Goal: Transaction & Acquisition: Obtain resource

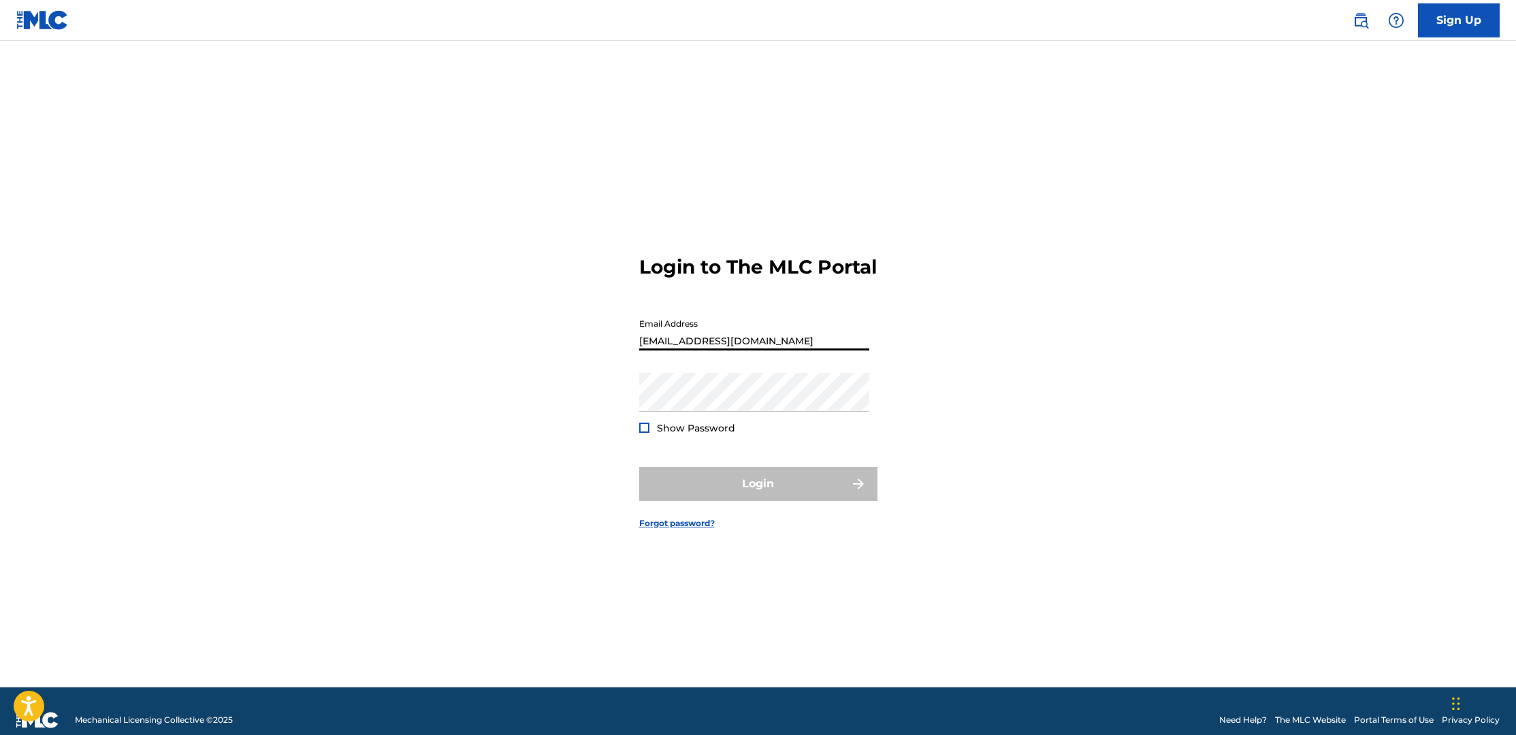
type input "[EMAIL_ADDRESS][DOMAIN_NAME]"
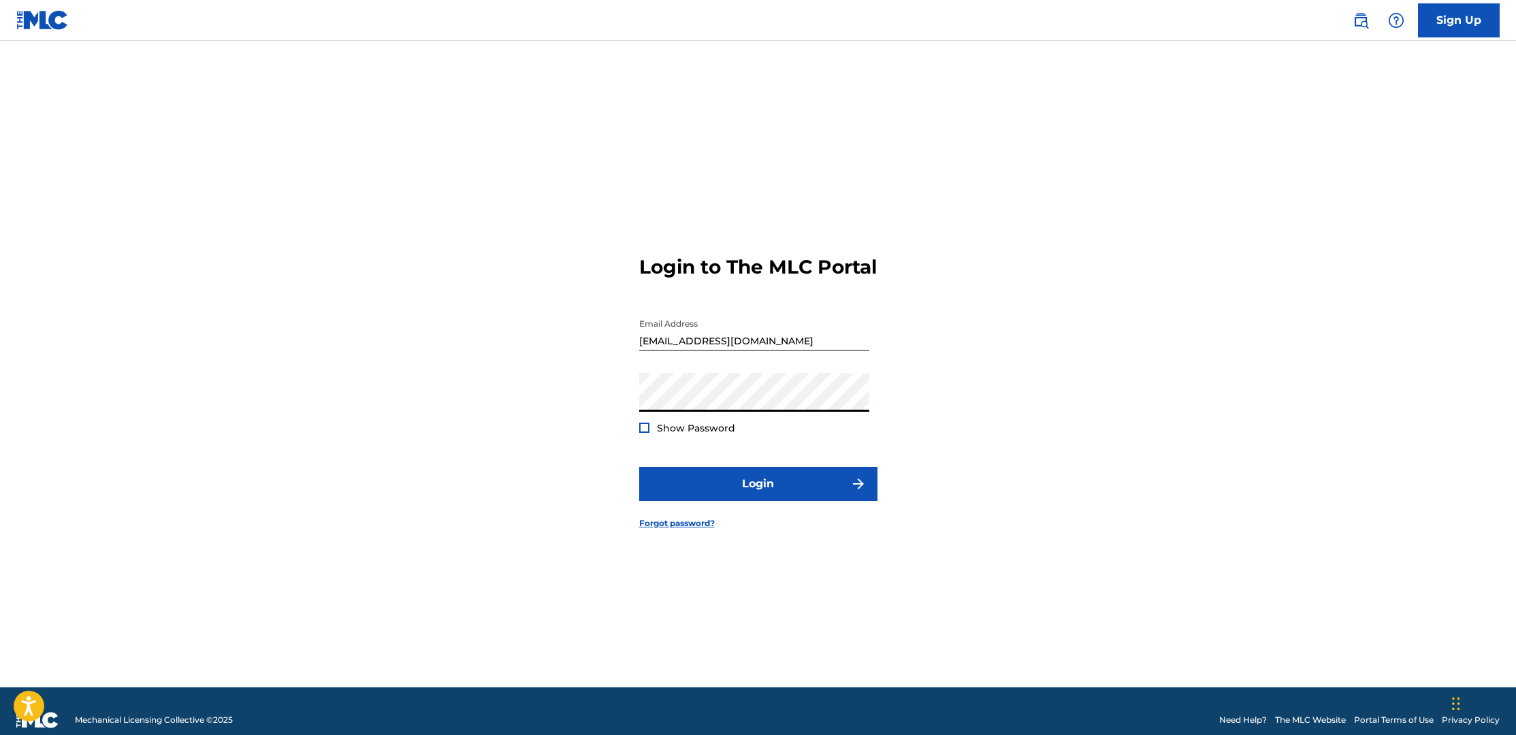
click at [758, 496] on button "Login" at bounding box center [758, 484] width 238 height 34
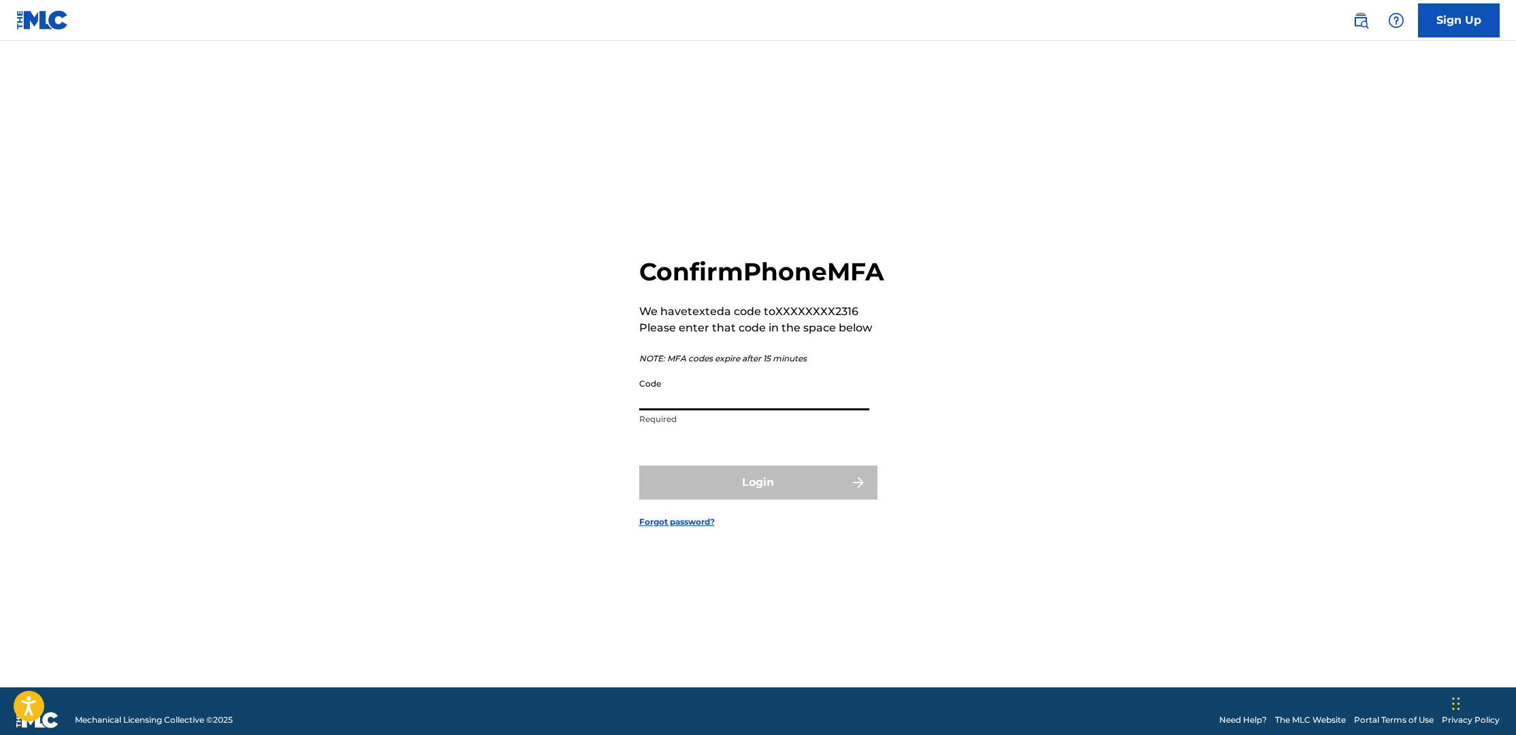
click at [769, 409] on input "Code" at bounding box center [754, 391] width 230 height 39
click at [770, 410] on input "Code" at bounding box center [754, 391] width 230 height 39
type input "188846"
click at [758, 498] on button "Login" at bounding box center [758, 483] width 238 height 34
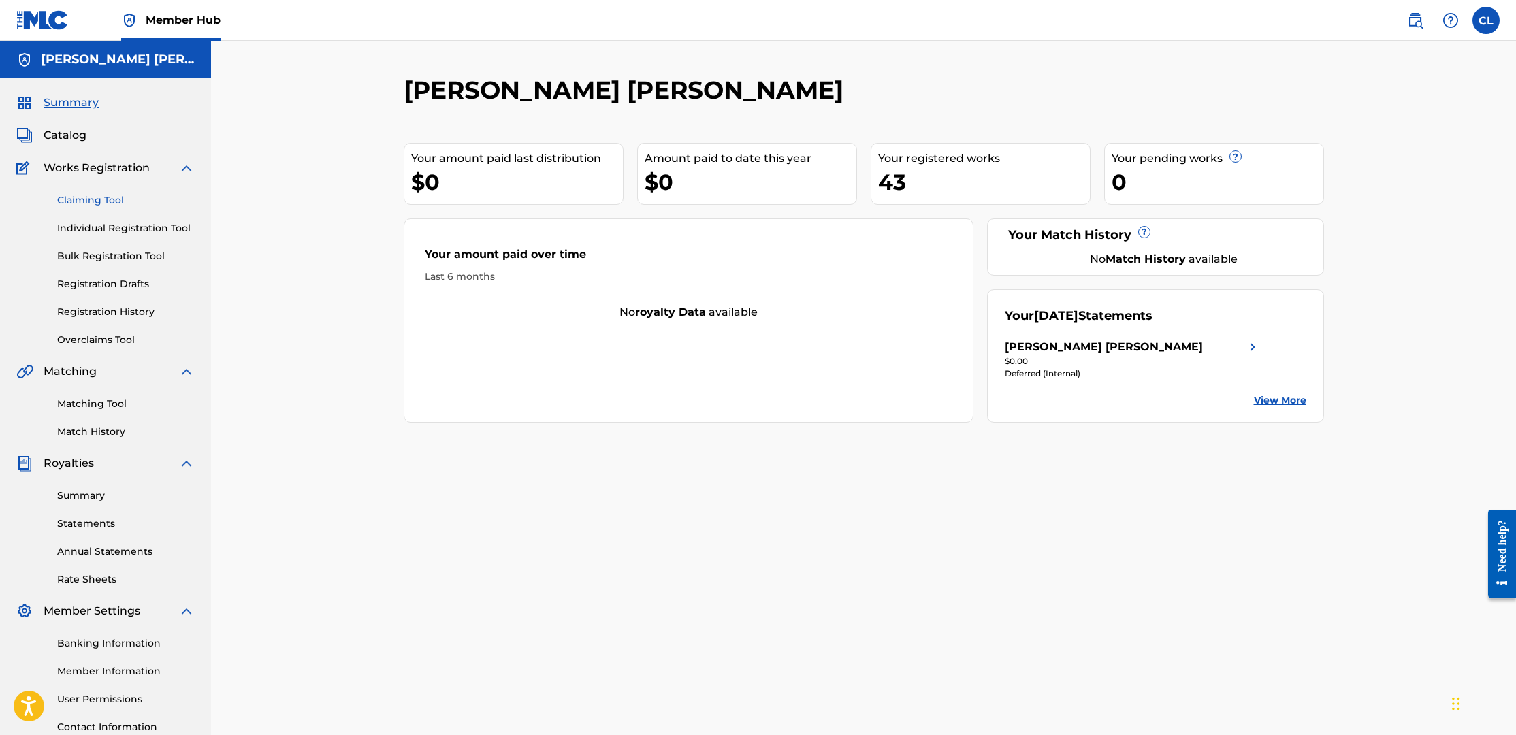
click at [103, 200] on link "Claiming Tool" at bounding box center [126, 200] width 138 height 14
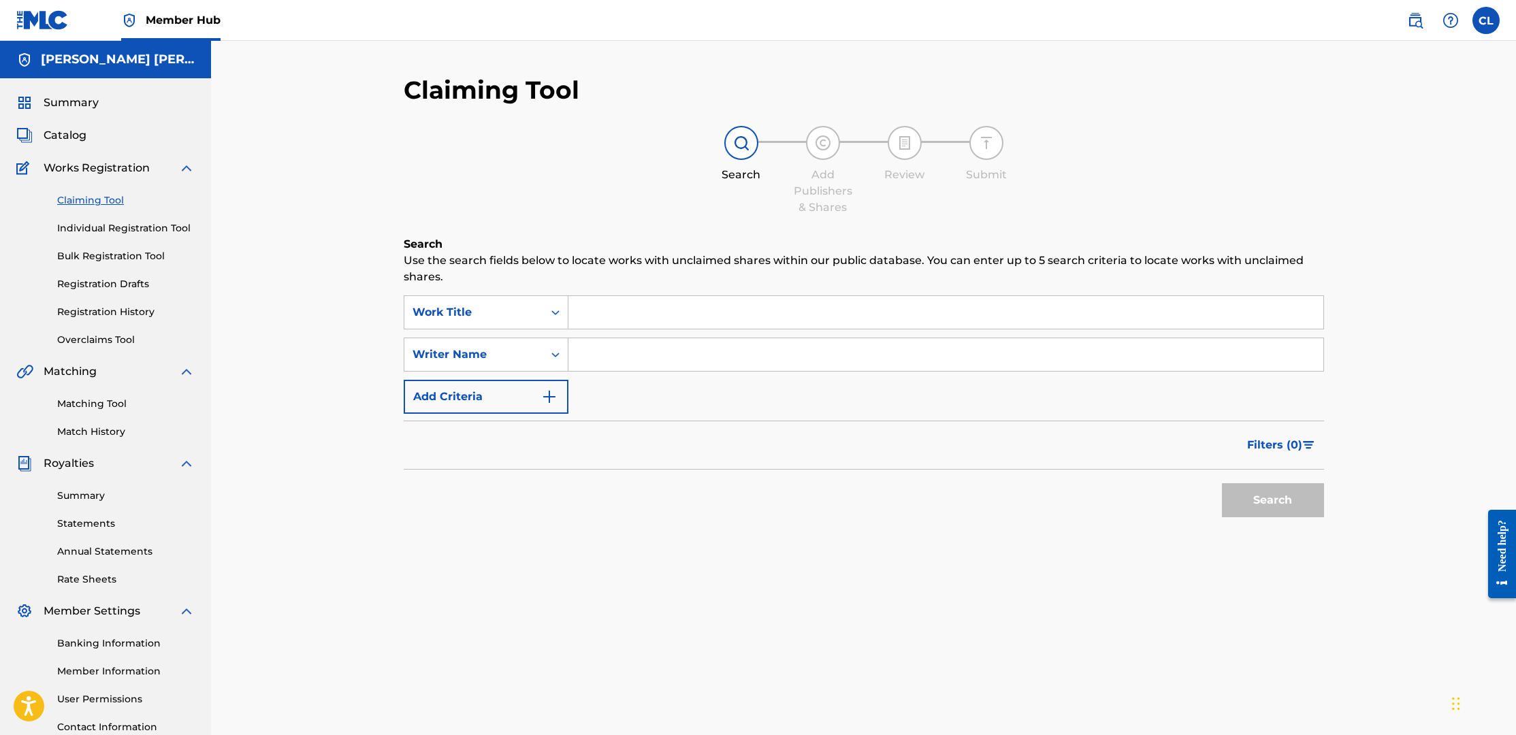
click at [628, 306] on input "Search Form" at bounding box center [946, 312] width 755 height 33
click at [123, 313] on link "Registration History" at bounding box center [126, 312] width 138 height 14
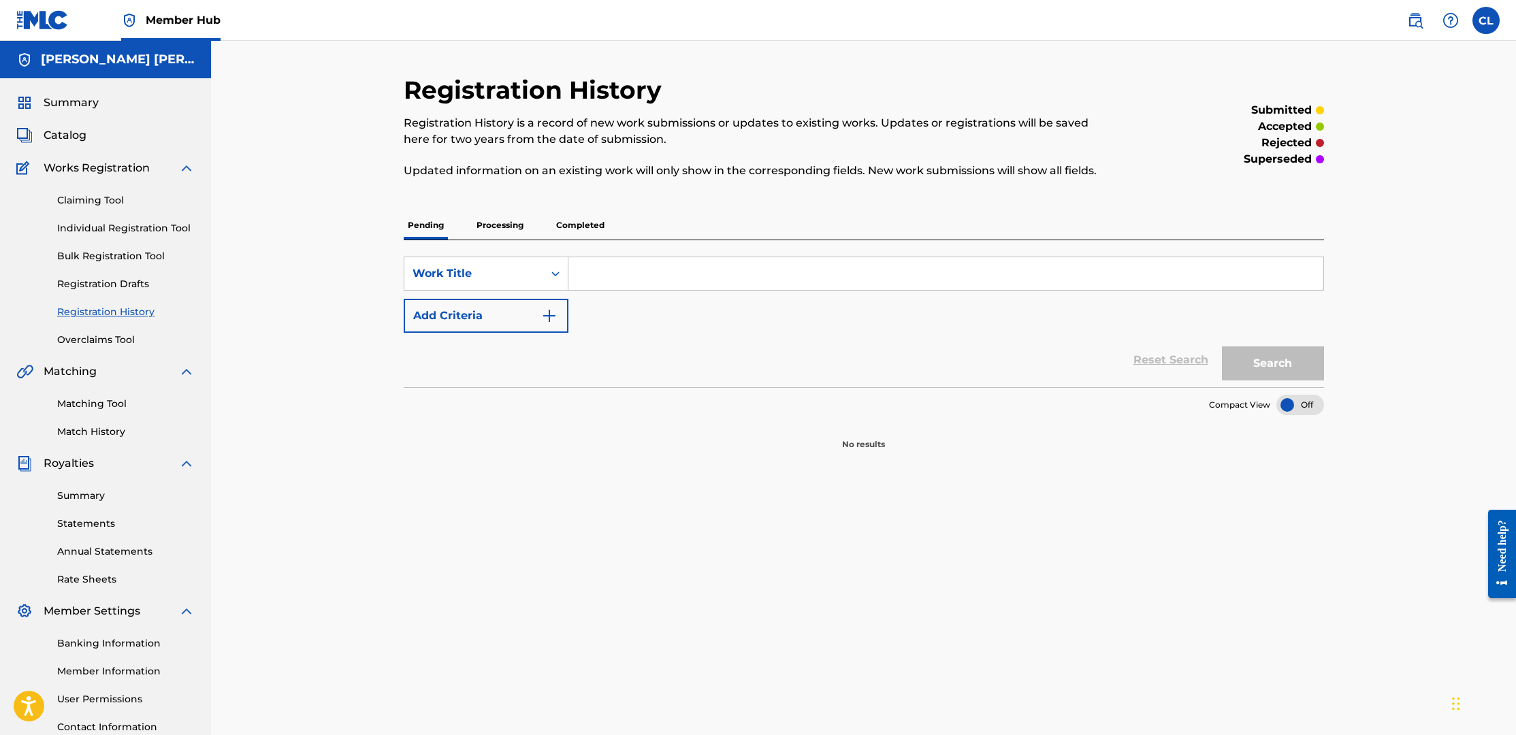
click at [590, 223] on p "Completed" at bounding box center [580, 225] width 57 height 29
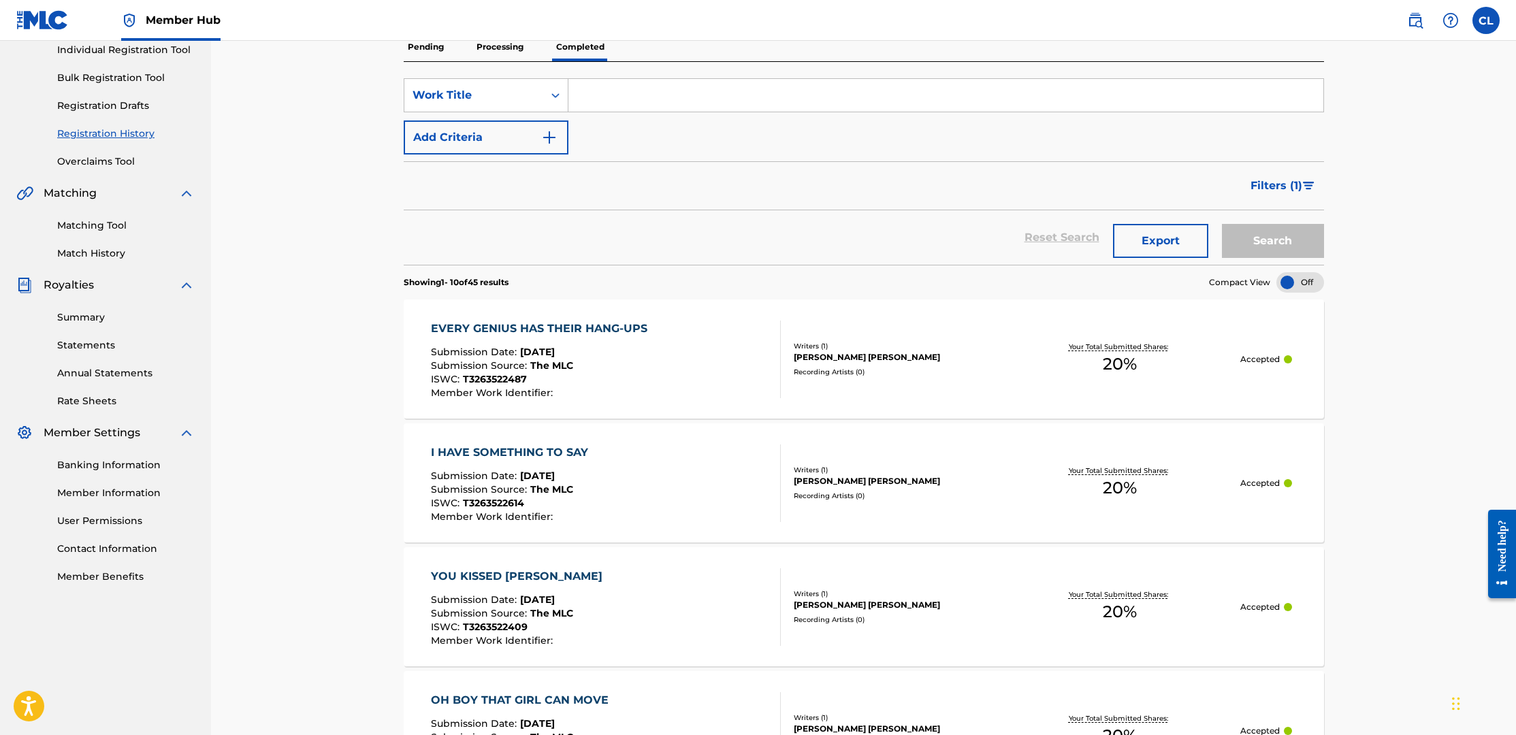
scroll to position [189, 0]
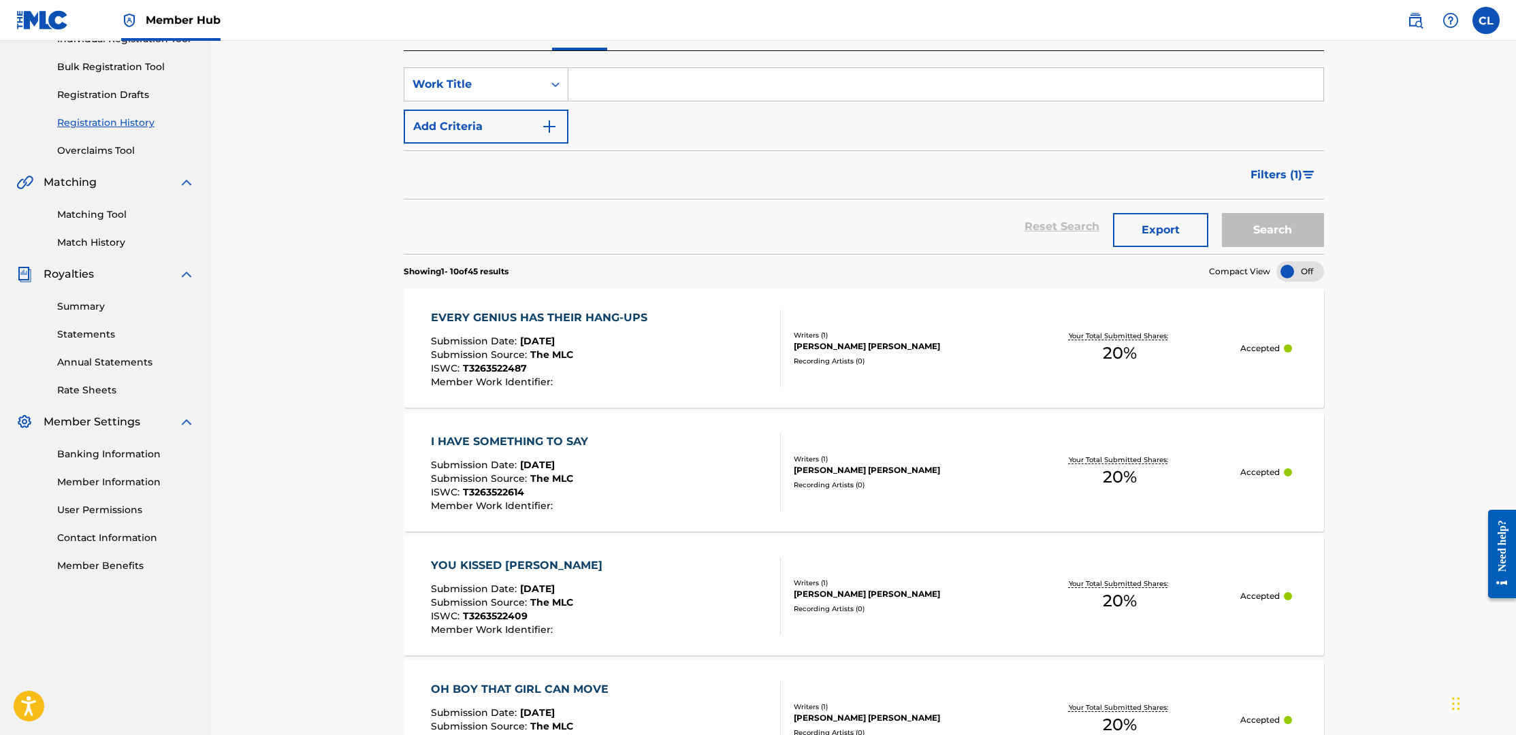
click at [621, 313] on div "EVERY GENIUS HAS THEIR HANG-UPS" at bounding box center [542, 318] width 223 height 16
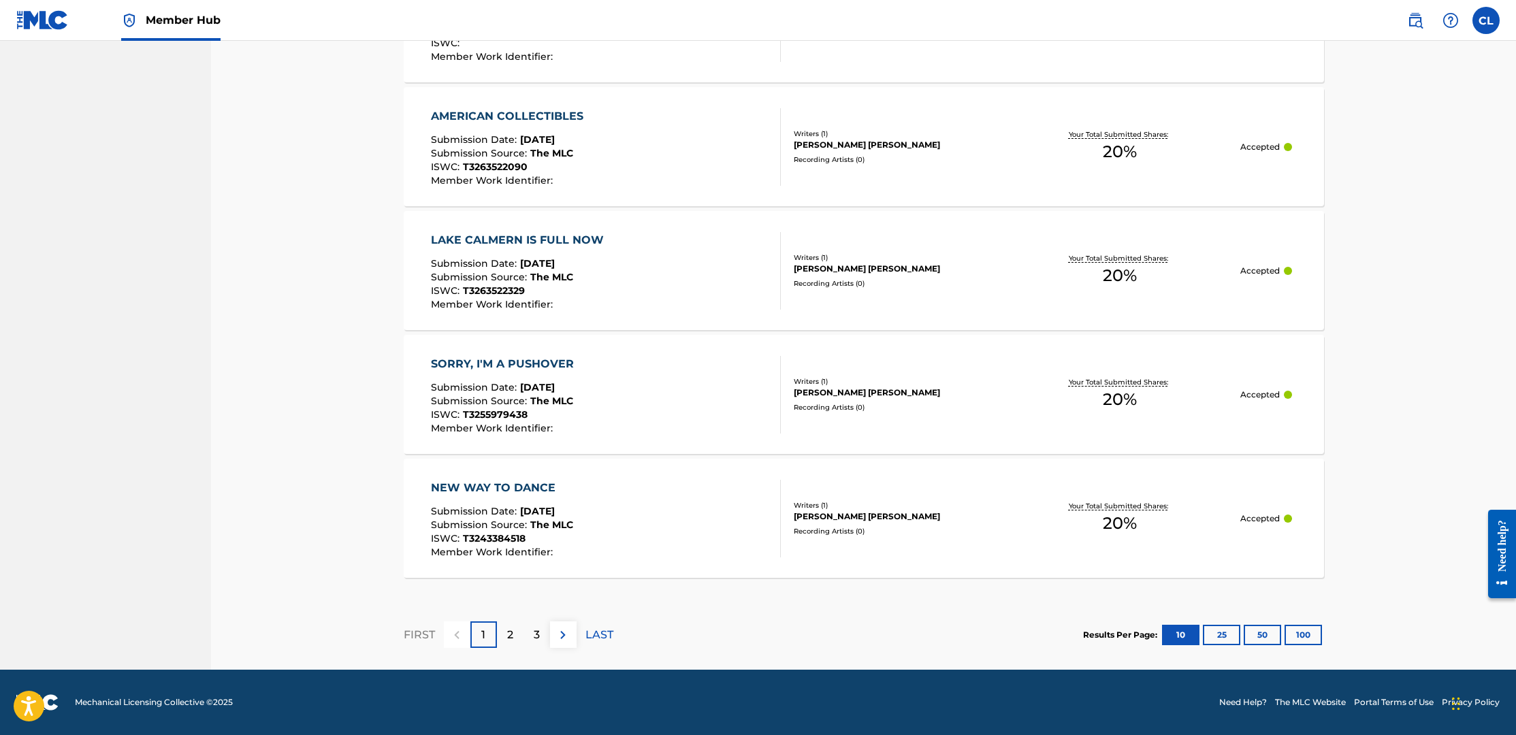
scroll to position [1134, 0]
click at [511, 635] on p "2" at bounding box center [510, 635] width 6 height 16
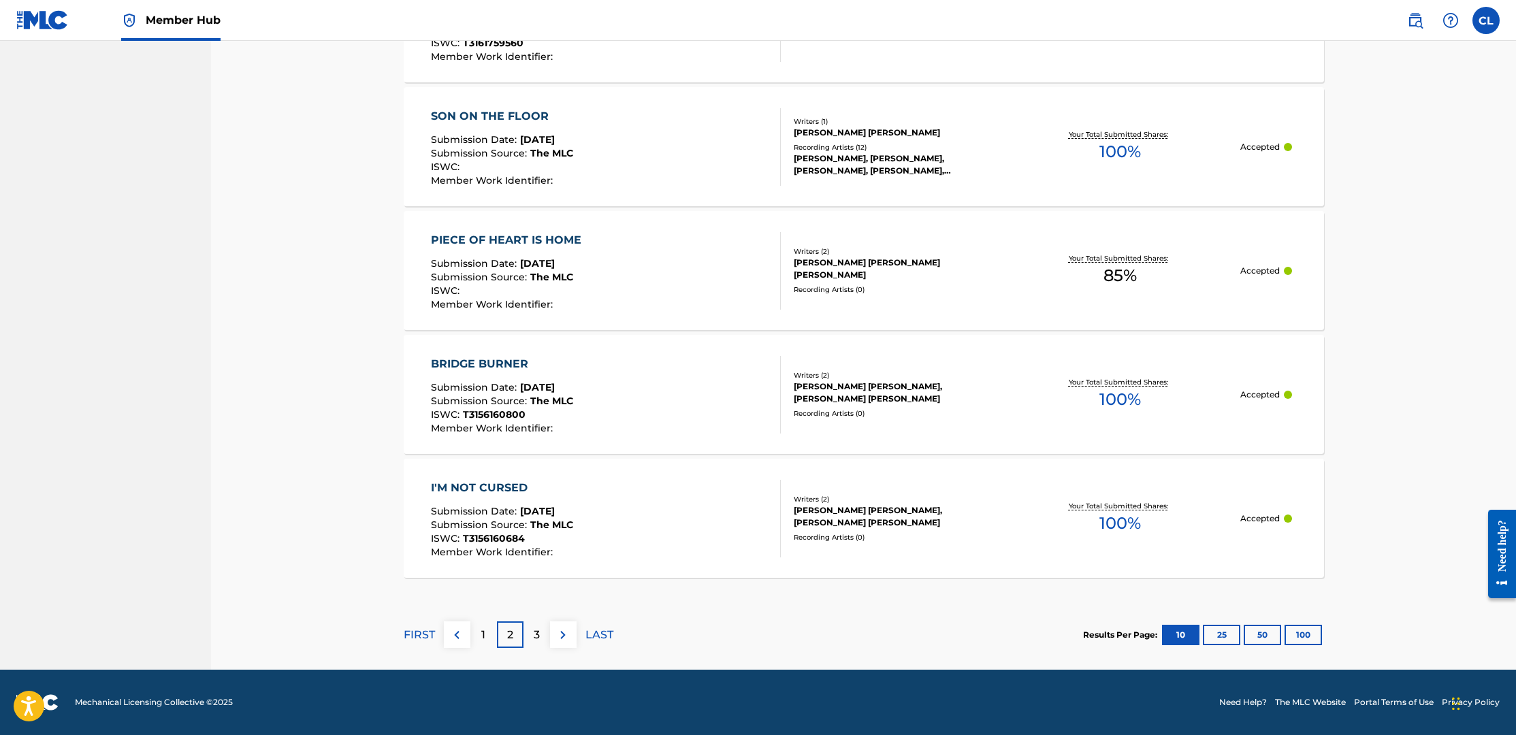
click at [502, 487] on div "I'M NOT CURSED" at bounding box center [502, 488] width 142 height 16
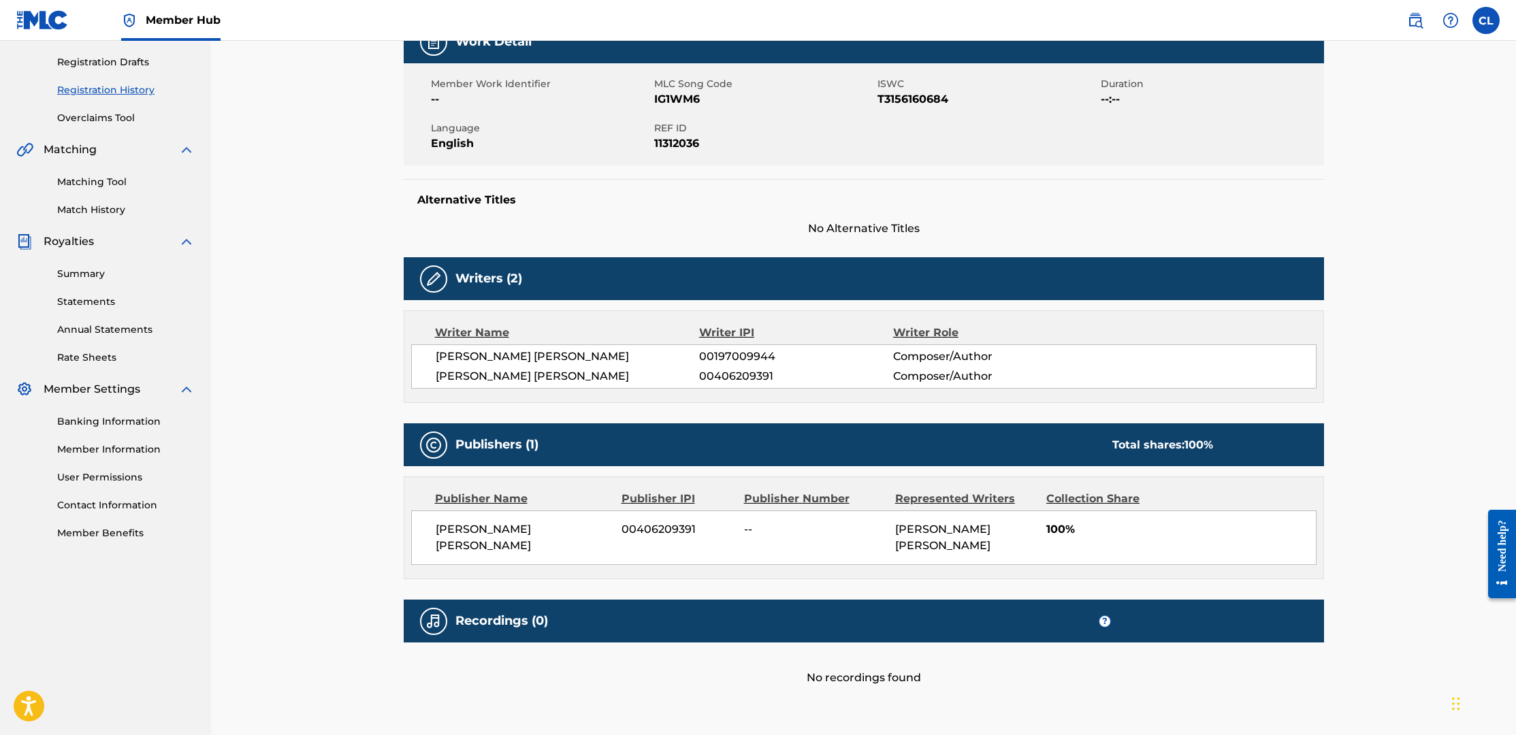
scroll to position [205, 0]
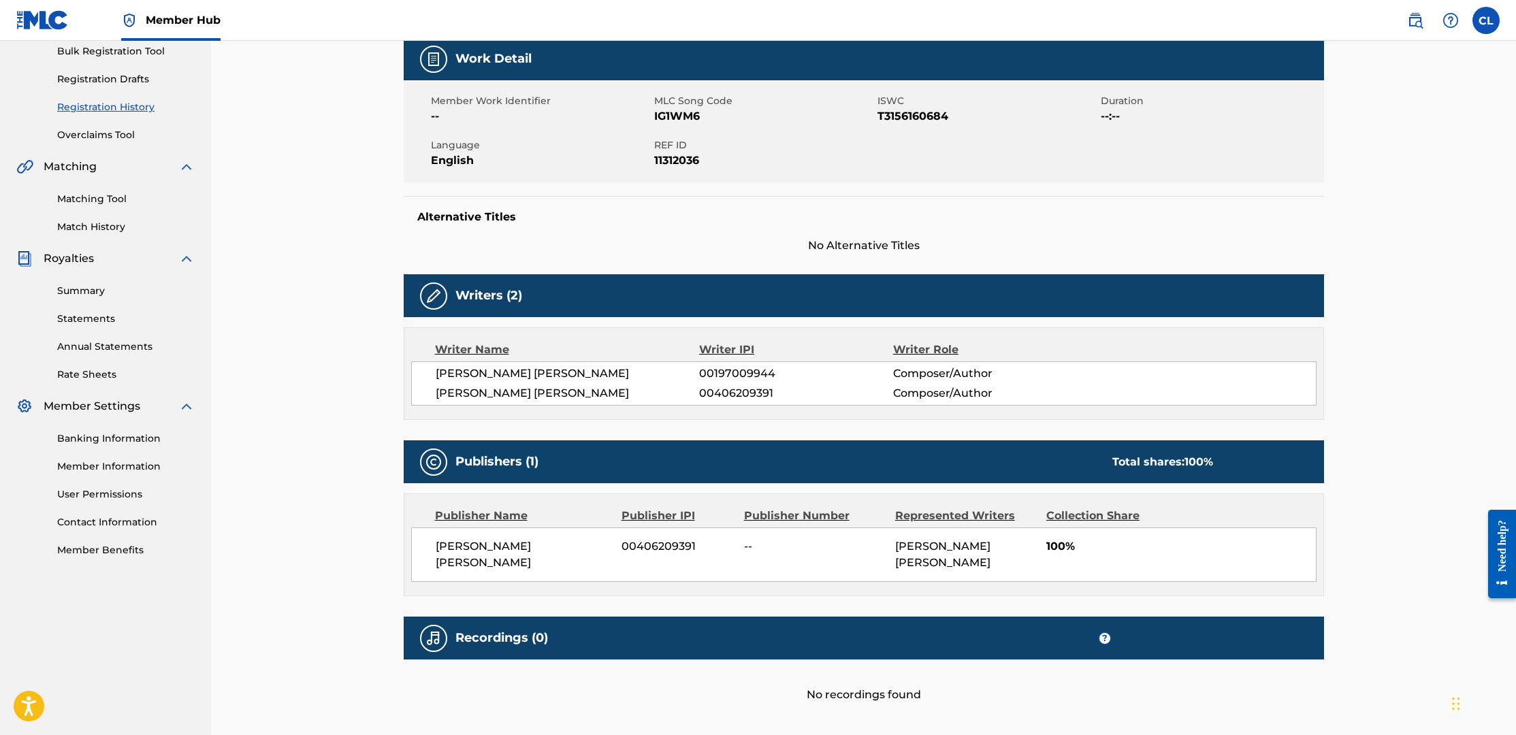
click at [432, 298] on img at bounding box center [434, 296] width 16 height 16
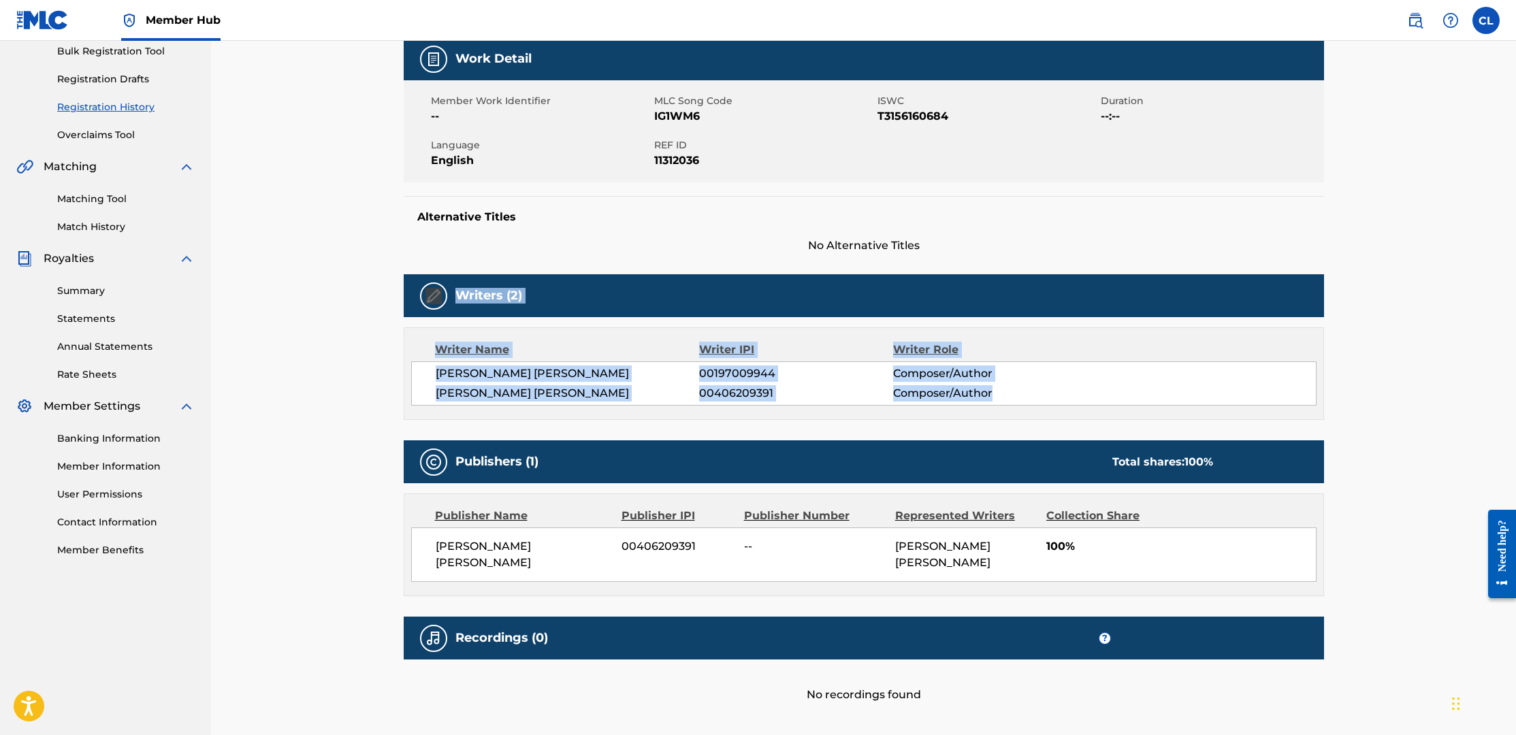
drag, startPoint x: 412, startPoint y: 288, endPoint x: 1107, endPoint y: 411, distance: 705.9
click at [1106, 411] on div "Writers (2) Writer Name Writer IPI Writer Role PAUL ANTHONY FIGUEROA 0019700994…" at bounding box center [864, 347] width 921 height 146
click at [1107, 411] on div "Writer Name Writer IPI Writer Role PAUL ANTHONY FIGUEROA 00197009944 Composer/A…" at bounding box center [864, 374] width 921 height 93
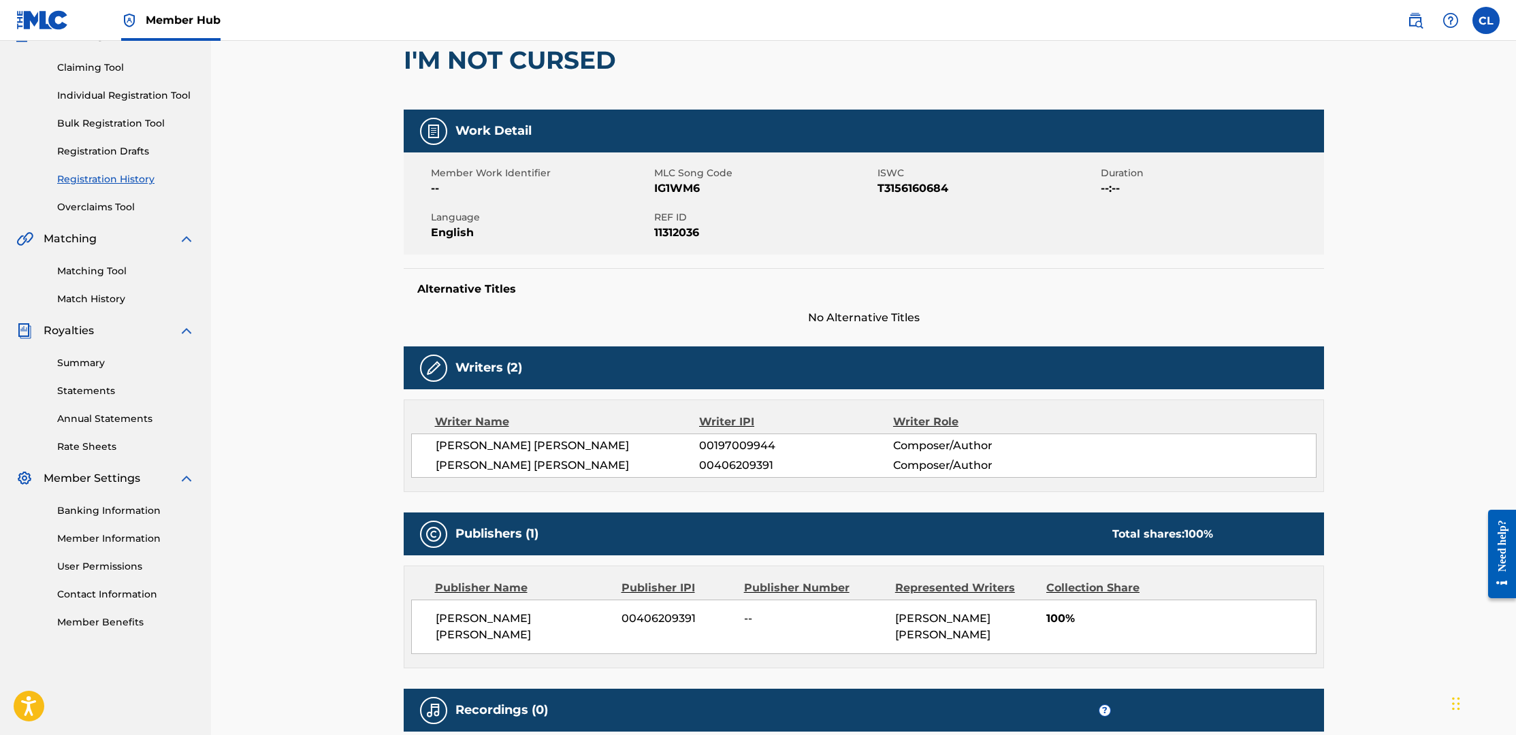
scroll to position [134, 0]
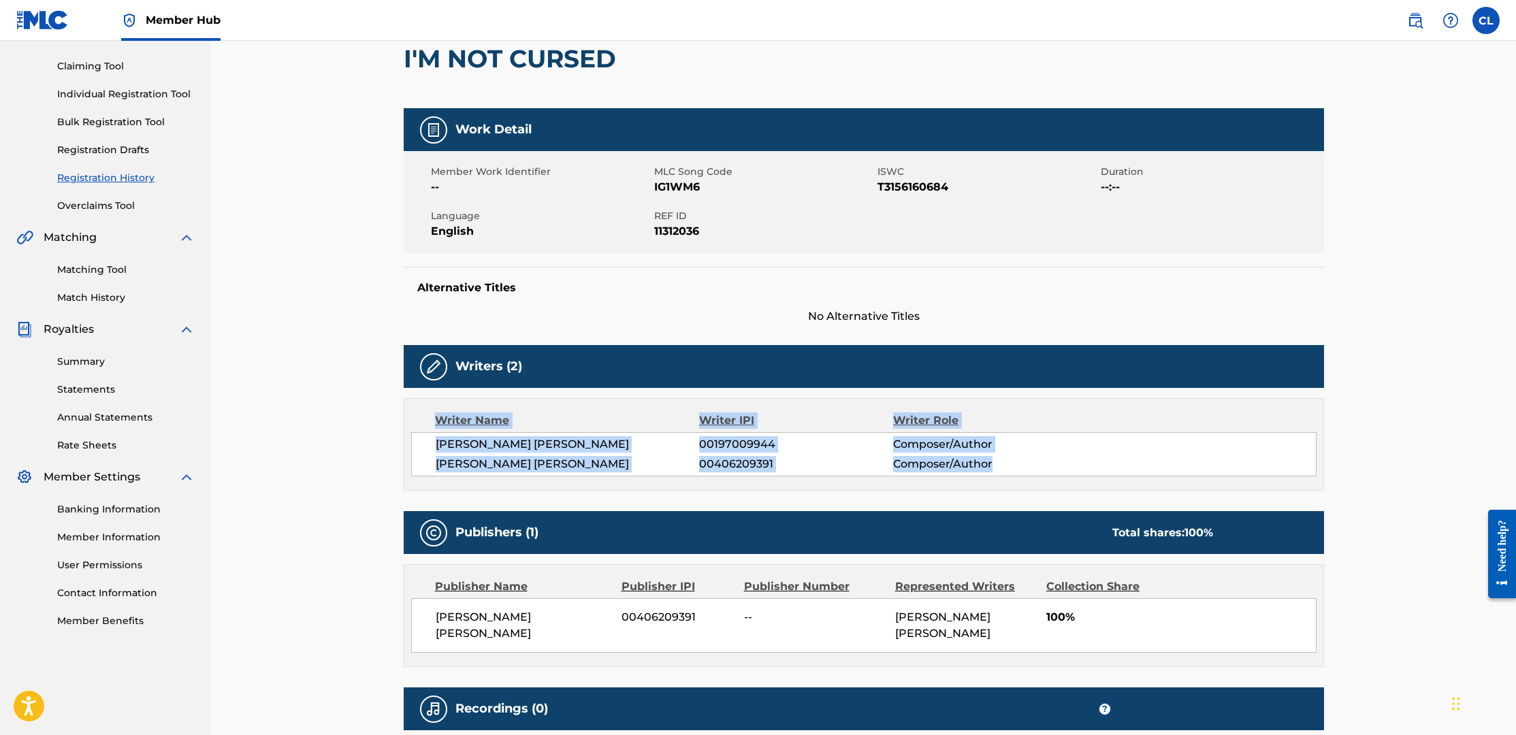
drag, startPoint x: 432, startPoint y: 419, endPoint x: 1095, endPoint y: 475, distance: 665.5
click at [1095, 475] on div "Writer Name Writer IPI Writer Role PAUL ANTHONY FIGUEROA 00197009944 Composer/A…" at bounding box center [864, 444] width 921 height 93
click at [1095, 475] on div "PAUL ANTHONY FIGUEROA 00197009944 Composer/Author CHRISTOPHER LEE LEWIS 0040620…" at bounding box center [864, 454] width 906 height 44
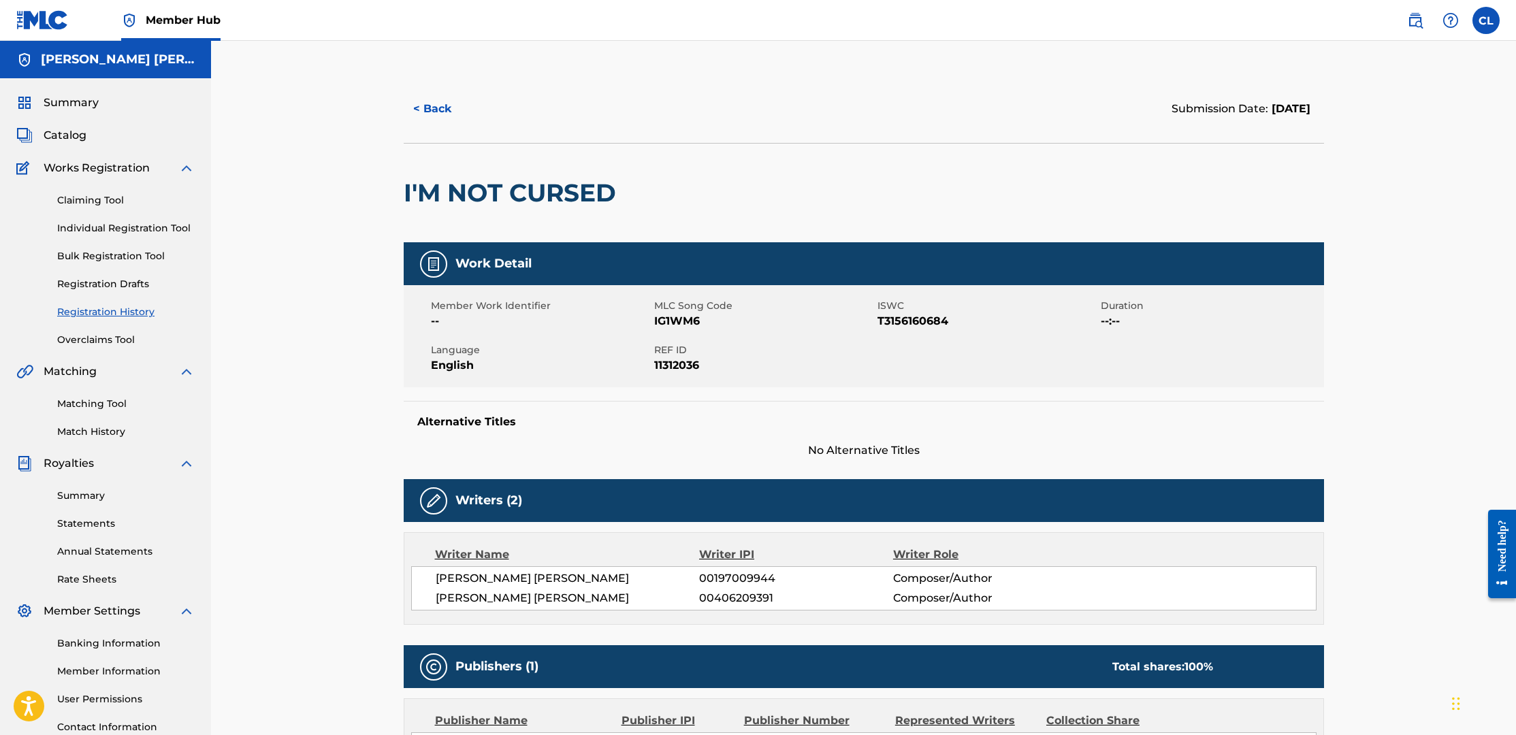
scroll to position [0, 0]
click at [314, 351] on div "< Back Submission Date: April 19, 2025 I'M NOT CURSED Work Detail Member Work I…" at bounding box center [863, 502] width 1305 height 922
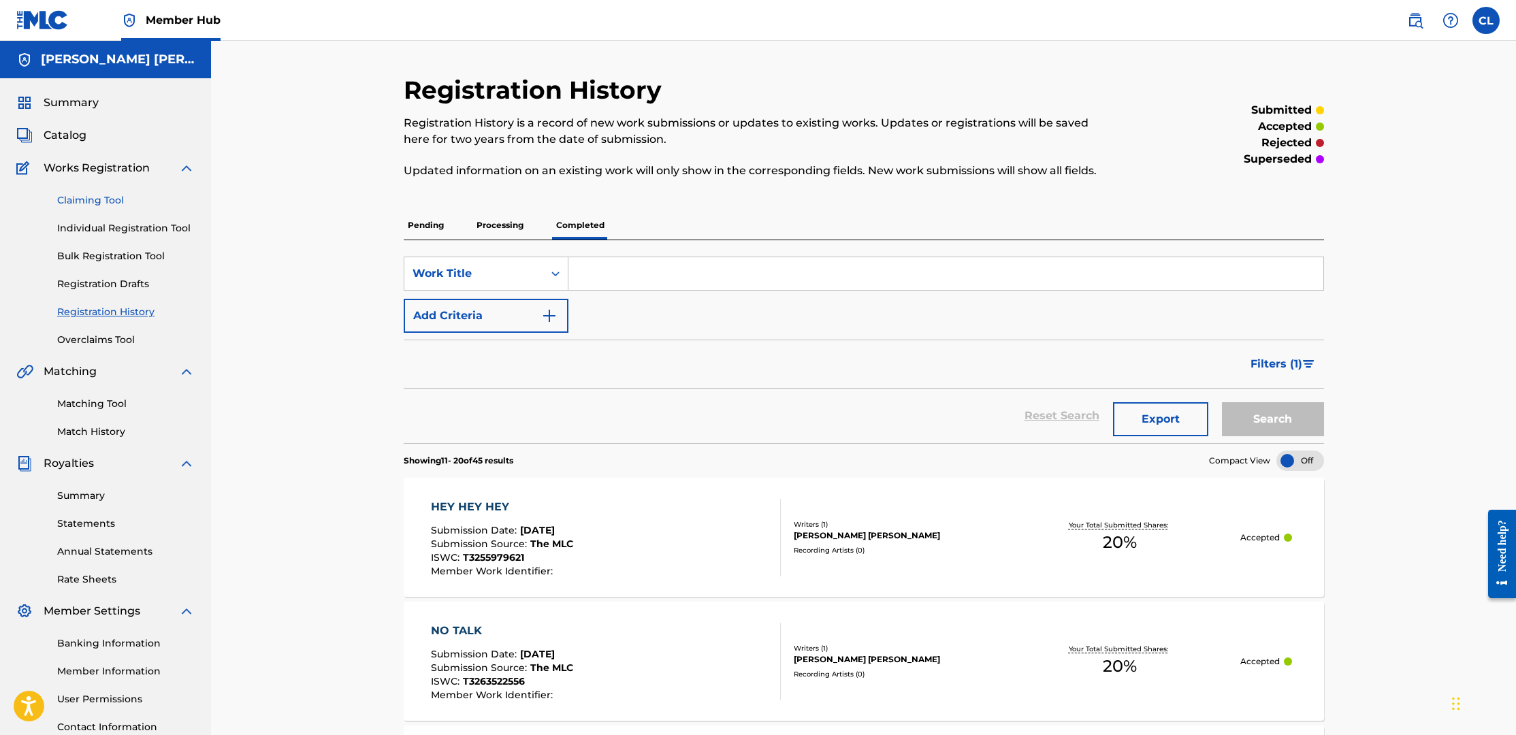
click at [85, 197] on link "Claiming Tool" at bounding box center [126, 200] width 138 height 14
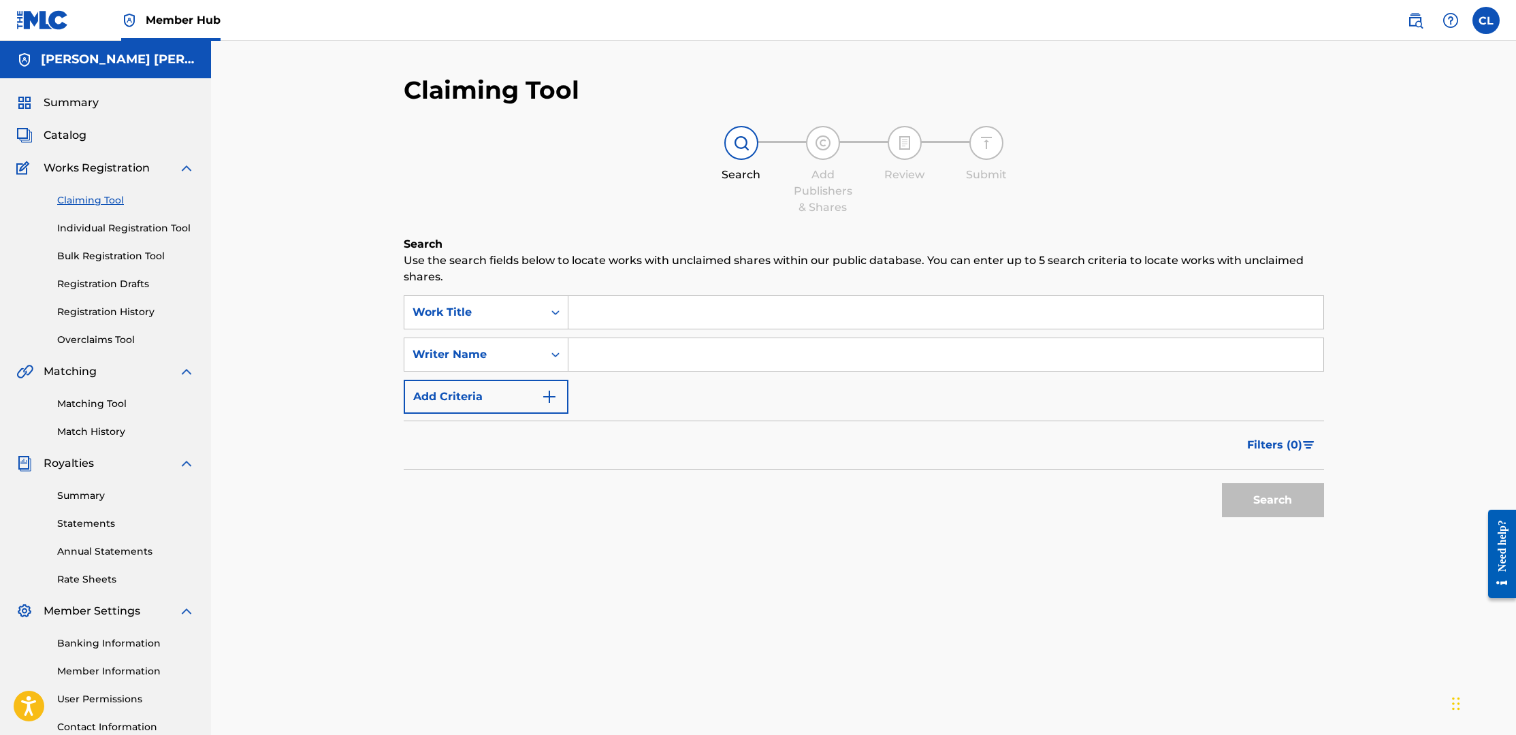
click at [651, 308] on input "Search Form" at bounding box center [946, 312] width 755 height 33
type input "where is your art coming from"
click at [628, 357] on input "Search Form" at bounding box center [946, 354] width 755 height 33
type input "[PERSON_NAME] [PERSON_NAME]"
click at [1249, 494] on button "Search" at bounding box center [1273, 500] width 102 height 34
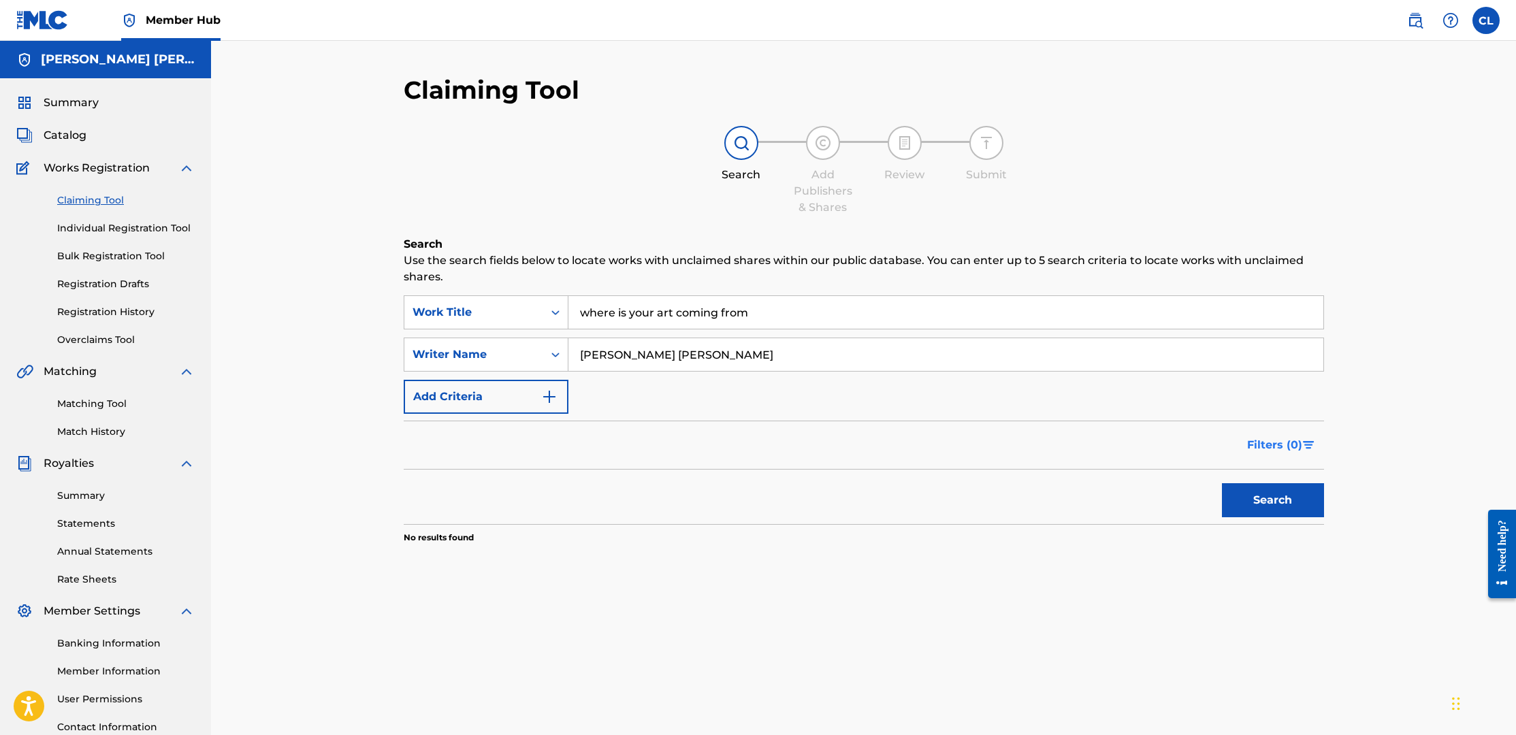
click at [1263, 441] on span "Filters ( 0 )" at bounding box center [1274, 445] width 55 height 16
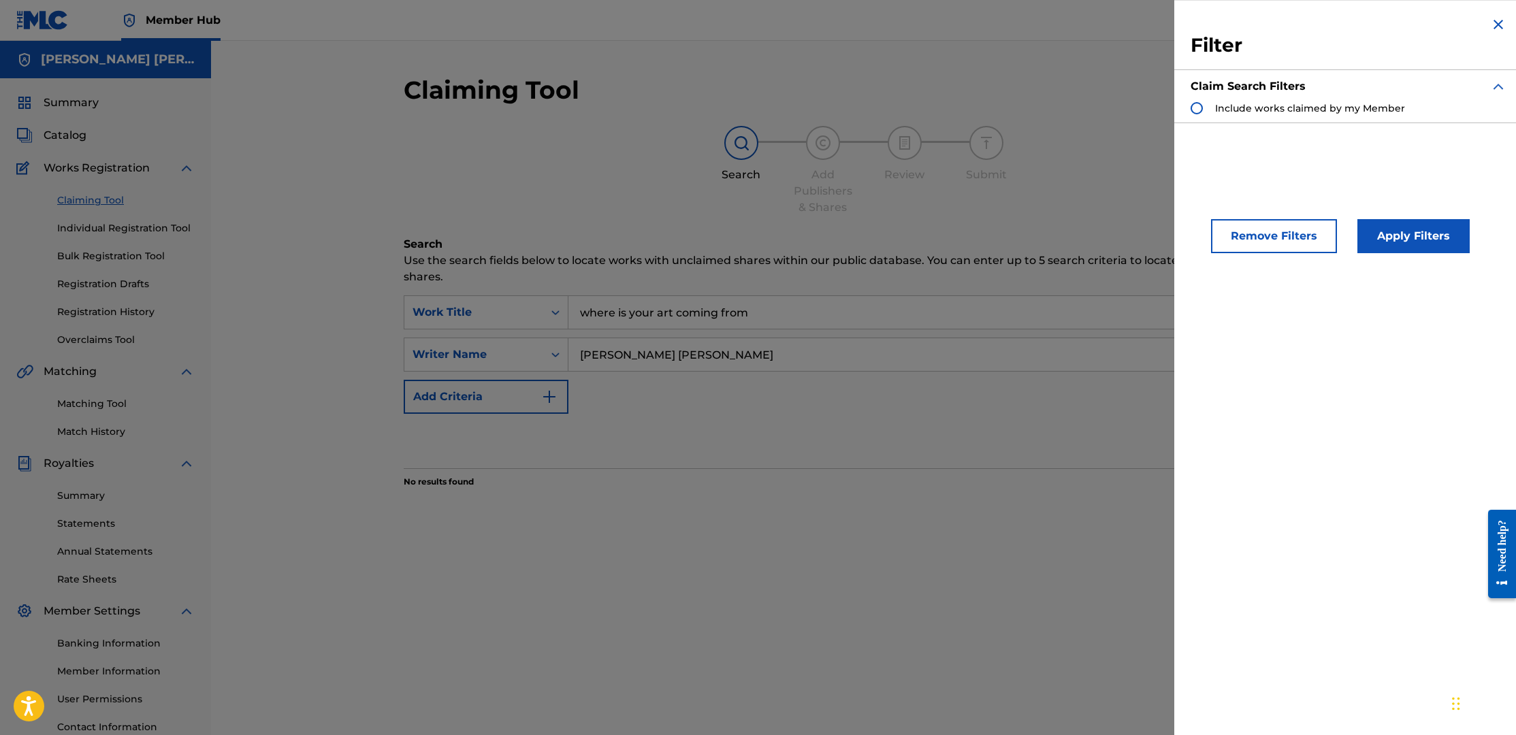
click at [1263, 98] on div "Claim Search Filters" at bounding box center [1349, 86] width 316 height 30
click at [1267, 101] on span "Include works claimed by my Member" at bounding box center [1310, 108] width 190 height 14
click at [1202, 108] on div "Search Form" at bounding box center [1197, 108] width 12 height 12
click at [1427, 236] on button "Apply Filters" at bounding box center [1414, 236] width 112 height 34
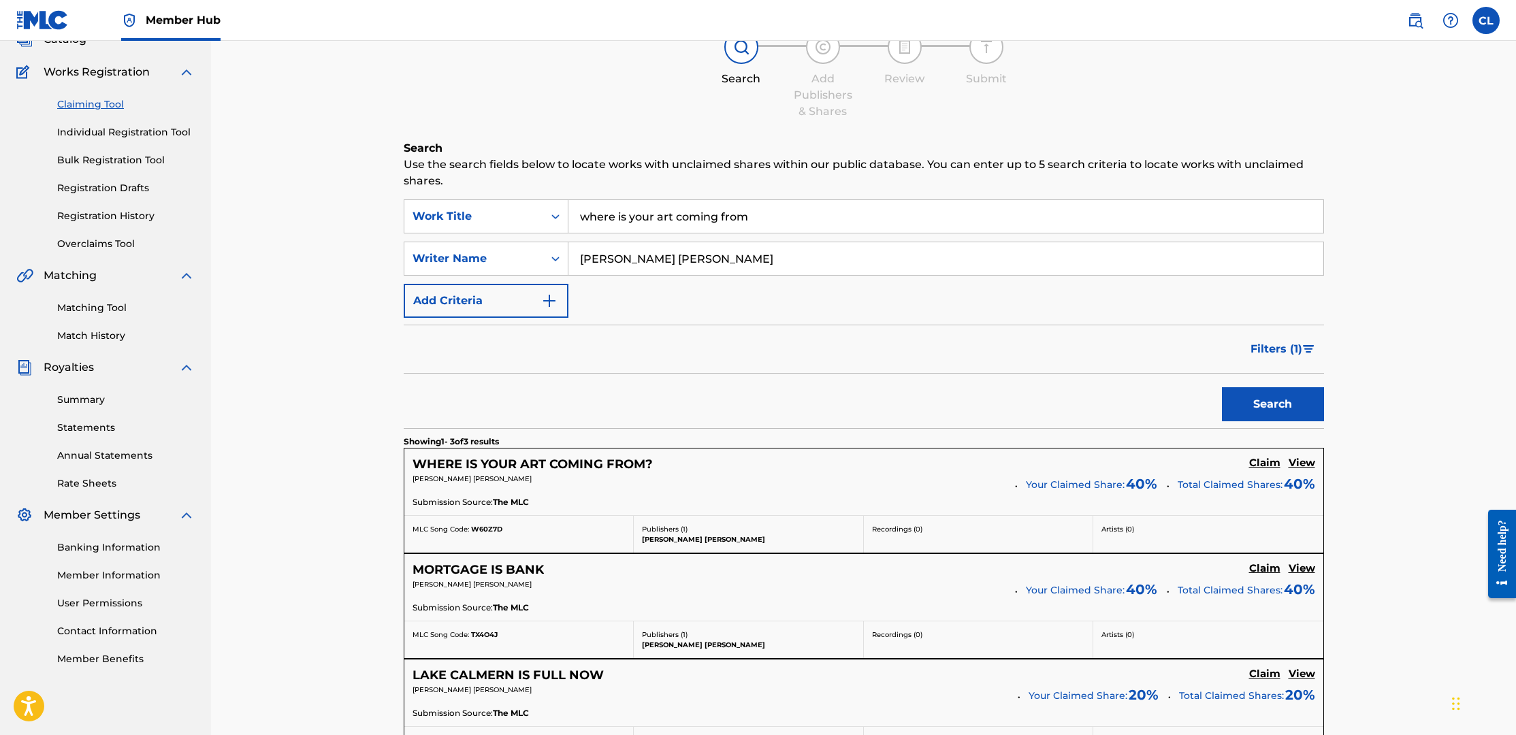
scroll to position [118, 0]
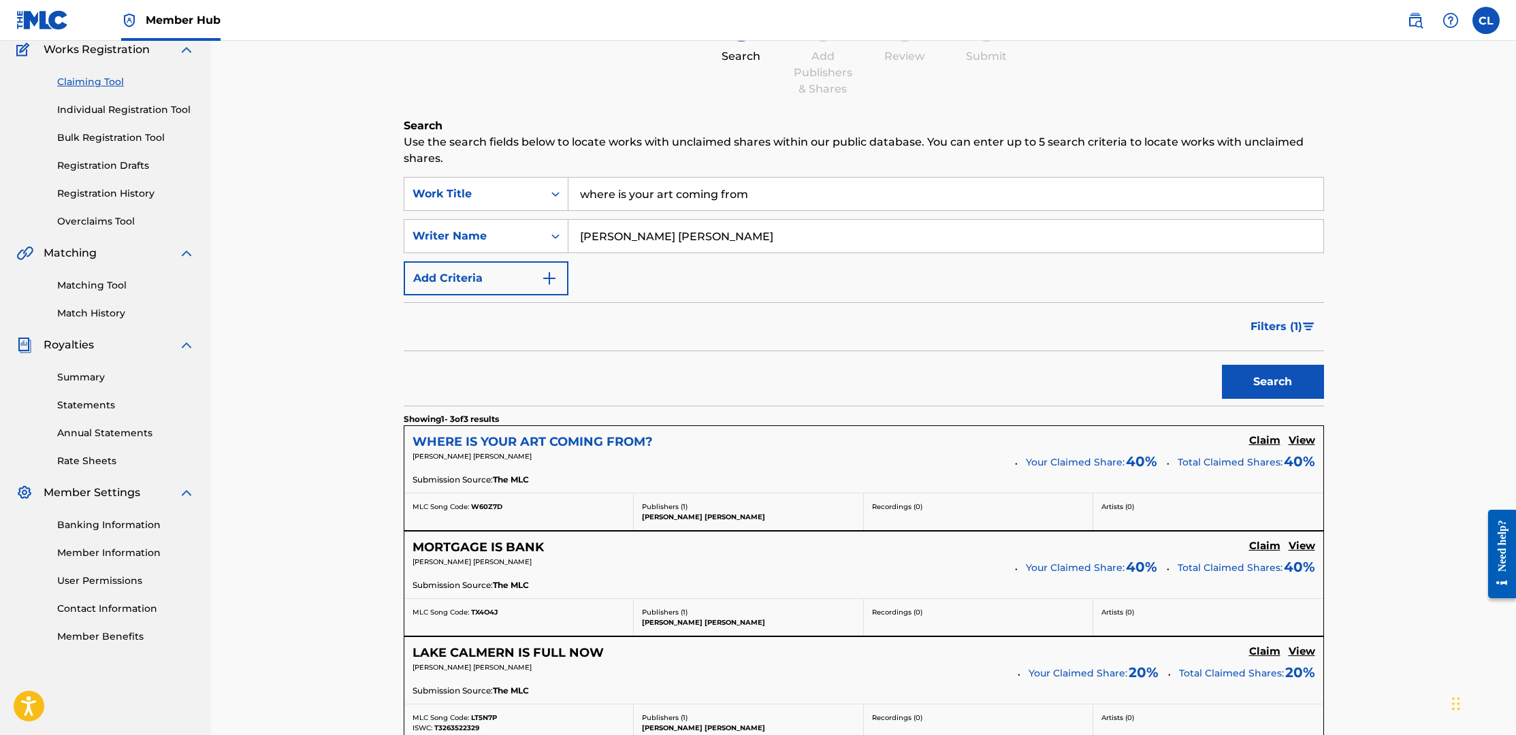
click at [560, 439] on h5 "WHERE IS YOUR ART COMING FROM?" at bounding box center [533, 442] width 240 height 16
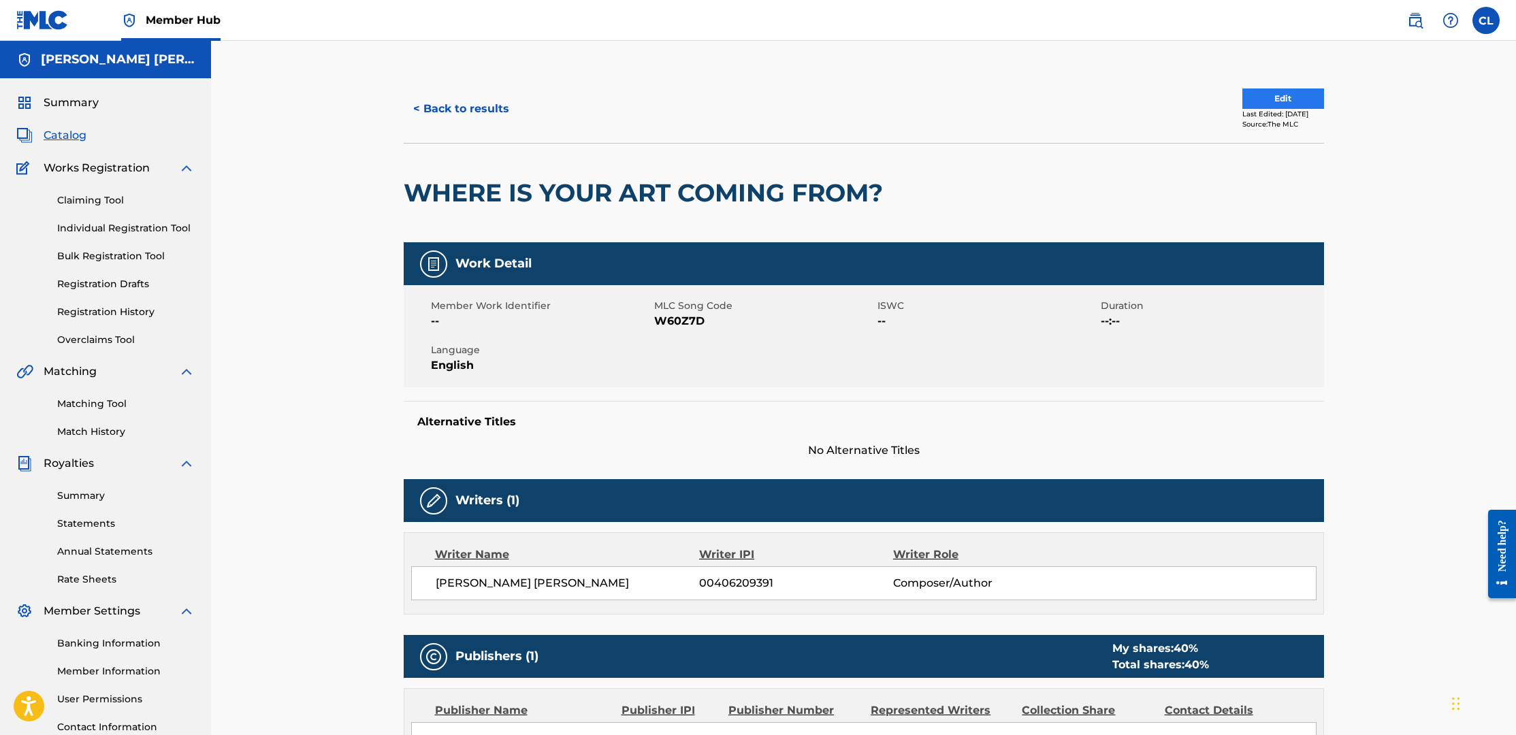
click at [1275, 97] on button "Edit" at bounding box center [1284, 99] width 82 height 20
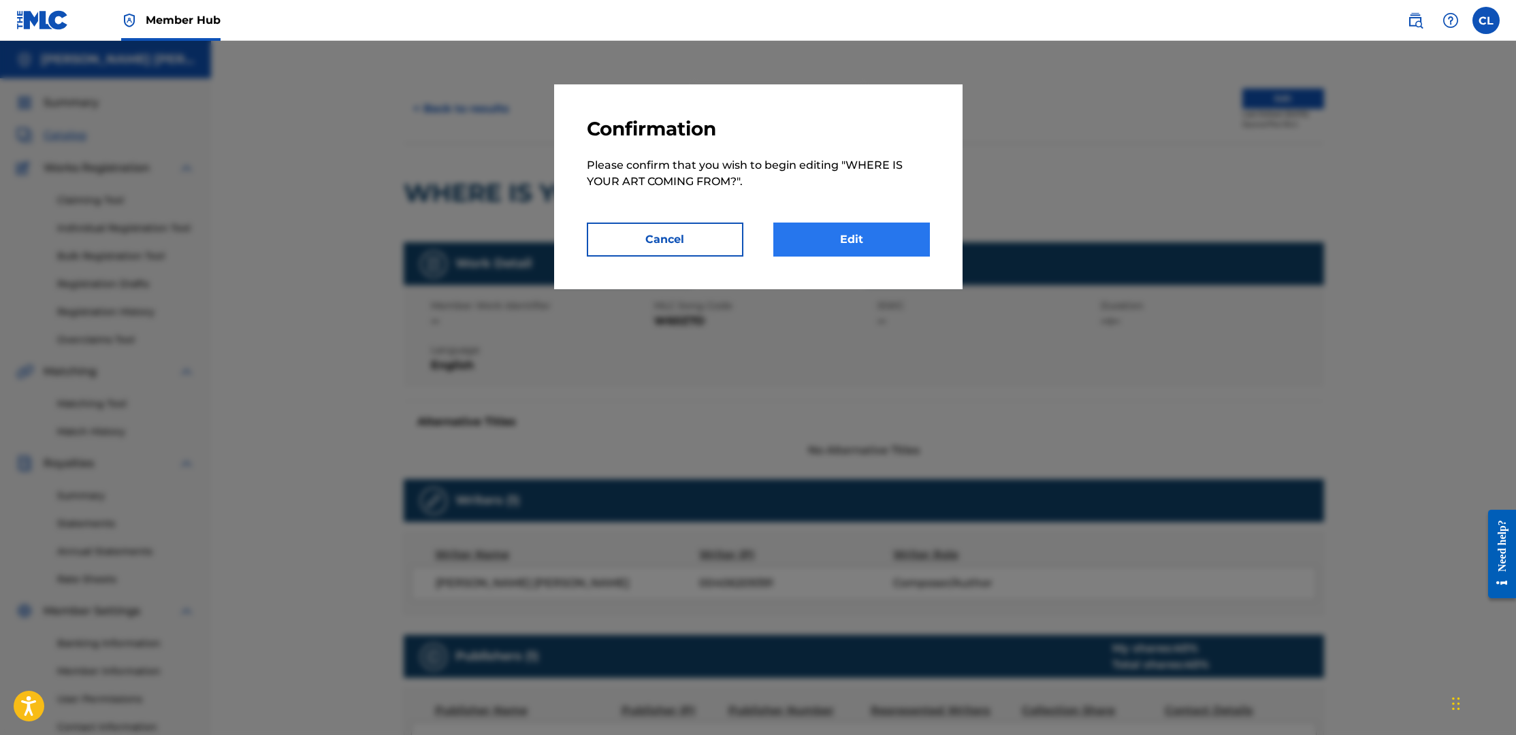
click at [848, 238] on link "Edit" at bounding box center [851, 240] width 157 height 34
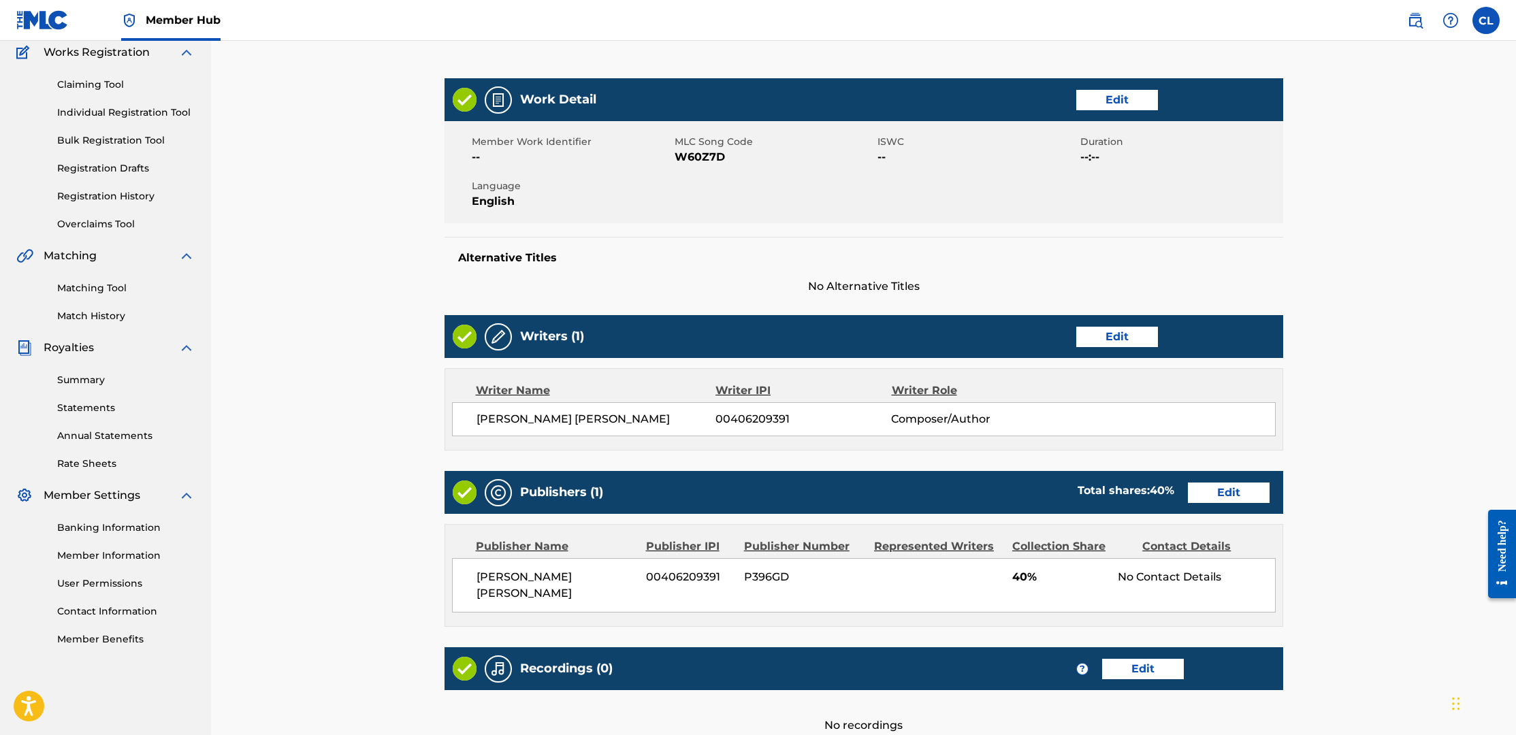
scroll to position [131, 0]
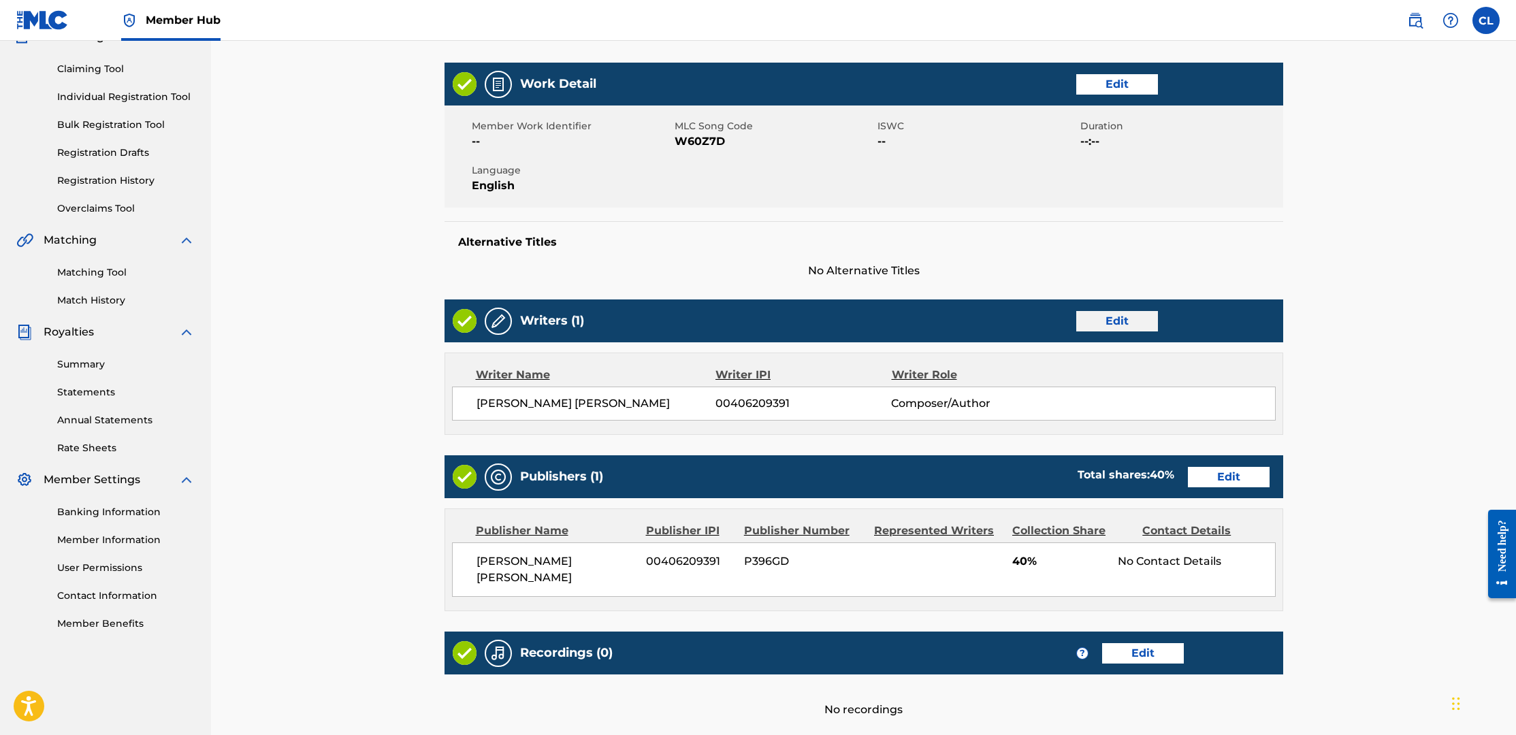
click at [1121, 317] on link "Edit" at bounding box center [1117, 321] width 82 height 20
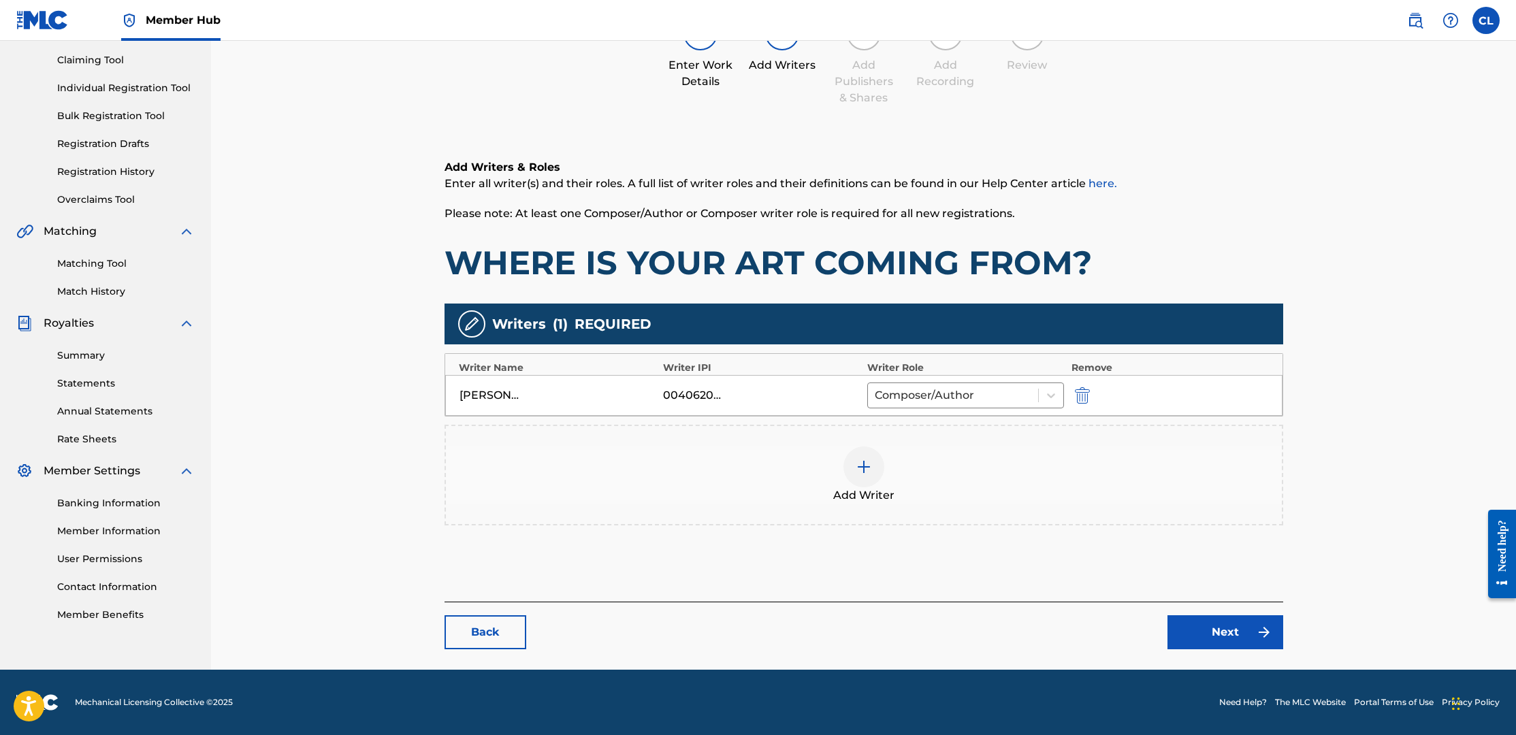
scroll to position [140, 0]
click at [1223, 626] on link "Next" at bounding box center [1226, 633] width 116 height 34
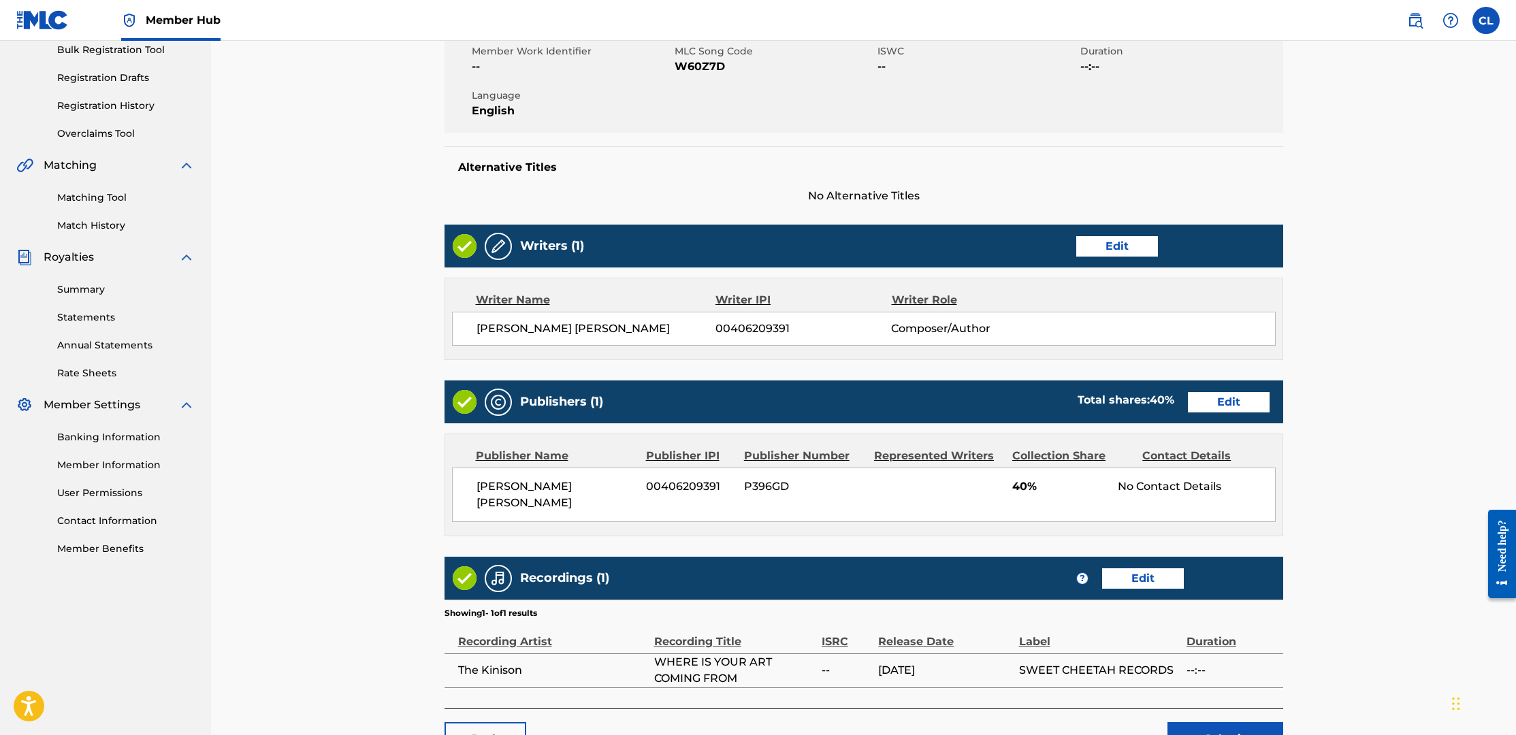
scroll to position [225, 0]
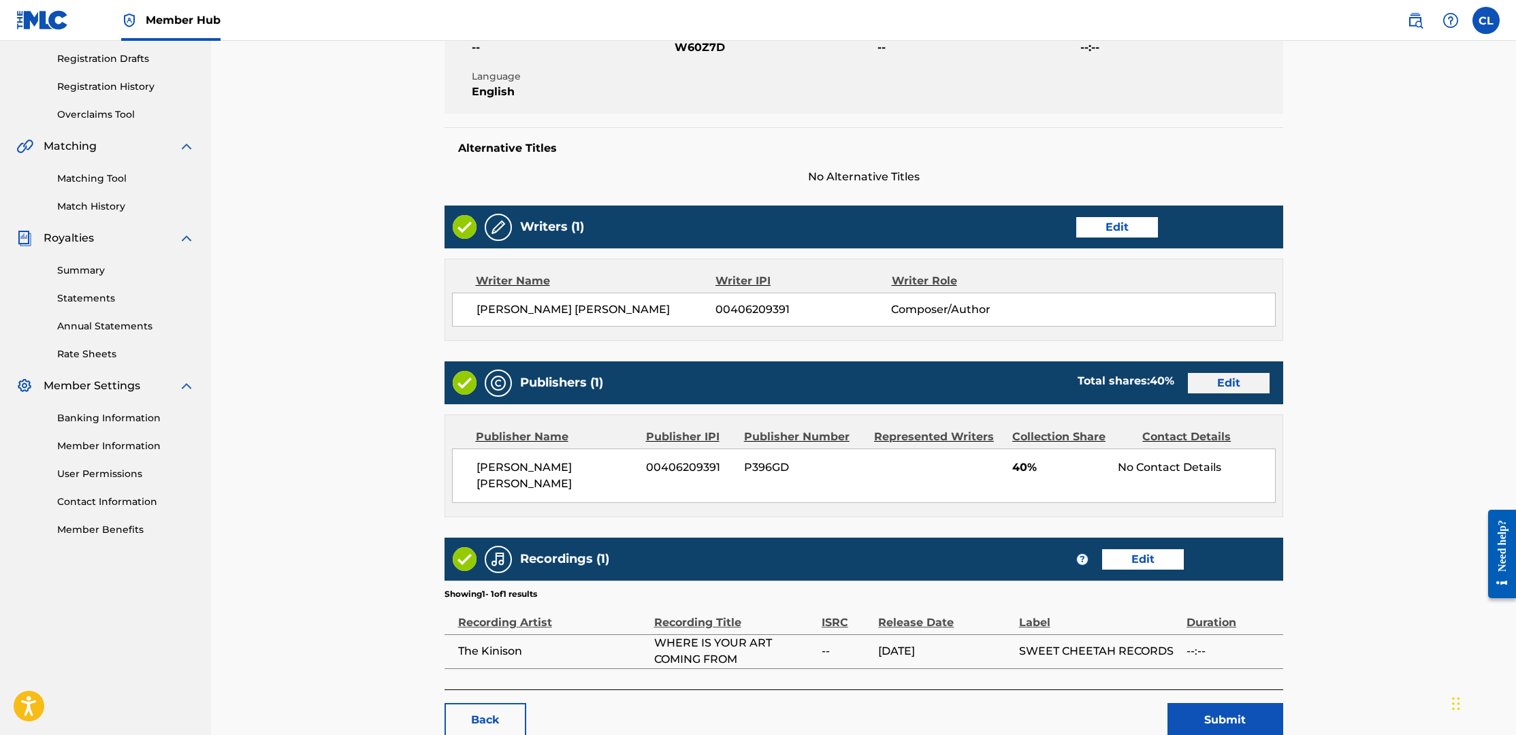
click at [1245, 383] on link "Edit" at bounding box center [1229, 383] width 82 height 20
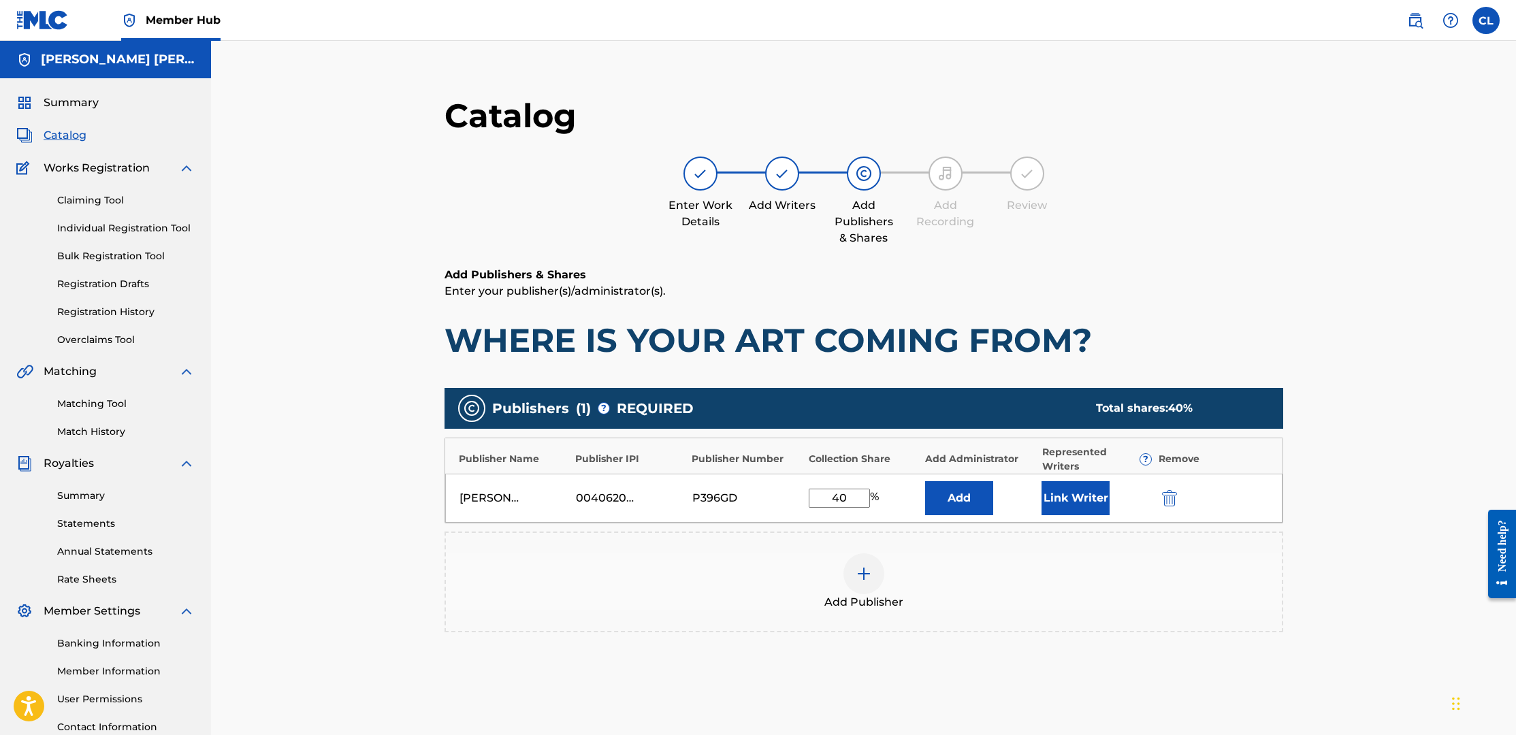
scroll to position [12, 0]
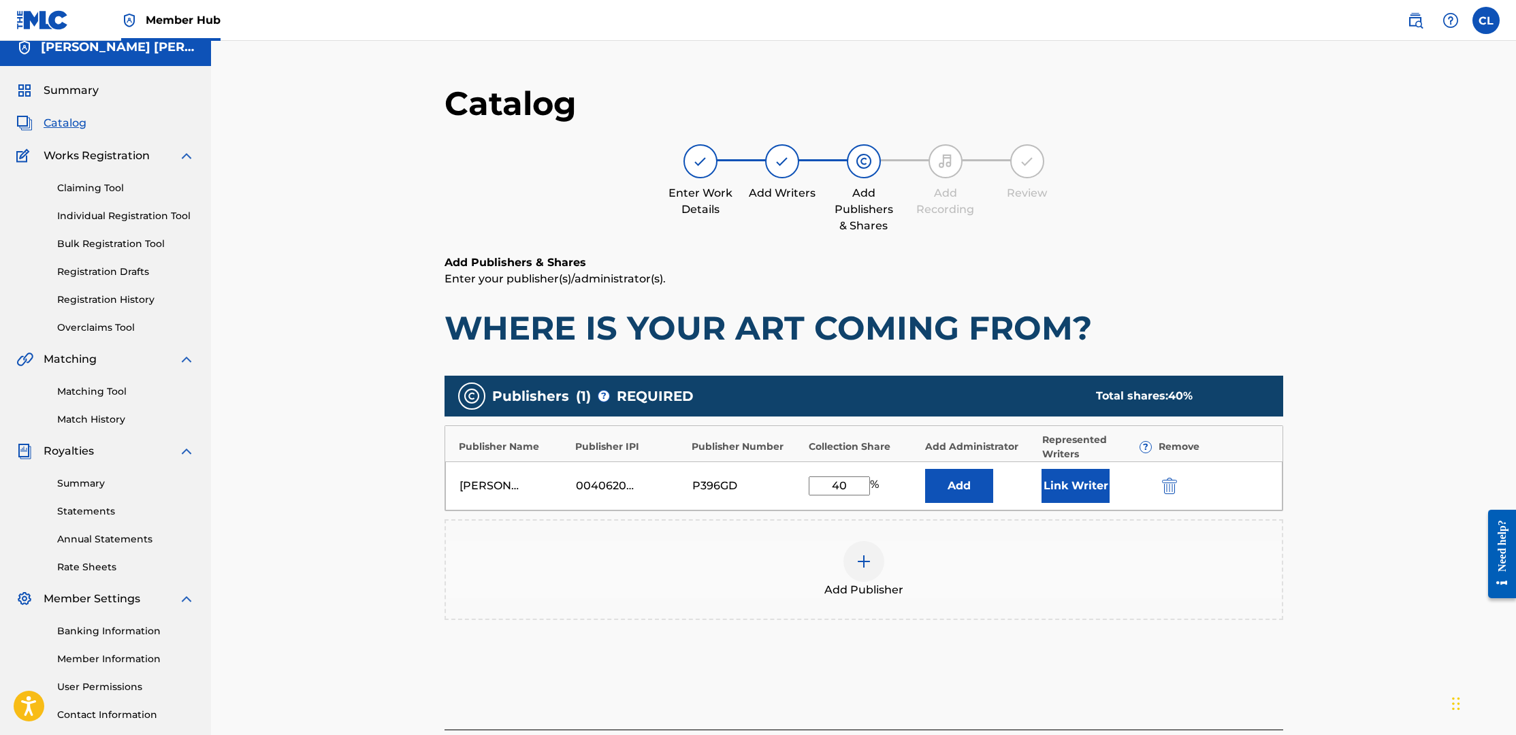
click at [852, 485] on input "40" at bounding box center [839, 486] width 61 height 19
type input "4"
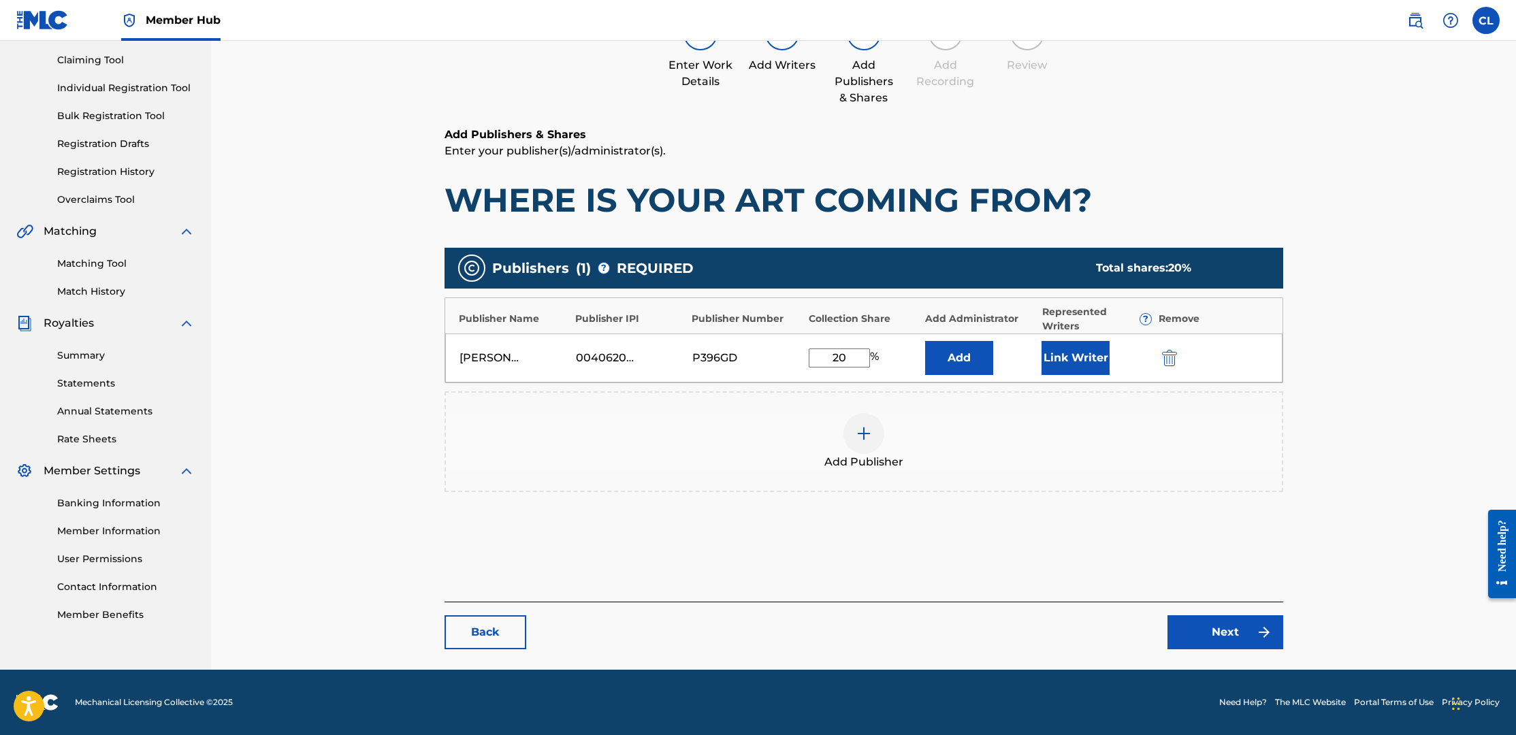
scroll to position [140, 0]
type input "20"
click at [1246, 633] on link "Next" at bounding box center [1226, 633] width 116 height 34
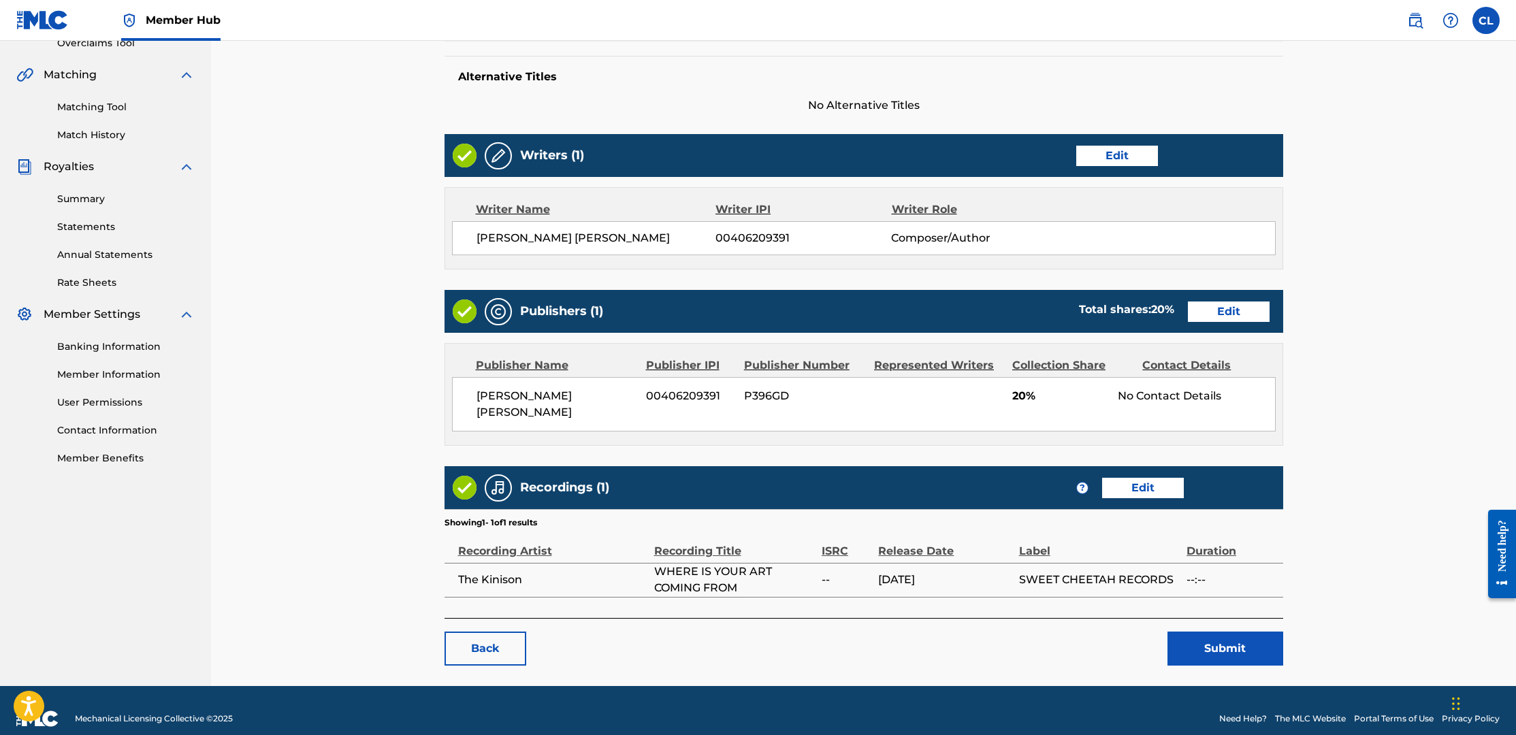
scroll to position [296, 0]
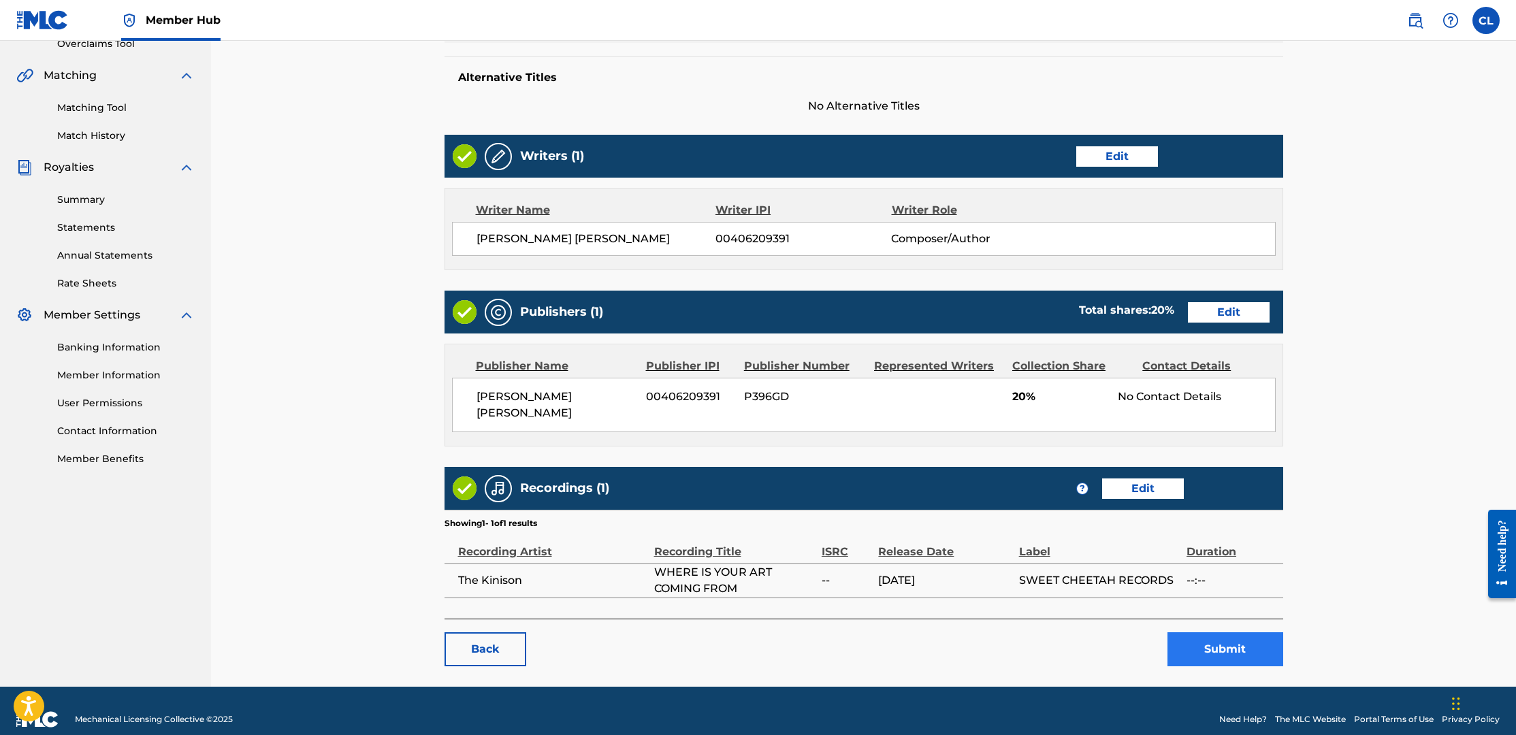
click at [1220, 633] on button "Submit" at bounding box center [1226, 650] width 116 height 34
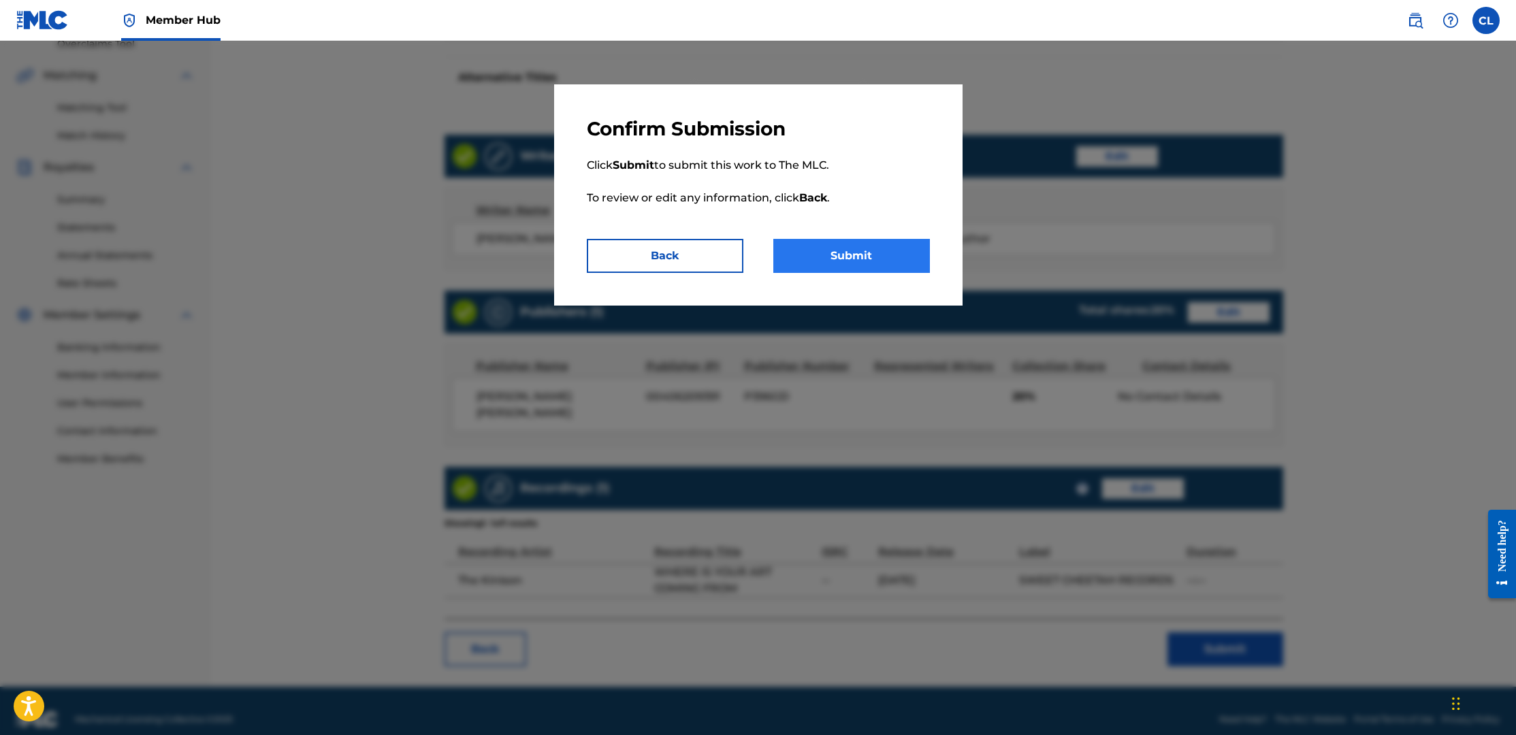
click at [874, 257] on button "Submit" at bounding box center [851, 256] width 157 height 34
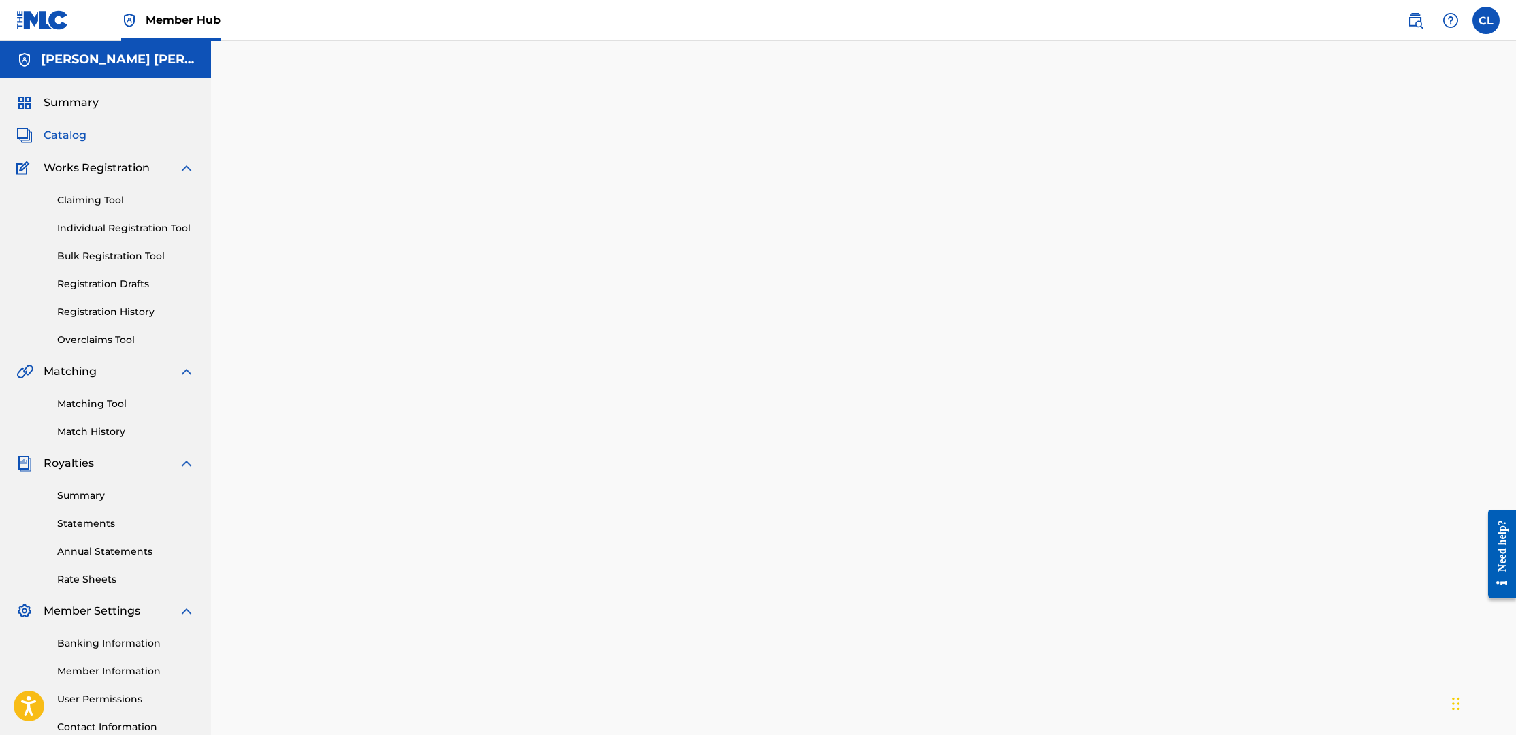
click at [300, 194] on div "Back Done" at bounding box center [863, 425] width 1305 height 769
click at [80, 336] on link "Overclaims Tool" at bounding box center [126, 340] width 138 height 14
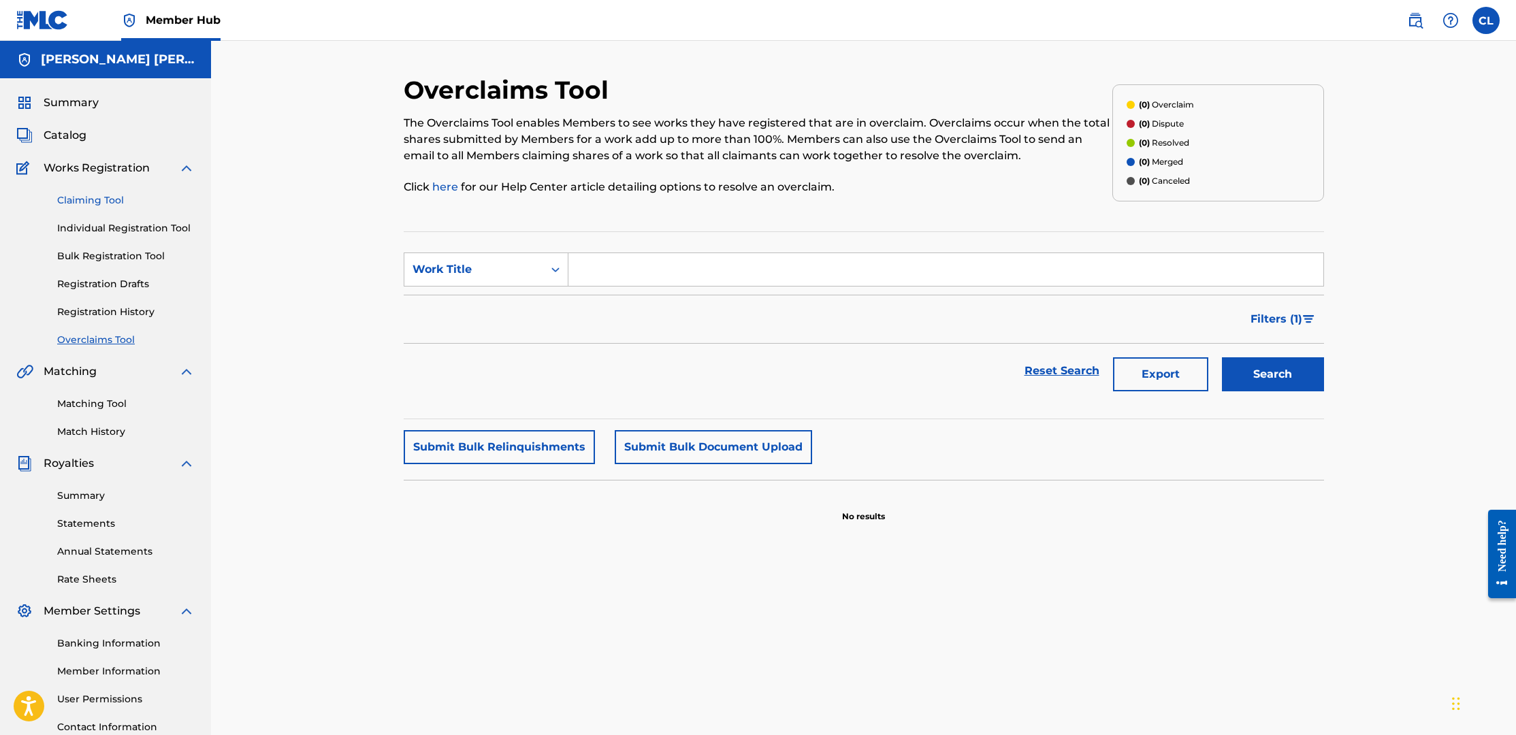
click at [91, 202] on link "Claiming Tool" at bounding box center [126, 200] width 138 height 14
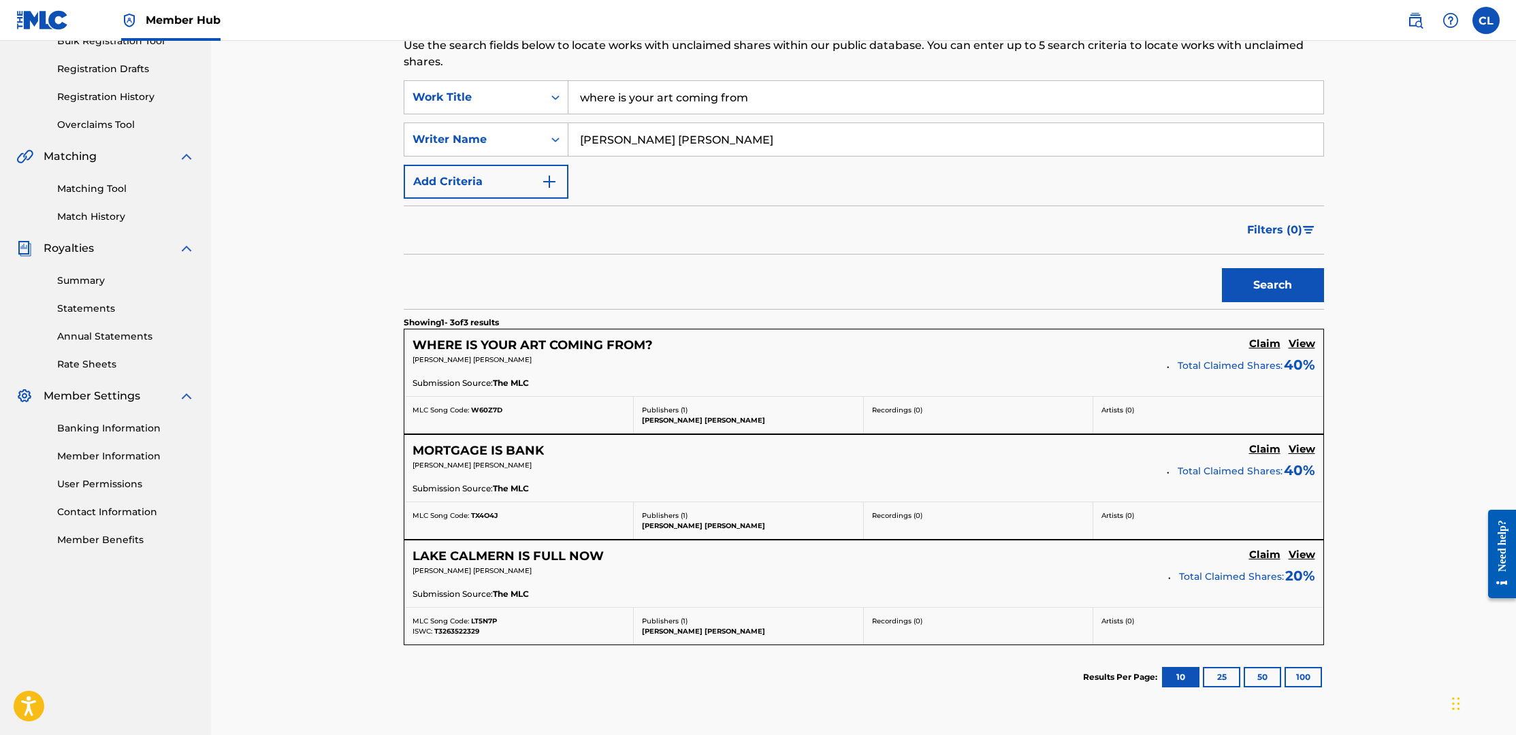
scroll to position [218, 0]
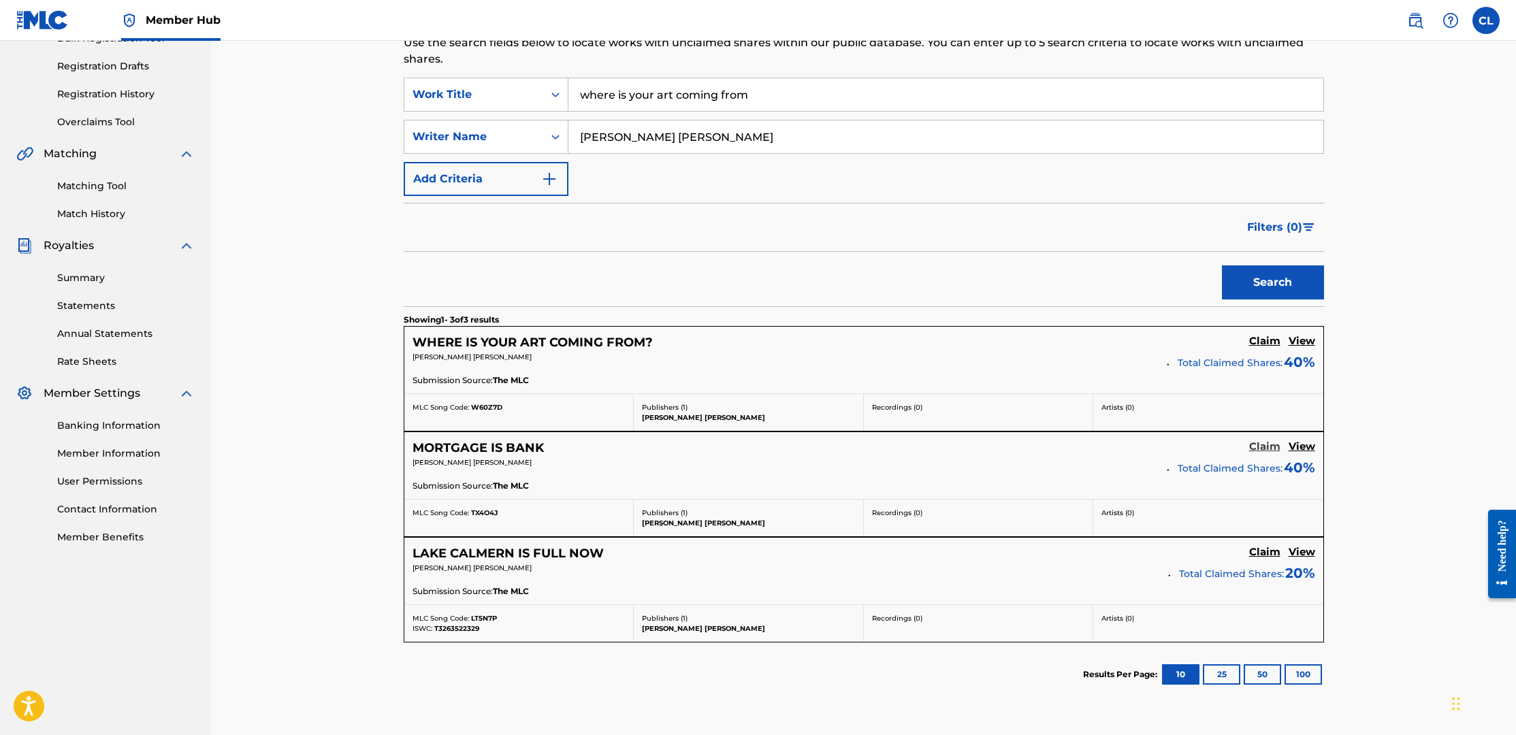
click at [1271, 447] on h5 "Claim" at bounding box center [1264, 447] width 31 height 13
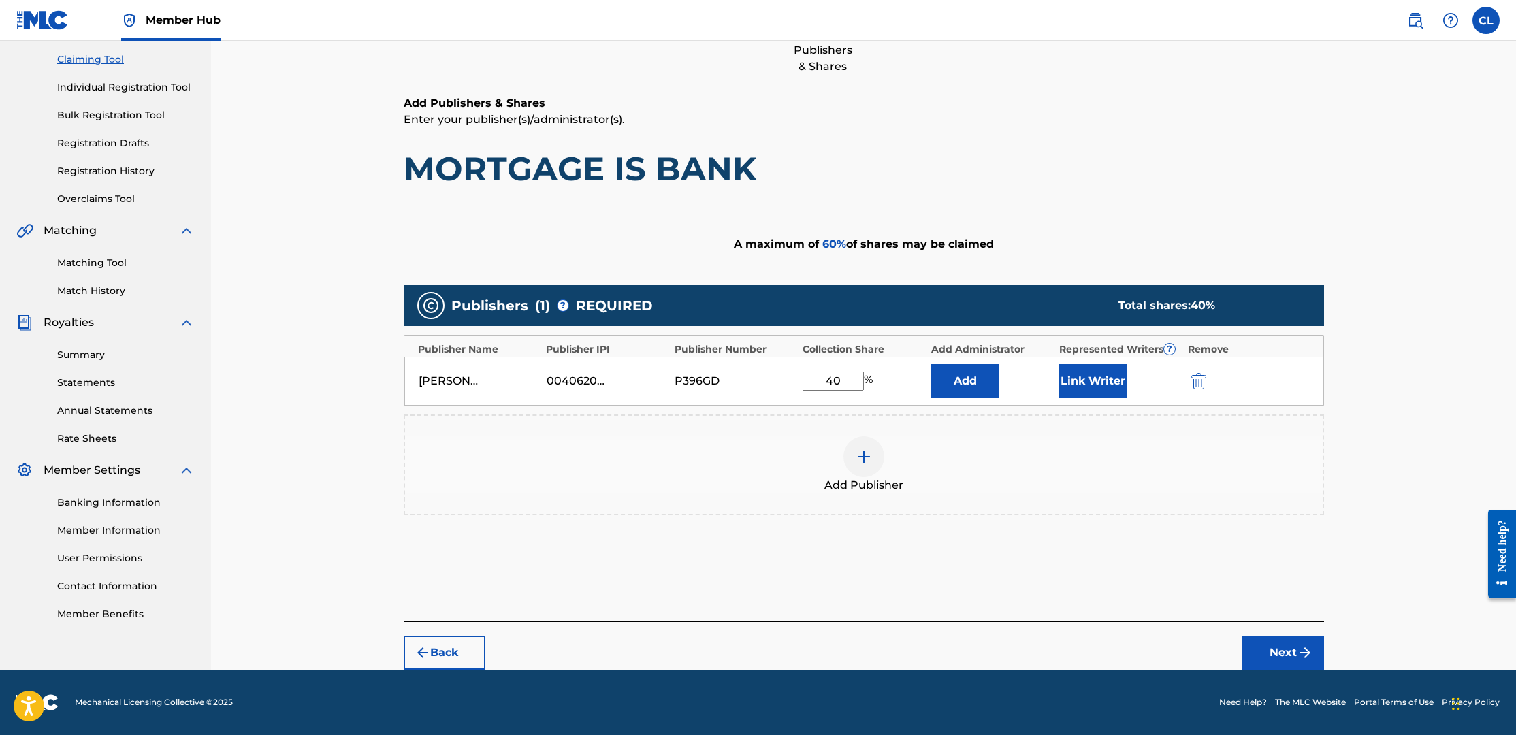
scroll to position [141, 0]
click at [849, 382] on input "40" at bounding box center [833, 381] width 61 height 19
type input "4"
type input "20"
click at [1111, 383] on button "Link Writer" at bounding box center [1093, 381] width 68 height 34
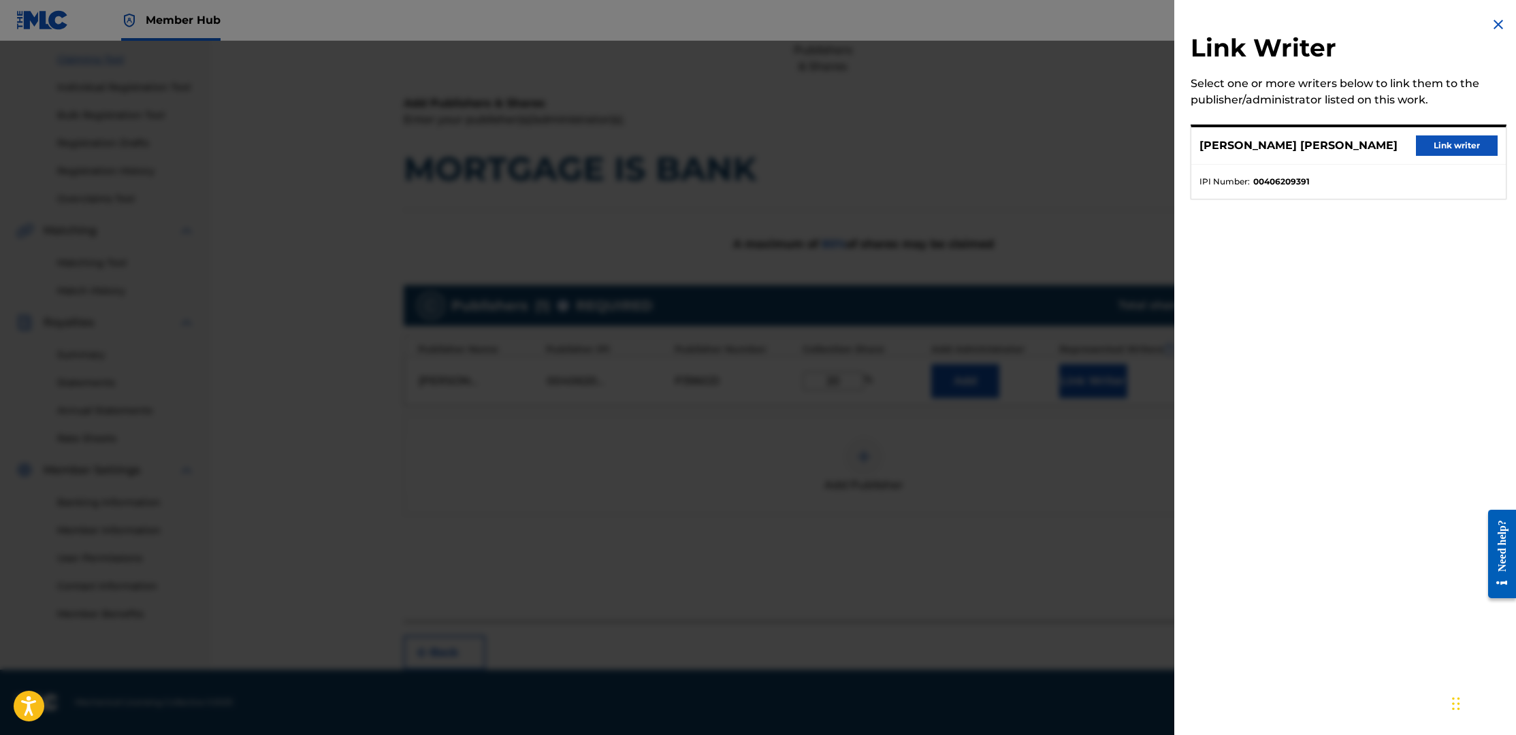
click at [1497, 22] on img at bounding box center [1498, 24] width 16 height 16
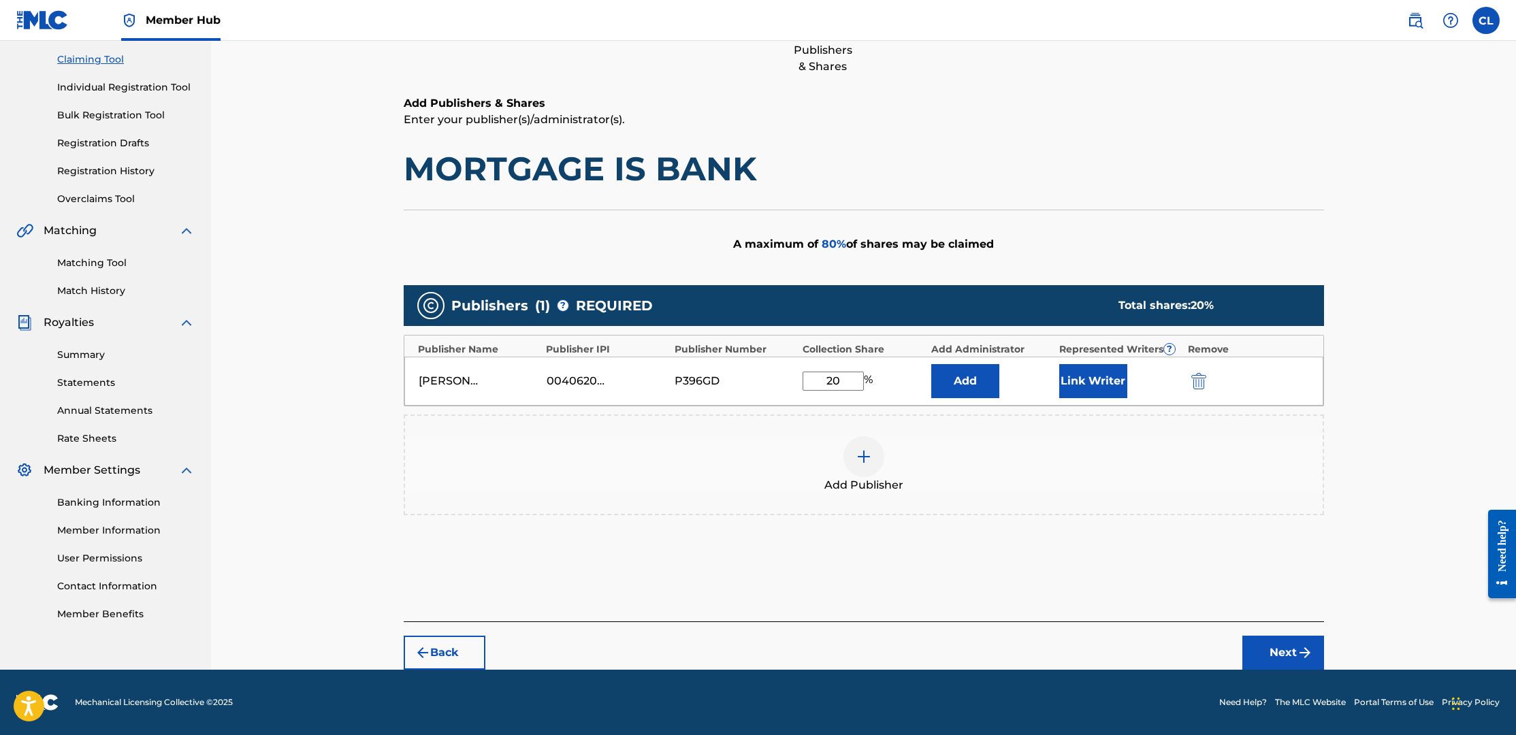
click at [1023, 485] on div "Add Publisher" at bounding box center [864, 464] width 918 height 57
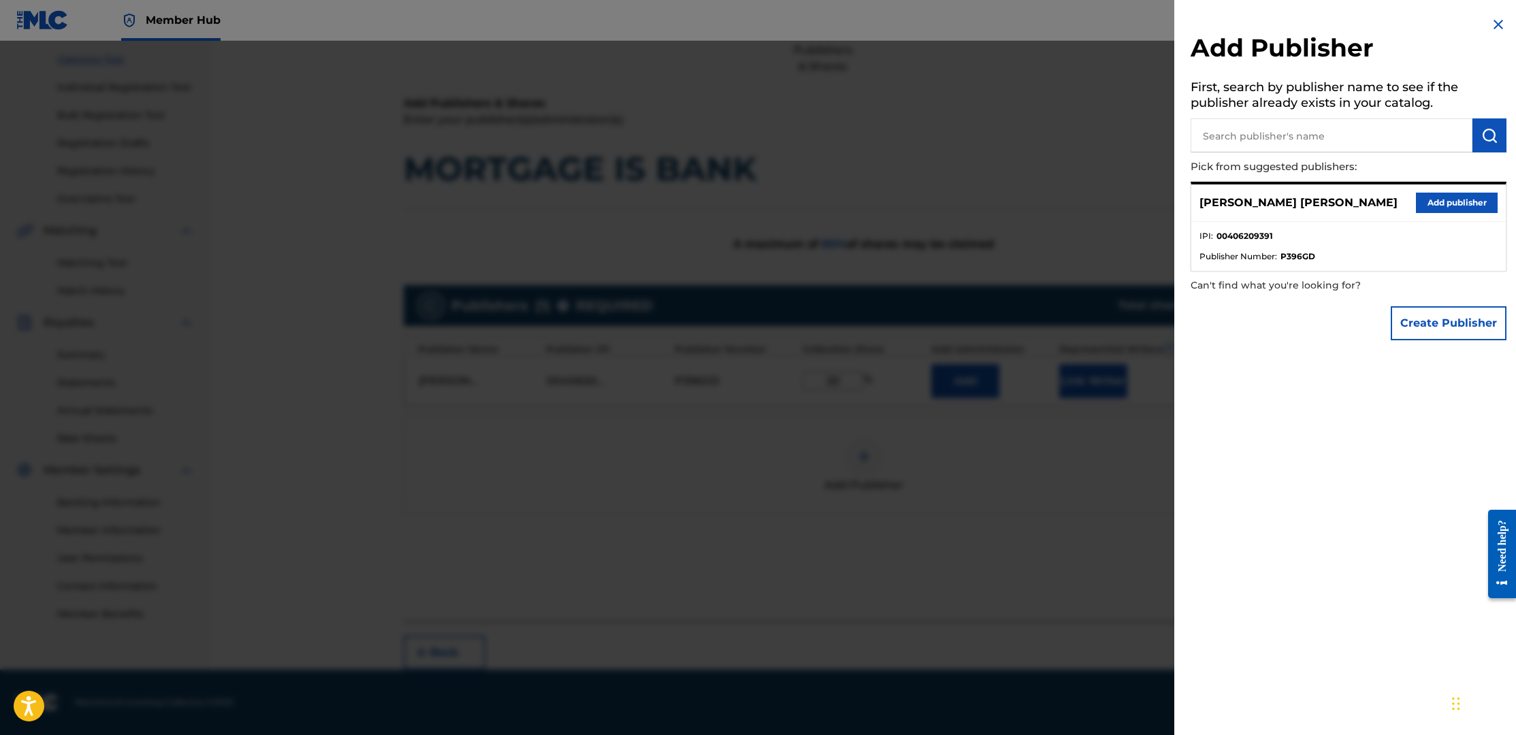
click at [1035, 485] on div at bounding box center [758, 408] width 1516 height 735
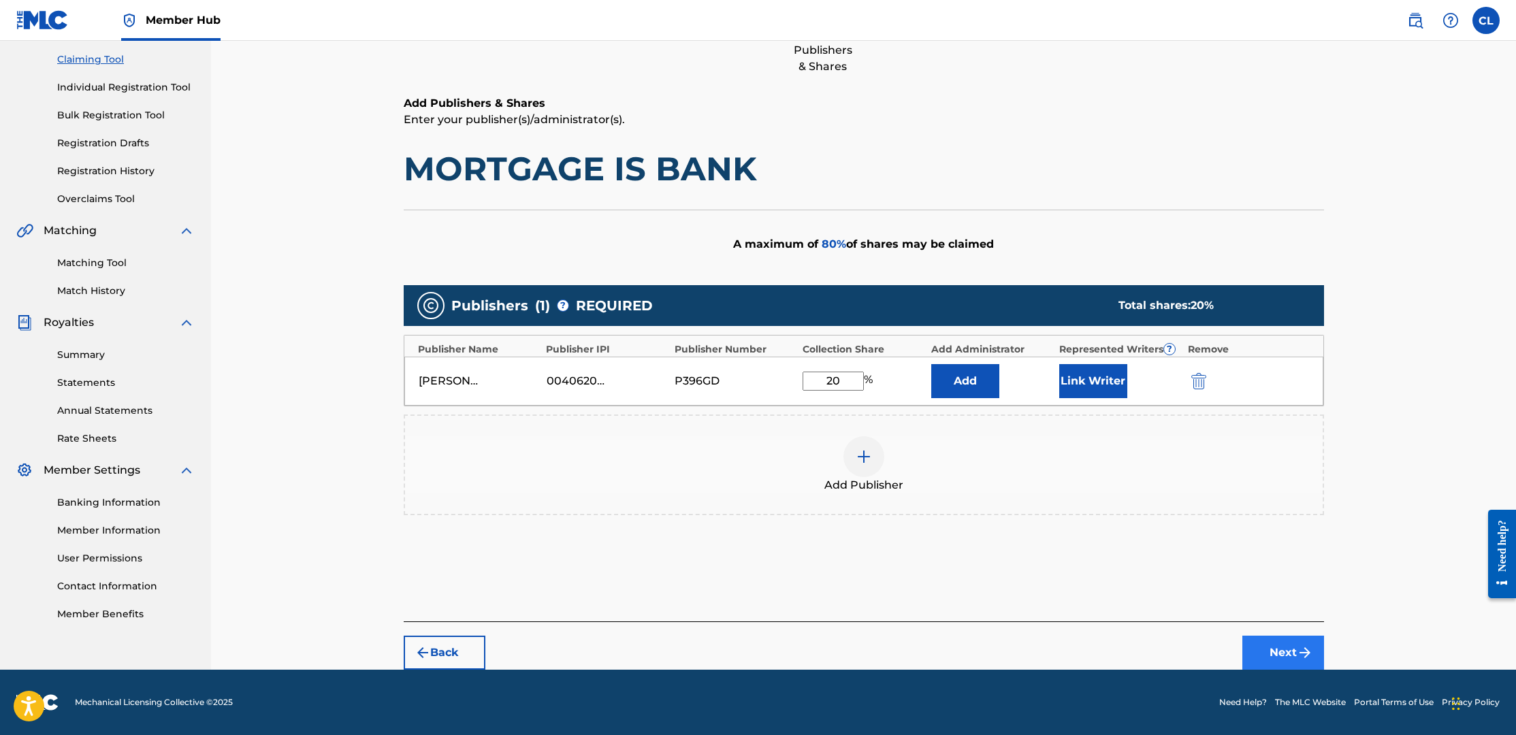
click at [1297, 655] on img "submit" at bounding box center [1305, 653] width 16 height 16
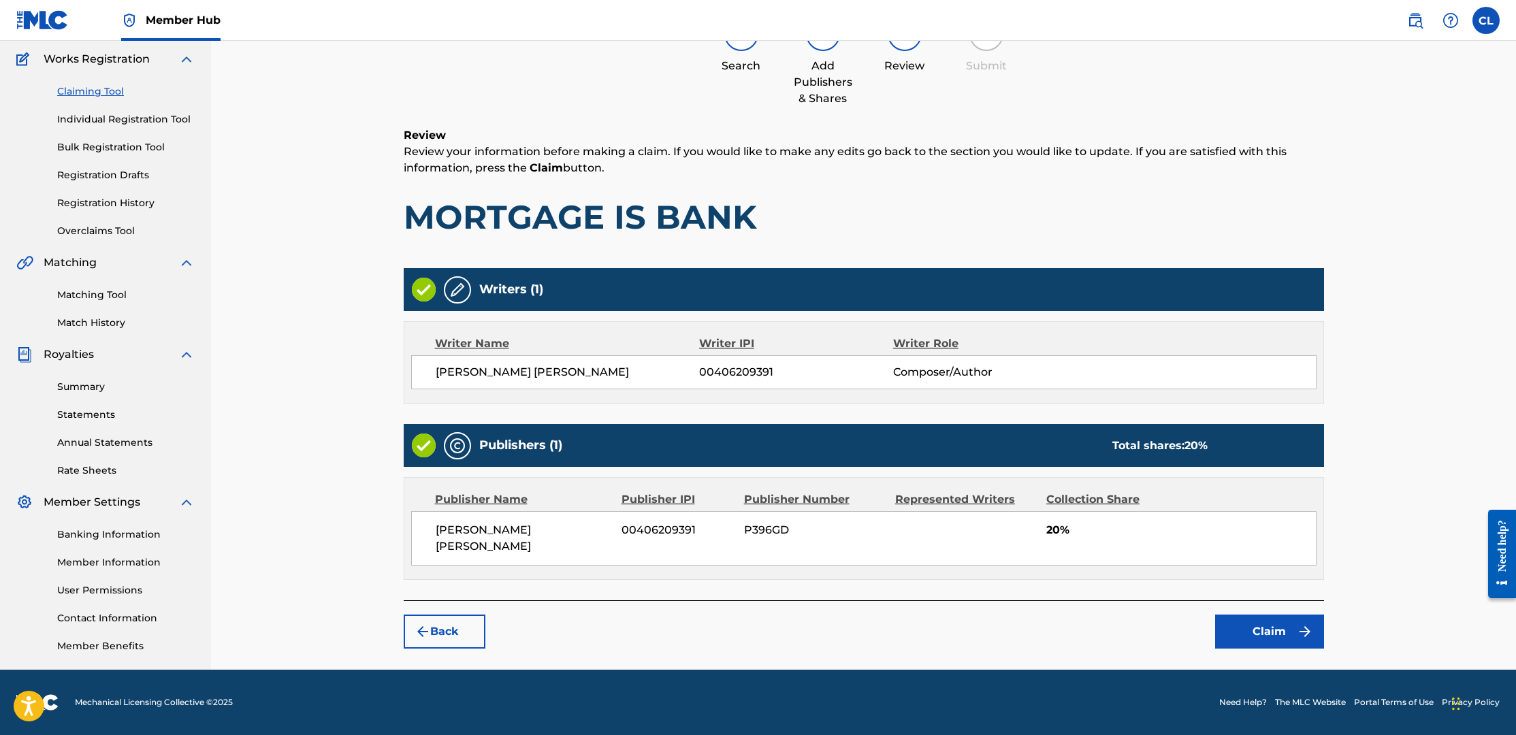
scroll to position [109, 0]
click at [1286, 616] on button "Claim" at bounding box center [1269, 632] width 109 height 34
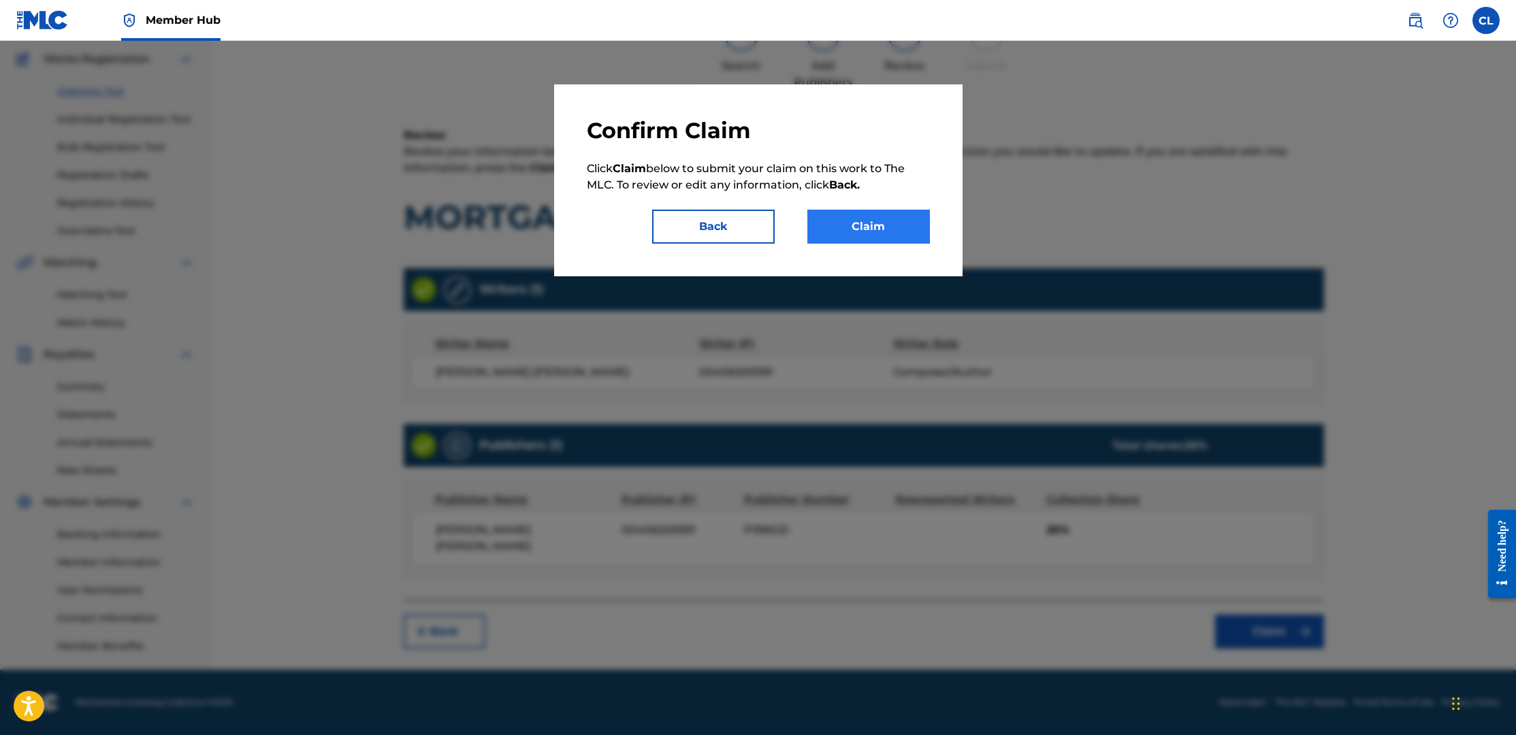
click at [863, 223] on button "Claim" at bounding box center [869, 227] width 123 height 34
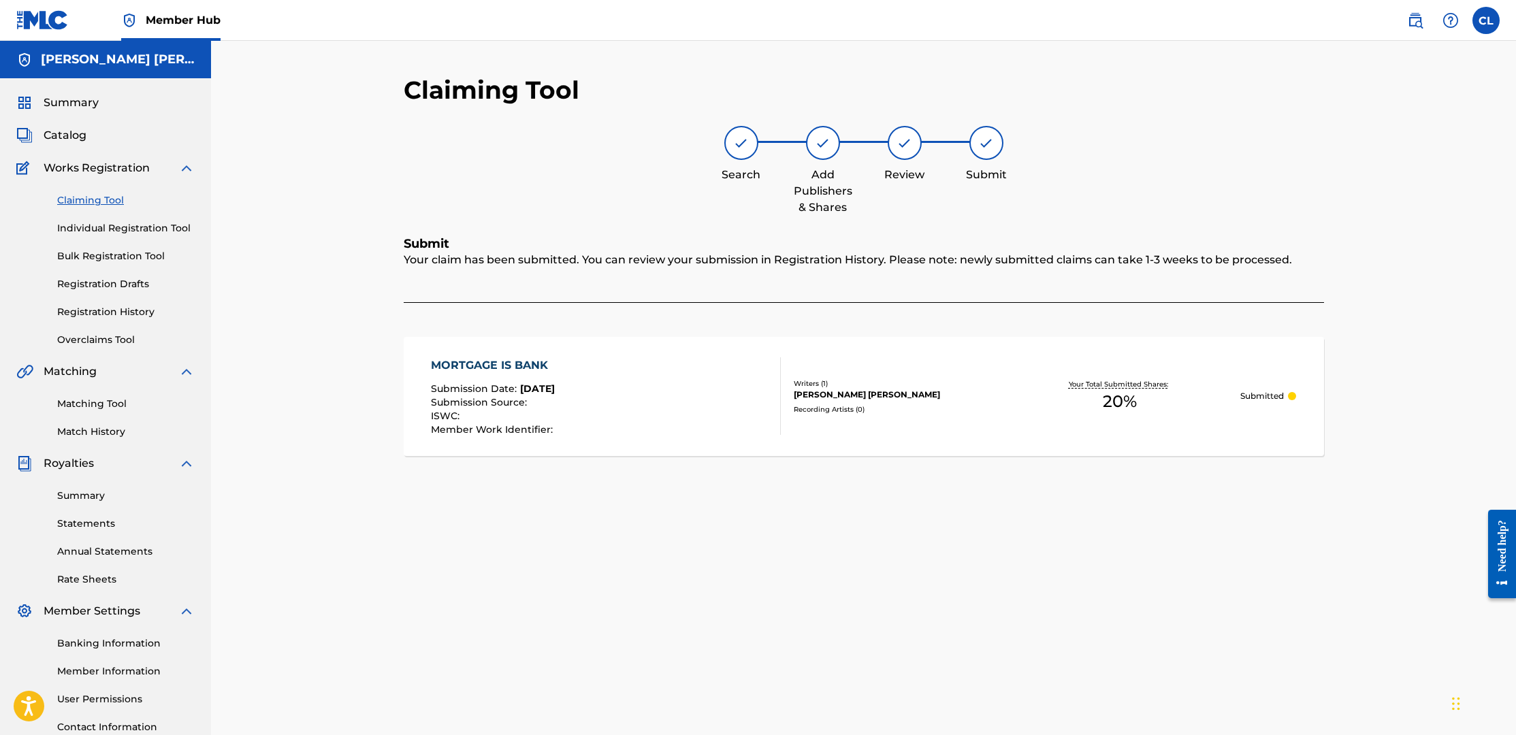
scroll to position [0, 0]
click at [1495, 22] on label at bounding box center [1486, 20] width 27 height 27
click at [1486, 20] on input "CL Christopher Lewis christopherleelewis@pm.me Notification Preferences Profile…" at bounding box center [1486, 20] width 0 height 0
click at [1356, 166] on link "Profile" at bounding box center [1352, 169] width 27 height 12
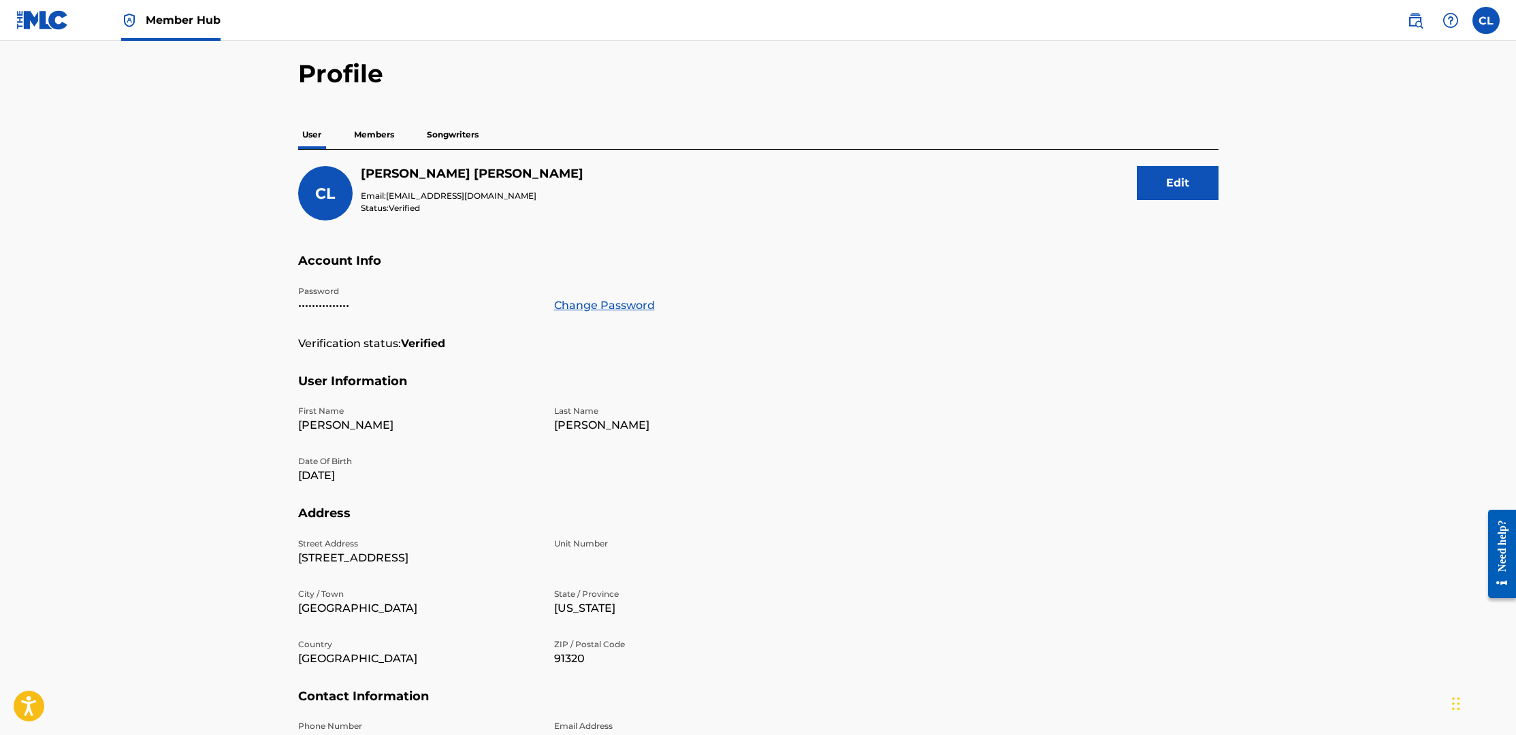
scroll to position [44, 0]
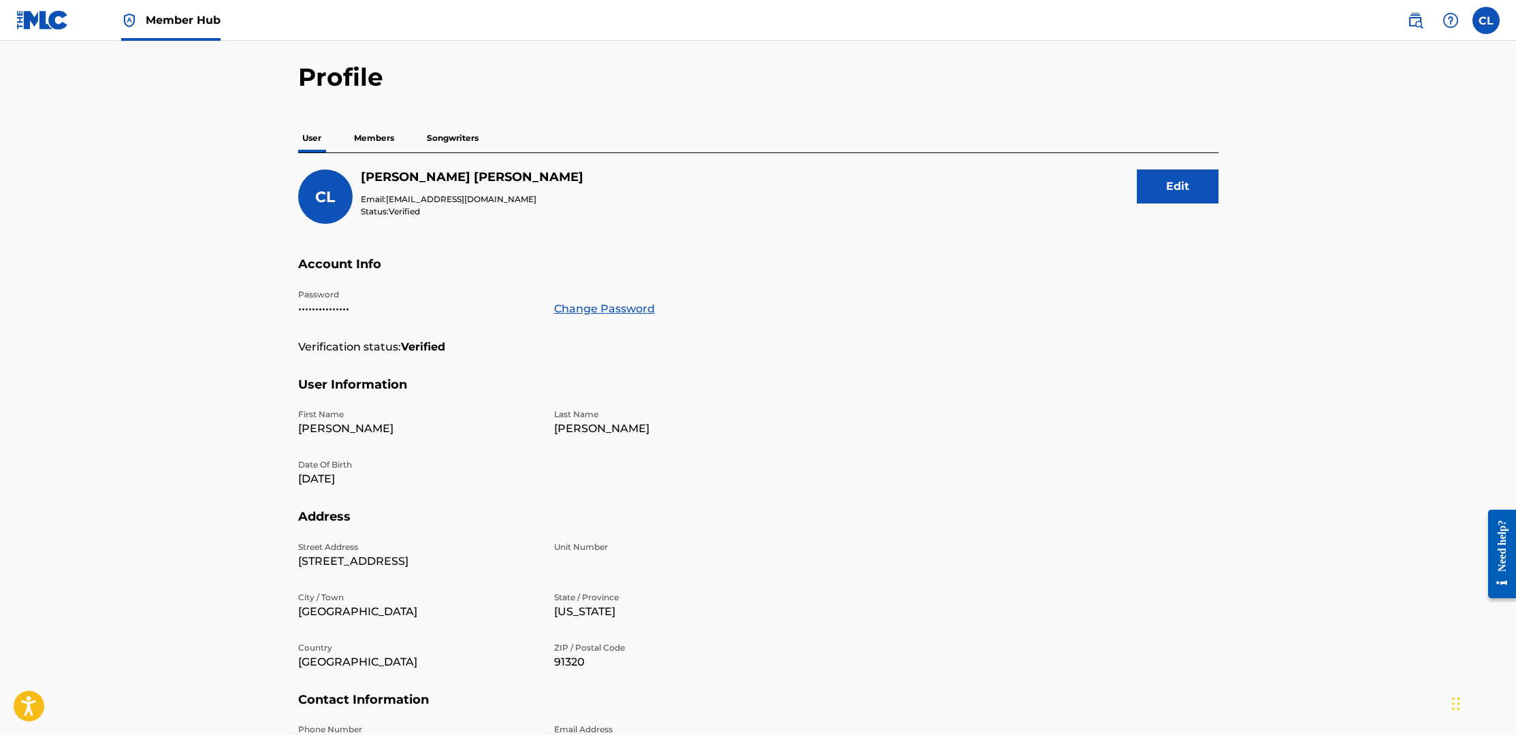
click at [39, 24] on img at bounding box center [42, 20] width 52 height 20
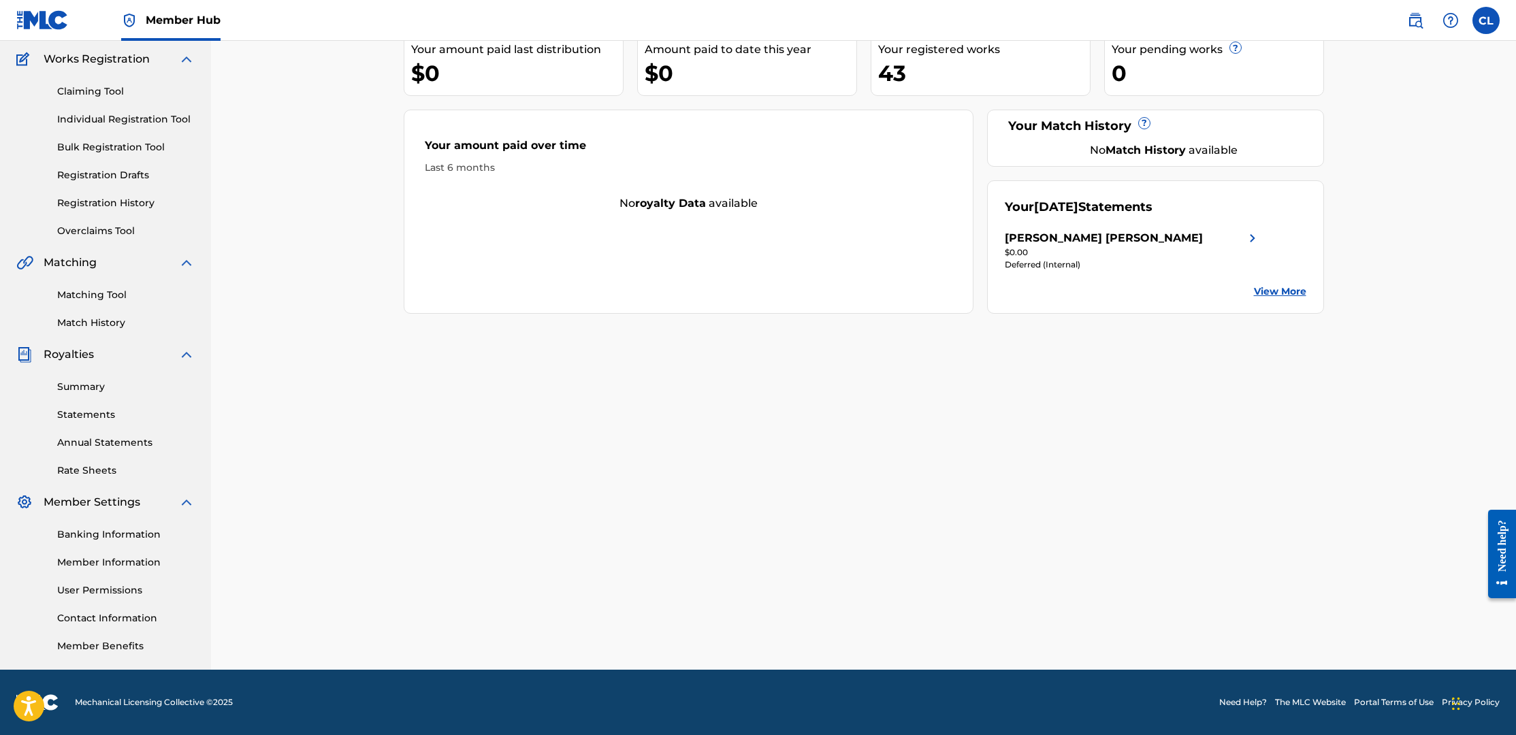
scroll to position [109, 0]
click at [112, 644] on link "Member Benefits" at bounding box center [126, 646] width 138 height 14
click at [122, 561] on link "Member Information" at bounding box center [126, 563] width 138 height 14
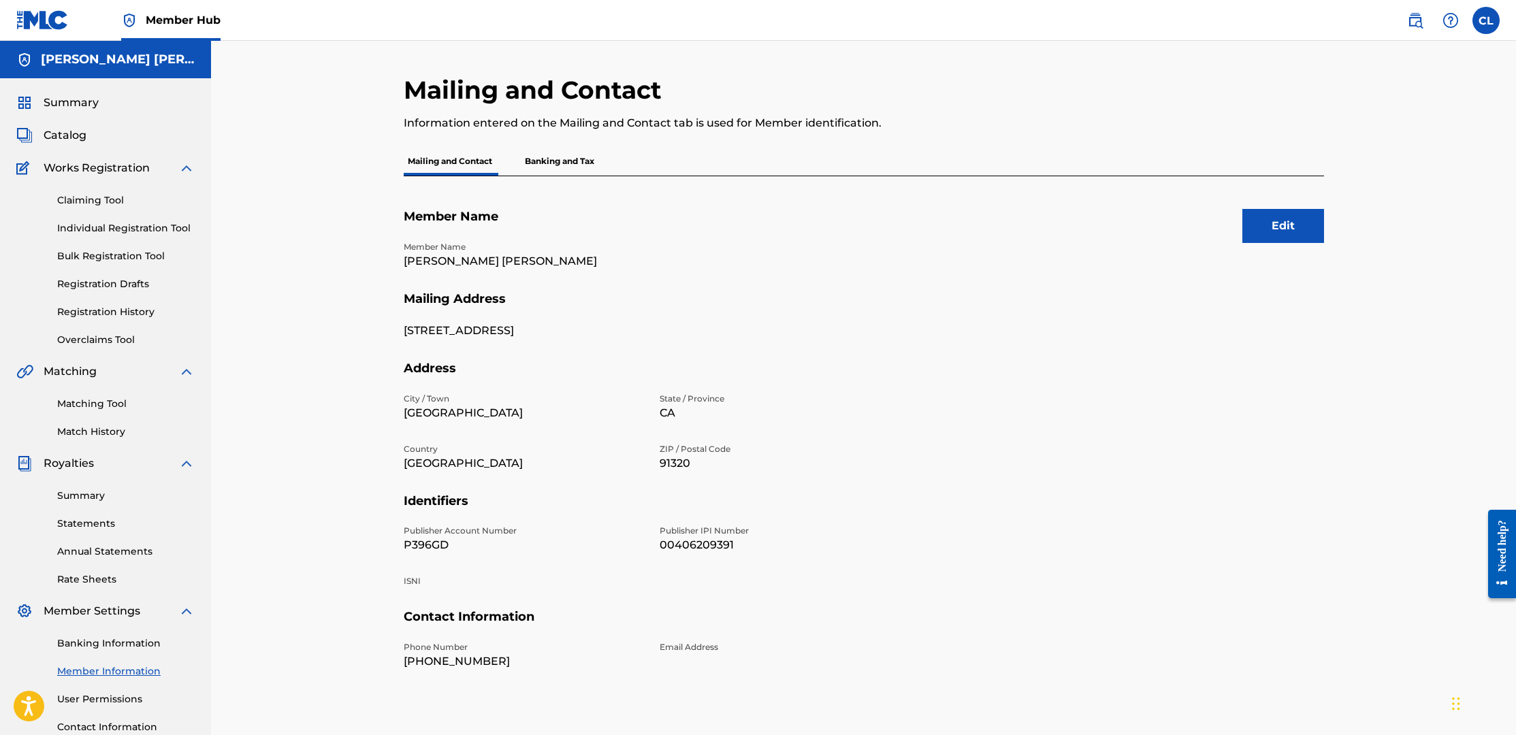
click at [567, 162] on p "Banking and Tax" at bounding box center [560, 161] width 78 height 29
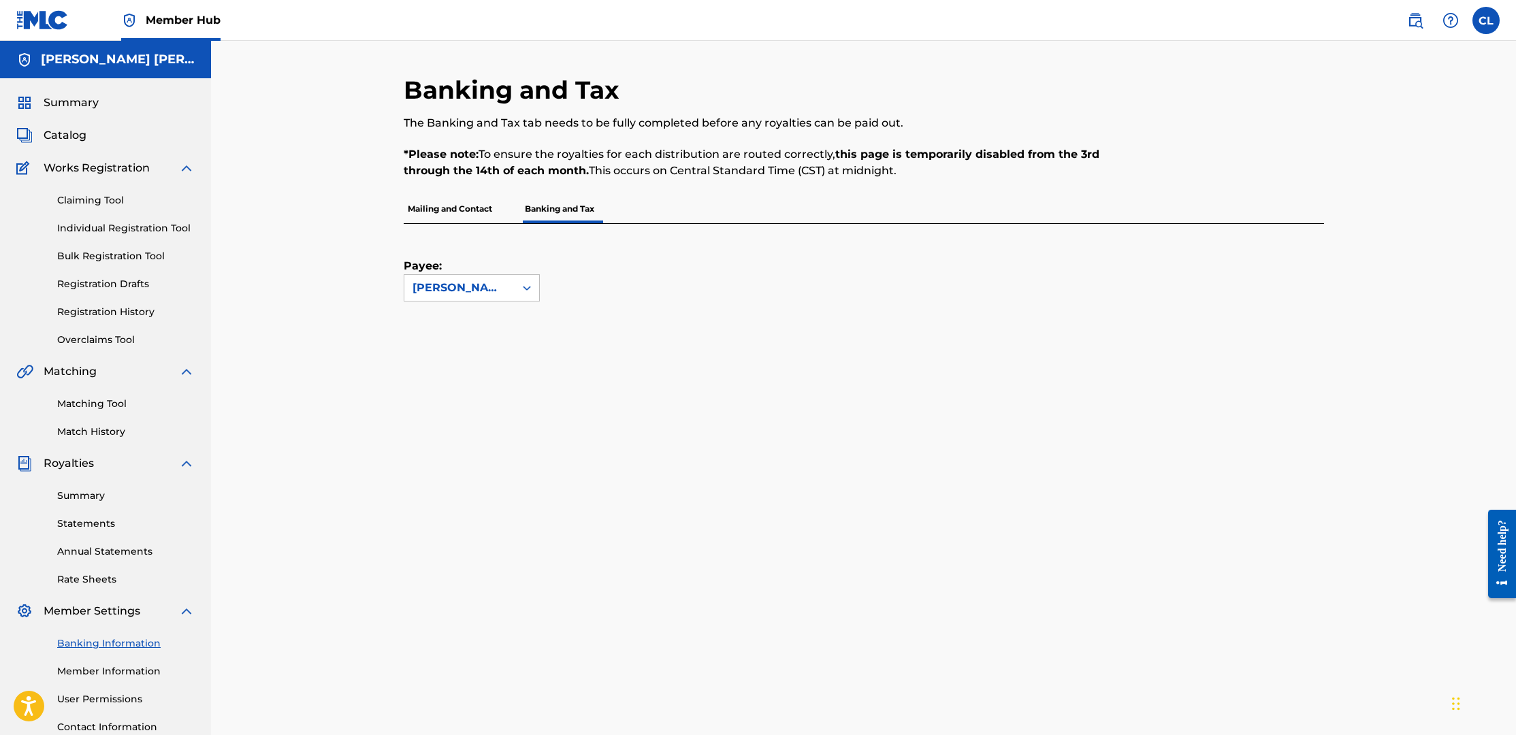
click at [441, 210] on p "Mailing and Contact" at bounding box center [450, 209] width 93 height 29
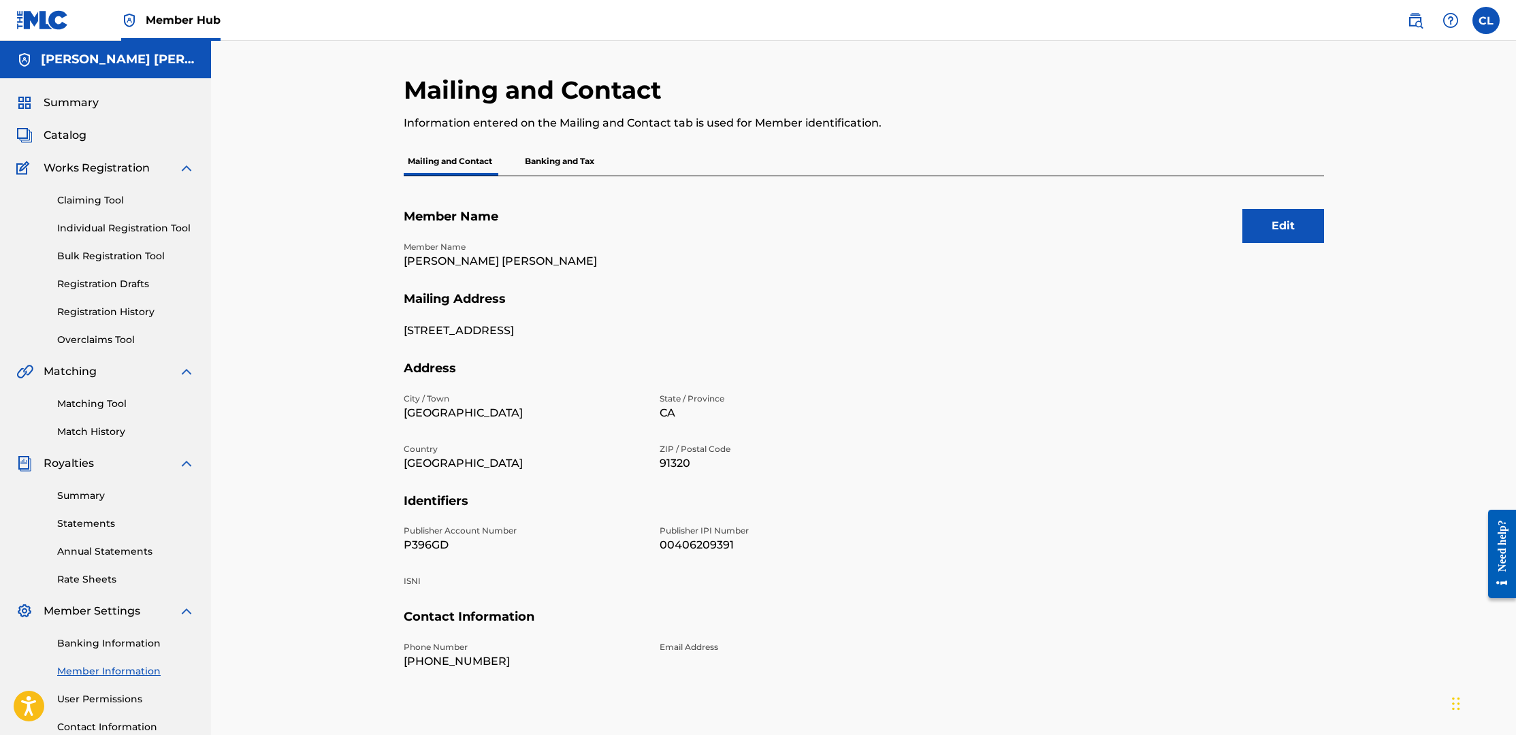
click at [267, 279] on div "Mailing and Contact Information entered on the Mailing and Contact tab is used …" at bounding box center [863, 410] width 1305 height 738
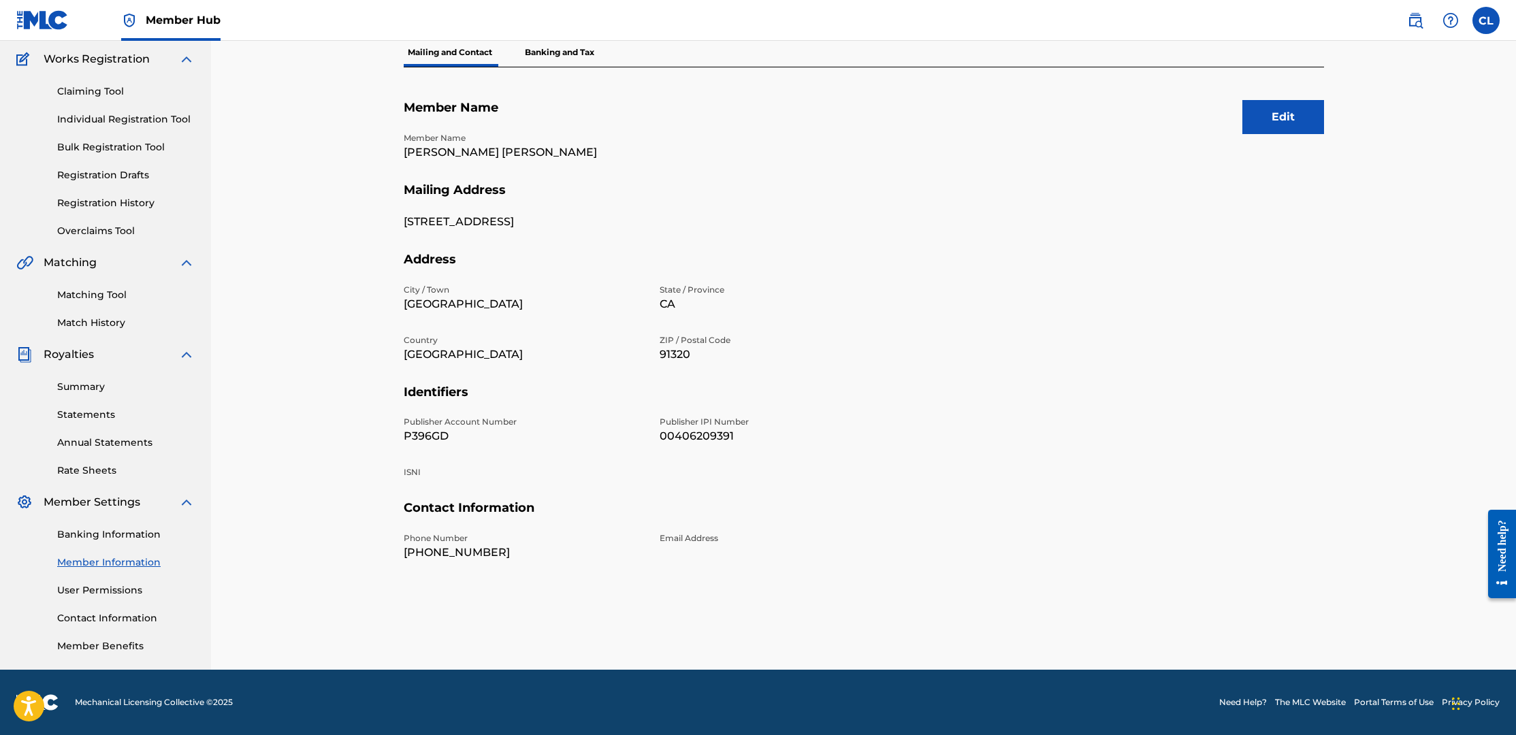
scroll to position [109, 0]
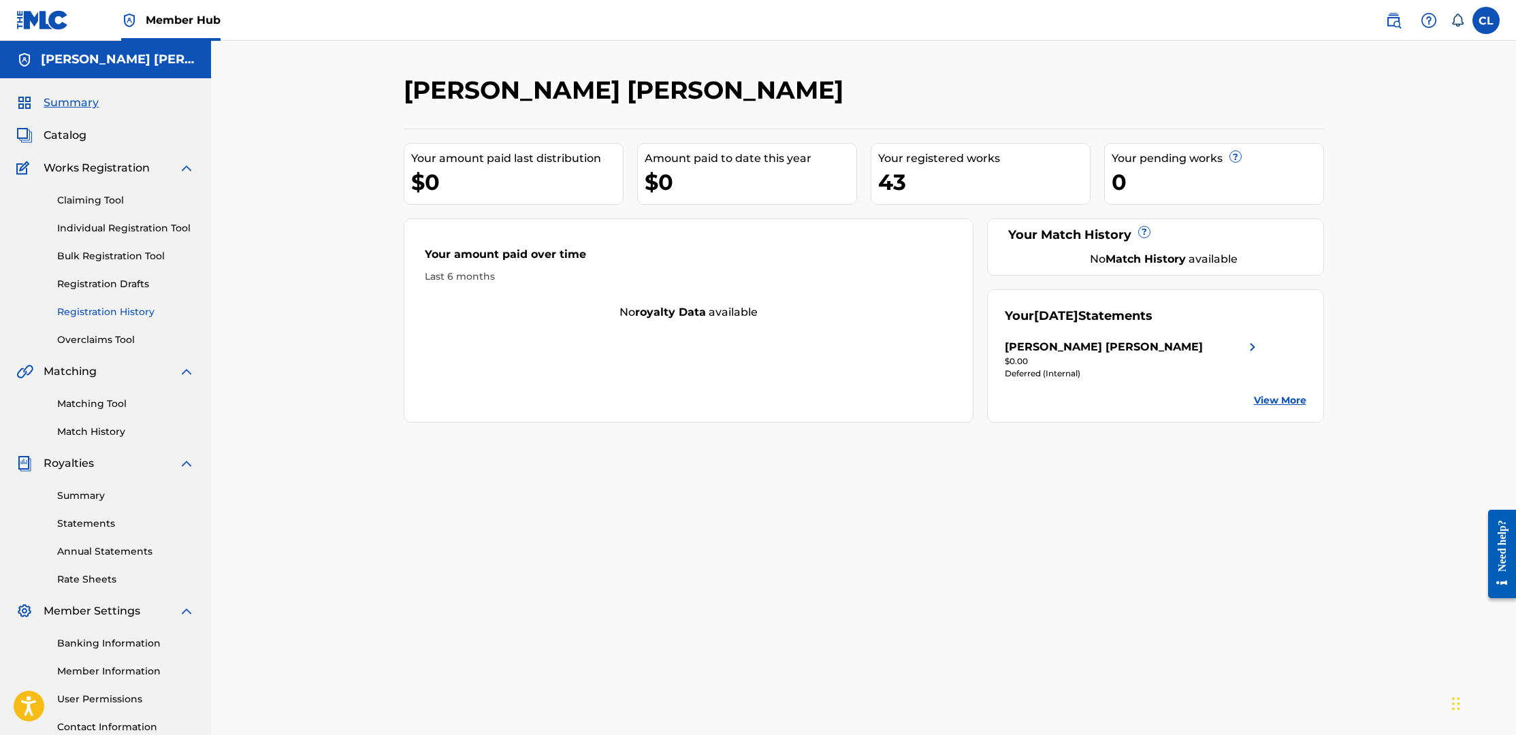
click at [97, 310] on link "Registration History" at bounding box center [126, 312] width 138 height 14
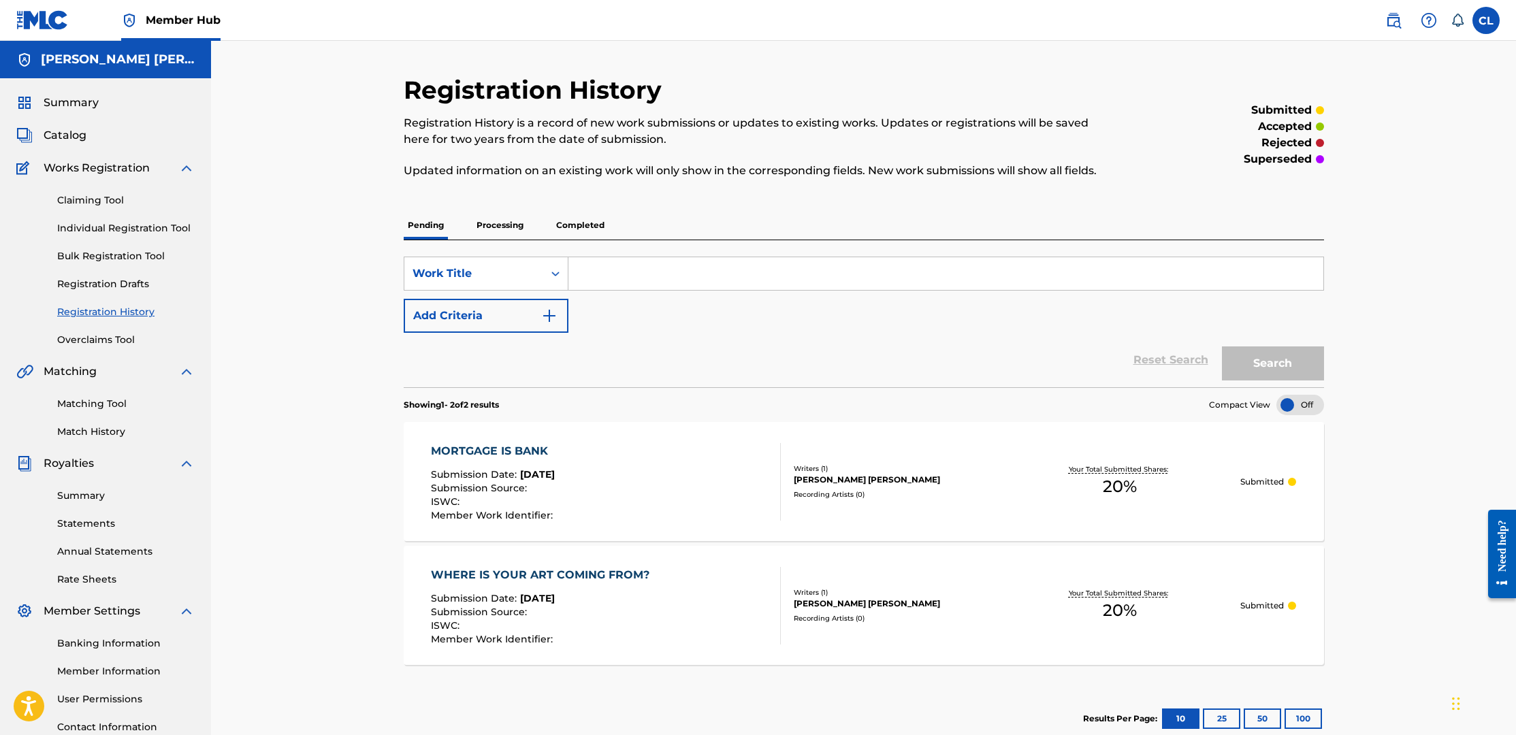
click at [581, 226] on p "Completed" at bounding box center [580, 225] width 57 height 29
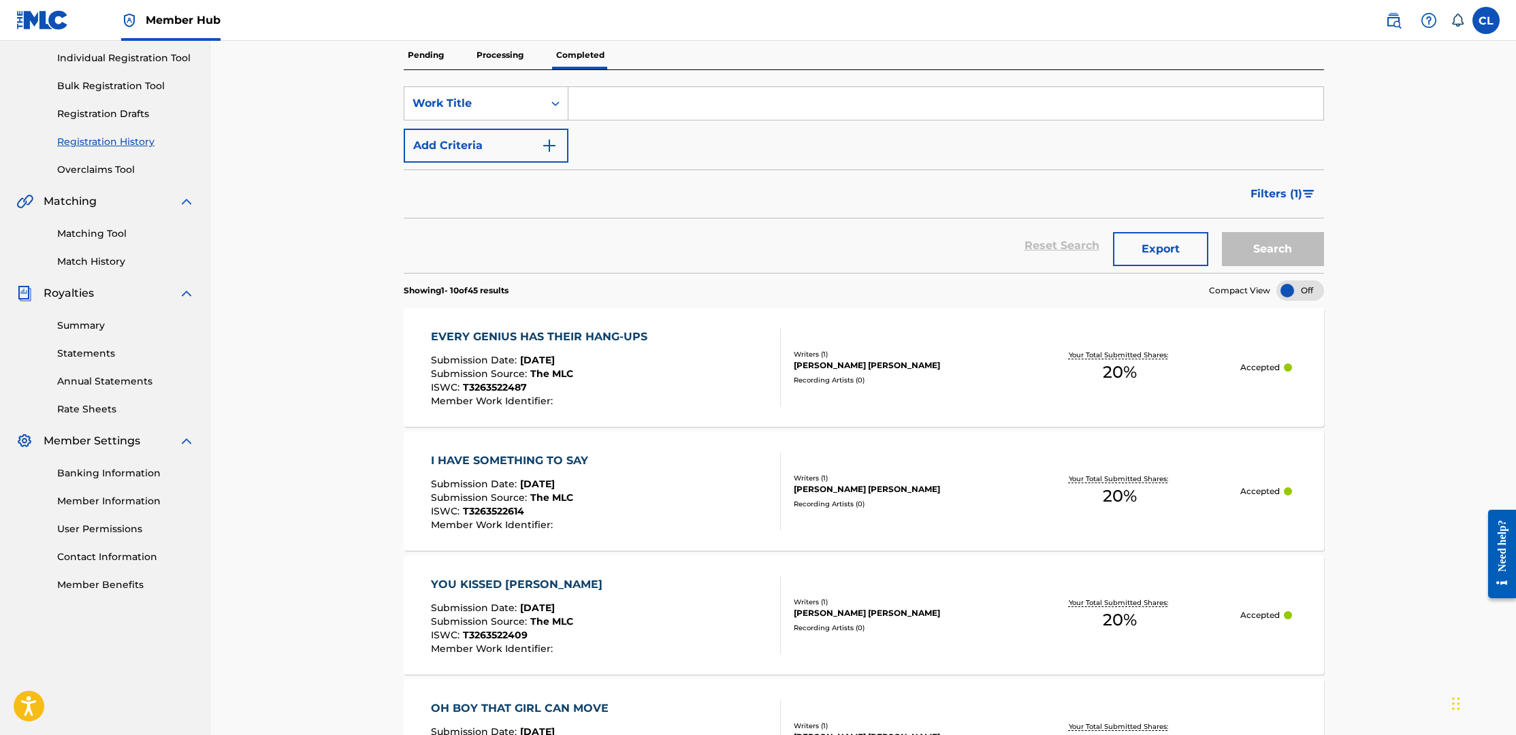
scroll to position [172, 0]
click at [524, 332] on div "EVERY GENIUS HAS THEIR HANG-UPS" at bounding box center [542, 335] width 223 height 16
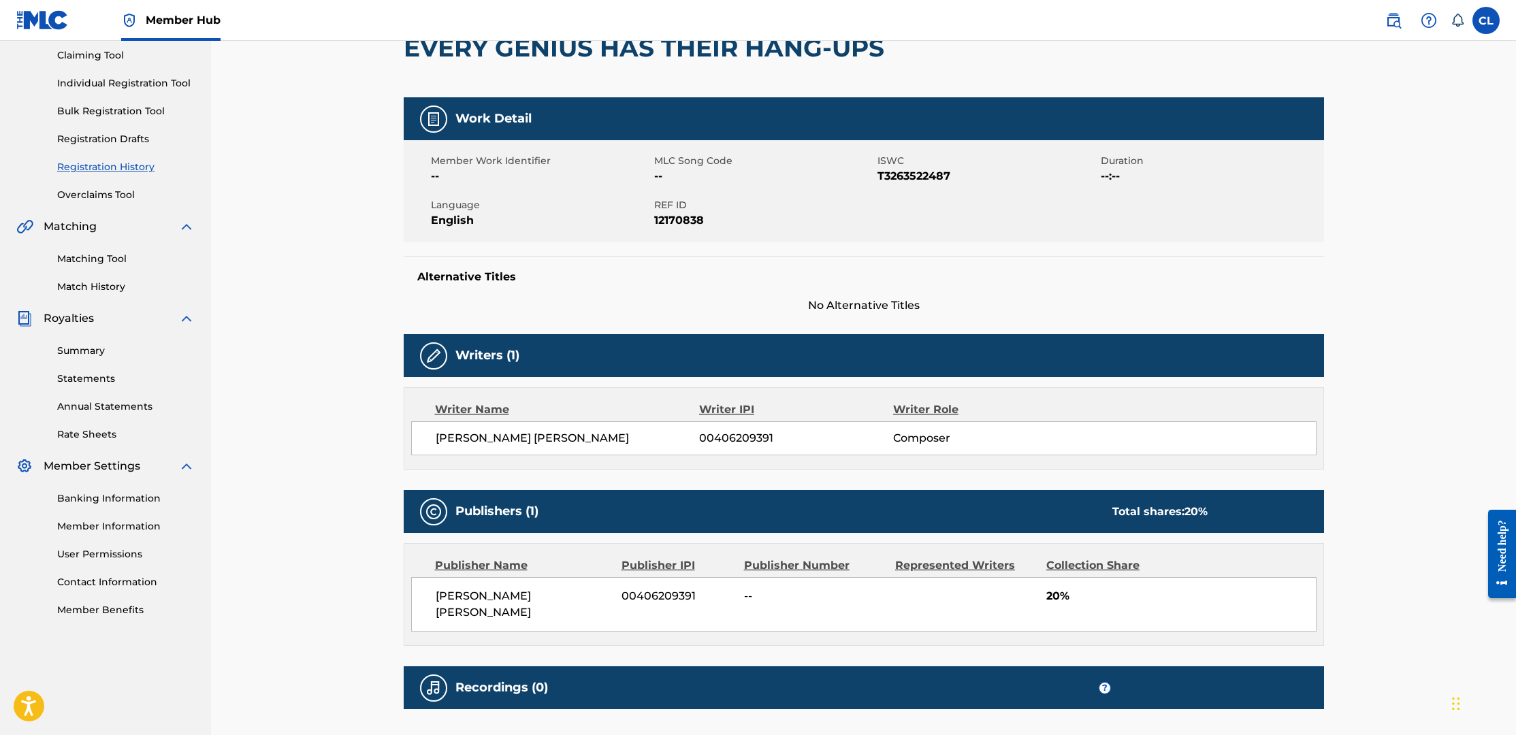
scroll to position [134, 0]
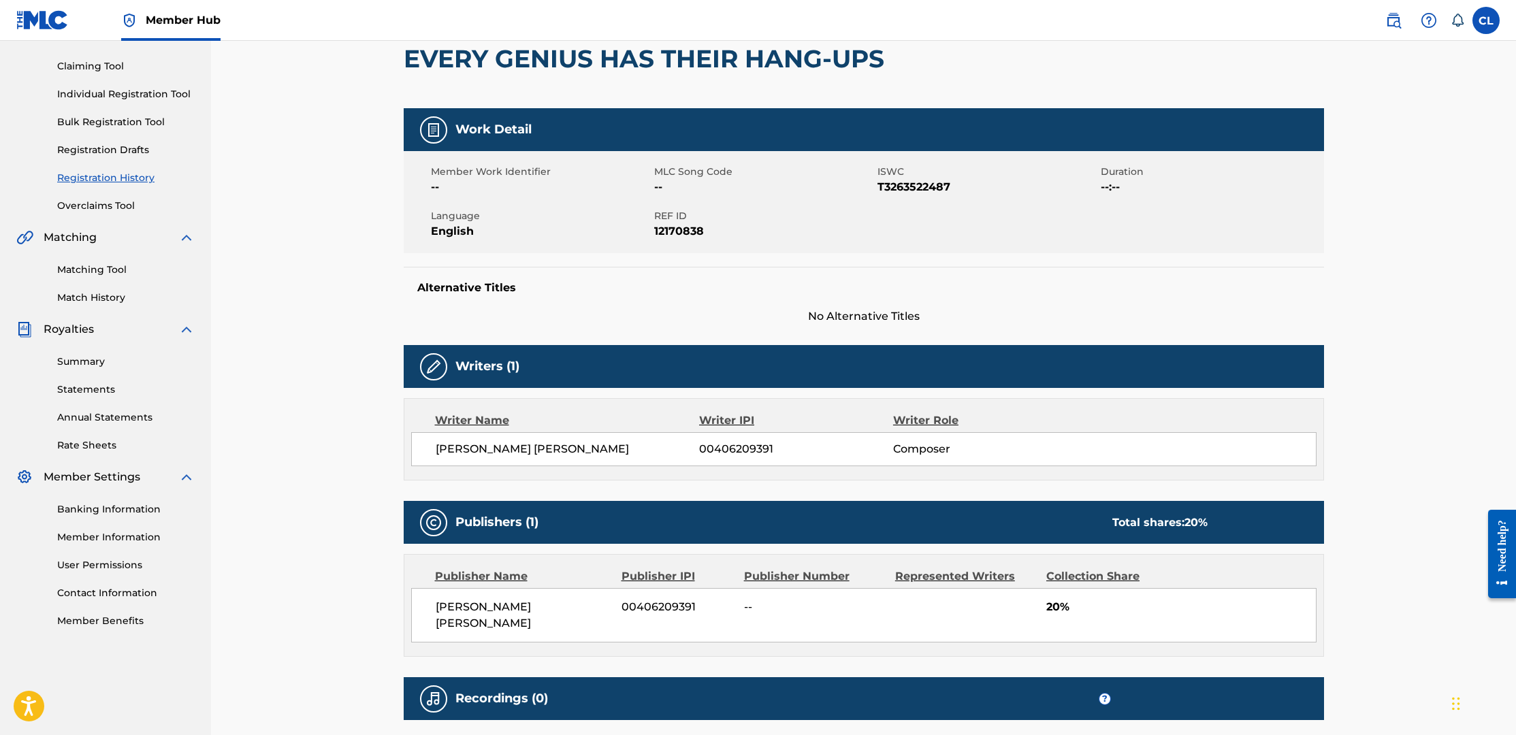
click at [440, 366] on img at bounding box center [434, 367] width 16 height 16
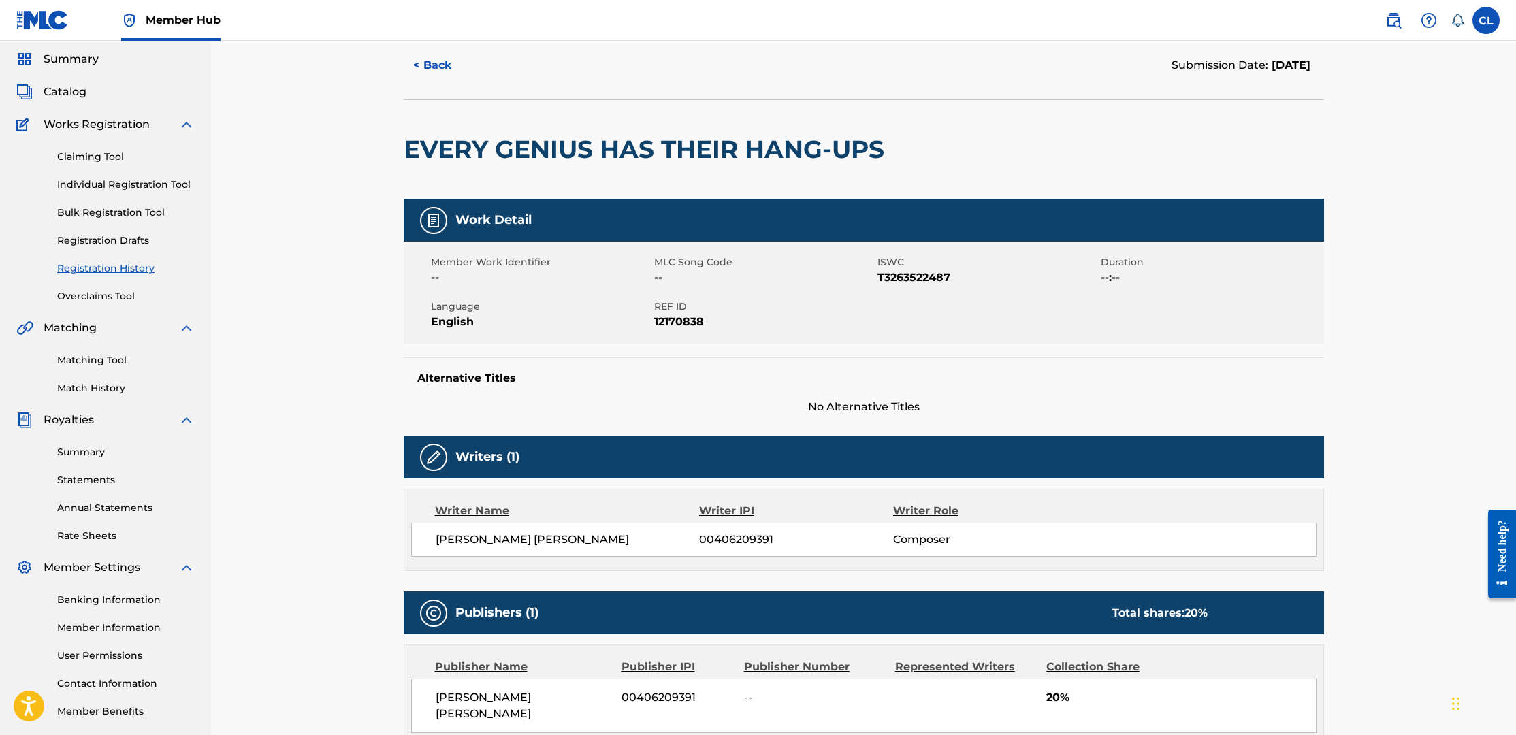
scroll to position [34, 0]
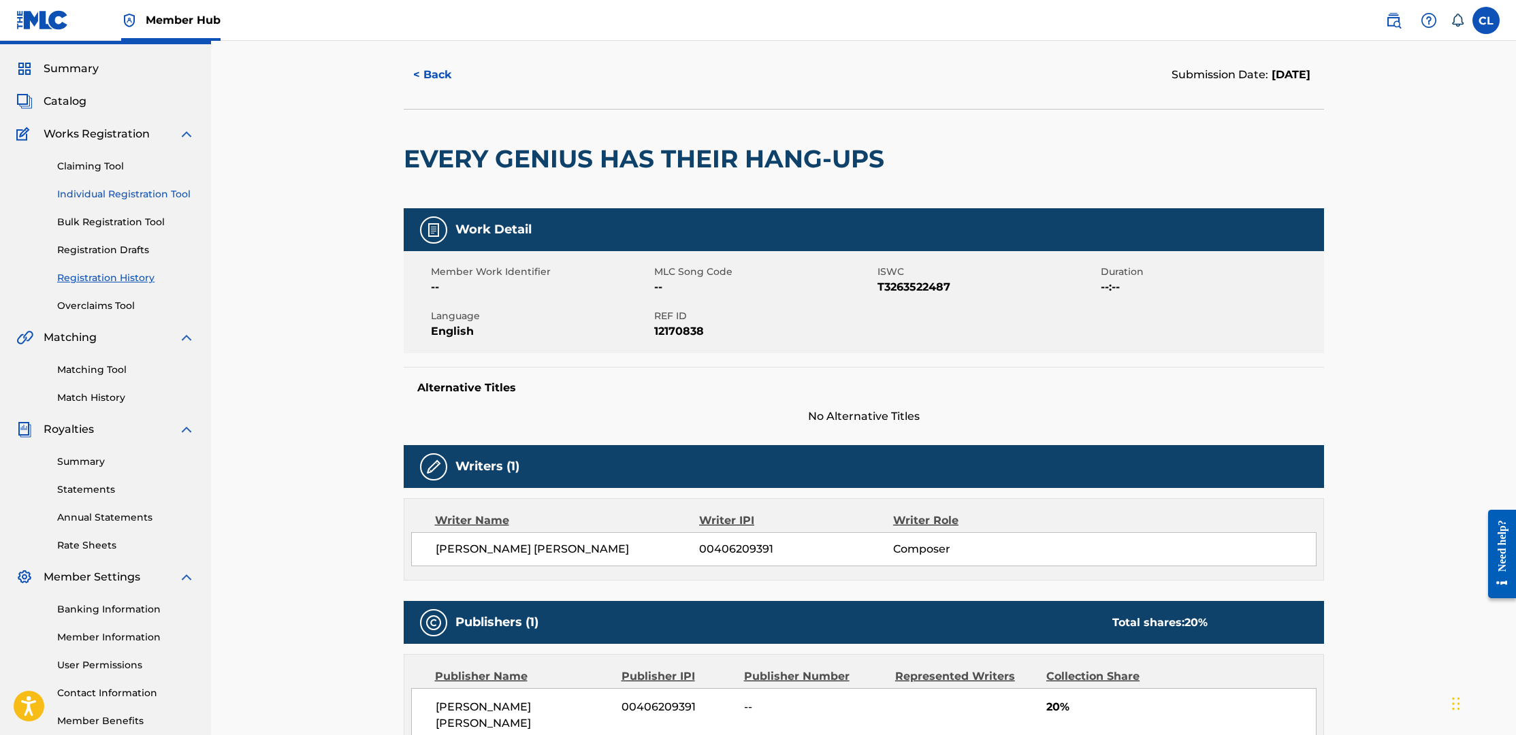
click at [112, 195] on link "Individual Registration Tool" at bounding box center [126, 194] width 138 height 14
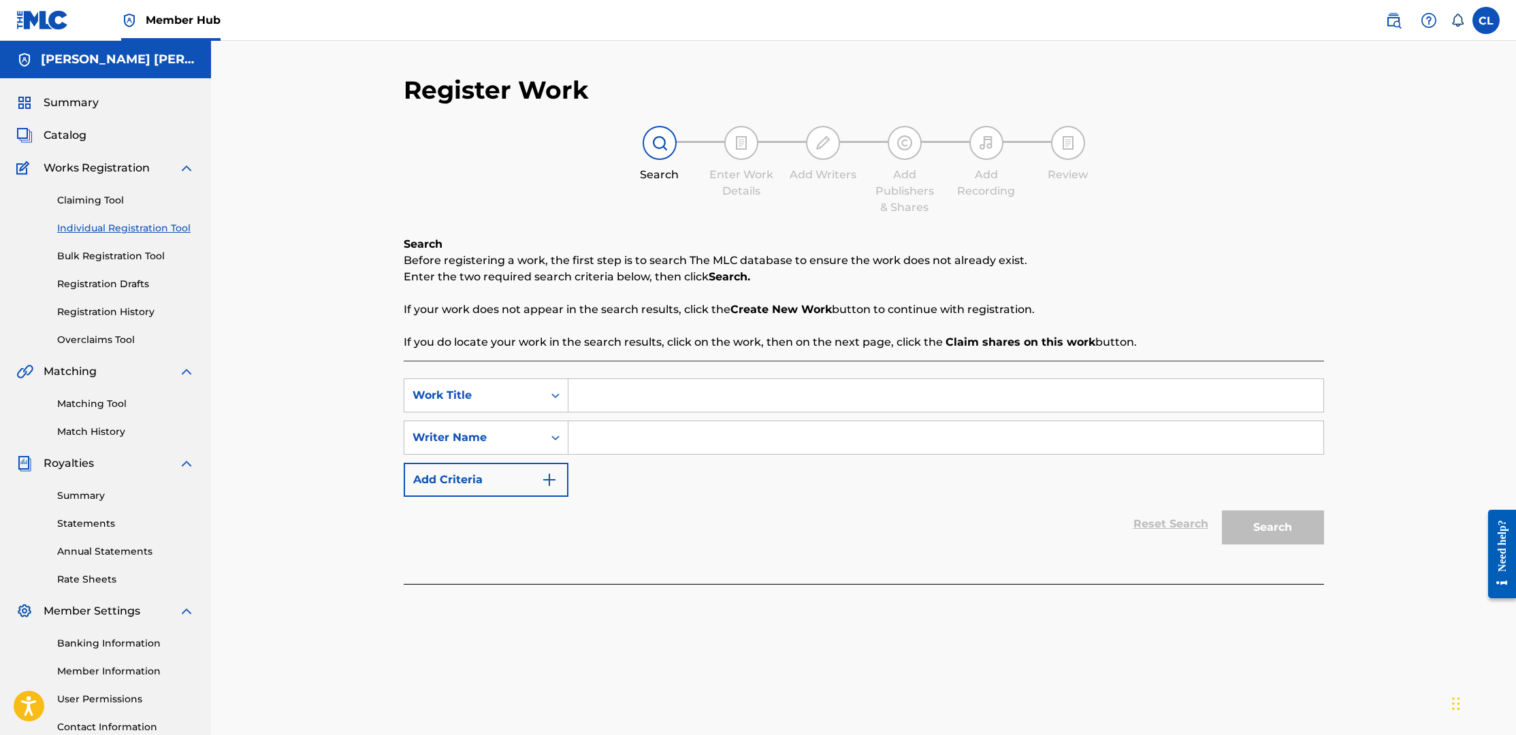
click at [268, 294] on div "Register Work Search Enter Work Details Add Writers Add Publishers & Shares Add…" at bounding box center [863, 410] width 1305 height 738
click at [661, 396] on input "Search Form" at bounding box center [946, 395] width 755 height 33
type input "hey hey hey"
click at [673, 431] on div "hey hey hey" at bounding box center [844, 426] width 550 height 25
click at [661, 443] on input "Search Form" at bounding box center [946, 437] width 755 height 33
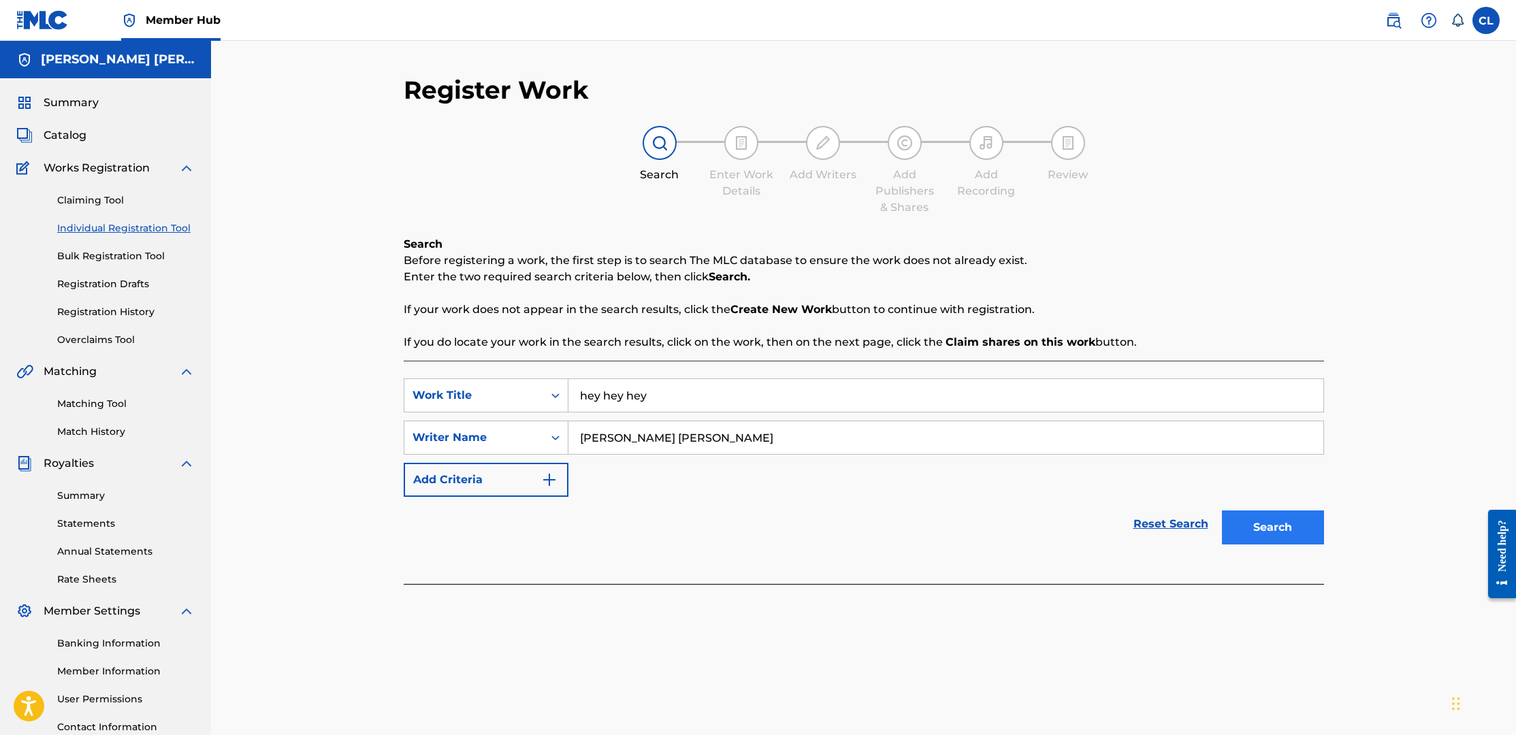
type input "[PERSON_NAME] [PERSON_NAME]"
click at [1260, 520] on button "Search" at bounding box center [1273, 528] width 102 height 34
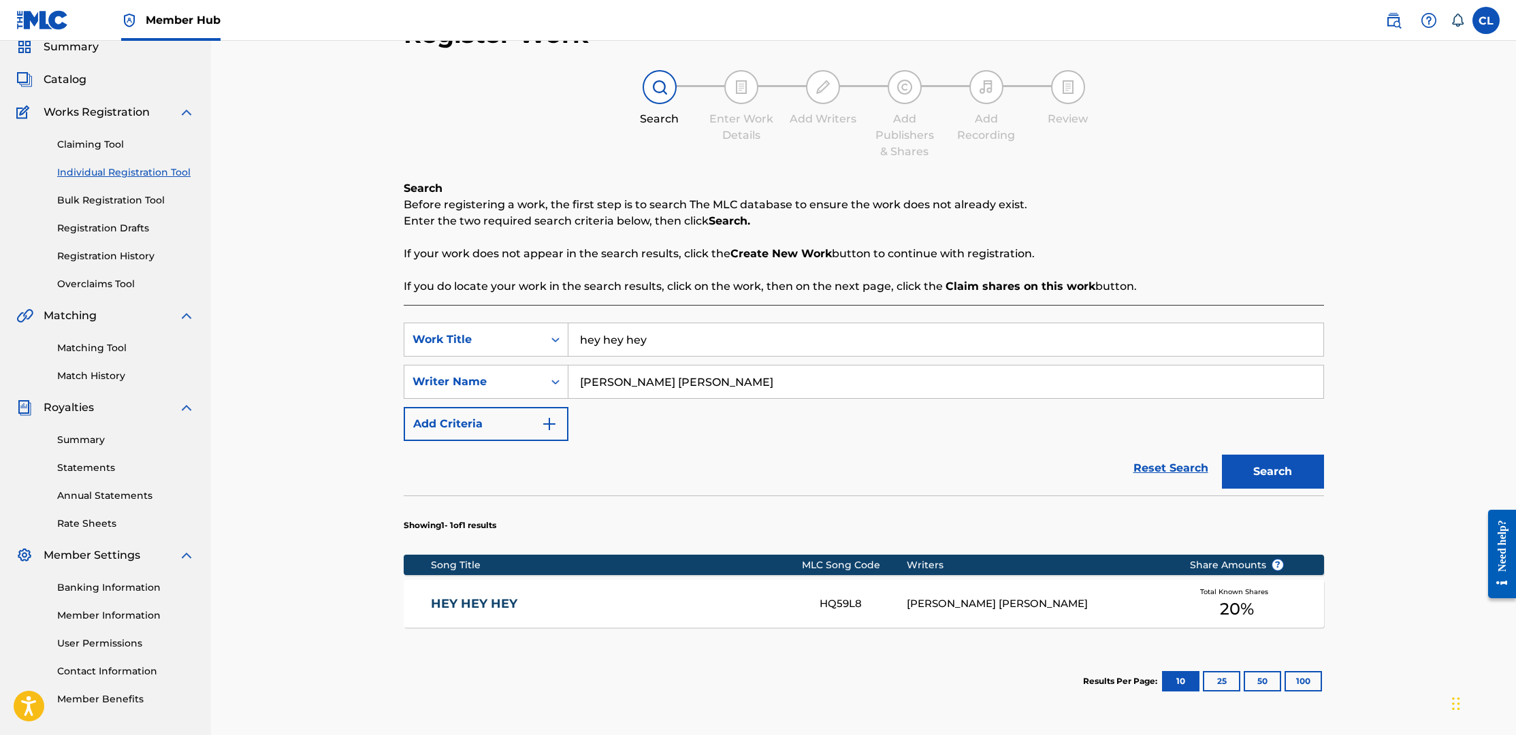
scroll to position [85, 0]
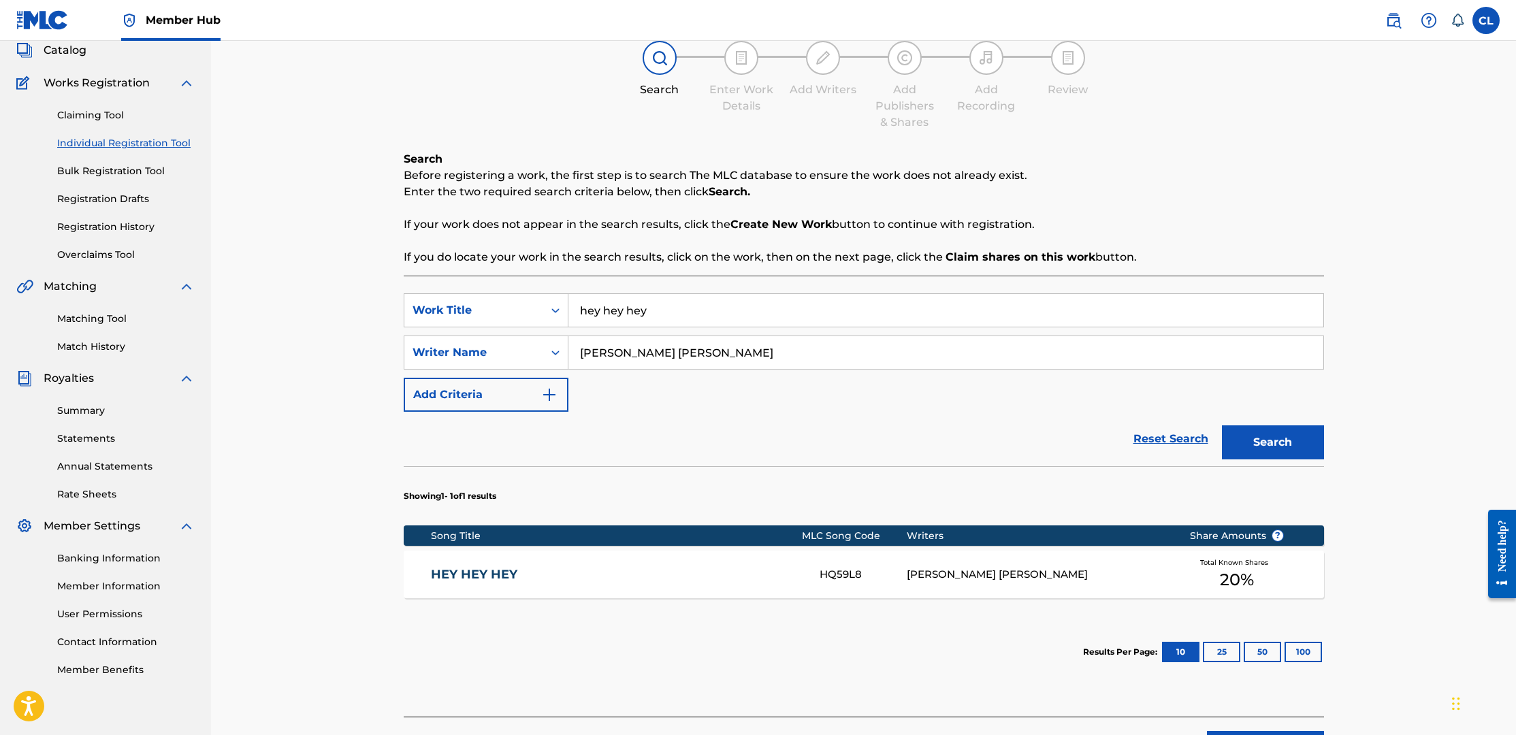
click at [478, 573] on link "HEY HEY HEY" at bounding box center [616, 575] width 370 height 16
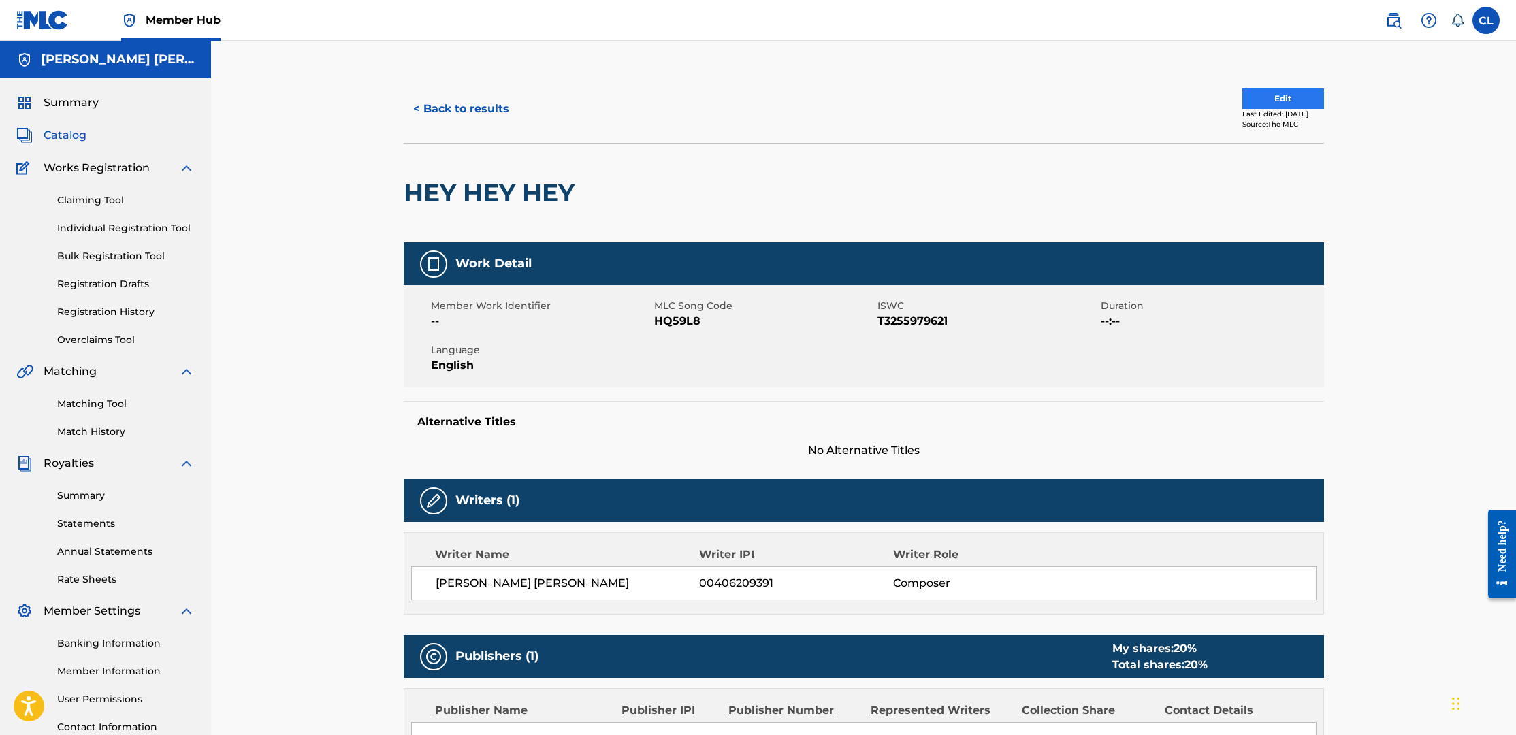
click at [1245, 92] on button "Edit" at bounding box center [1284, 99] width 82 height 20
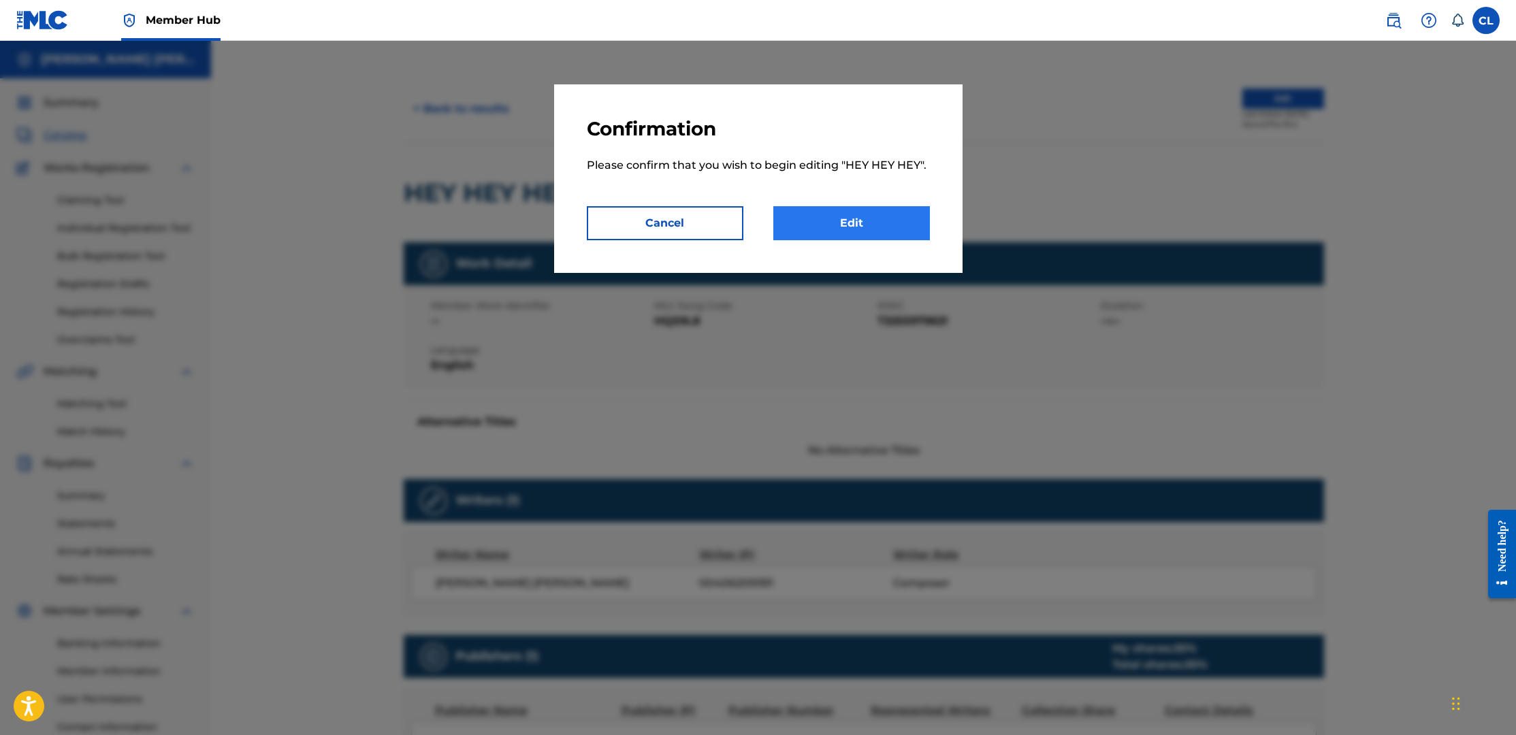
click at [852, 218] on link "Edit" at bounding box center [851, 223] width 157 height 34
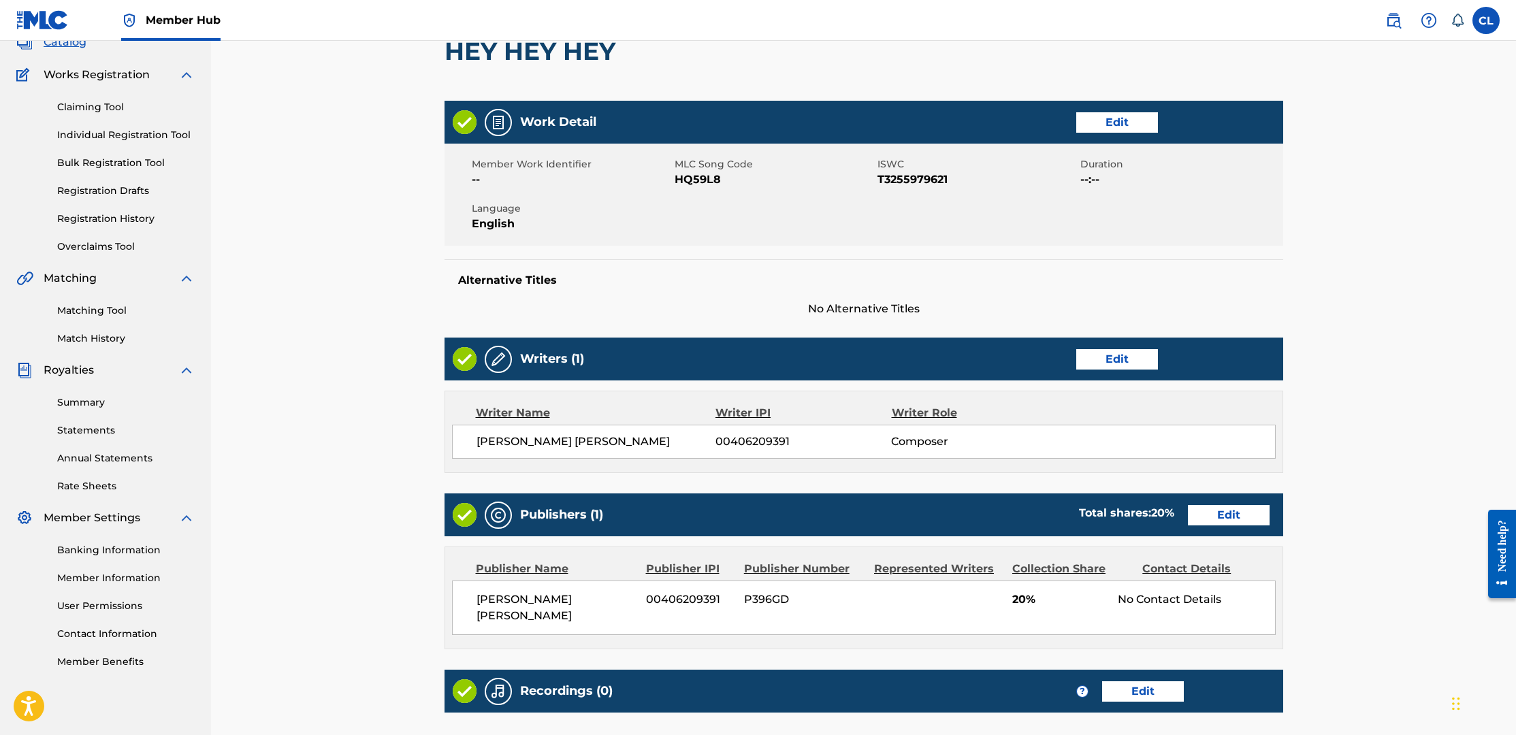
scroll to position [100, 0]
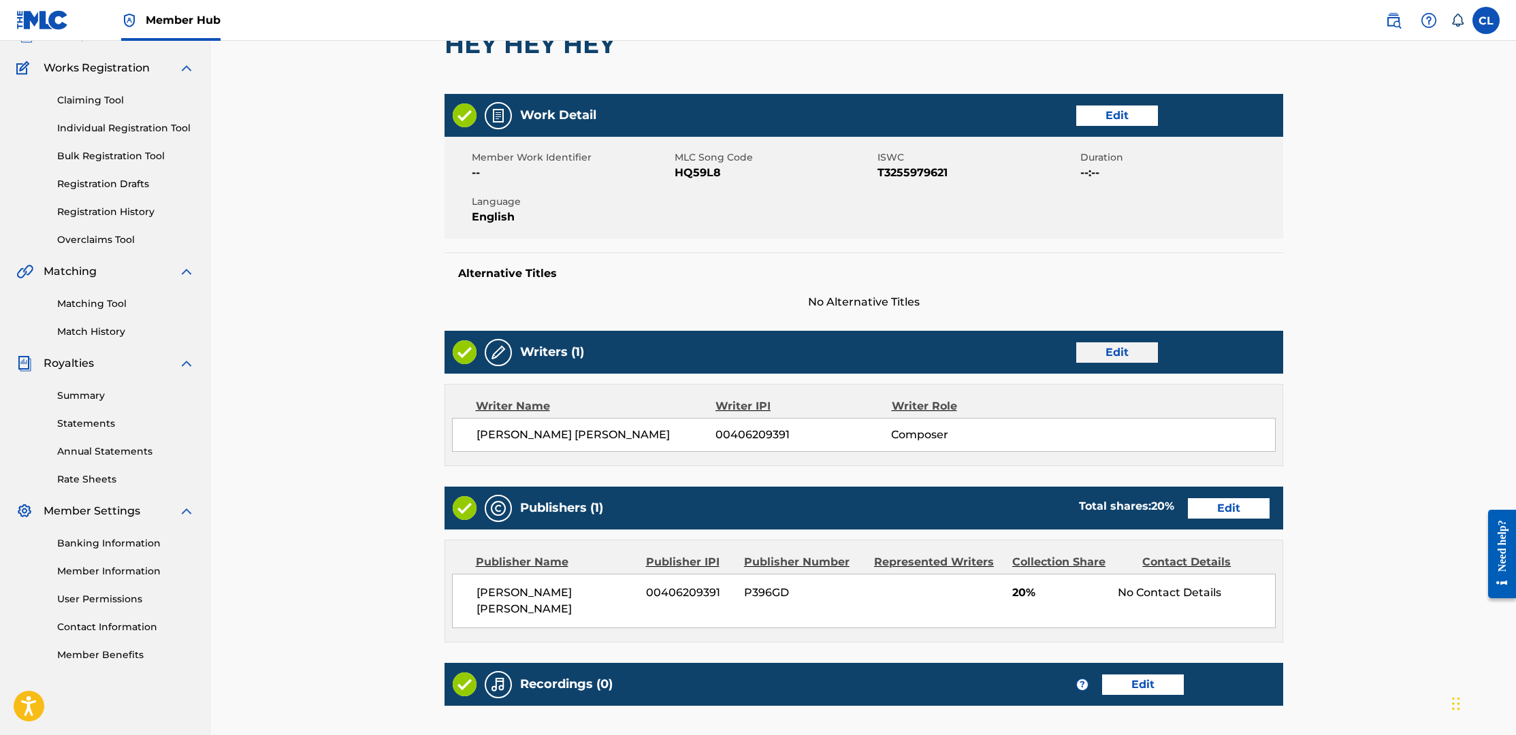
click at [1112, 351] on link "Edit" at bounding box center [1117, 352] width 82 height 20
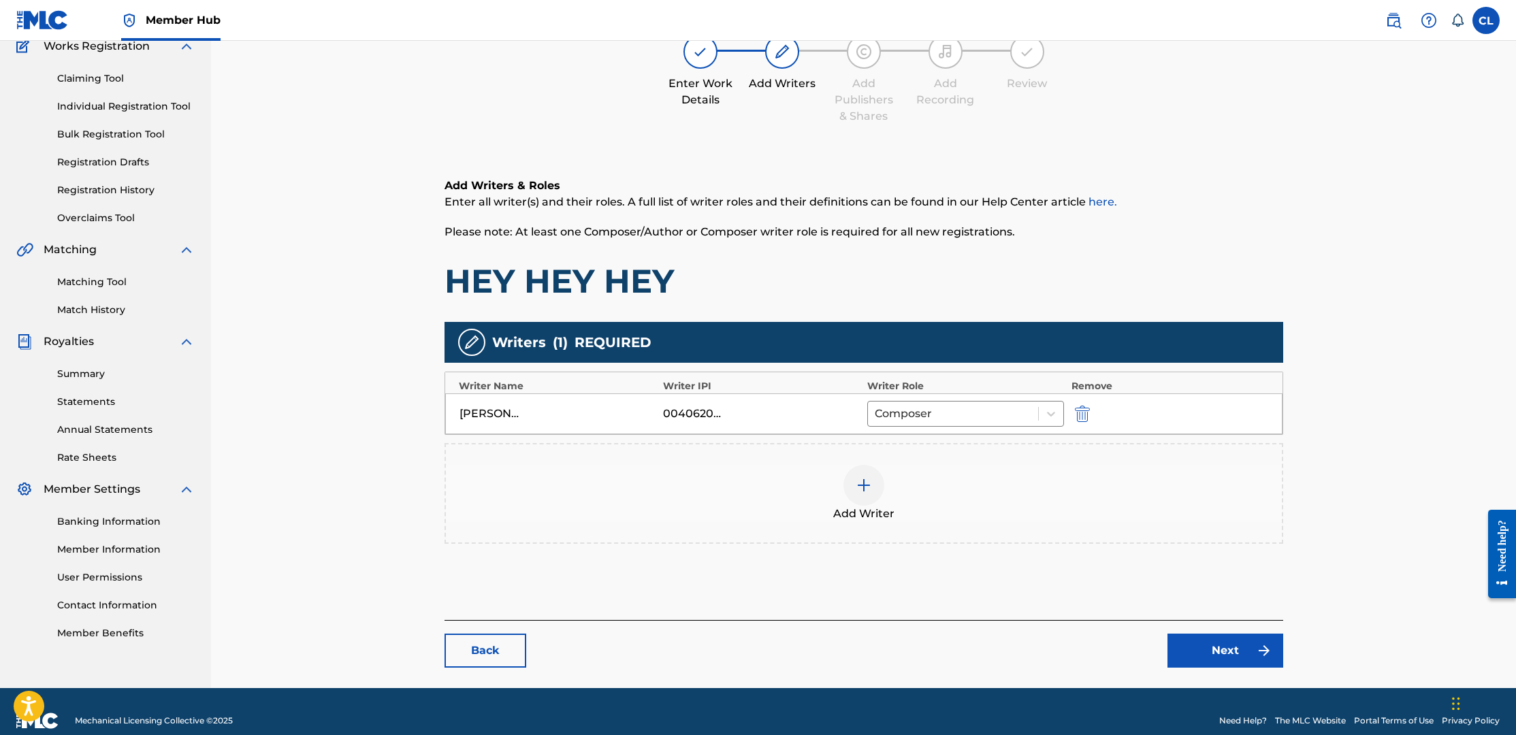
scroll to position [128, 0]
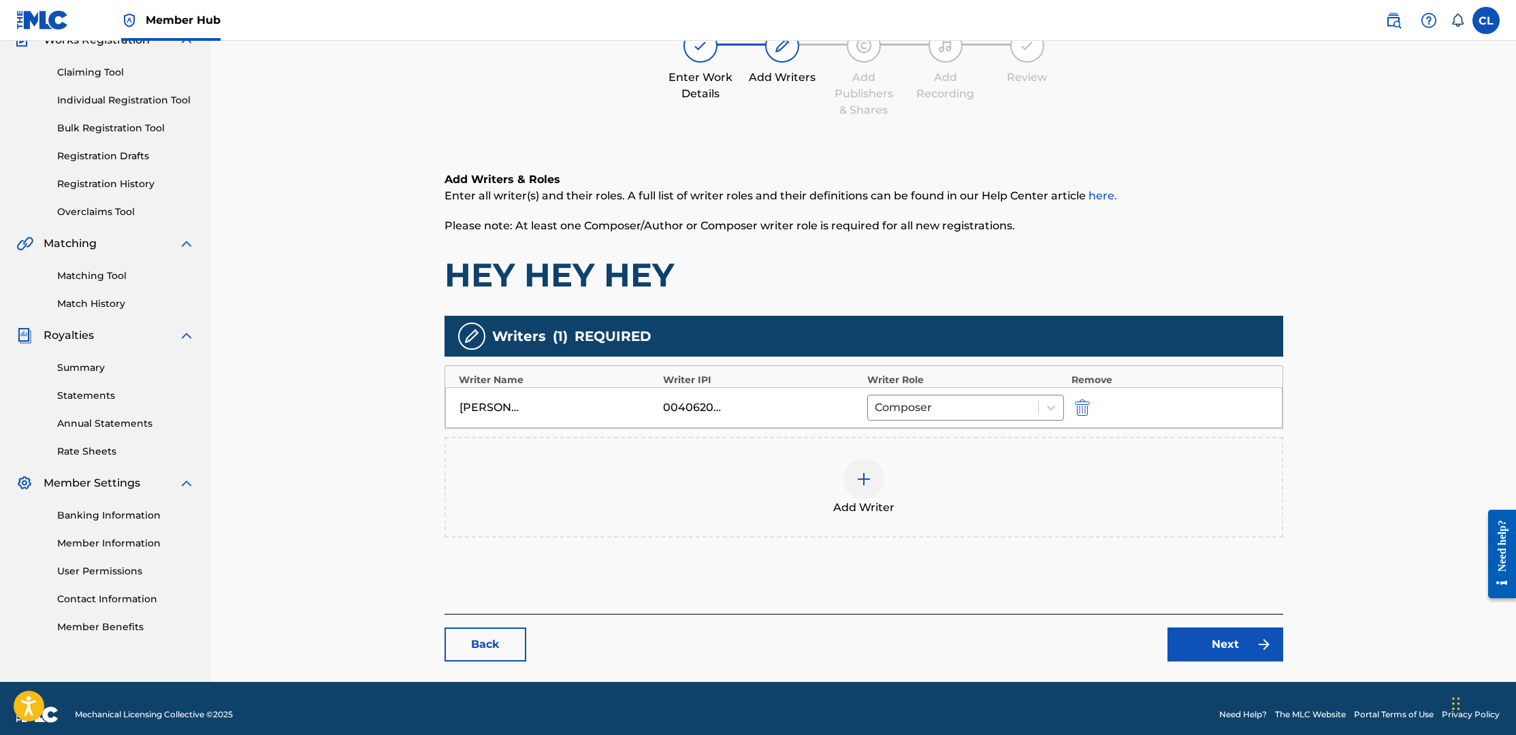
click at [875, 479] on div at bounding box center [864, 479] width 41 height 41
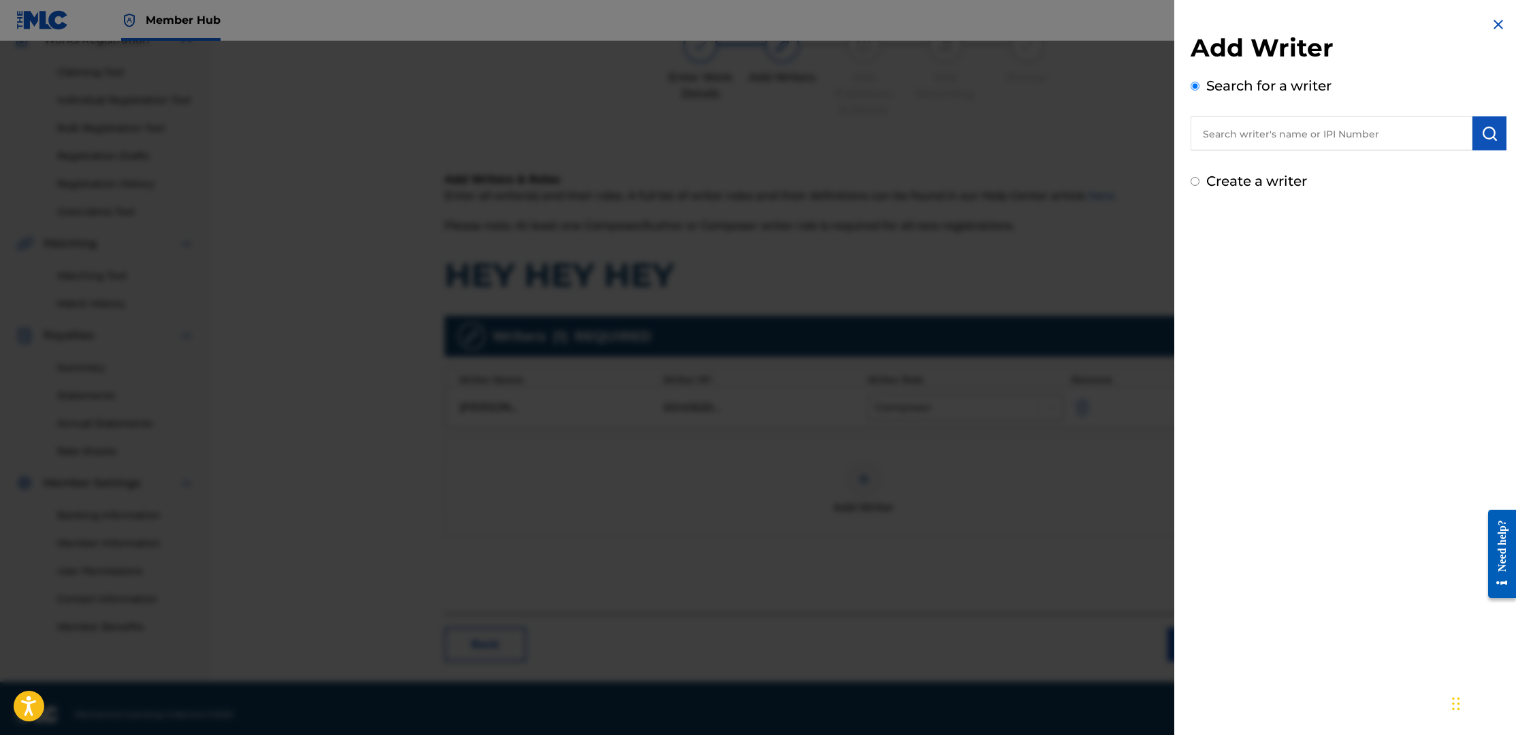
click at [1251, 133] on input "text" at bounding box center [1332, 133] width 282 height 34
paste input "00510740986"
type input "00510740986"
click at [1489, 134] on img "submit" at bounding box center [1490, 133] width 16 height 16
click at [1266, 240] on label "Create a writer" at bounding box center [1257, 239] width 101 height 16
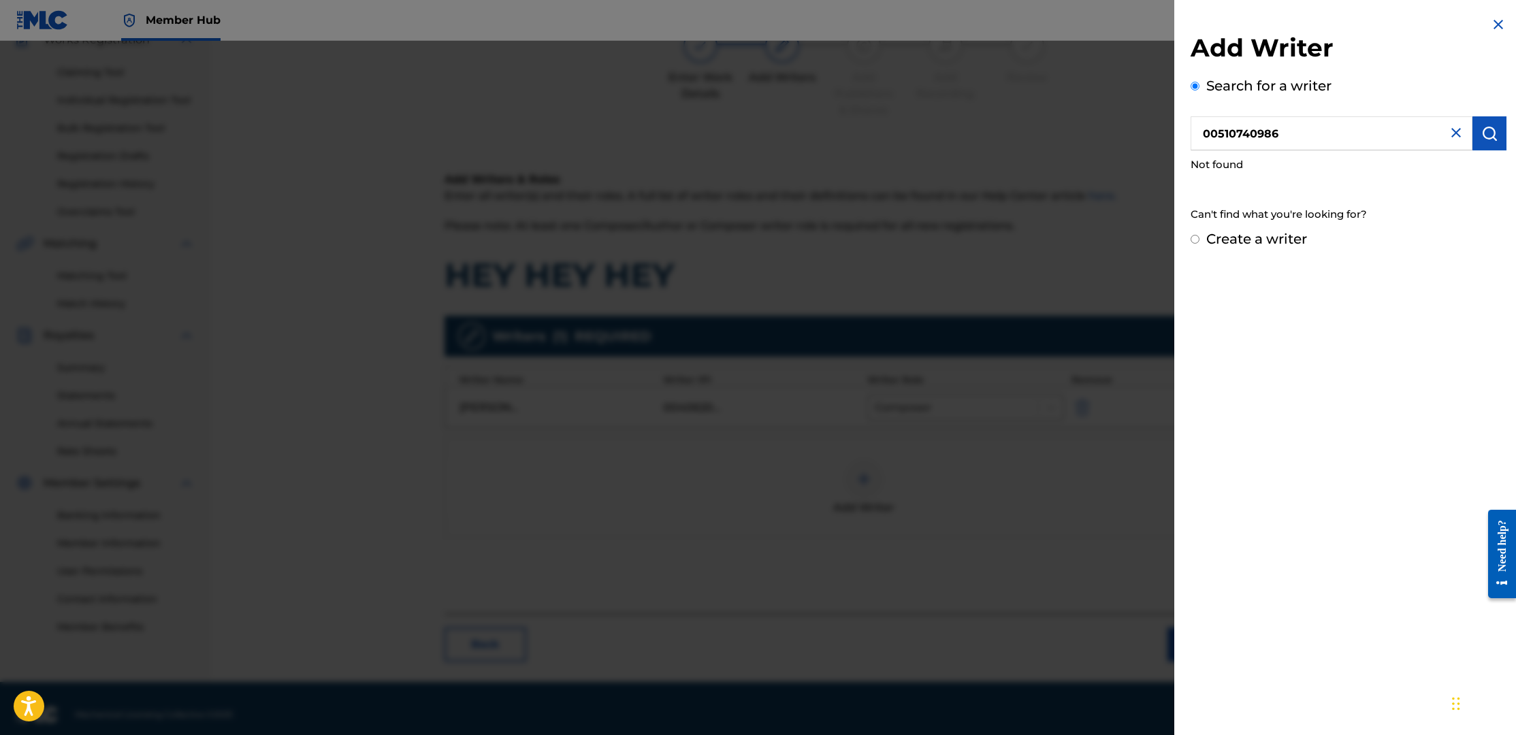
radio input "true"
click at [1200, 240] on input "Create a writer" at bounding box center [1195, 239] width 9 height 9
radio input "false"
radio input "true"
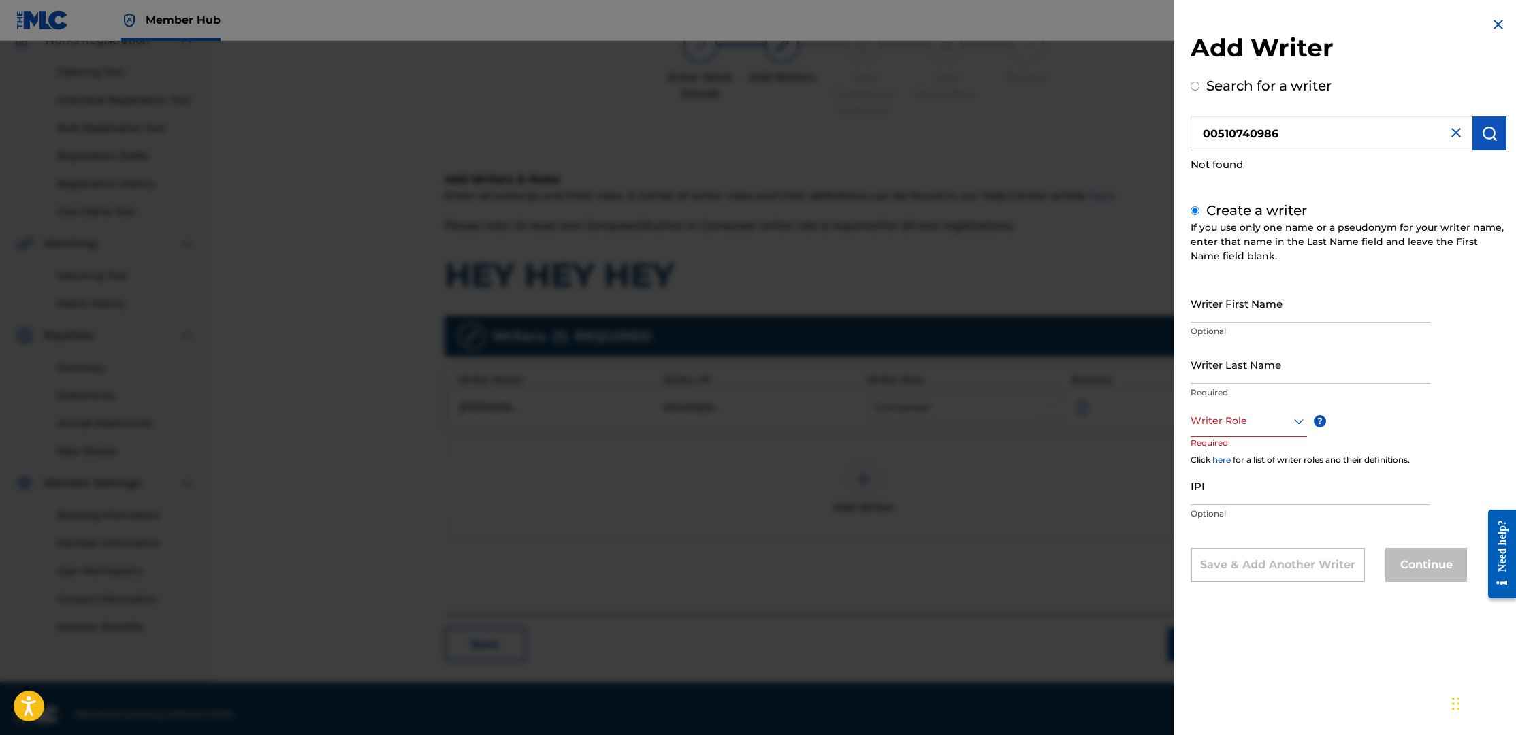
click at [1204, 135] on input "00510740986" at bounding box center [1332, 133] width 282 height 34
radio input "true"
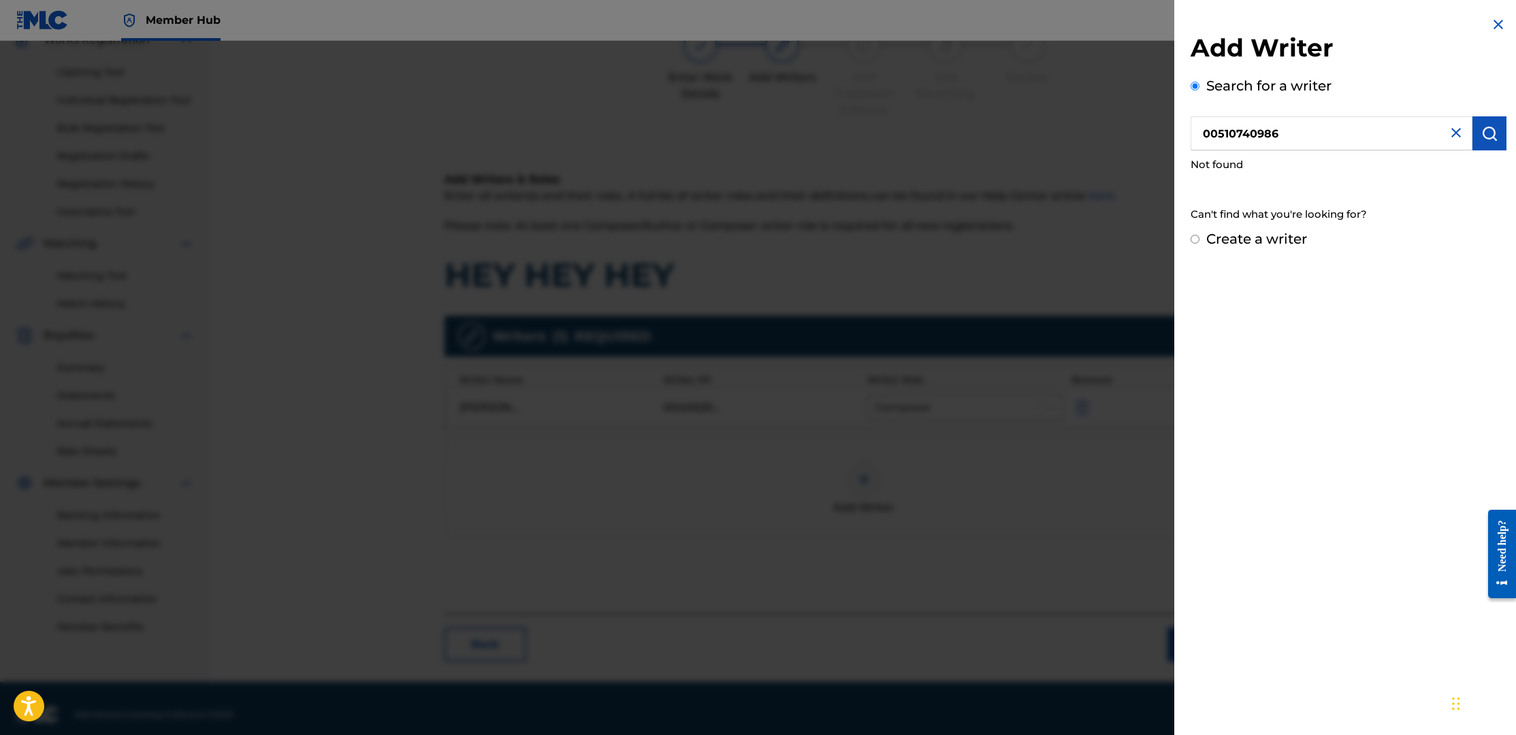
click at [1452, 135] on img at bounding box center [1456, 133] width 16 height 16
click at [1345, 133] on input "text" at bounding box center [1332, 133] width 282 height 34
paste input "00510740986"
type input "00510740986"
drag, startPoint x: 357, startPoint y: 126, endPoint x: 605, endPoint y: 401, distance: 370.3
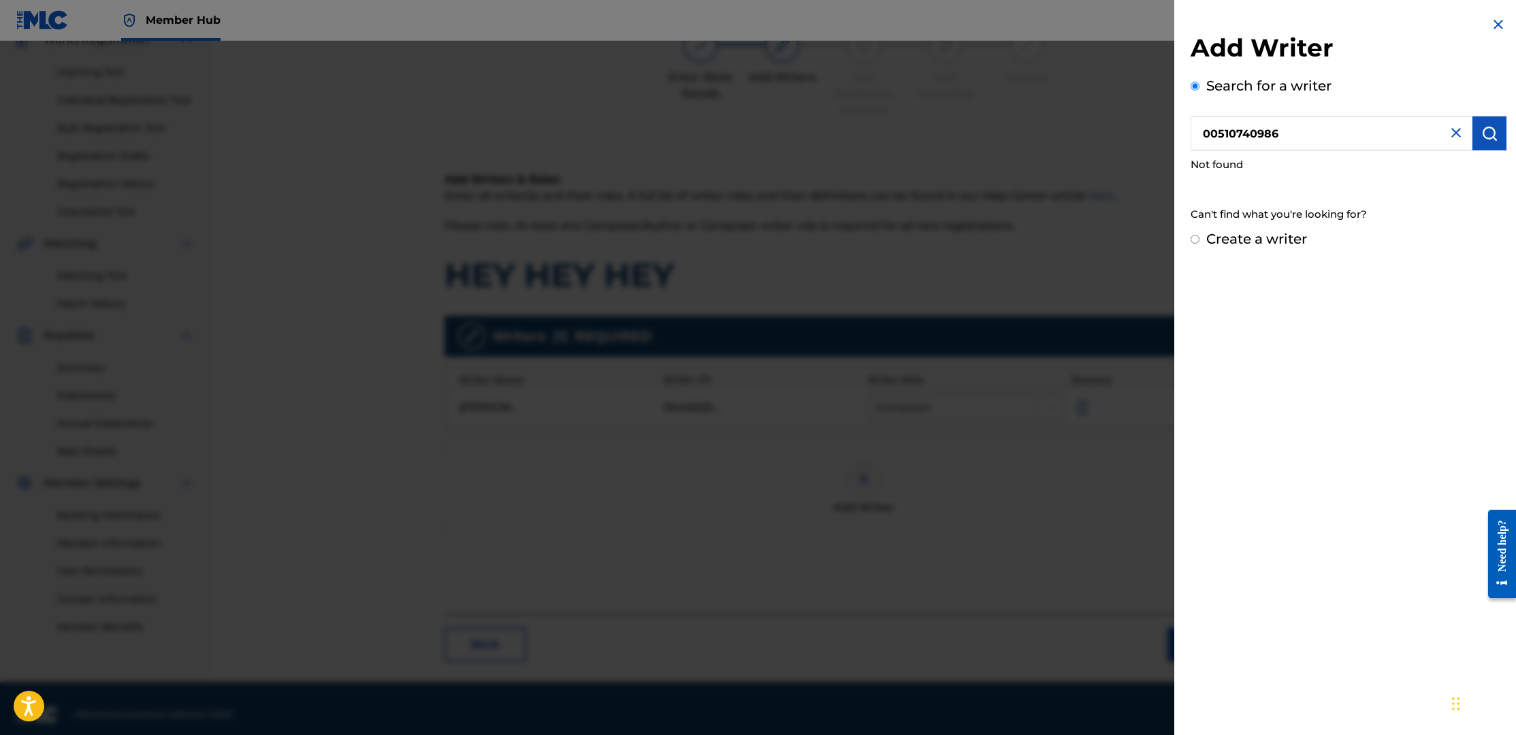
click at [357, 126] on div at bounding box center [758, 408] width 1516 height 735
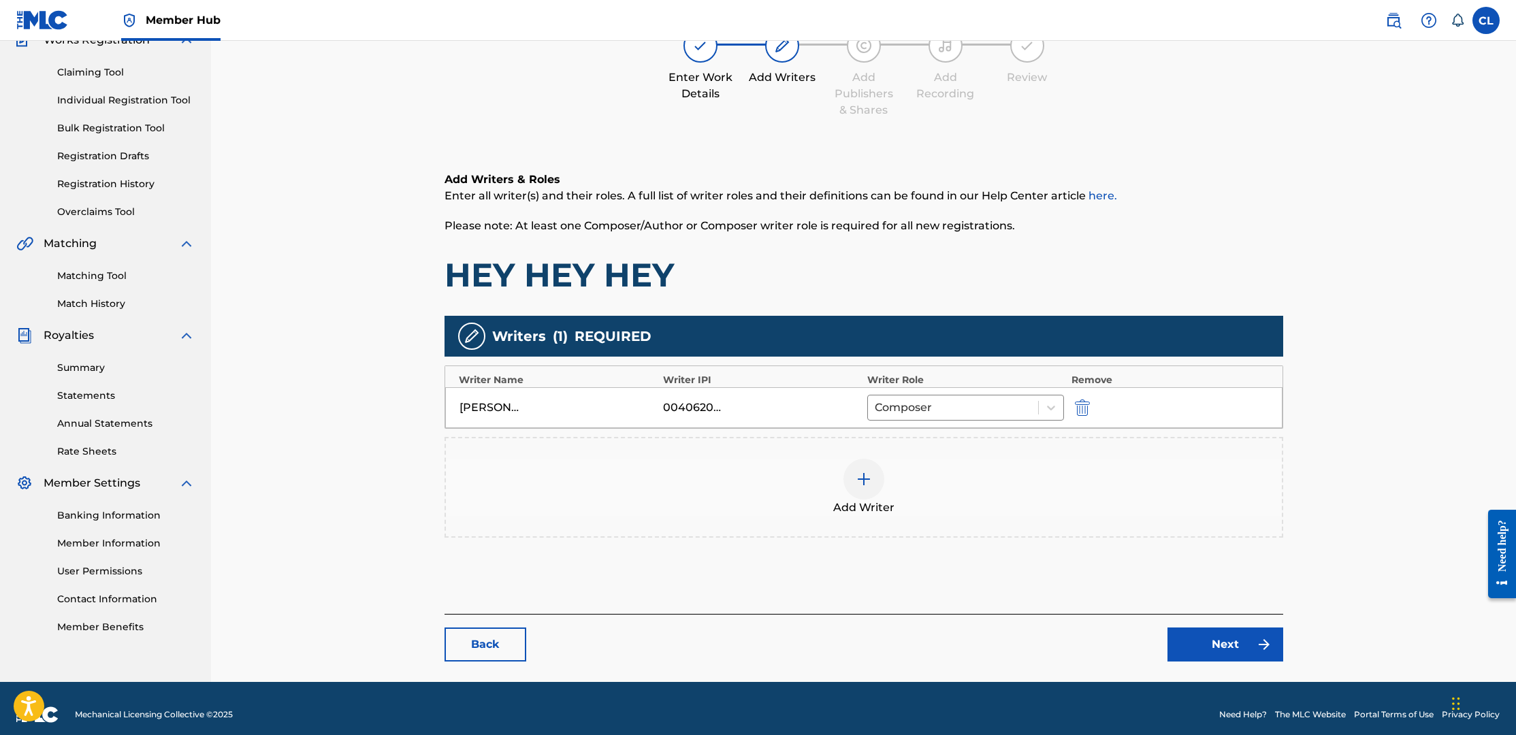
click at [872, 478] on div at bounding box center [864, 479] width 41 height 41
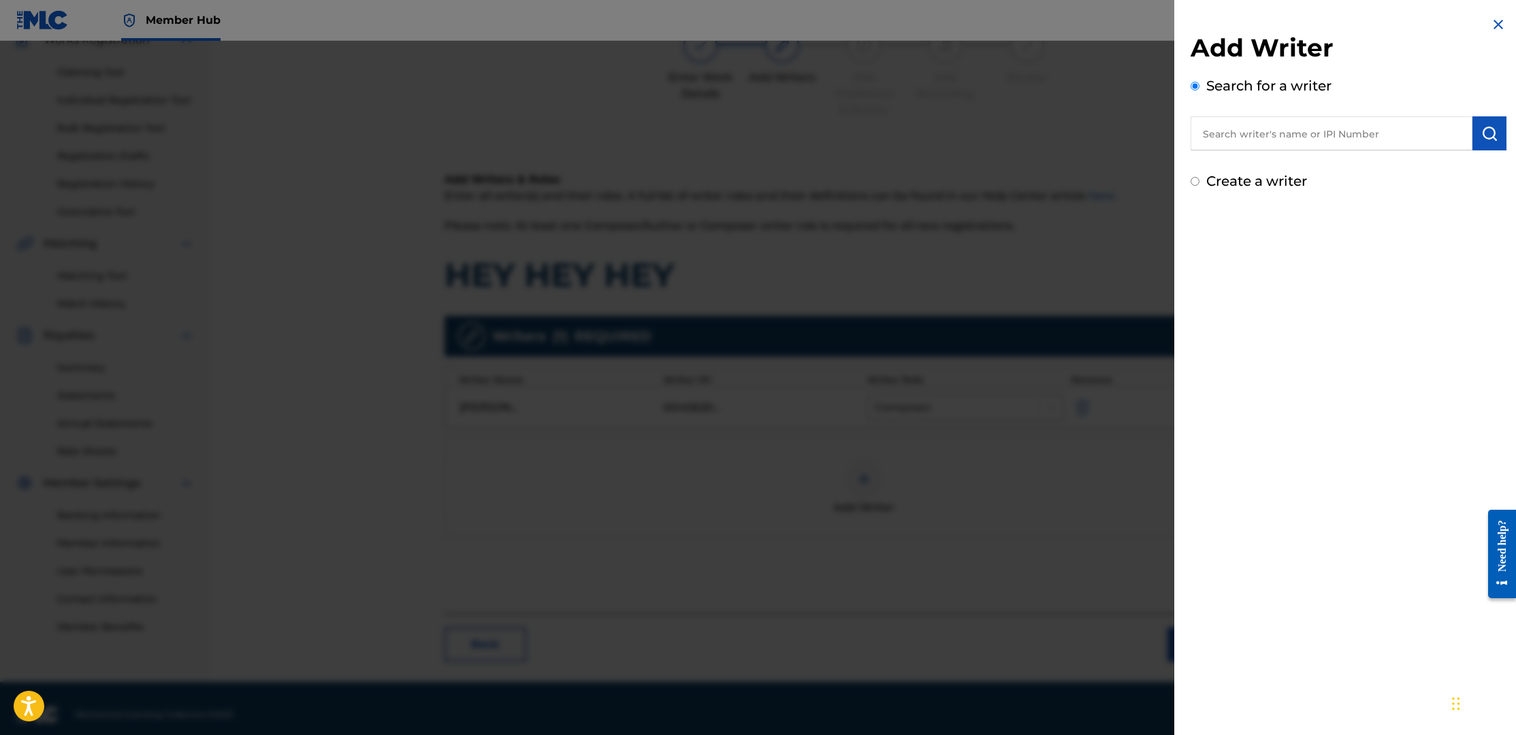
click at [1303, 132] on input "text" at bounding box center [1332, 133] width 282 height 34
paste input "00406209783"
type input "00406209783"
click at [1490, 138] on img "submit" at bounding box center [1490, 133] width 16 height 16
click at [1496, 24] on img at bounding box center [1498, 24] width 16 height 16
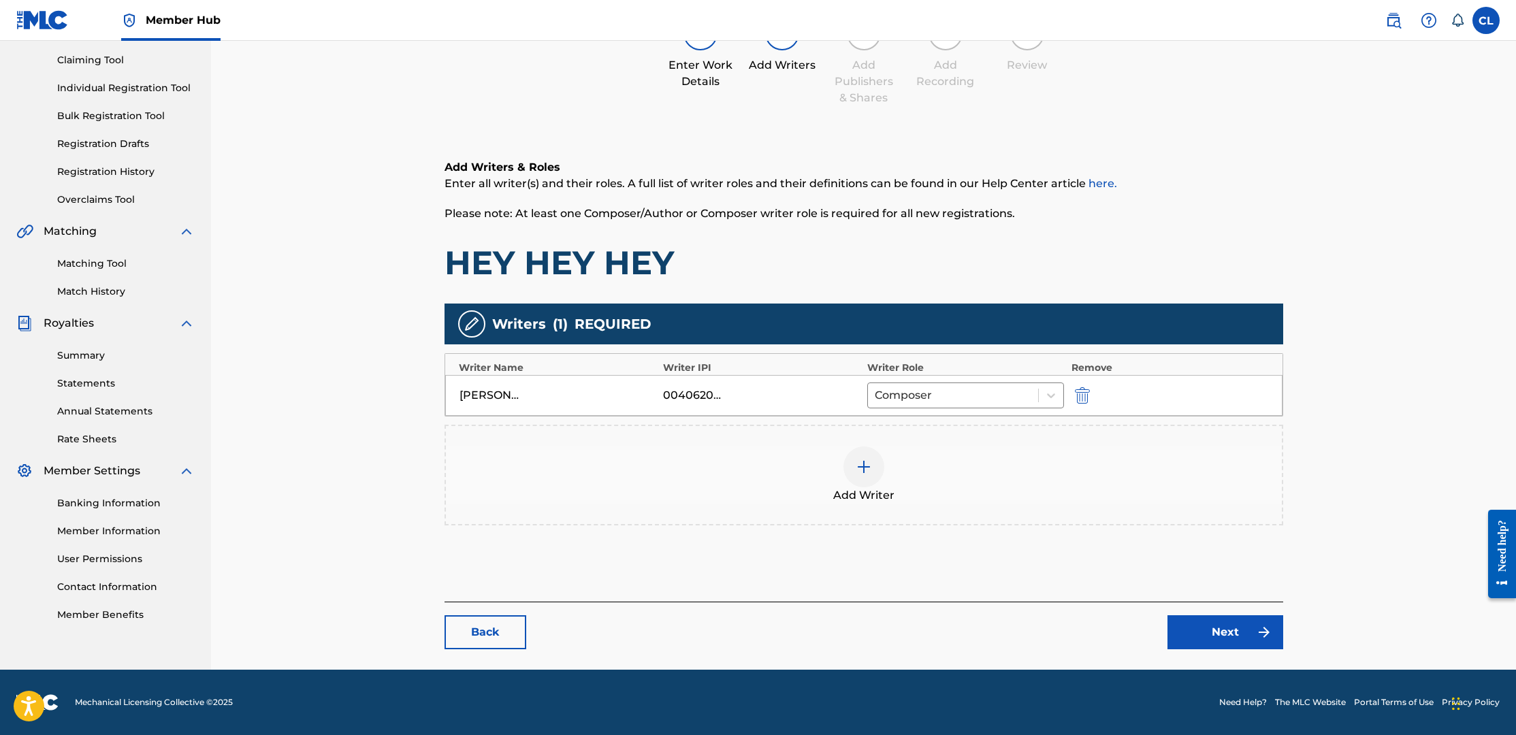
scroll to position [140, 0]
click at [863, 470] on img at bounding box center [864, 467] width 16 height 16
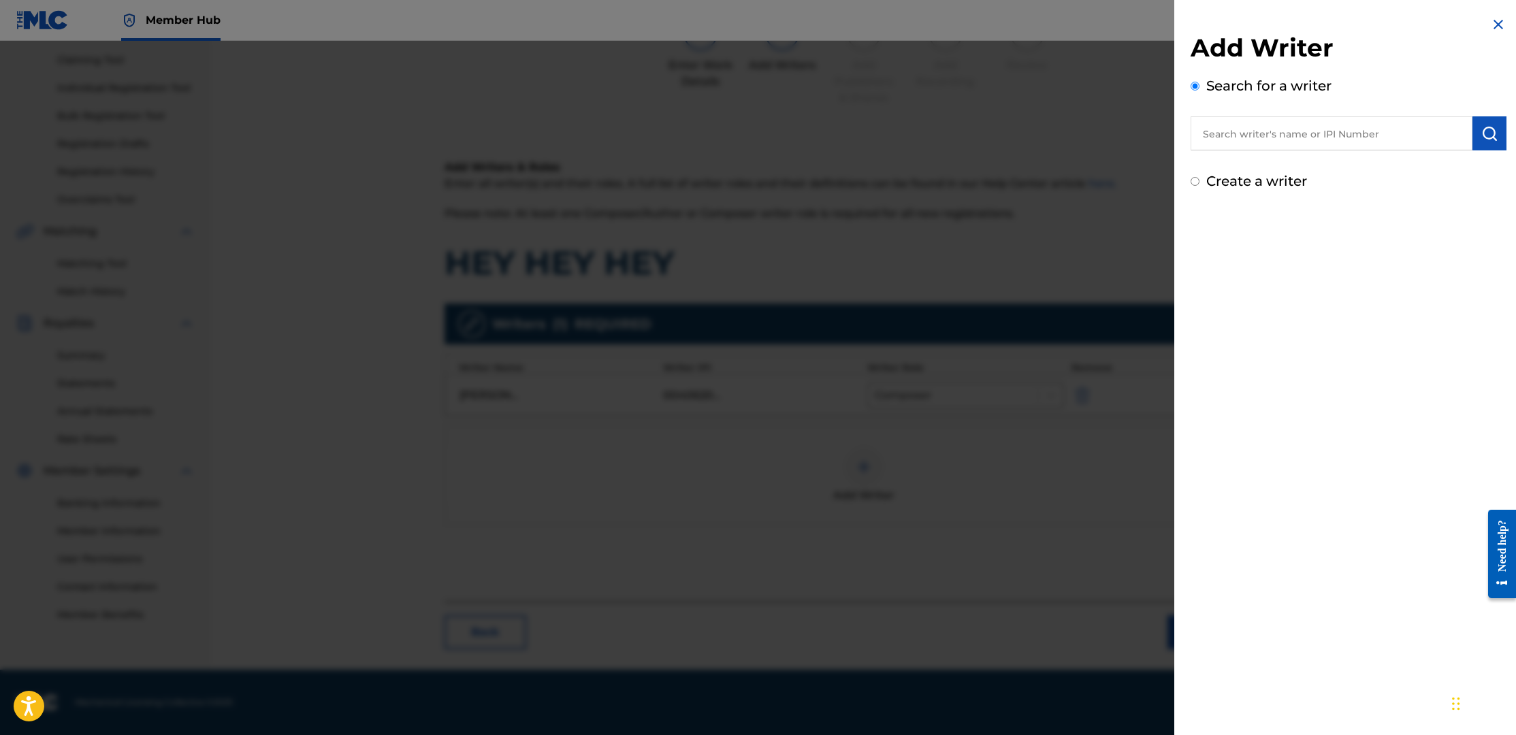
click at [1411, 136] on input "text" at bounding box center [1332, 133] width 282 height 34
paste input "[PERSON_NAME] [PERSON_NAME]"
type input "[PERSON_NAME] [PERSON_NAME]"
click at [1488, 127] on img "submit" at bounding box center [1490, 133] width 16 height 16
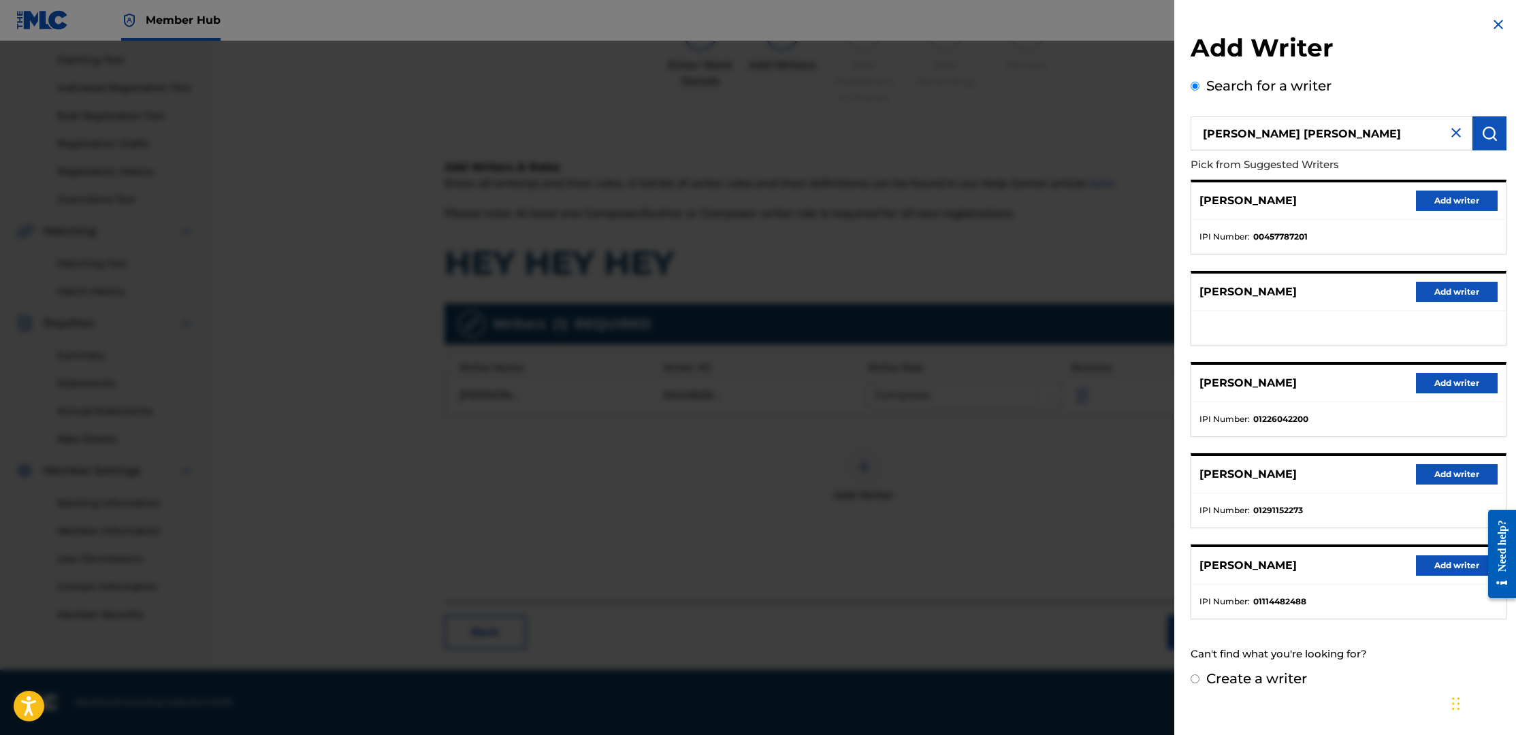
click at [1070, 464] on div at bounding box center [758, 408] width 1516 height 735
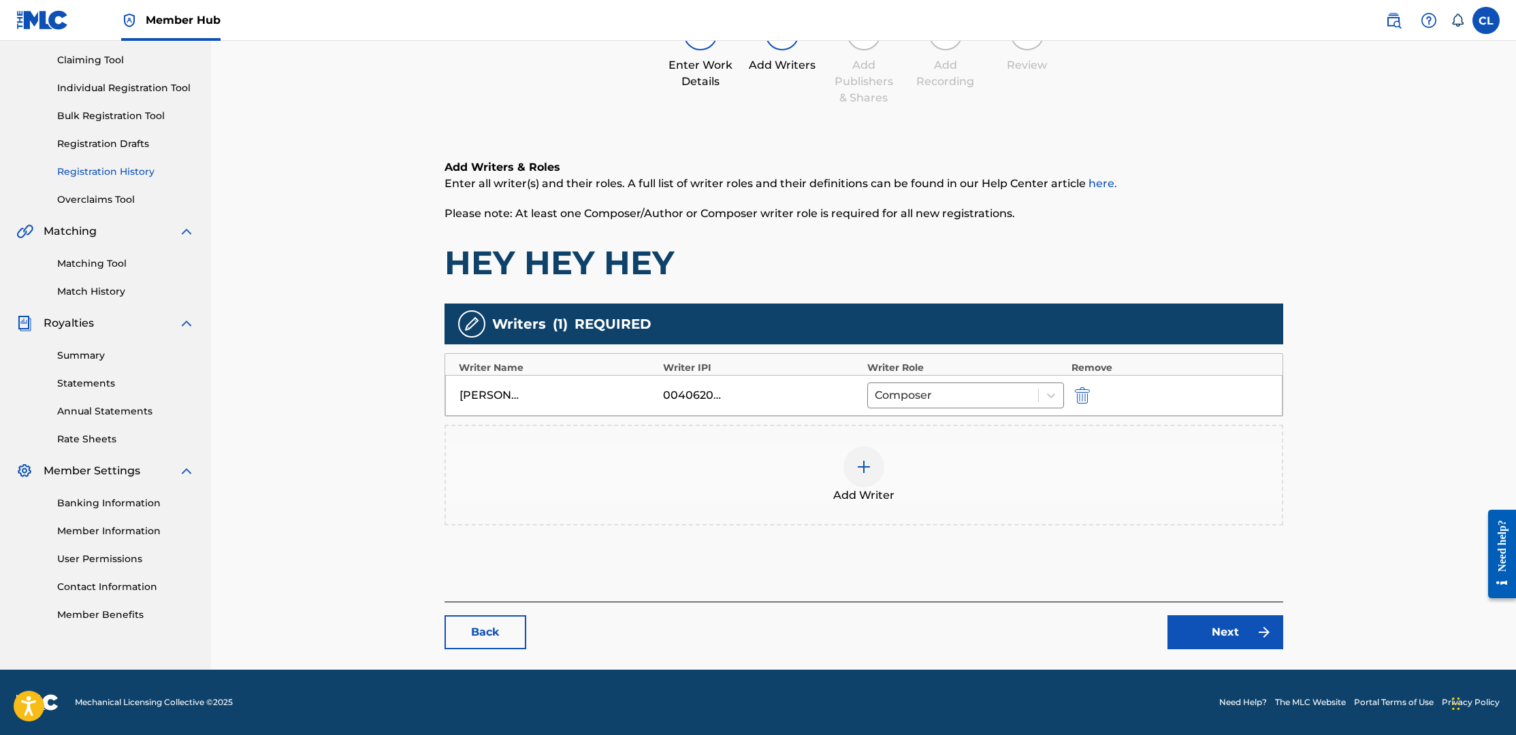
click at [112, 169] on link "Registration History" at bounding box center [126, 172] width 138 height 14
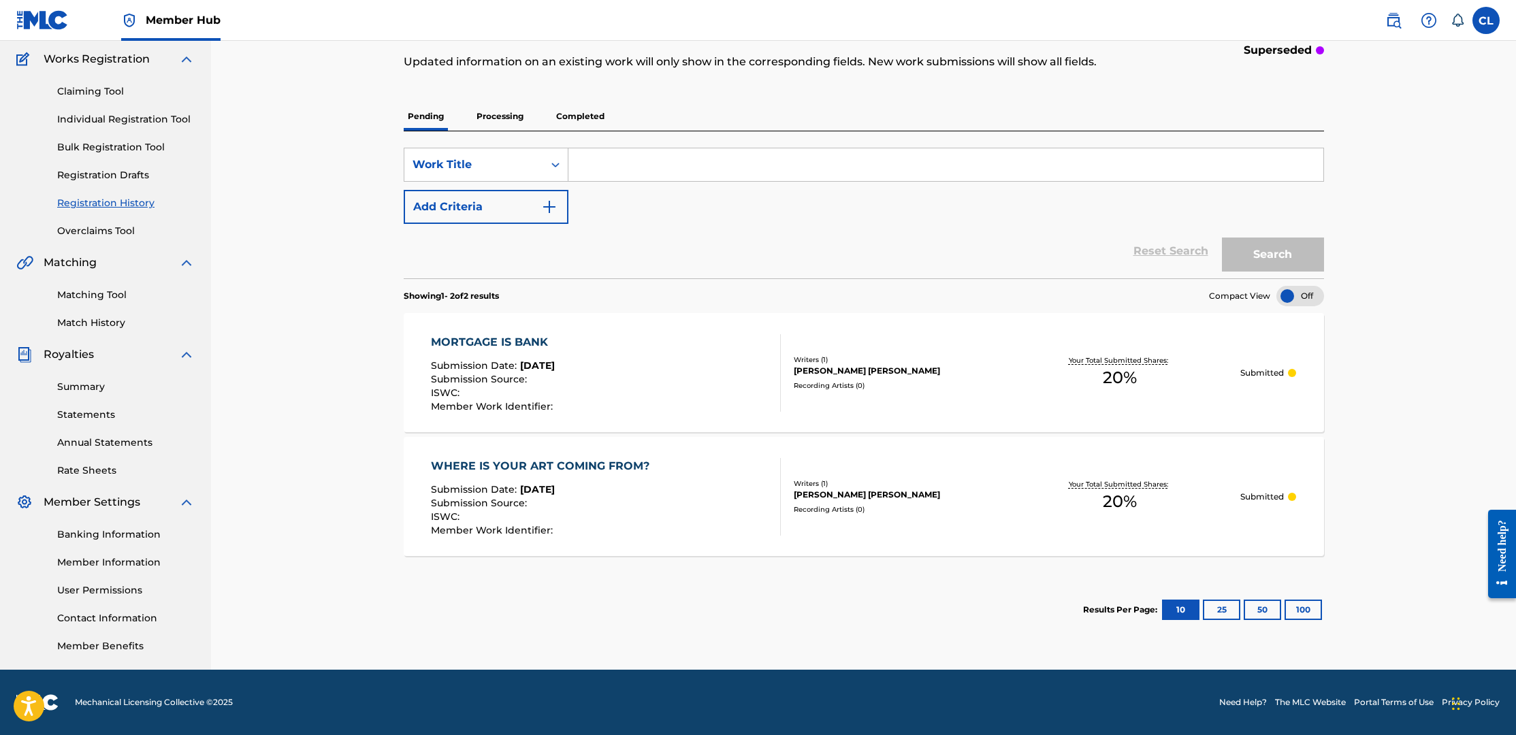
scroll to position [109, 0]
click at [1263, 605] on button "50" at bounding box center [1262, 610] width 37 height 20
click at [508, 113] on p "Processing" at bounding box center [500, 116] width 55 height 29
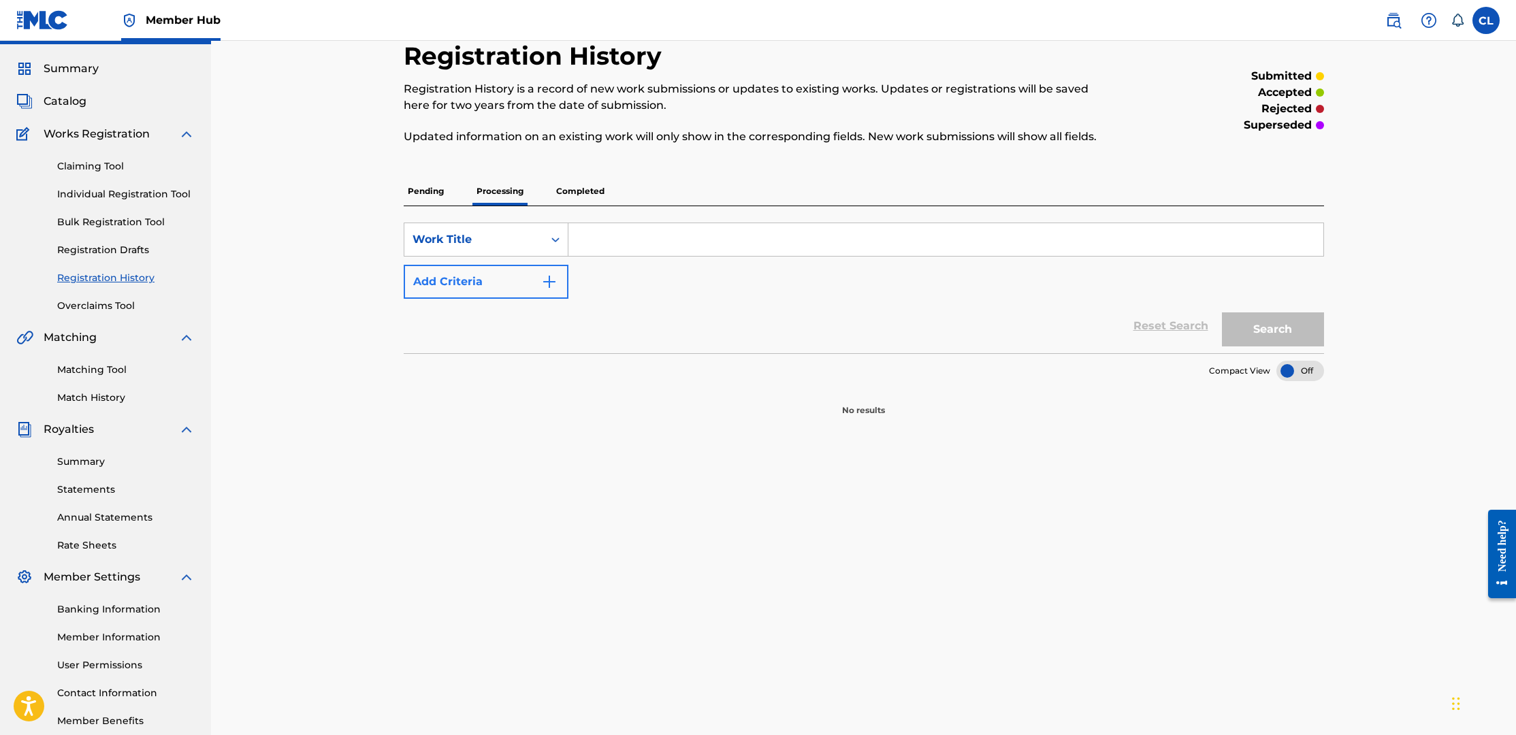
scroll to position [36, 0]
click at [576, 189] on p "Completed" at bounding box center [580, 189] width 57 height 29
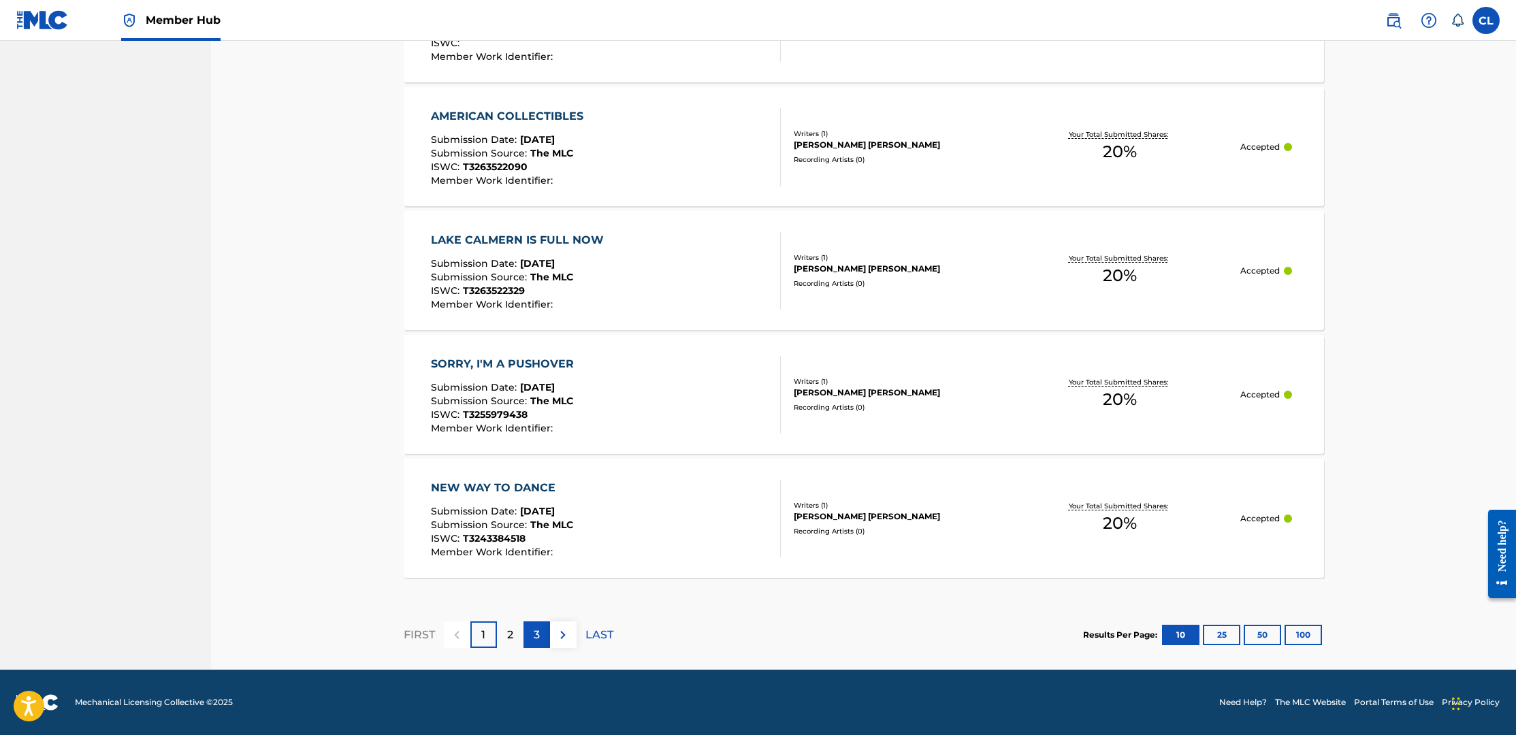
click at [542, 628] on div "3" at bounding box center [537, 635] width 27 height 27
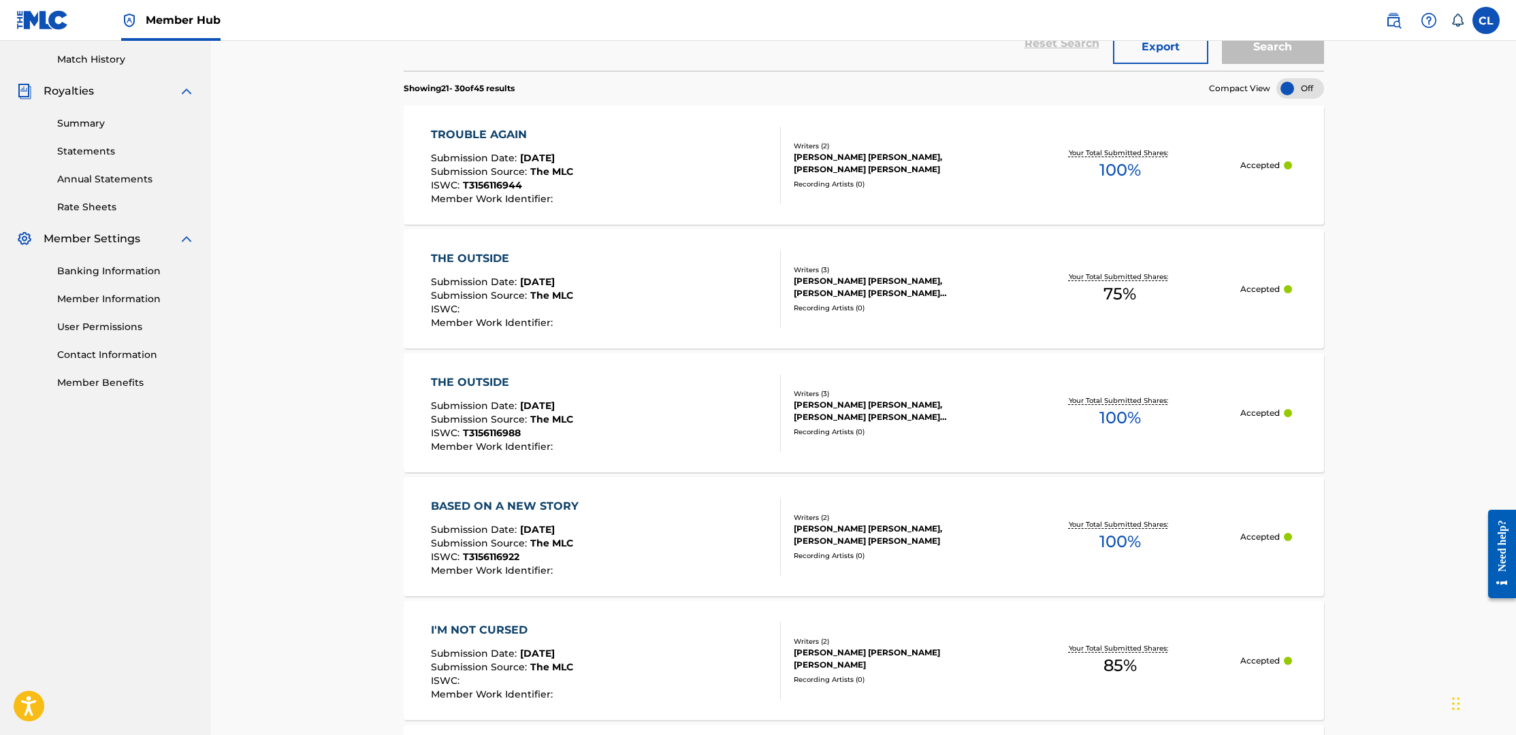
scroll to position [351, 0]
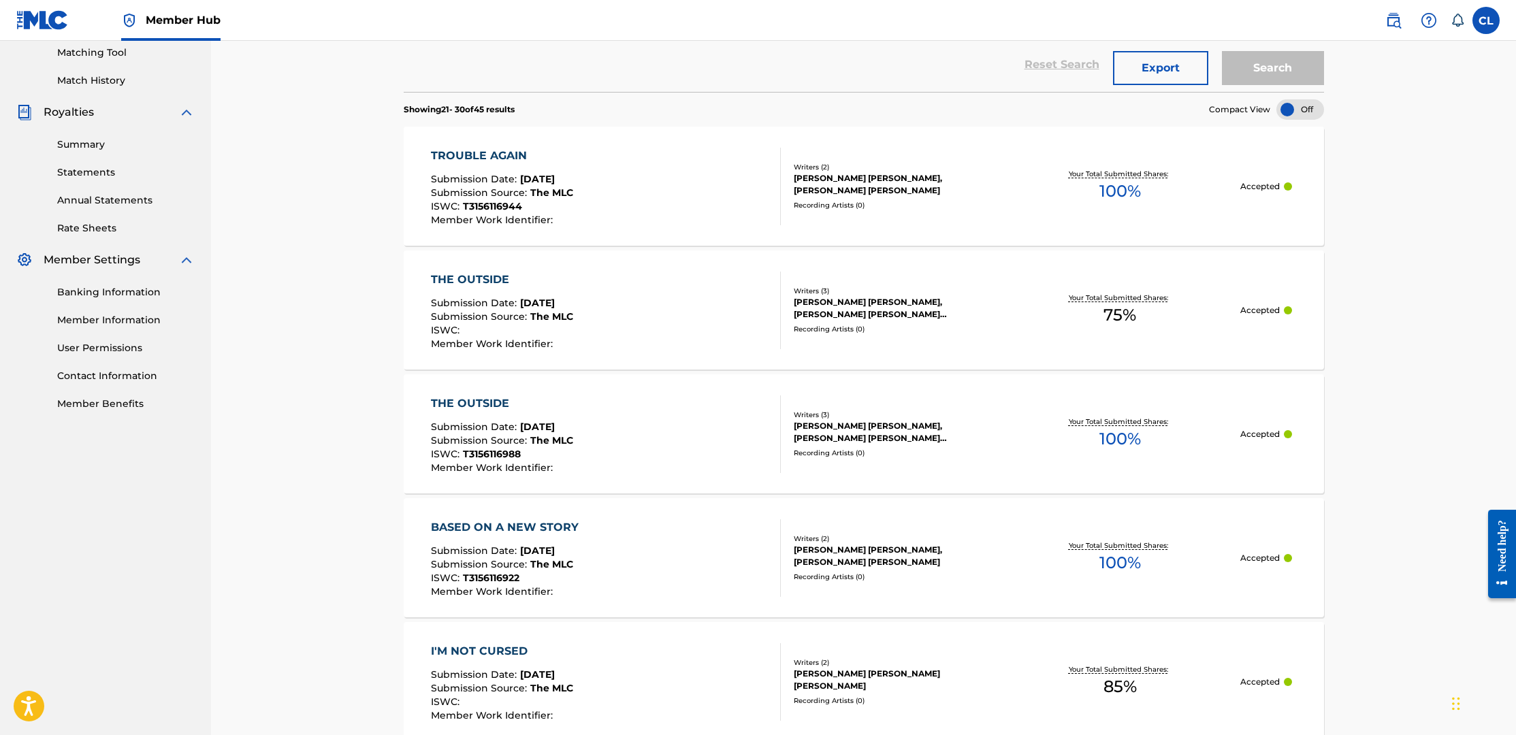
click at [513, 187] on span "Submission Source :" at bounding box center [480, 193] width 99 height 12
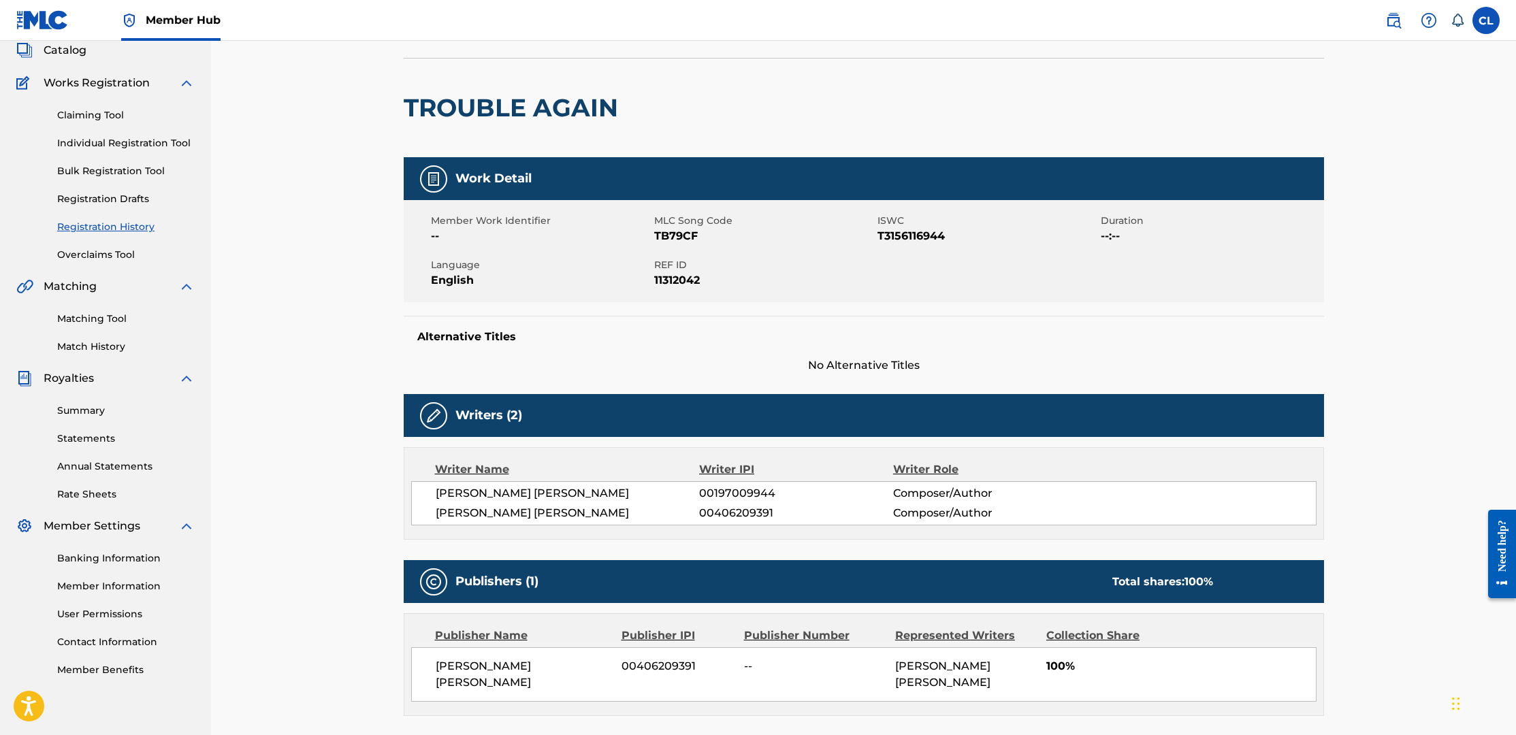
scroll to position [75, 0]
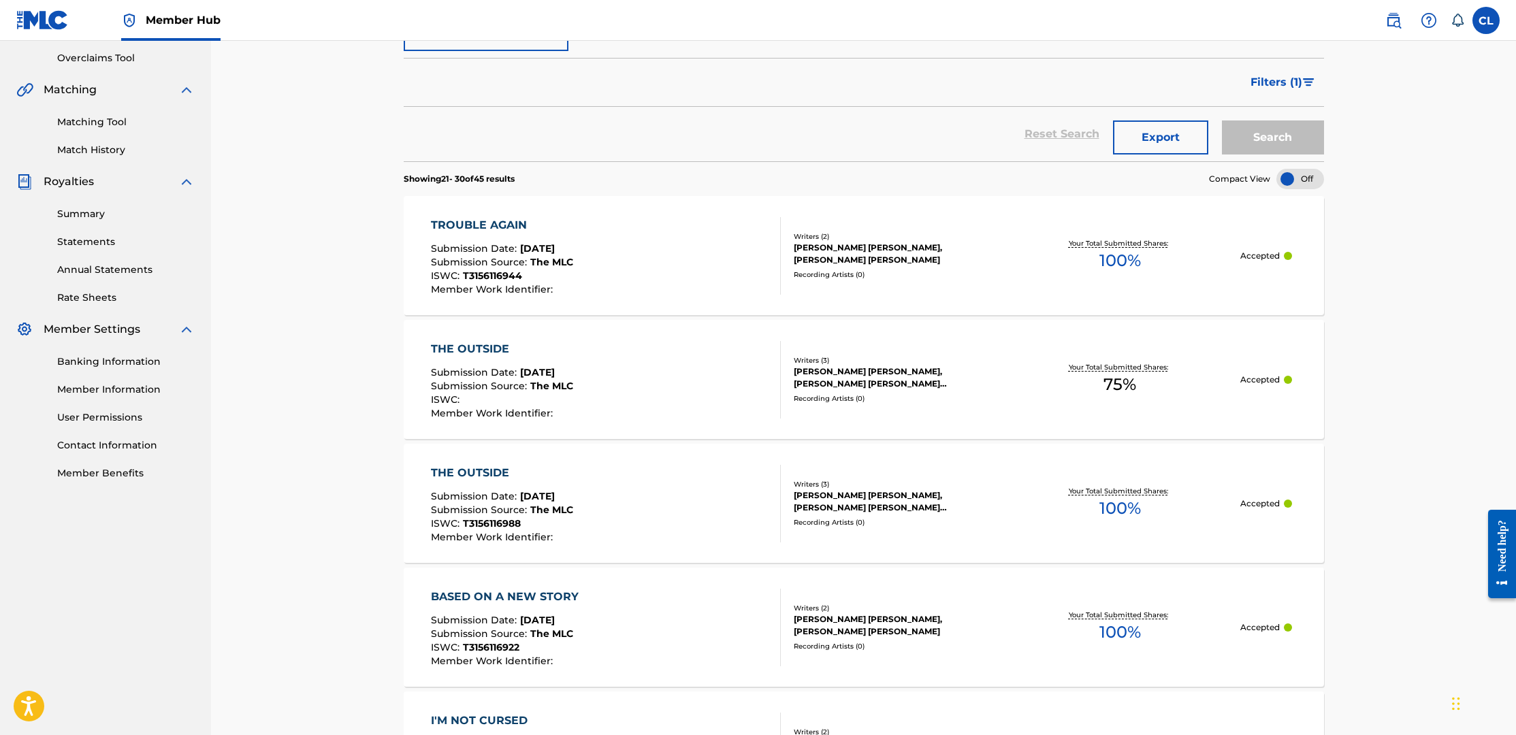
scroll to position [293, 0]
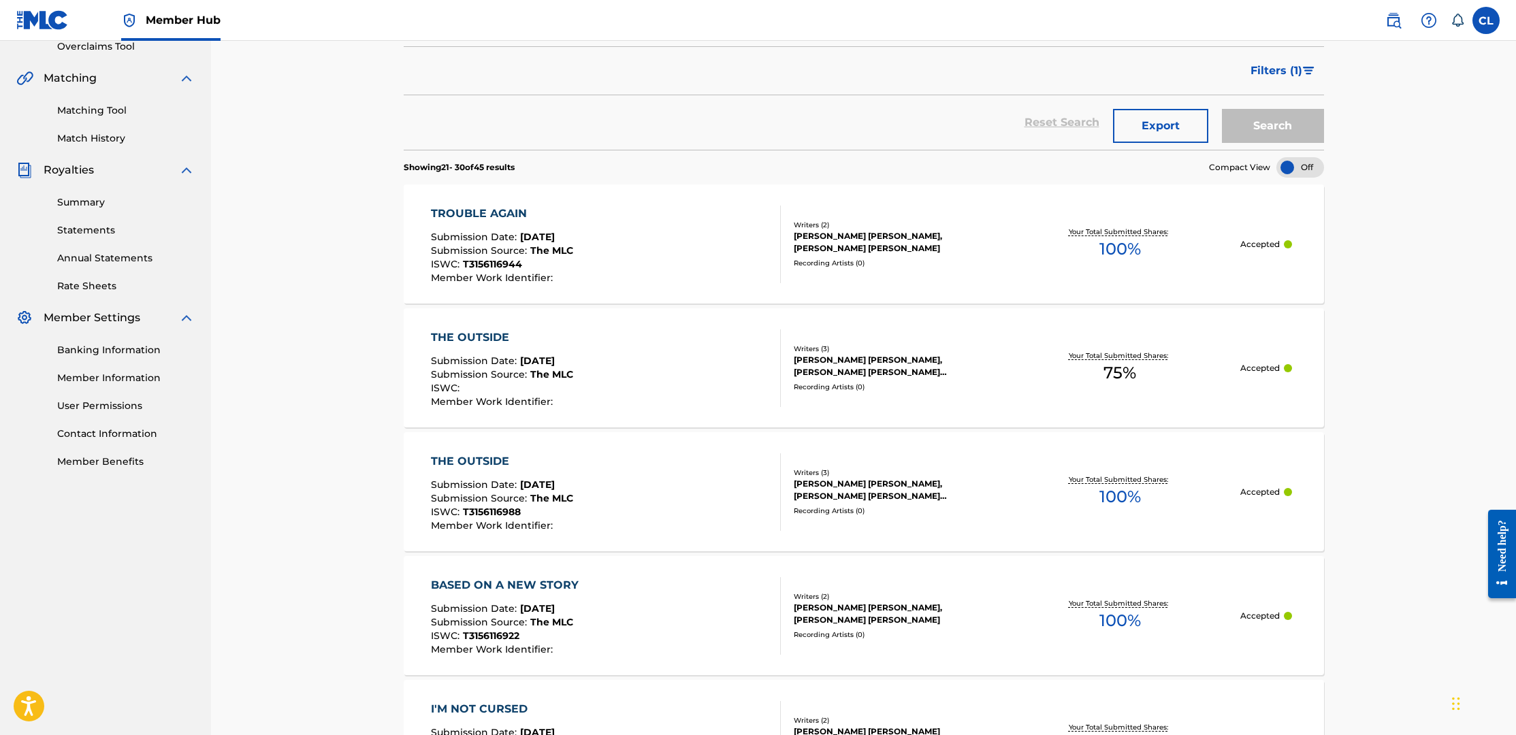
click at [483, 332] on div "THE OUTSIDE" at bounding box center [502, 338] width 142 height 16
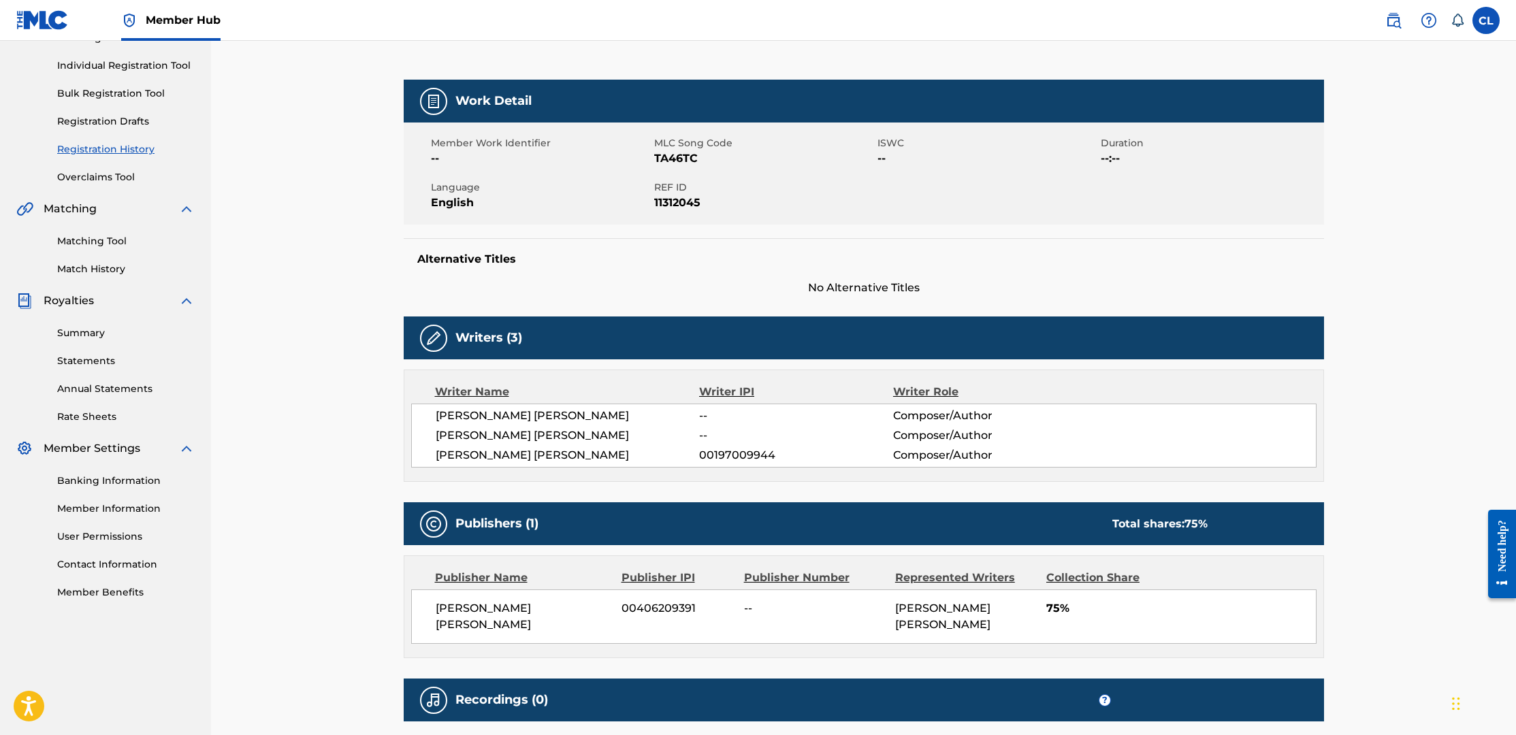
scroll to position [160, 0]
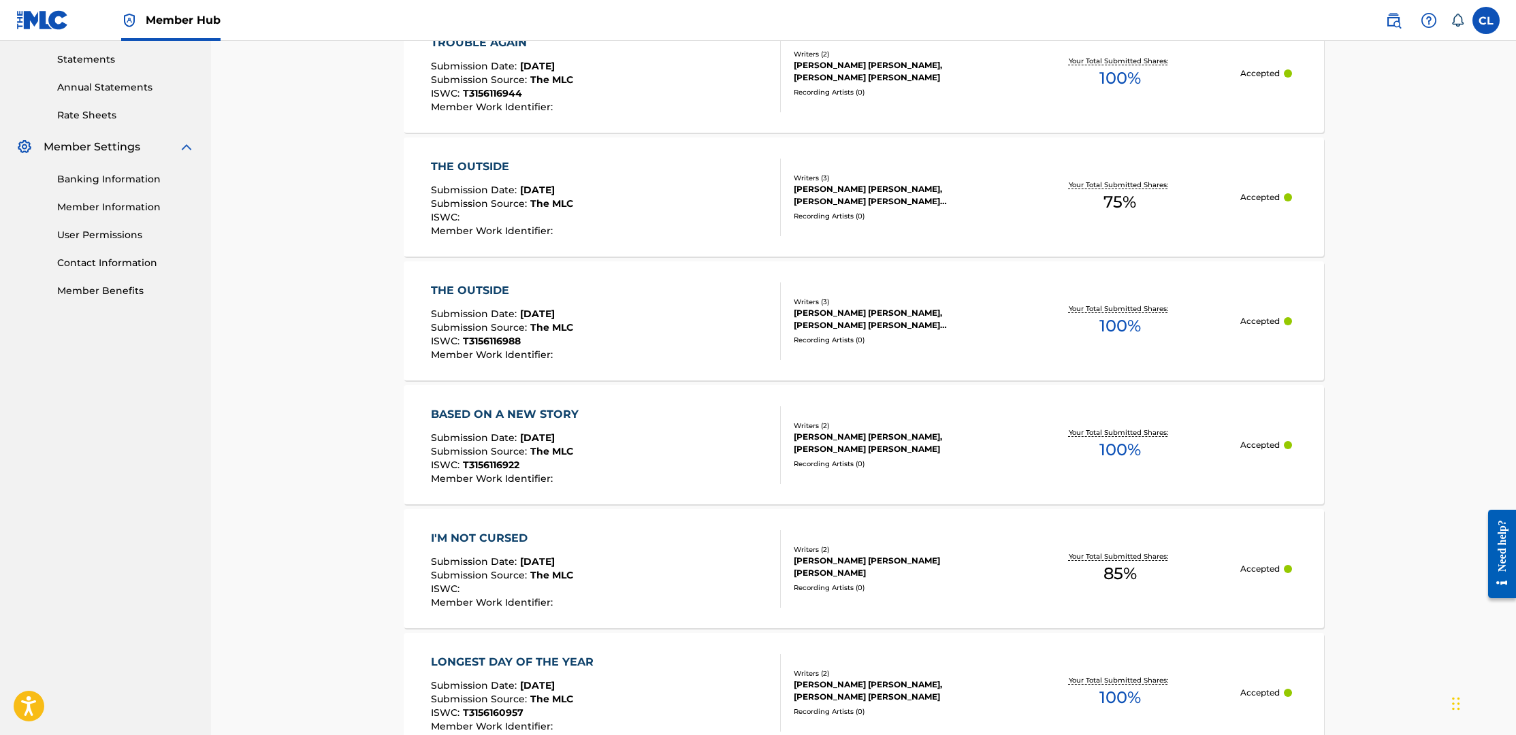
scroll to position [496, 0]
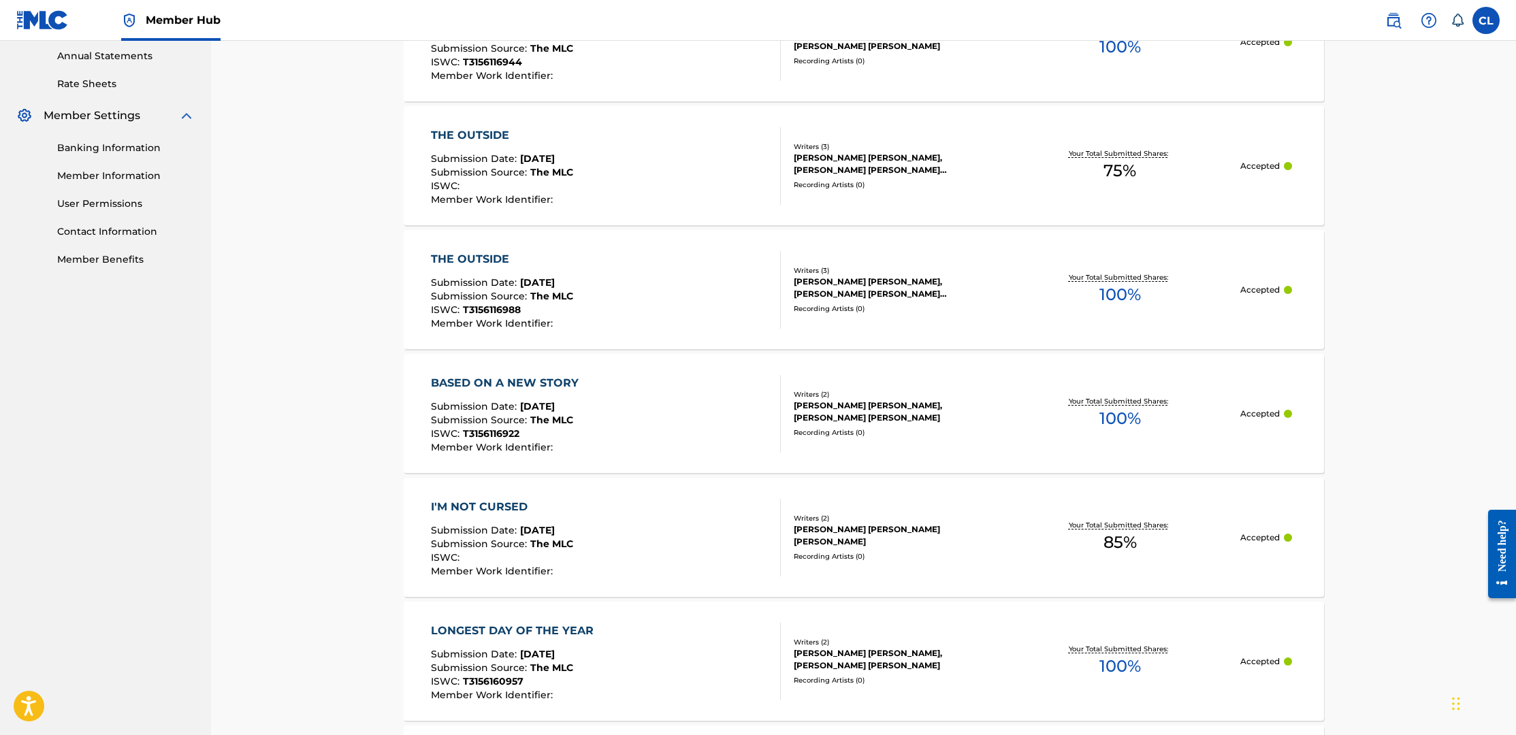
click at [513, 381] on div "BASED ON A NEW STORY" at bounding box center [508, 383] width 155 height 16
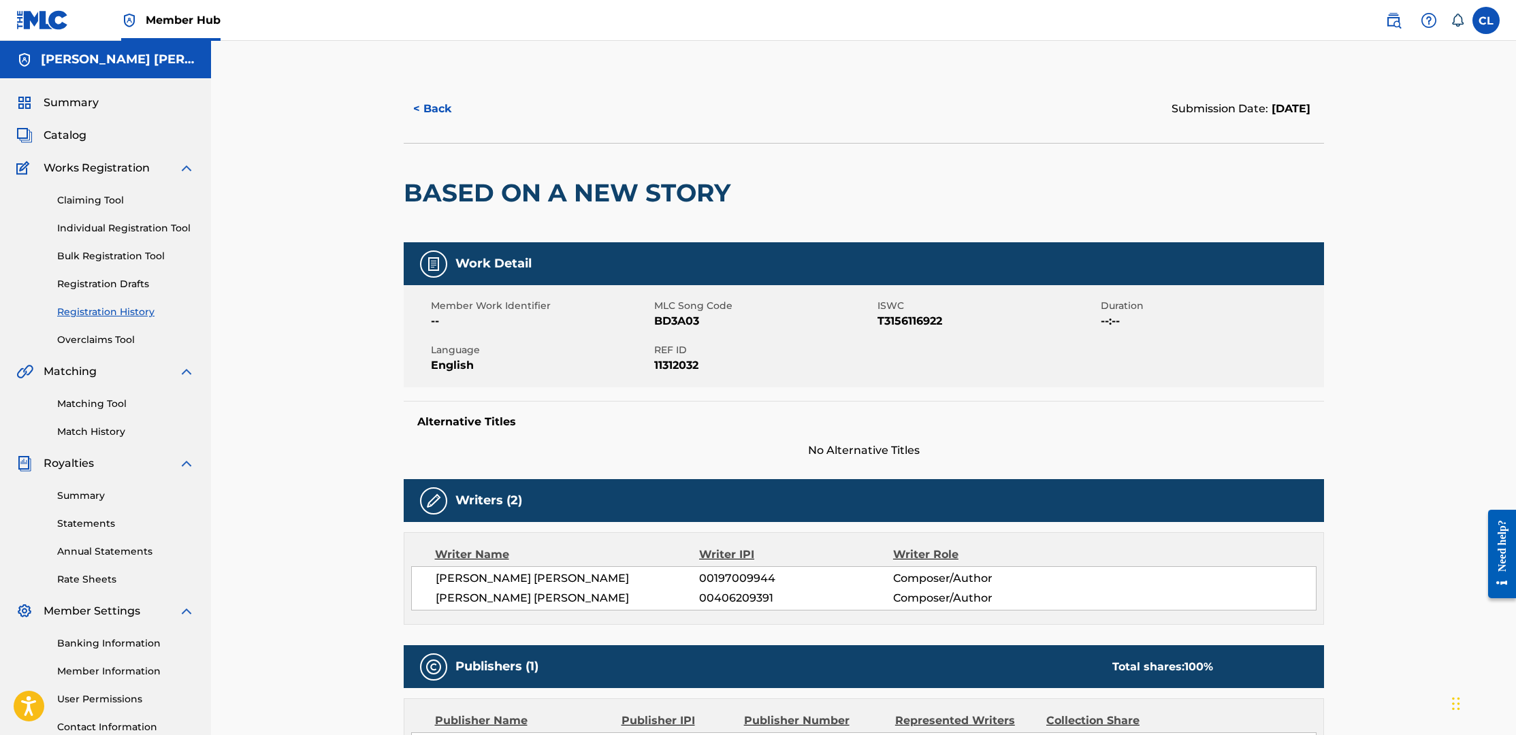
click at [103, 310] on link "Registration History" at bounding box center [126, 312] width 138 height 14
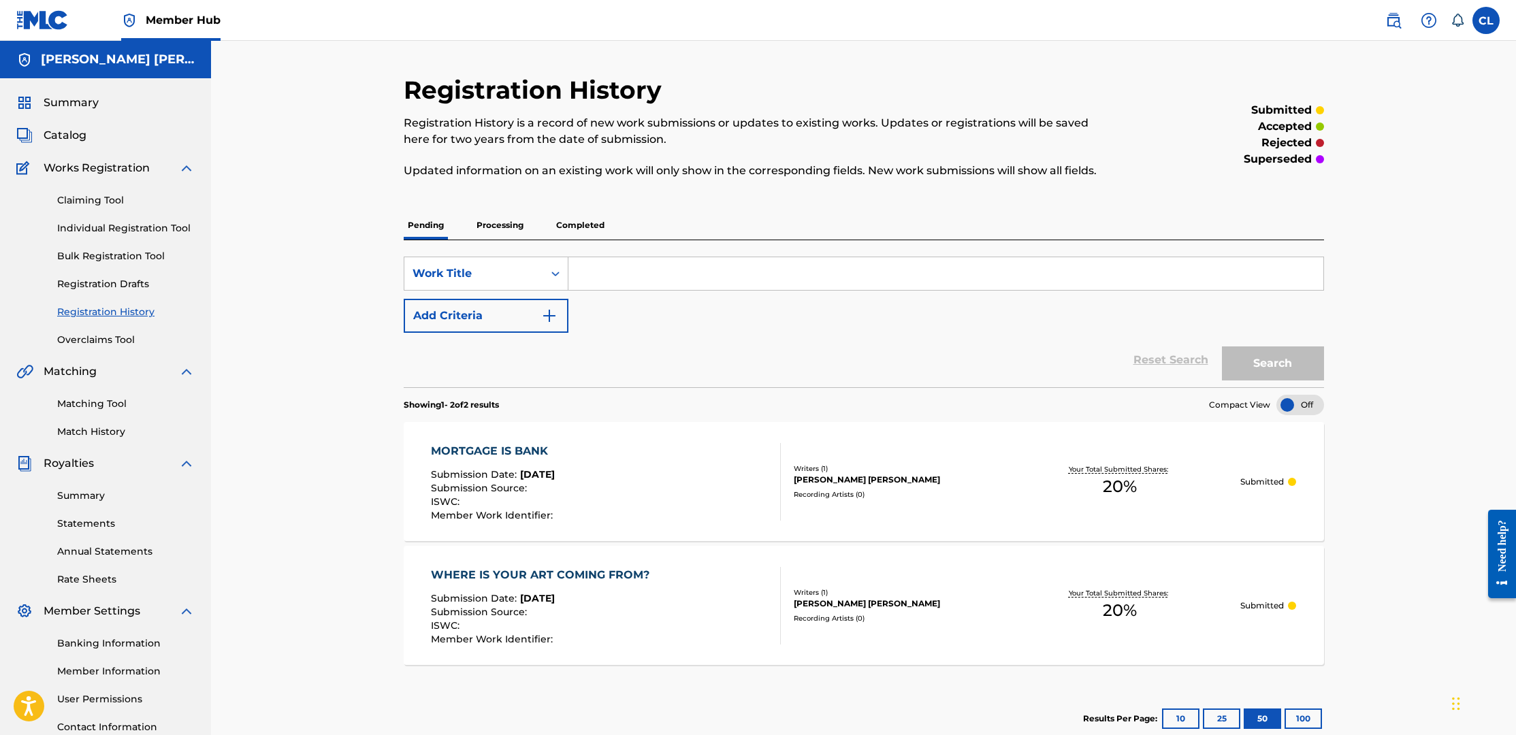
click at [574, 225] on p "Completed" at bounding box center [580, 225] width 57 height 29
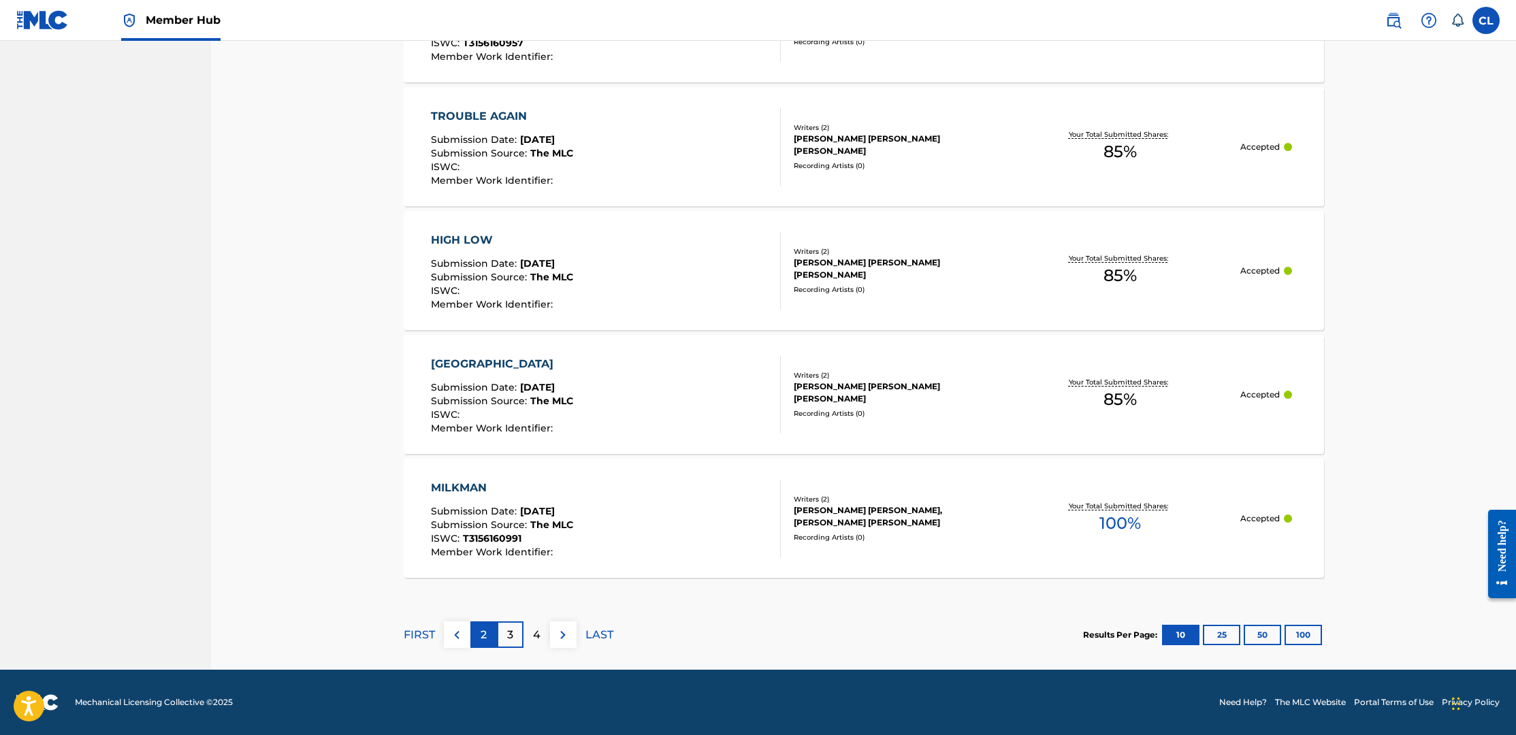
click at [483, 629] on p "2" at bounding box center [484, 635] width 6 height 16
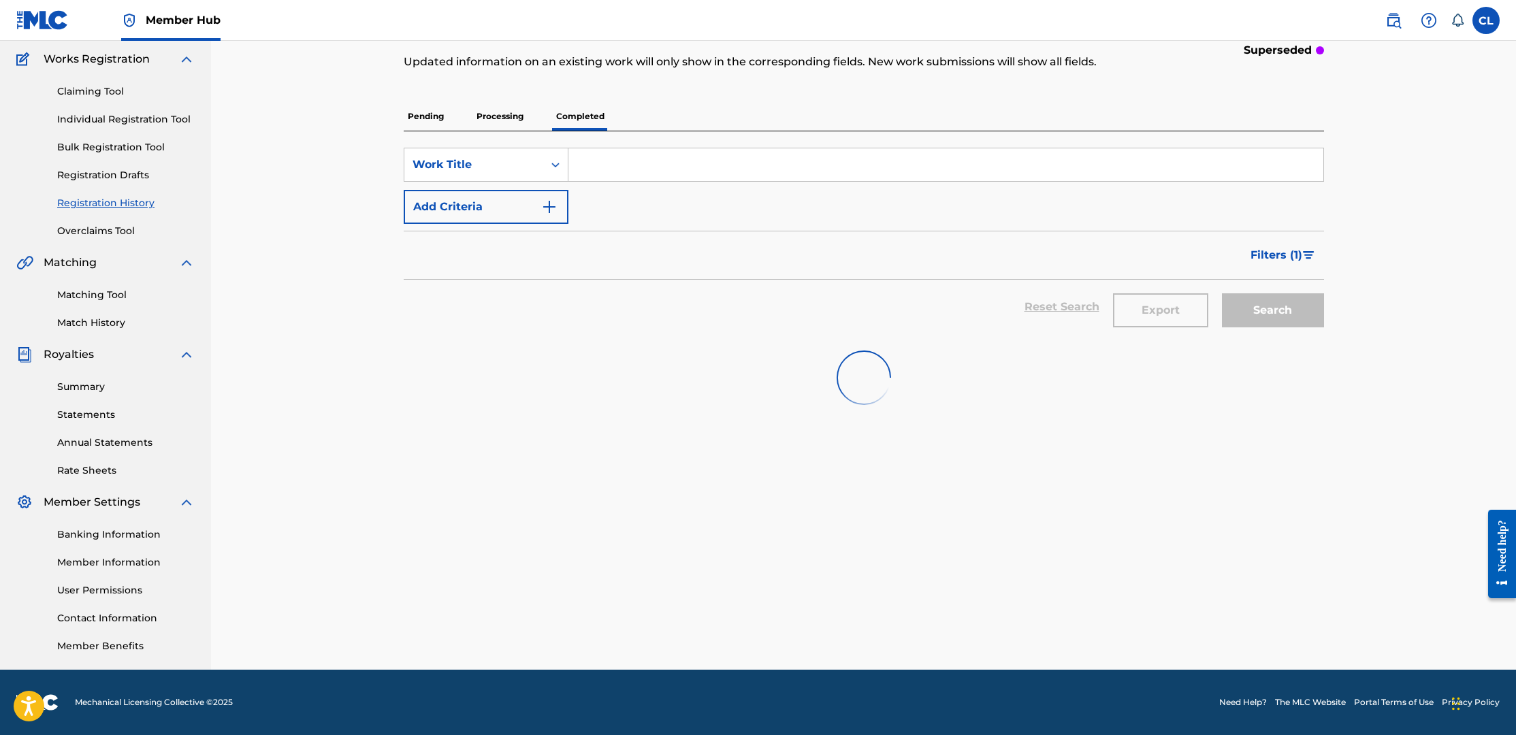
scroll to position [109, 0]
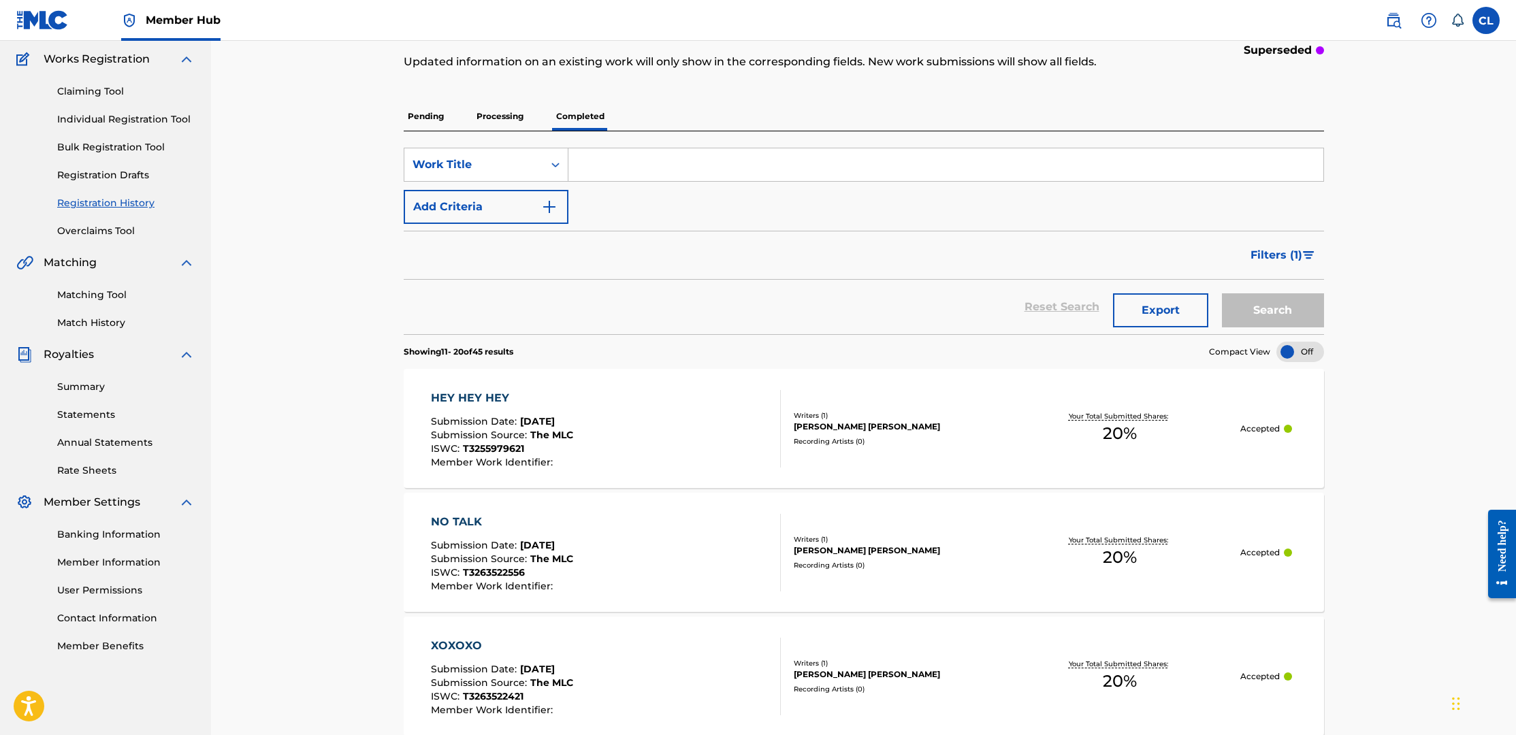
click at [484, 400] on div "HEY HEY HEY" at bounding box center [502, 398] width 142 height 16
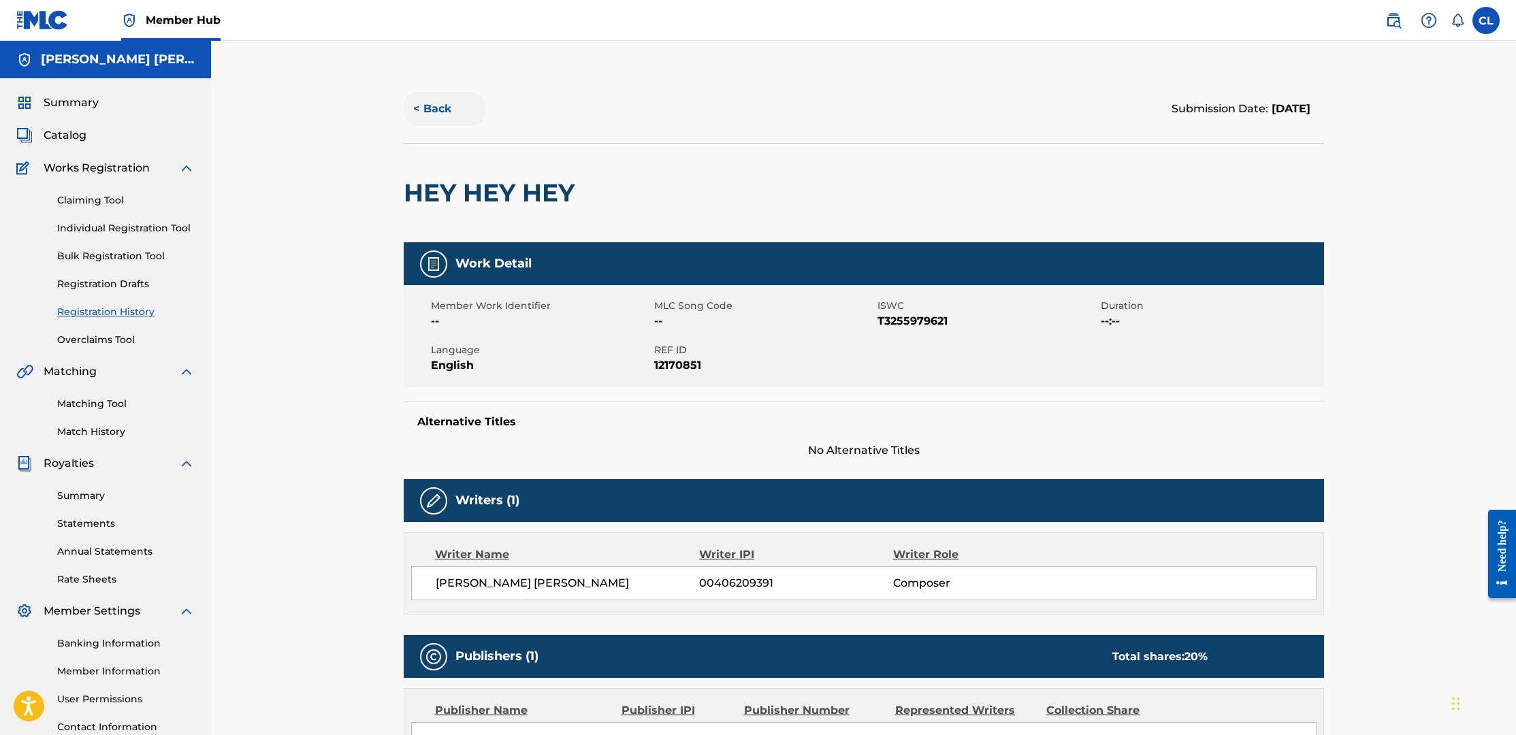
click at [431, 107] on button "< Back" at bounding box center [445, 109] width 82 height 34
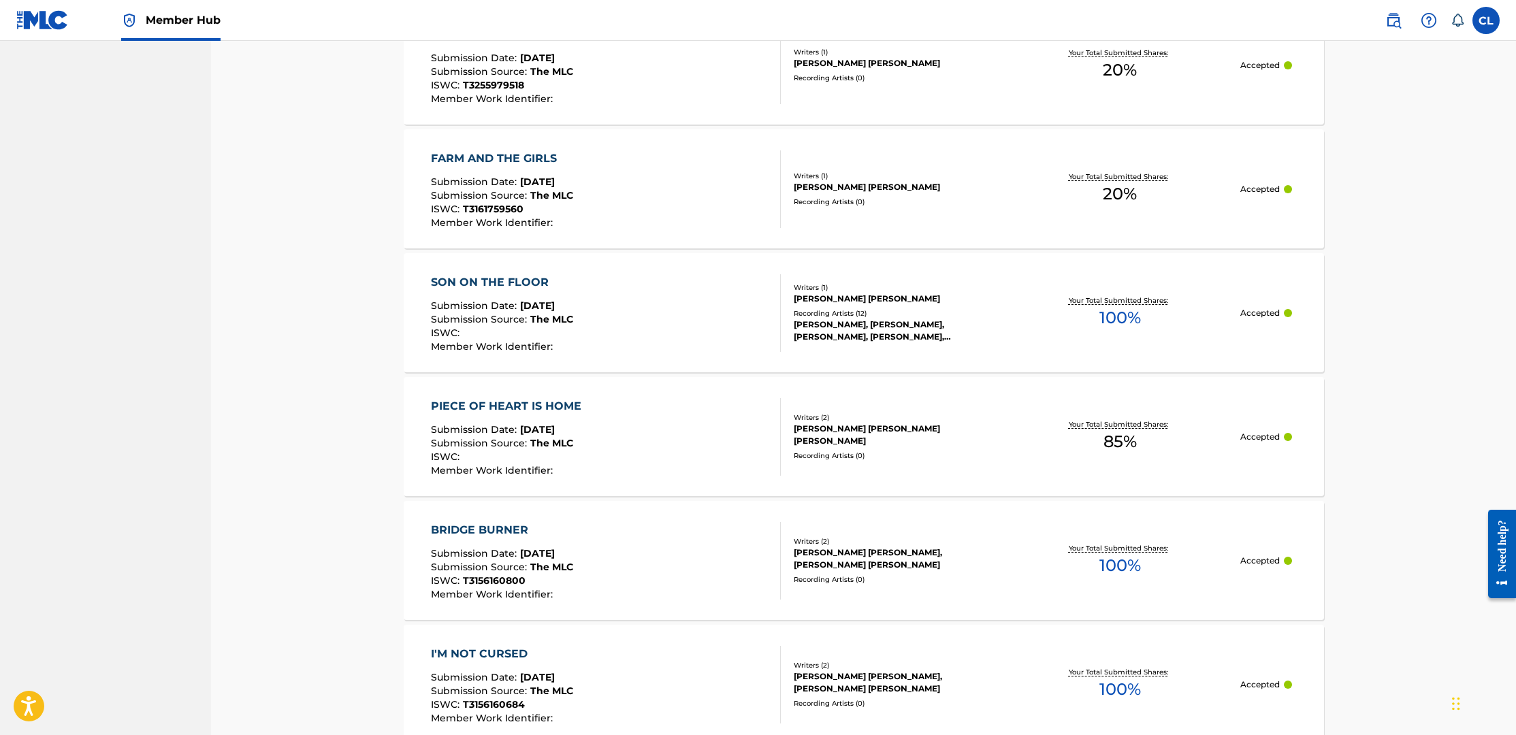
scroll to position [969, 0]
click at [528, 403] on div "PIECE OF HEART IS HOME" at bounding box center [509, 406] width 157 height 16
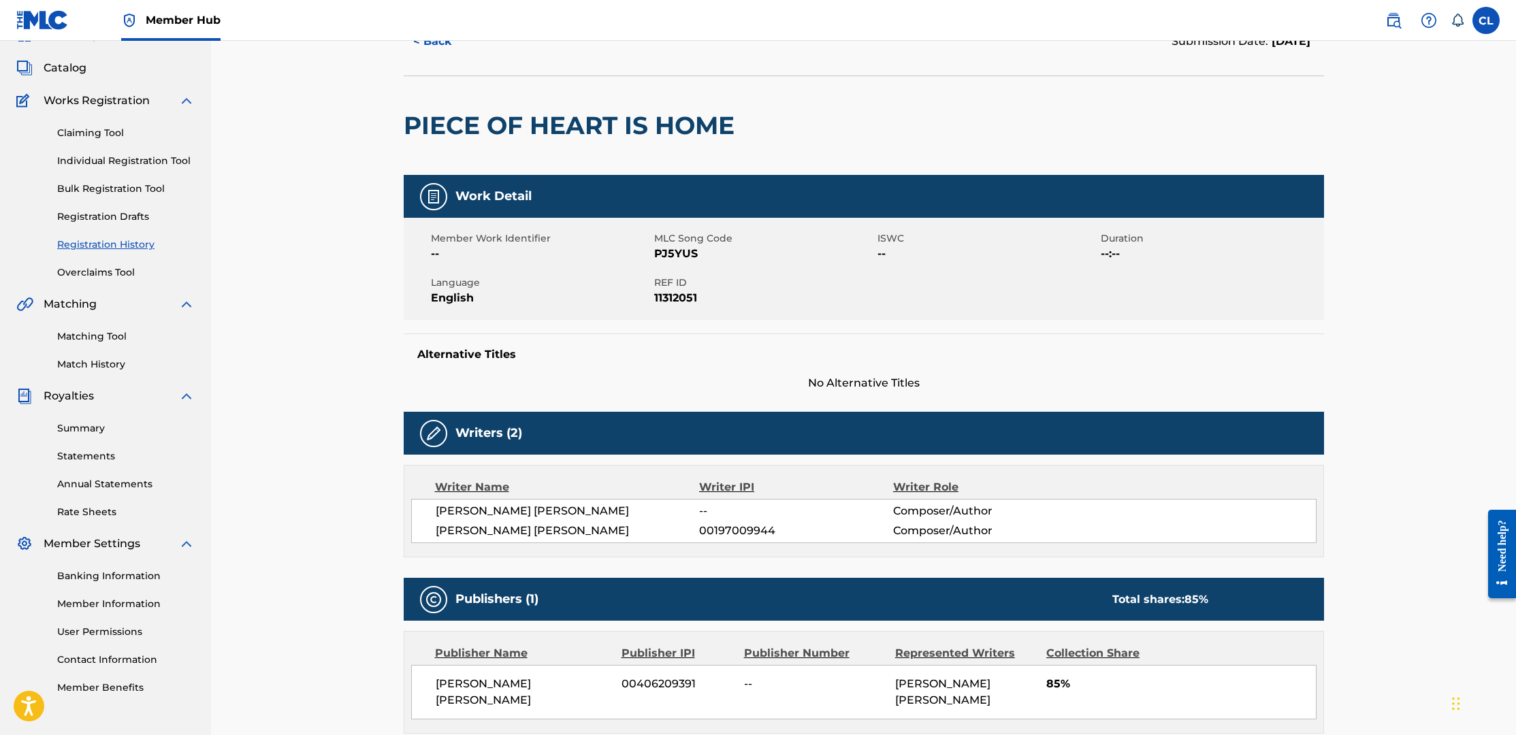
scroll to position [65, 0]
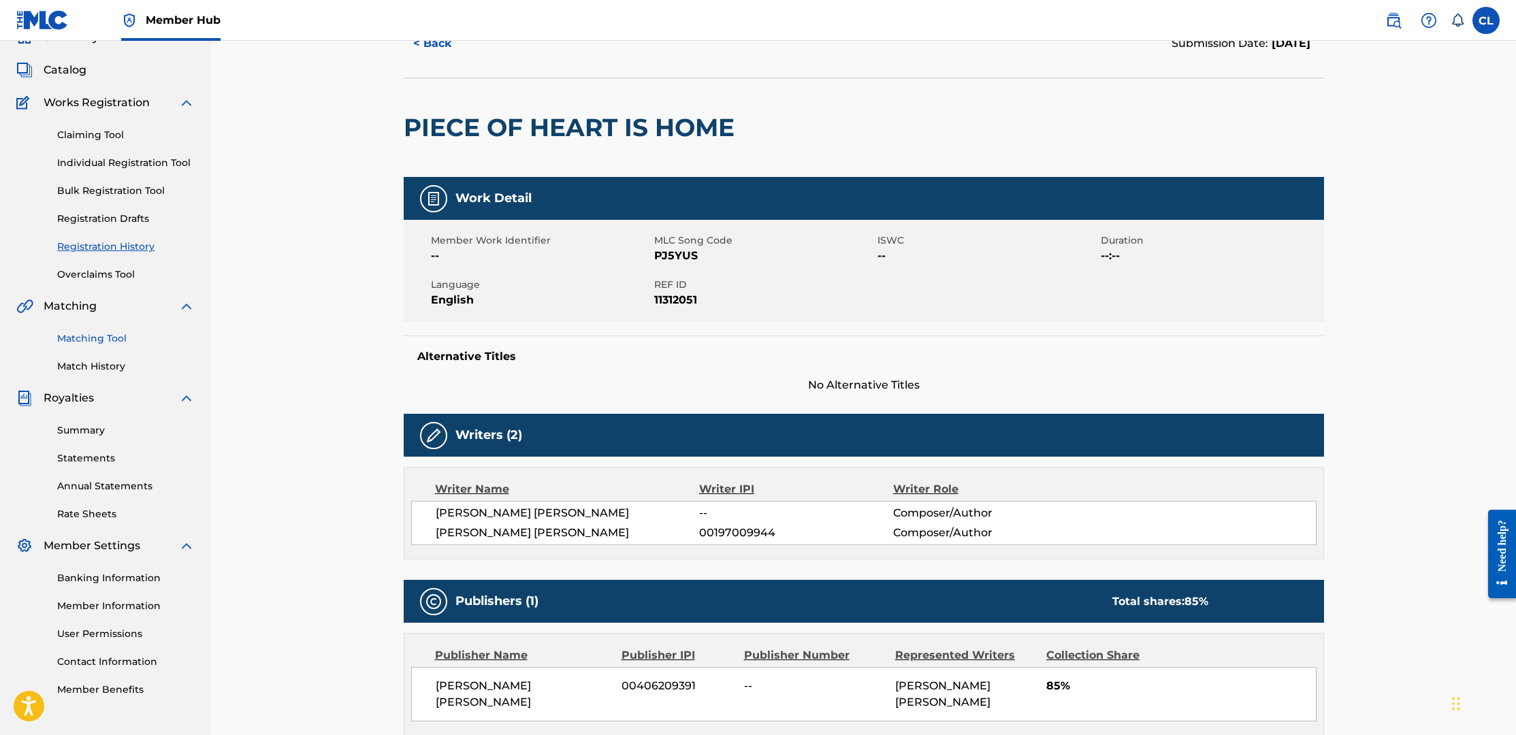
click at [91, 340] on link "Matching Tool" at bounding box center [126, 339] width 138 height 14
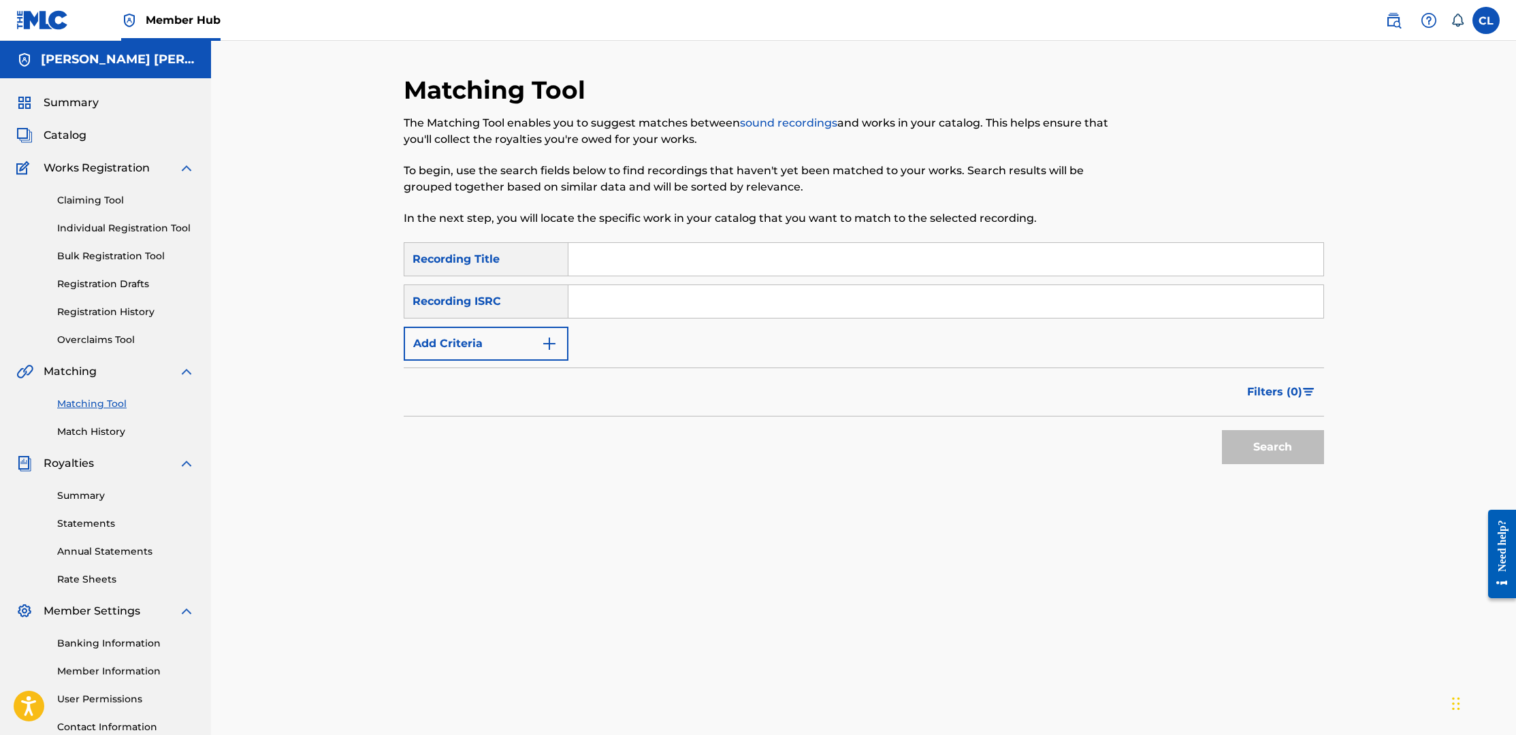
click at [673, 255] on input "Search Form" at bounding box center [946, 259] width 755 height 33
click at [89, 202] on link "Claiming Tool" at bounding box center [126, 200] width 138 height 14
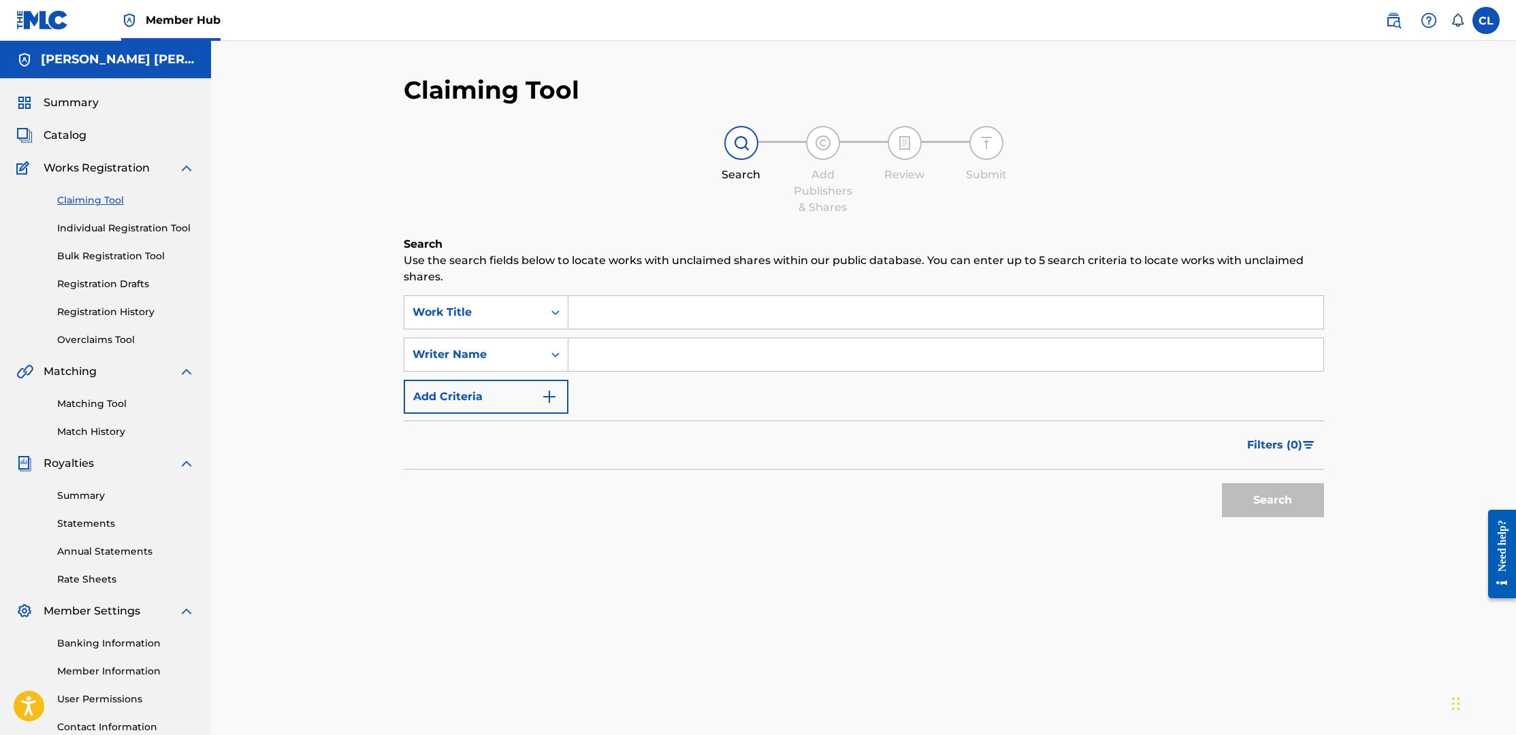
click at [673, 325] on input "Search Form" at bounding box center [946, 312] width 755 height 33
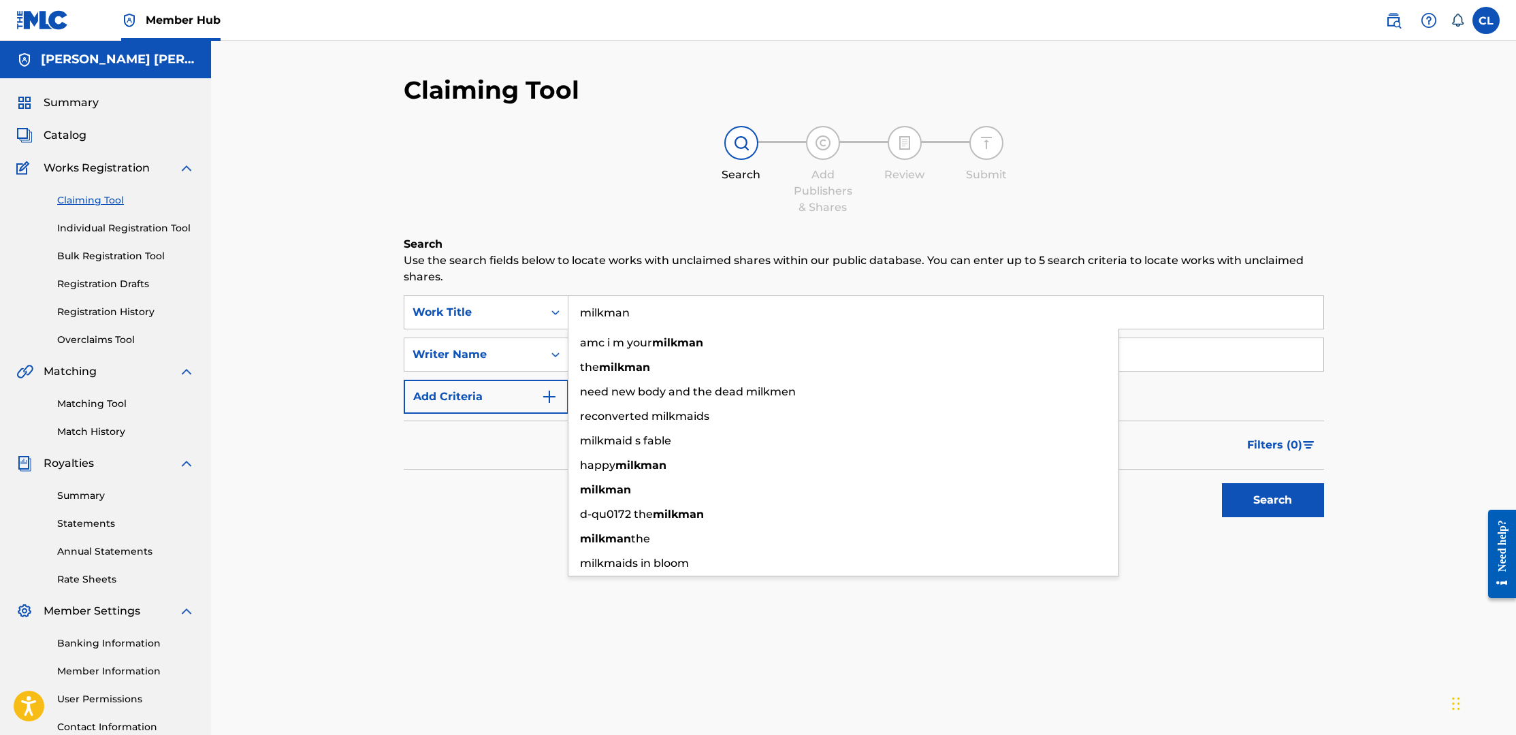
type input "milkman"
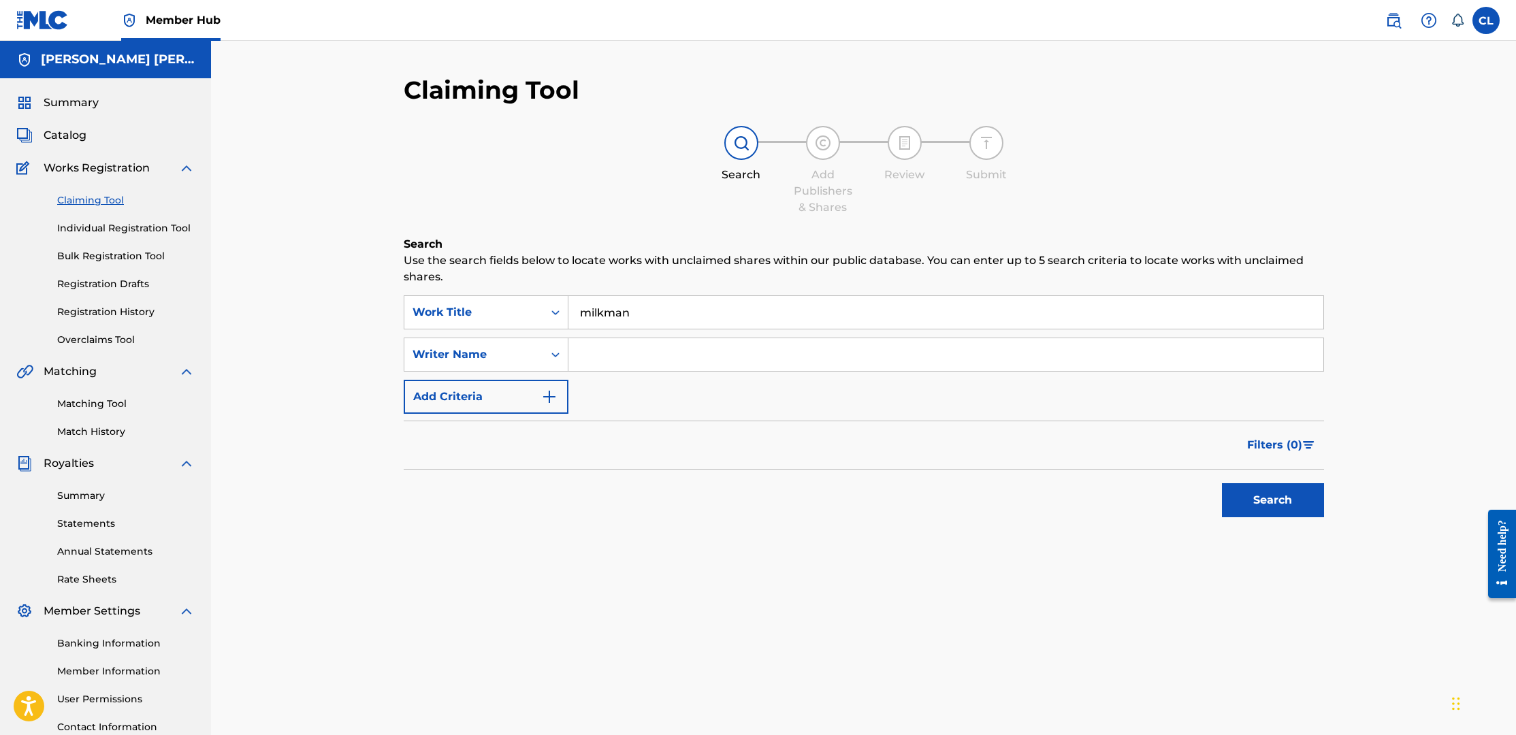
click at [618, 351] on input "Search Form" at bounding box center [946, 354] width 755 height 33
type input "[PERSON_NAME]"
drag, startPoint x: 633, startPoint y: 381, endPoint x: 669, endPoint y: 406, distance: 43.6
click at [669, 406] on div "SearchWithCriteria7150c368-d207-4ffb-8c39-3141fd52642c Work Title milkman Searc…" at bounding box center [864, 355] width 921 height 118
click at [1288, 501] on button "Search" at bounding box center [1273, 500] width 102 height 34
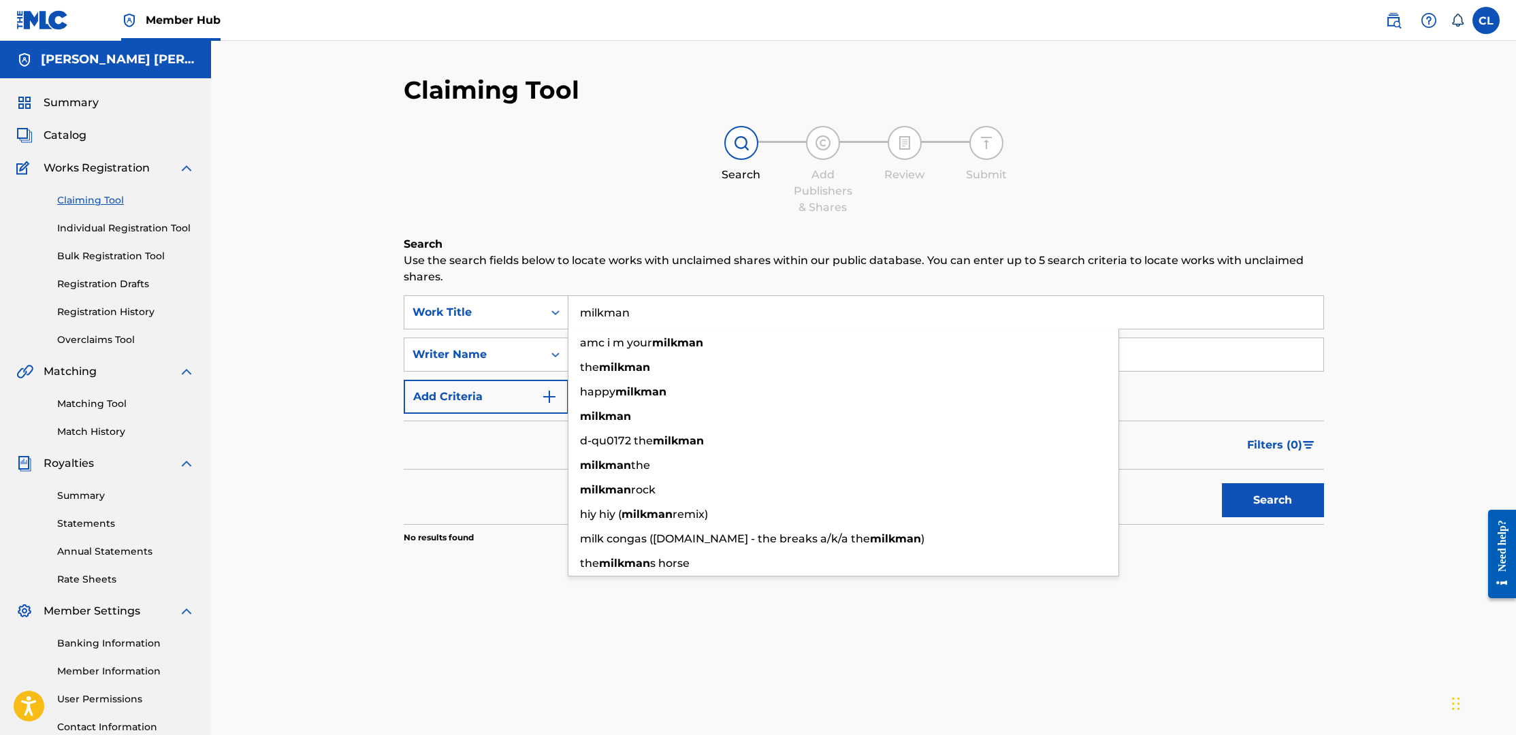
click at [702, 312] on input "milkman" at bounding box center [946, 312] width 755 height 33
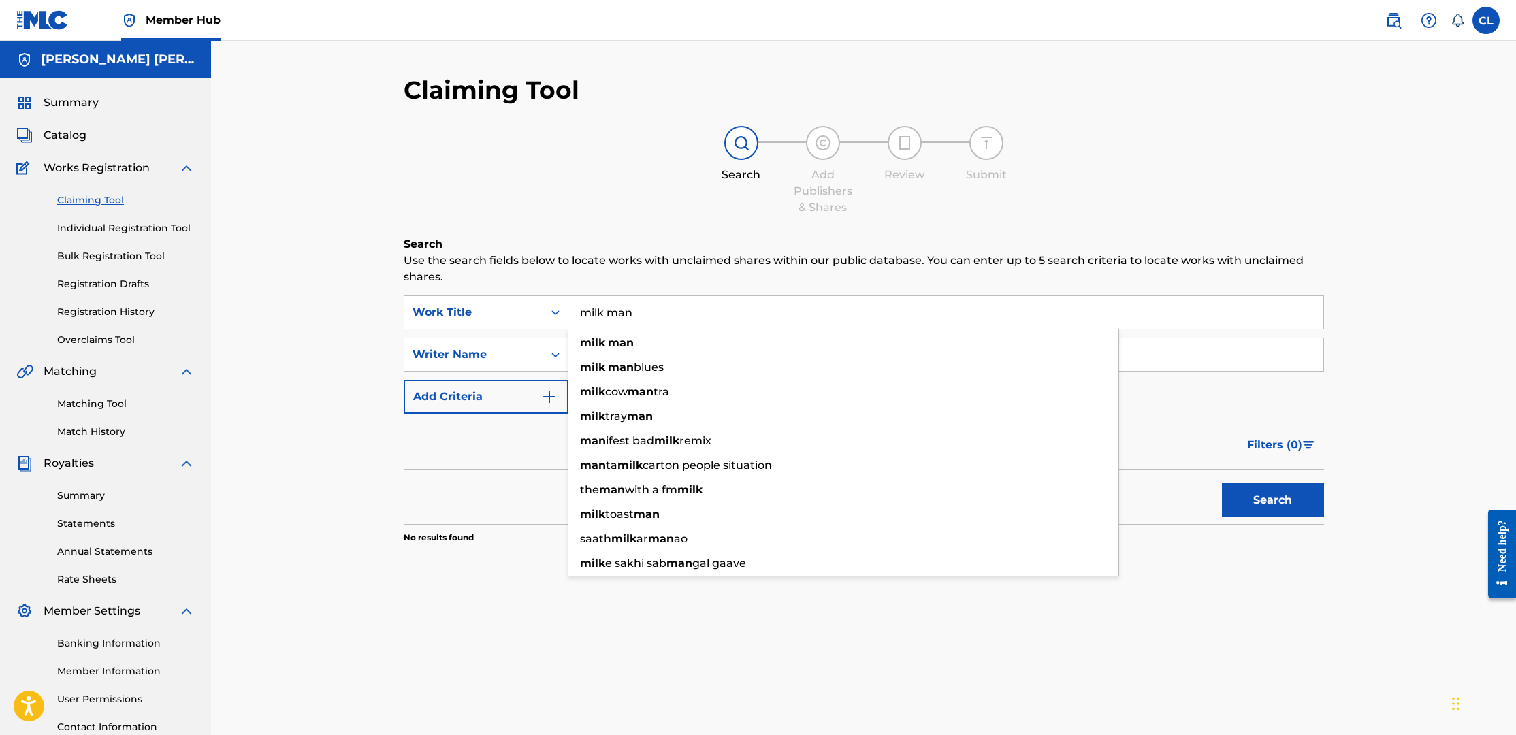
click at [1192, 508] on div "Search" at bounding box center [864, 497] width 921 height 54
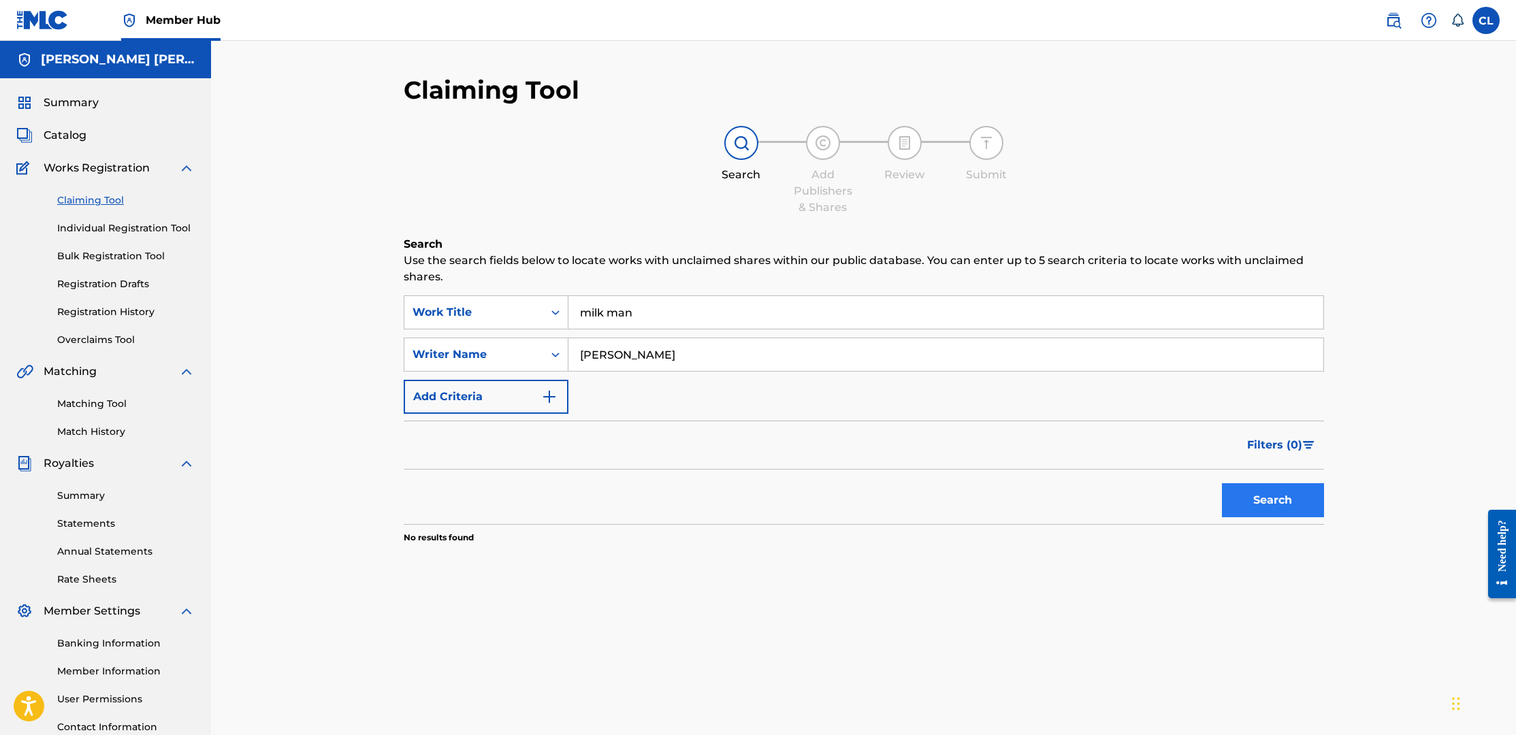
click at [1285, 497] on button "Search" at bounding box center [1273, 500] width 102 height 34
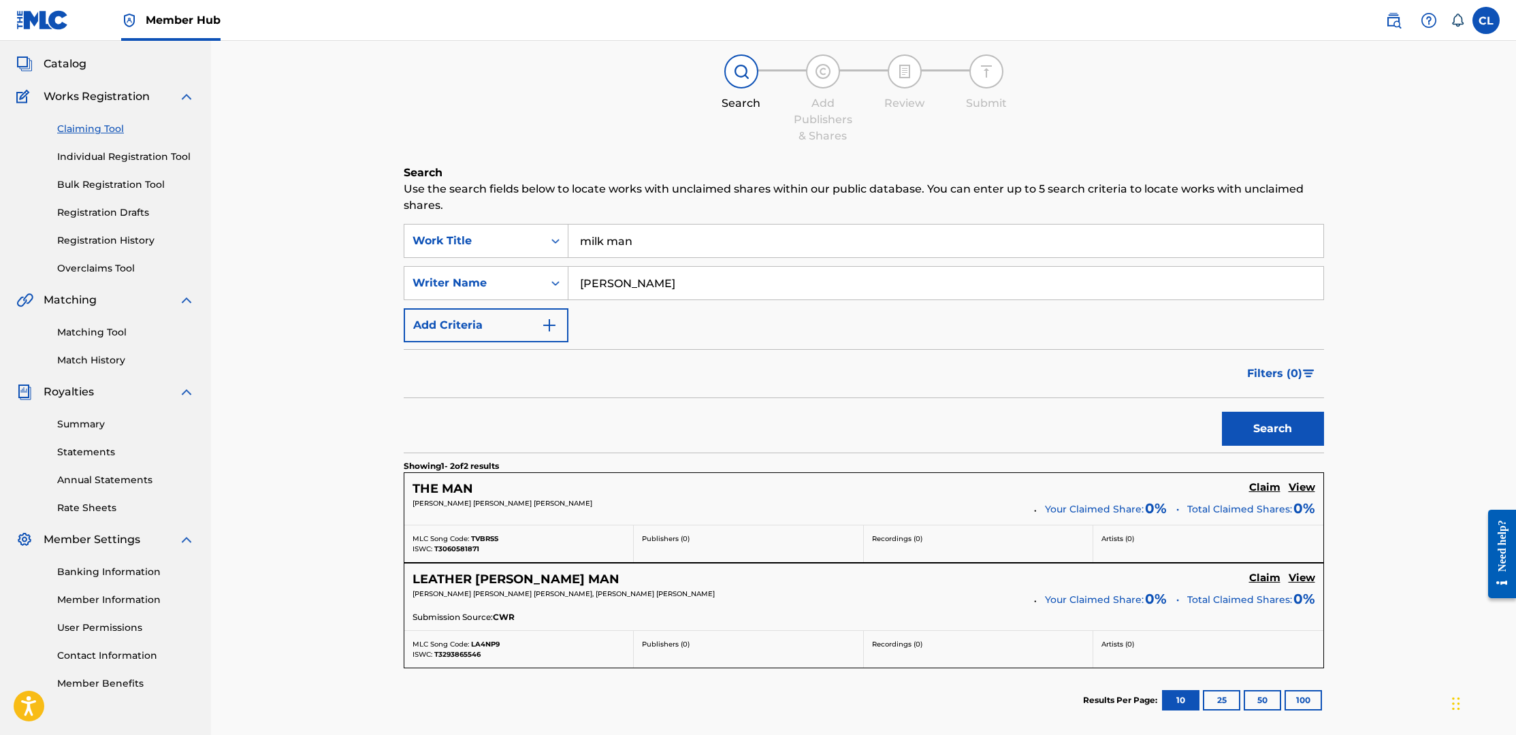
scroll to position [74, 0]
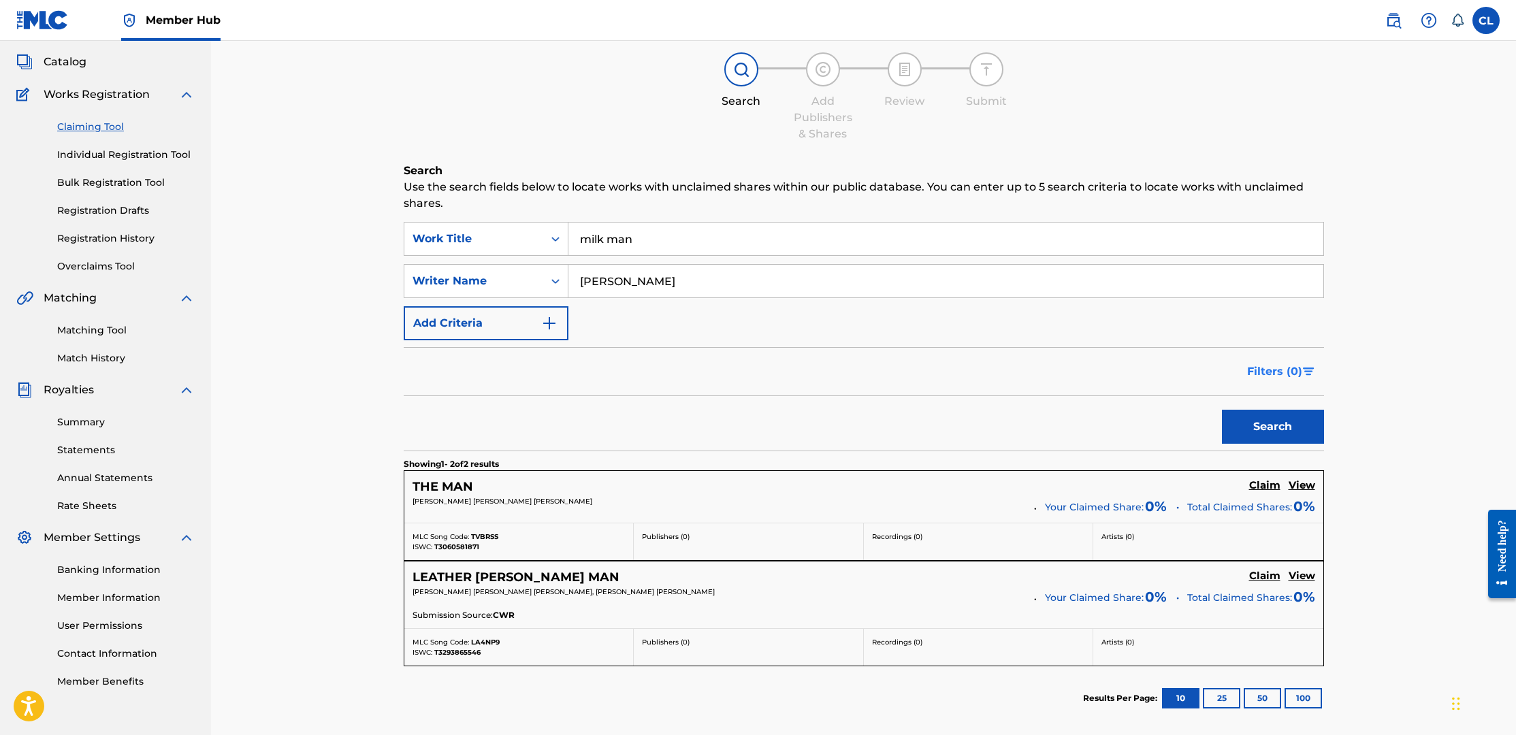
click at [1295, 364] on span "Filters ( 0 )" at bounding box center [1274, 372] width 55 height 16
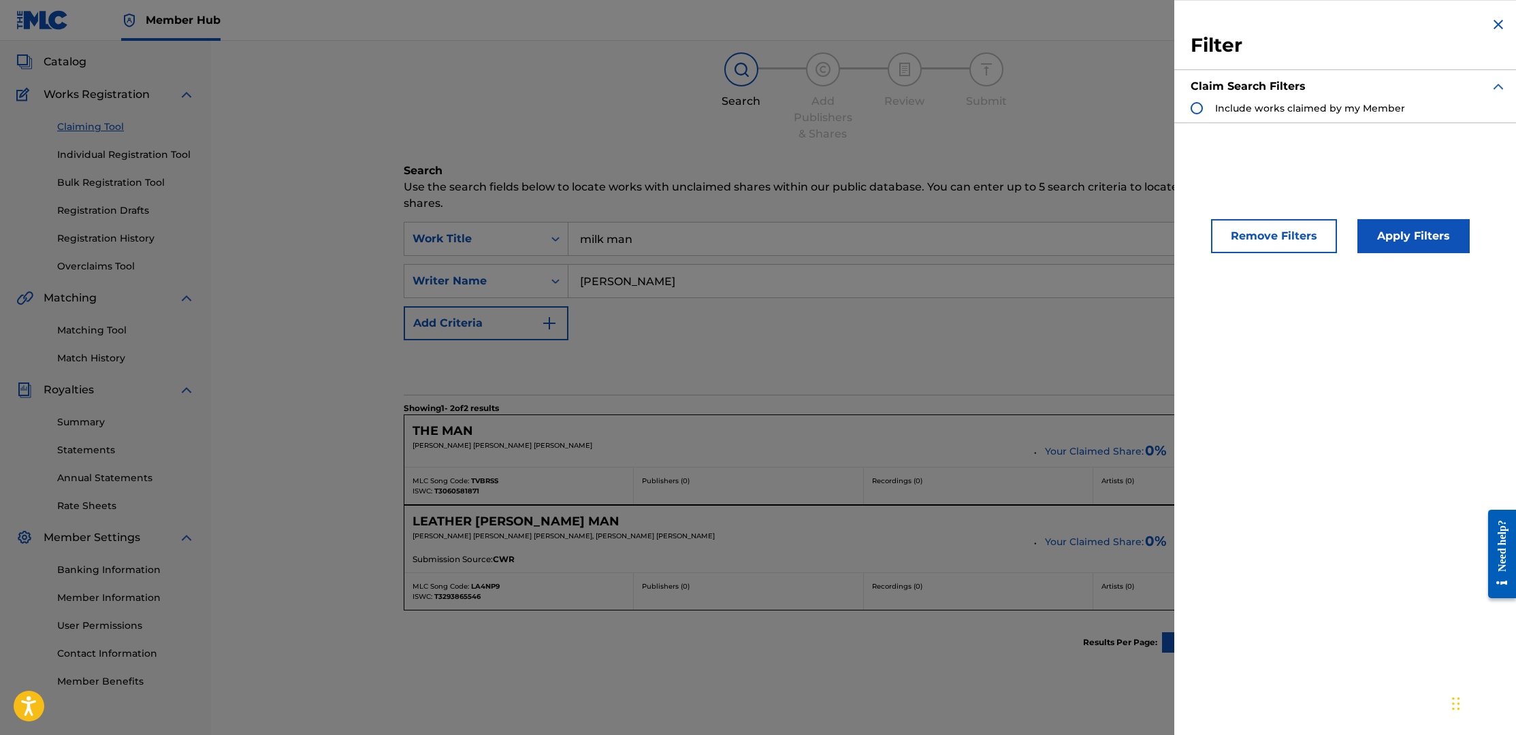
click at [1298, 108] on span "Include works claimed by my Member" at bounding box center [1310, 108] width 190 height 12
click at [1418, 242] on button "Apply Filters" at bounding box center [1414, 236] width 112 height 34
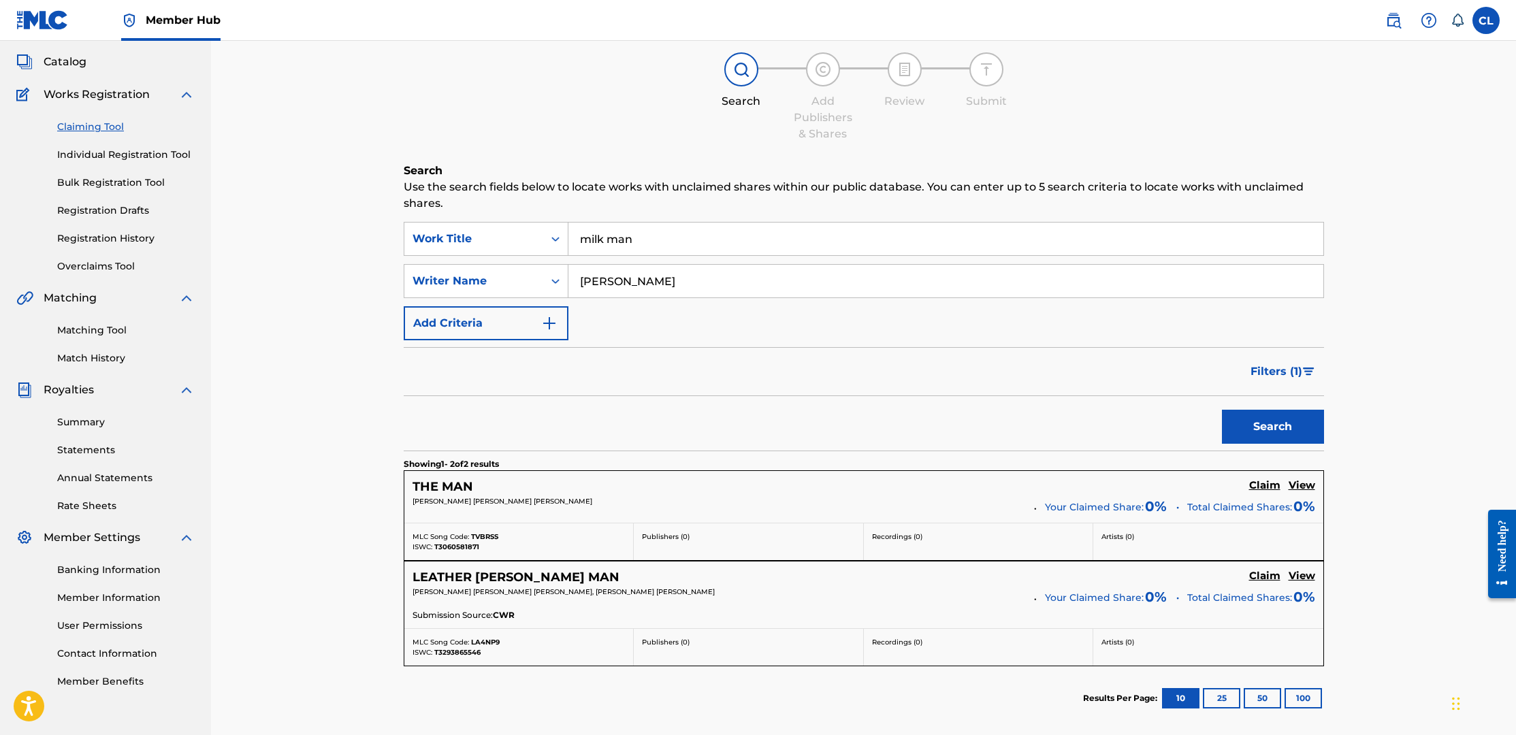
scroll to position [126, 0]
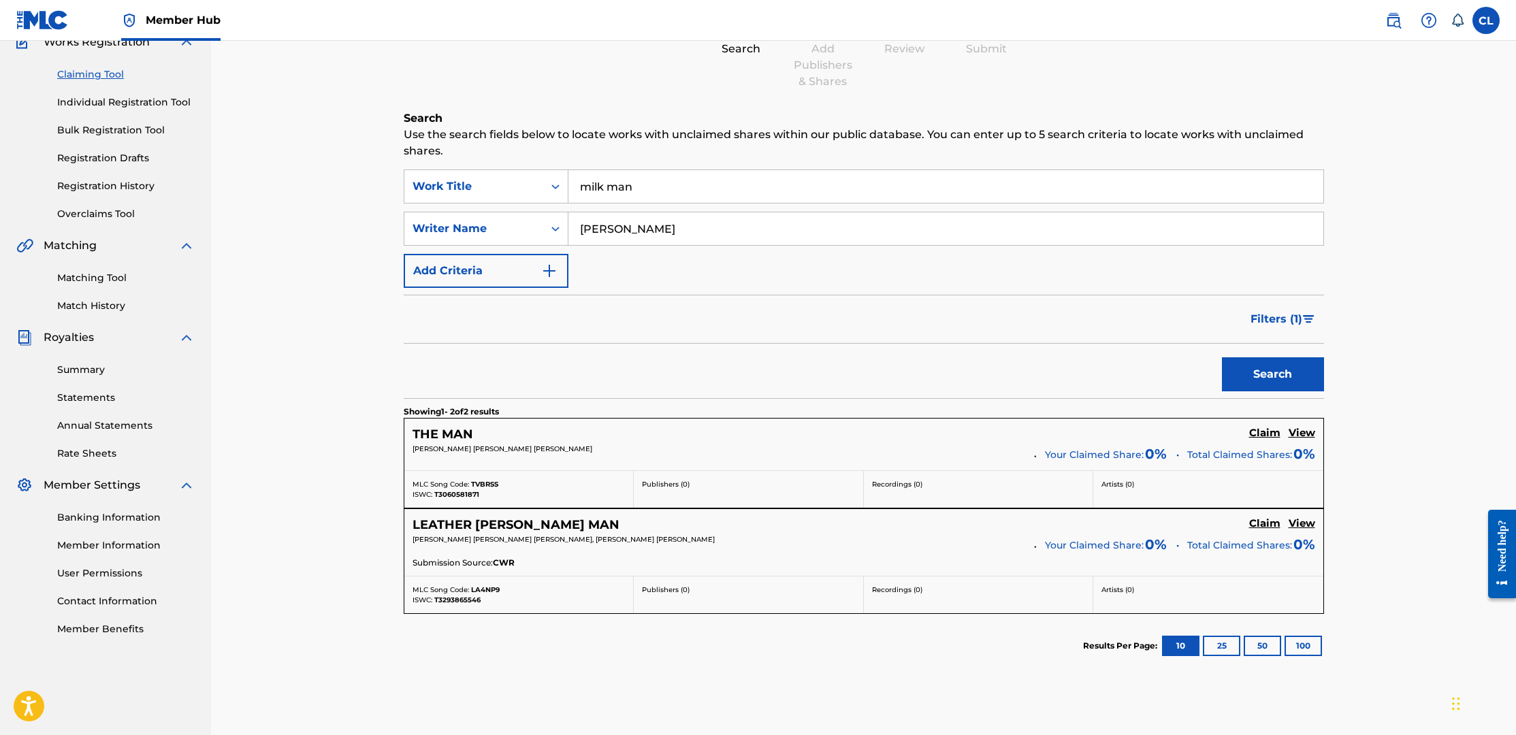
click at [609, 188] on input "milk man" at bounding box center [946, 186] width 755 height 33
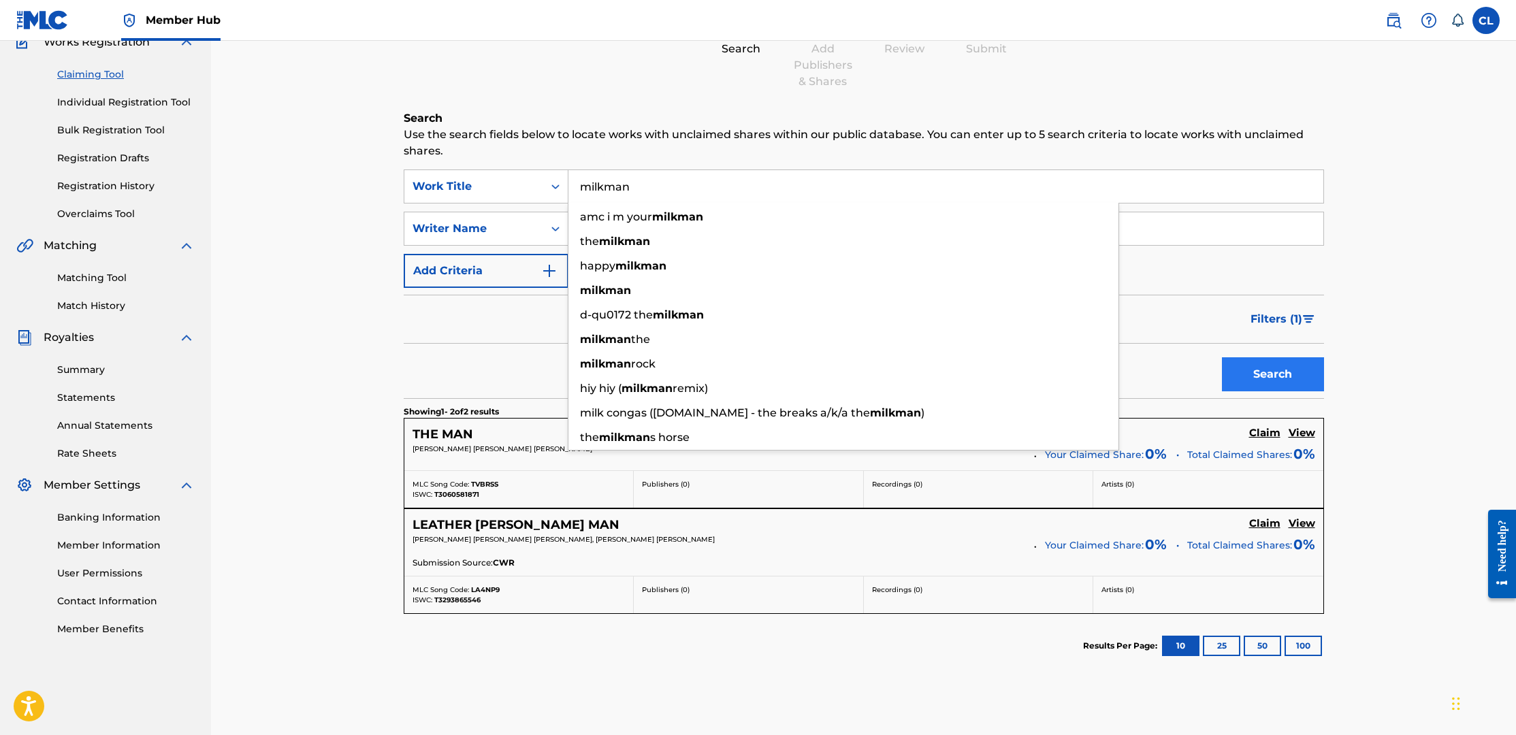
type input "milkman"
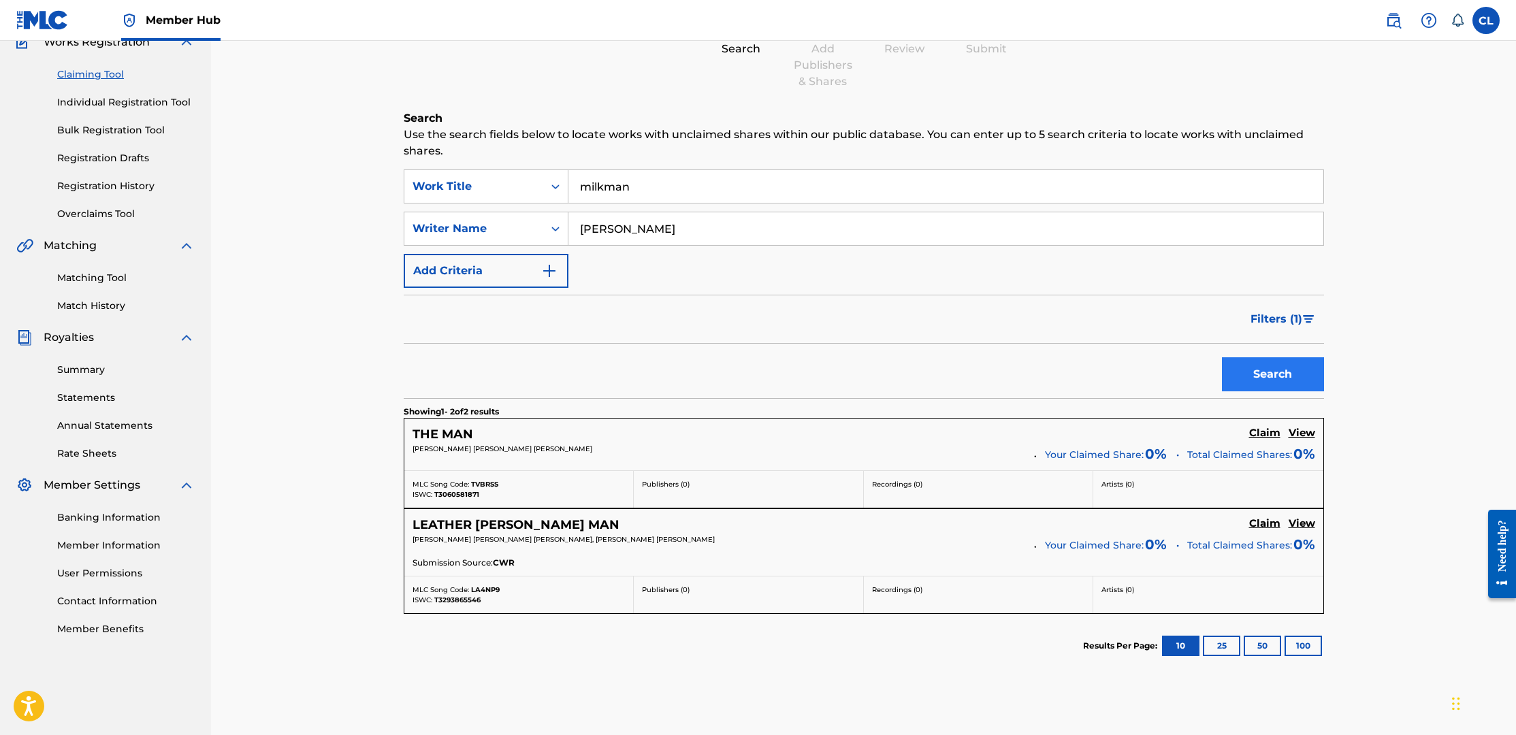
click at [1292, 371] on button "Search" at bounding box center [1273, 374] width 102 height 34
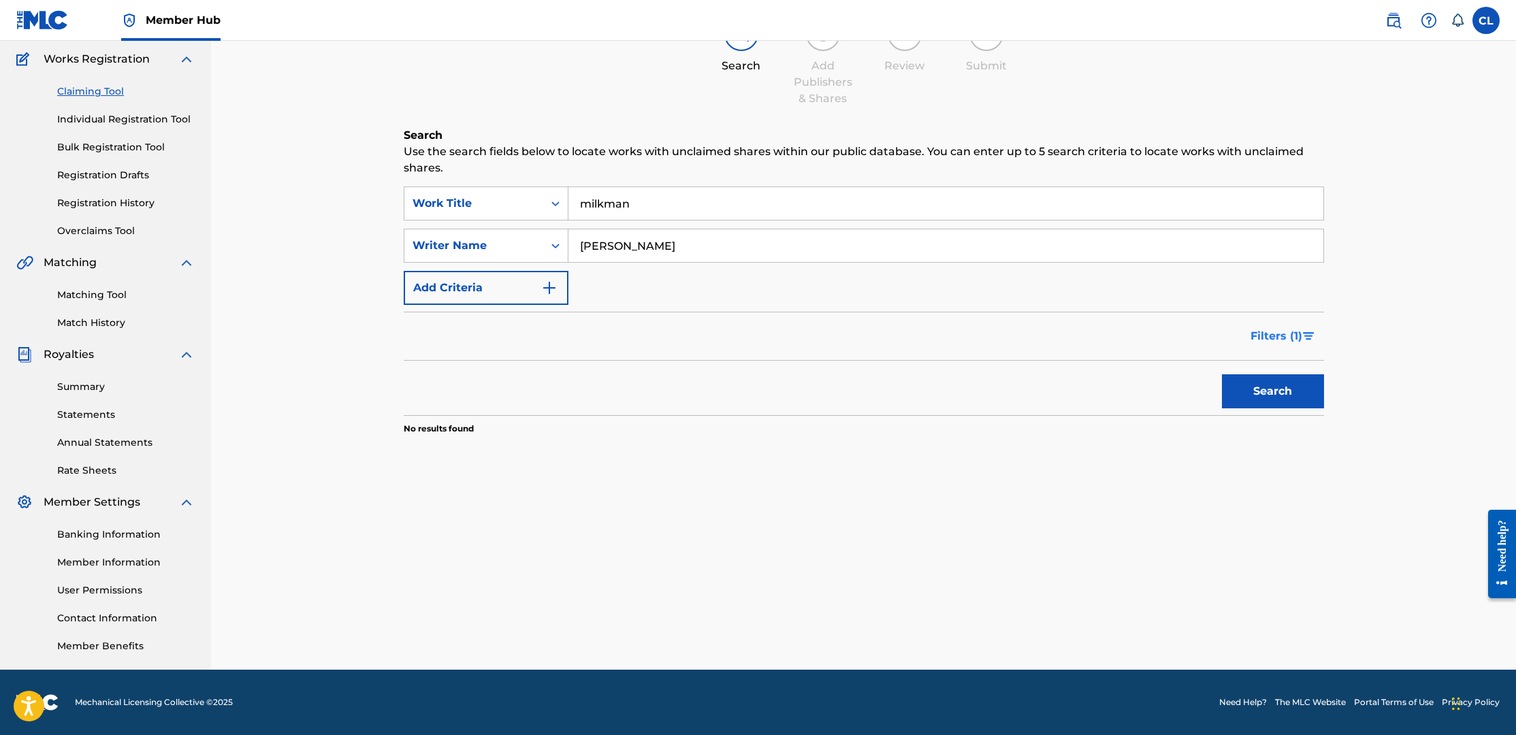
click at [1298, 334] on span "Filters ( 1 )" at bounding box center [1277, 336] width 52 height 16
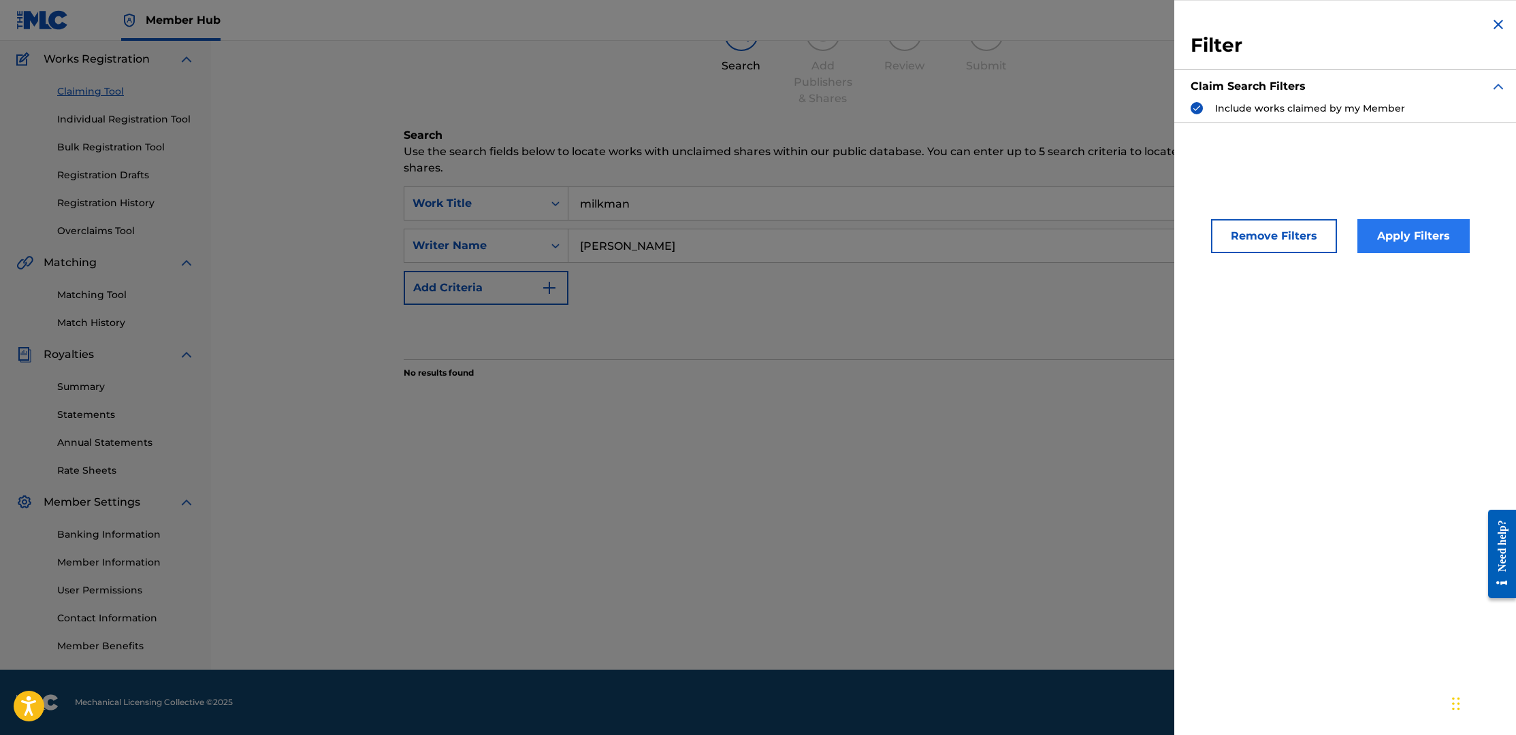
click at [1420, 233] on button "Apply Filters" at bounding box center [1414, 236] width 112 height 34
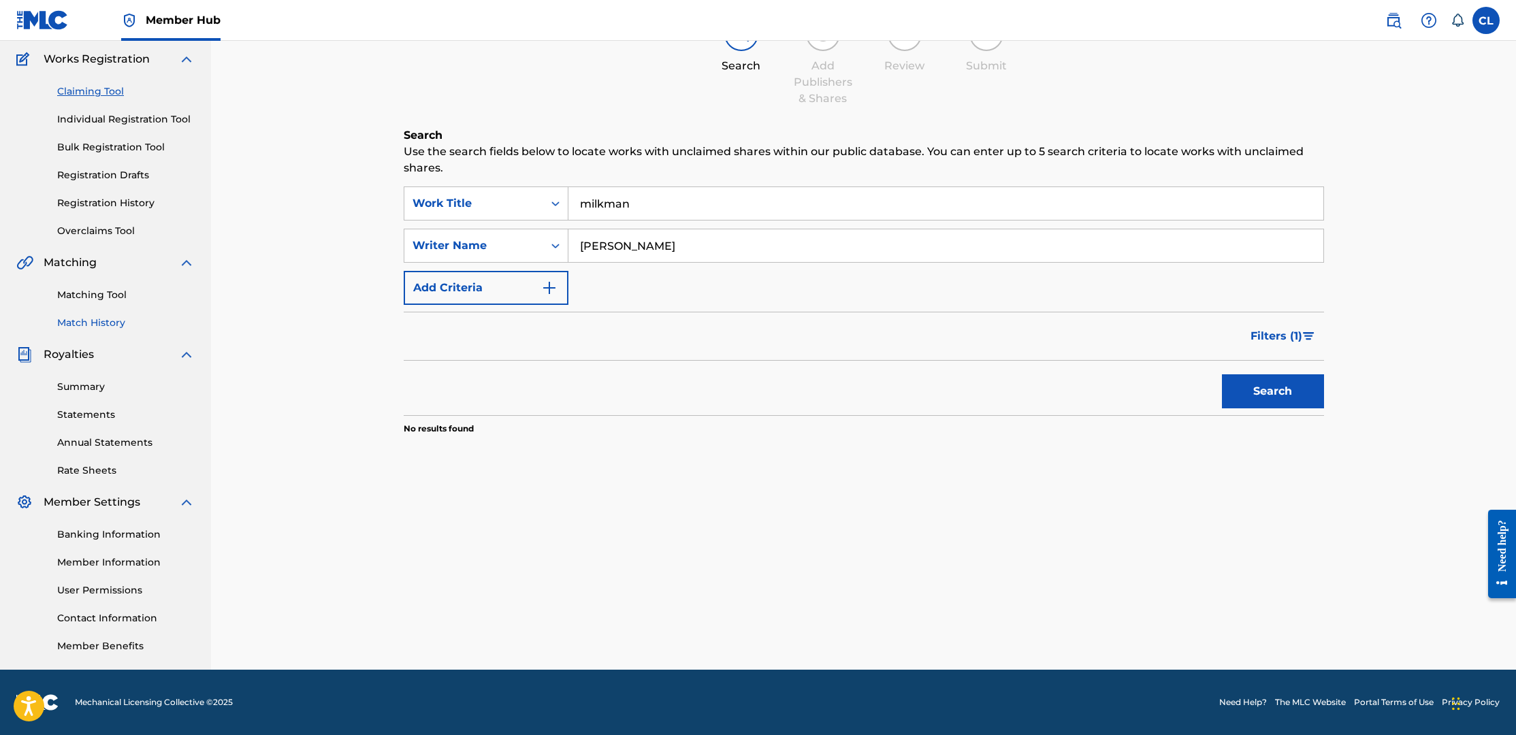
click at [101, 322] on link "Match History" at bounding box center [126, 323] width 138 height 14
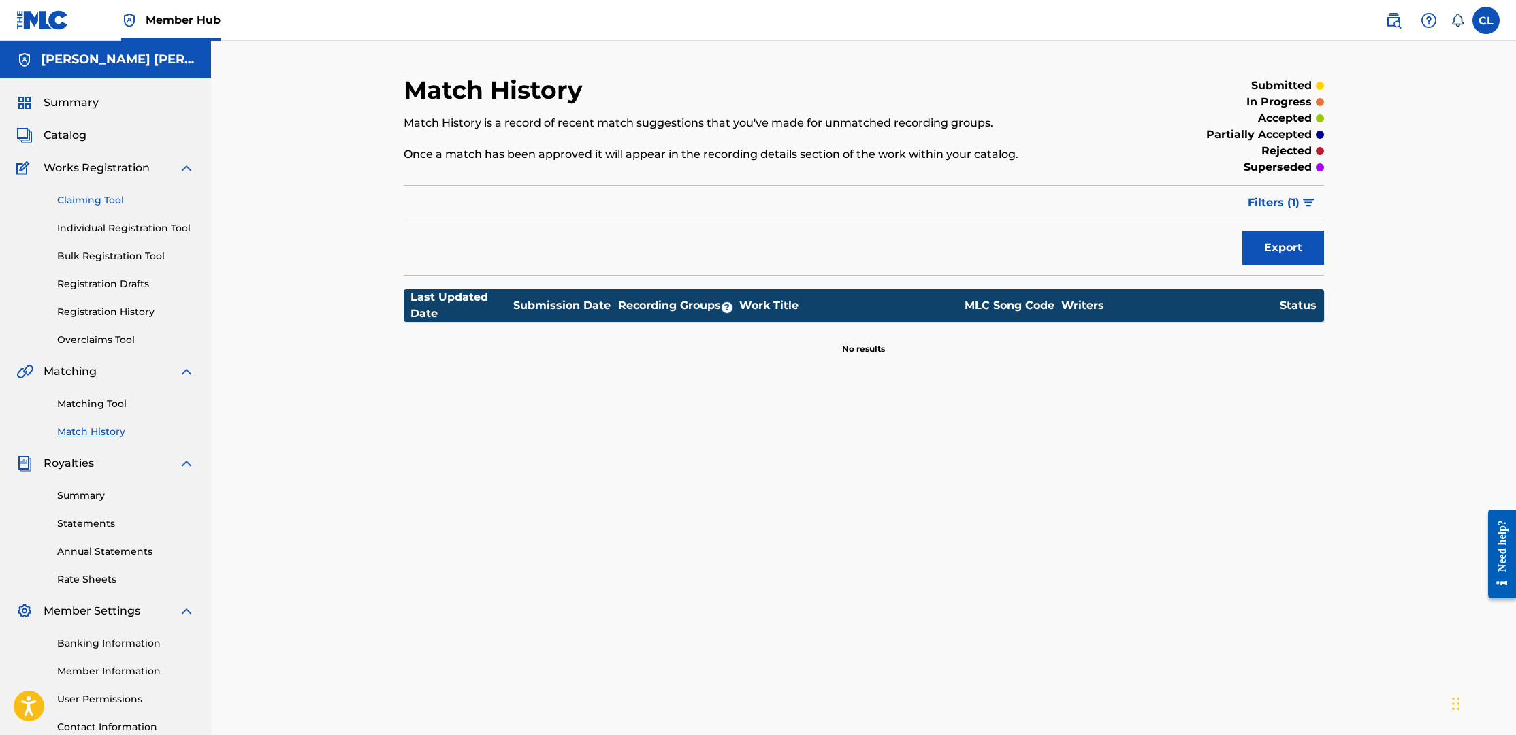
click at [88, 200] on link "Claiming Tool" at bounding box center [126, 200] width 138 height 14
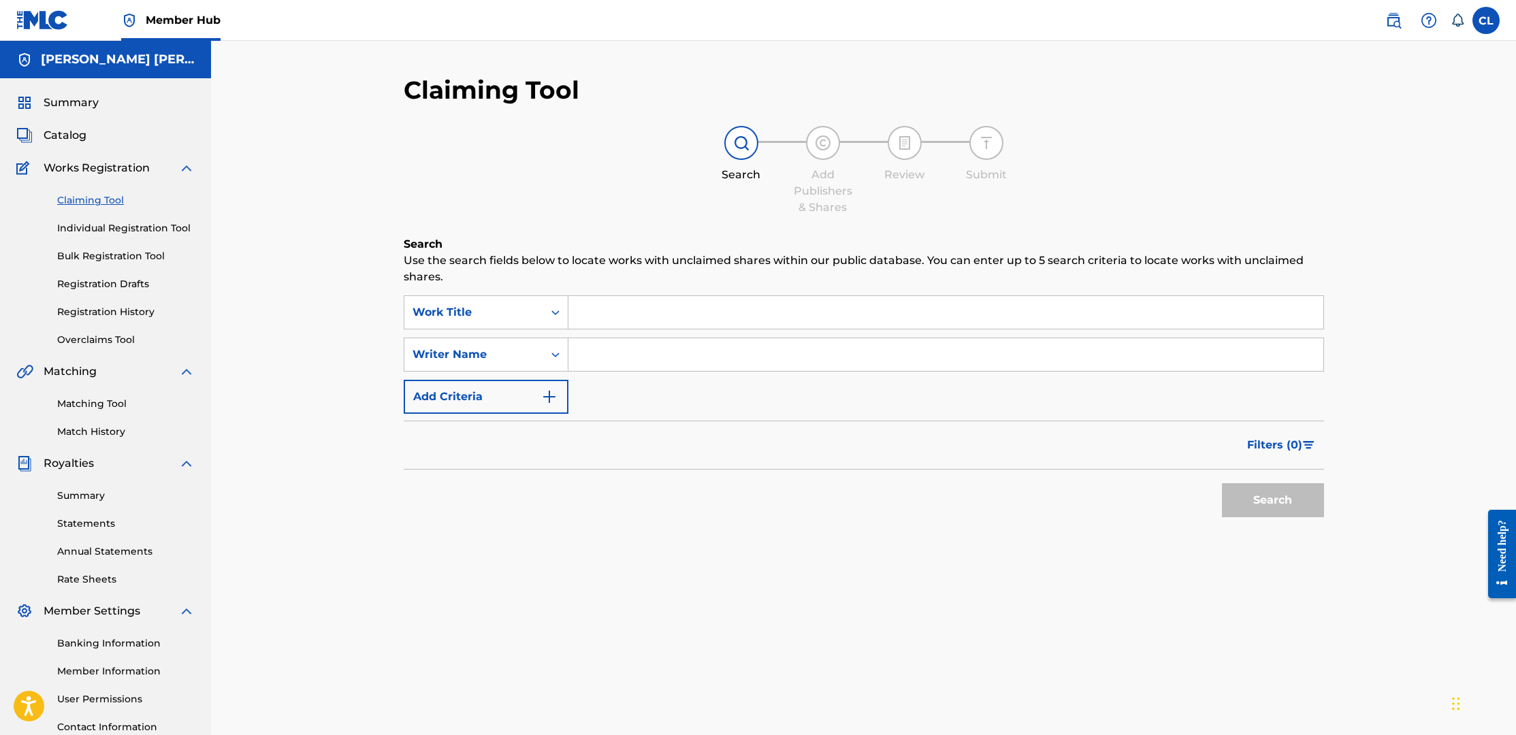
click at [886, 496] on div "Search" at bounding box center [864, 497] width 921 height 54
drag, startPoint x: 814, startPoint y: 174, endPoint x: 866, endPoint y: 223, distance: 71.8
click at [866, 223] on div "Claiming Tool Search Add Publishers & Shares Review Submit Search Use the searc…" at bounding box center [864, 333] width 921 height 517
click at [858, 230] on div "Claiming Tool Search Add Publishers & Shares Review Submit Search Use the searc…" at bounding box center [864, 333] width 921 height 517
click at [650, 315] on input "Search Form" at bounding box center [946, 312] width 755 height 33
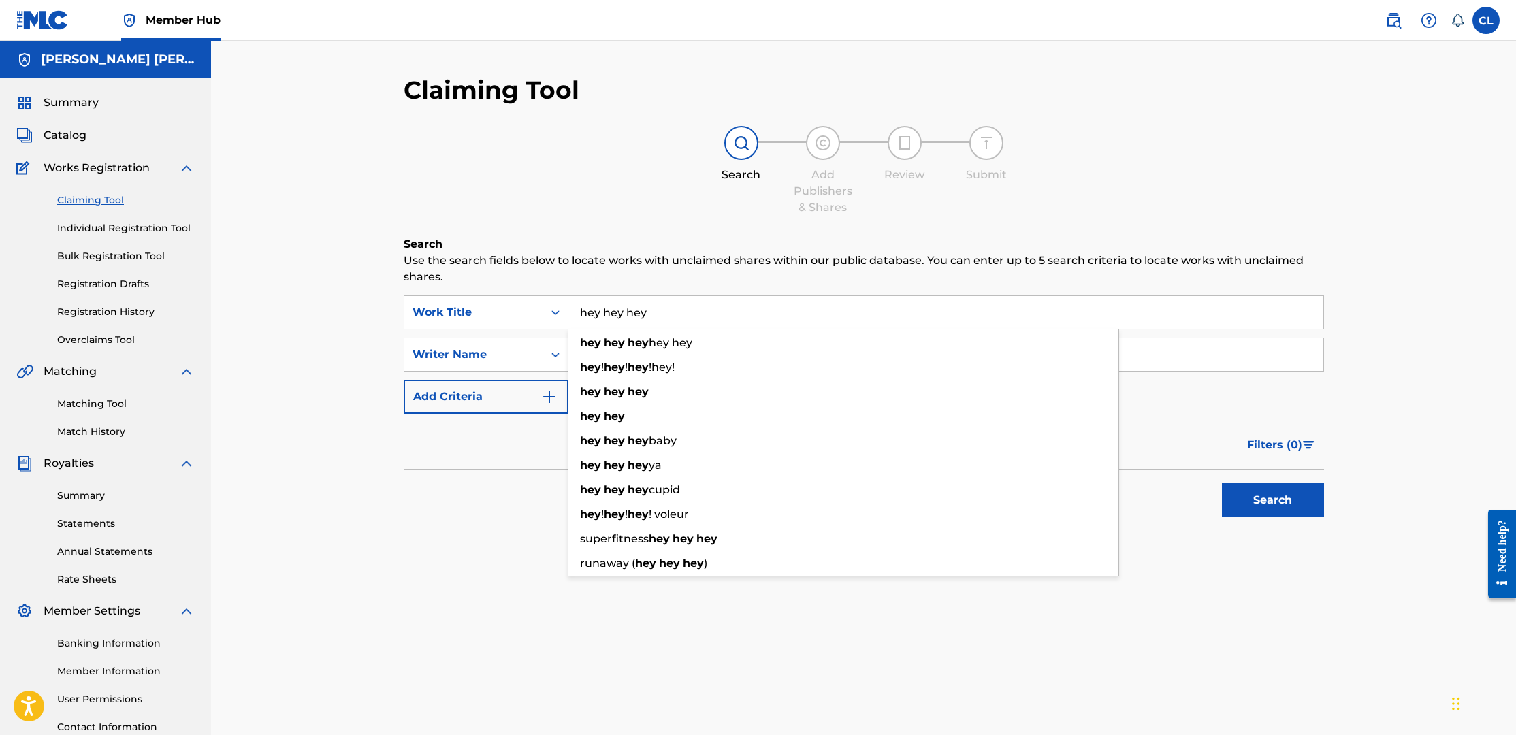
type input "hey hey hey"
drag, startPoint x: 508, startPoint y: 594, endPoint x: 628, endPoint y: 492, distance: 157.5
click at [509, 593] on div "Claiming Tool Search Add Publishers & Shares Review Submit Search Use the searc…" at bounding box center [863, 427] width 953 height 704
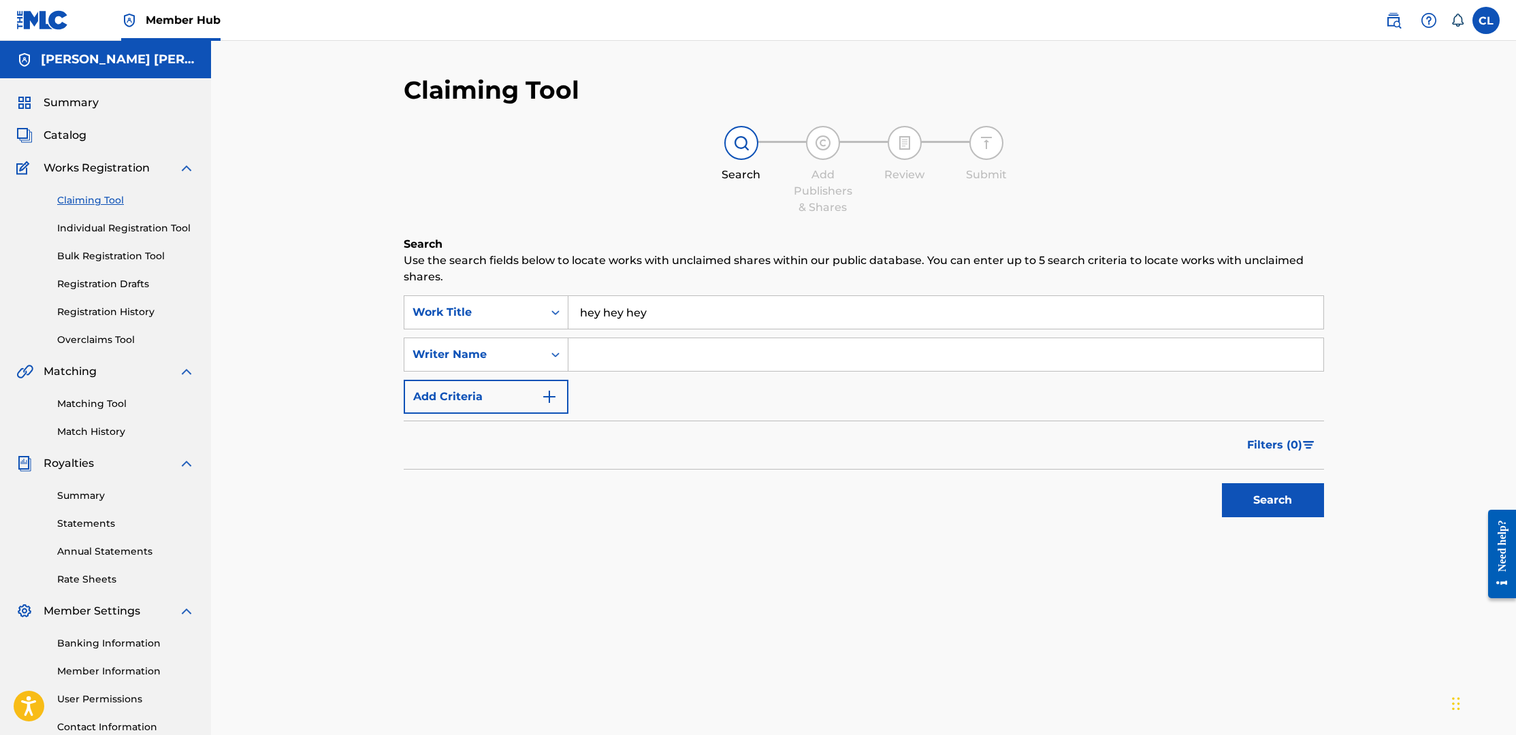
click at [702, 351] on input "Search Form" at bounding box center [946, 354] width 755 height 33
type input "[PERSON_NAME] [PERSON_NAME]"
click at [1258, 492] on button "Search" at bounding box center [1273, 500] width 102 height 34
click at [1283, 442] on span "Filters ( 0 )" at bounding box center [1274, 445] width 55 height 16
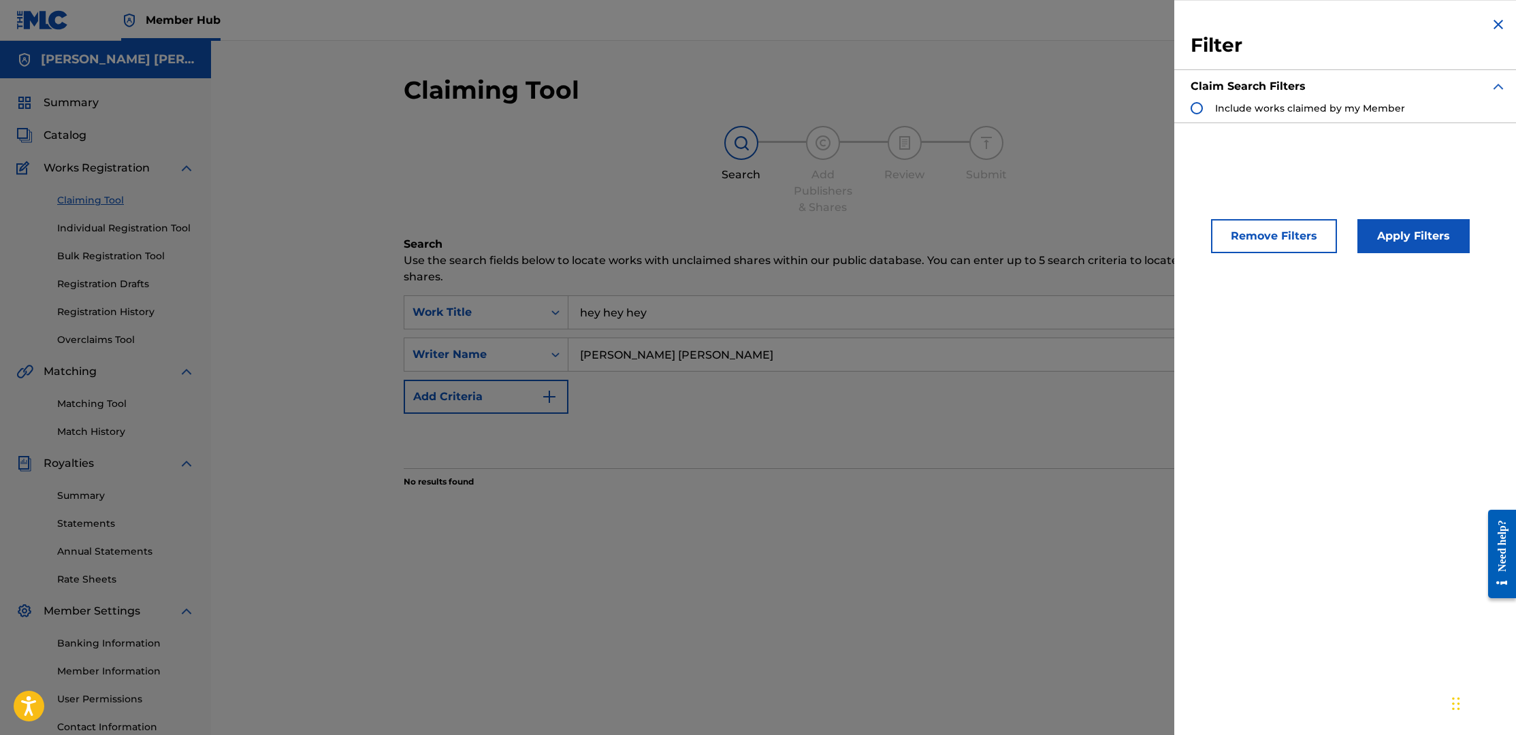
click at [1314, 101] on div "Claim Search Filters" at bounding box center [1349, 86] width 316 height 30
click at [1339, 115] on div "Claim Search Filters Include works claimed by my Member" at bounding box center [1349, 96] width 316 height 51
click at [1340, 112] on span "Include works claimed by my Member" at bounding box center [1310, 108] width 190 height 12
click at [1438, 236] on button "Apply Filters" at bounding box center [1414, 236] width 112 height 34
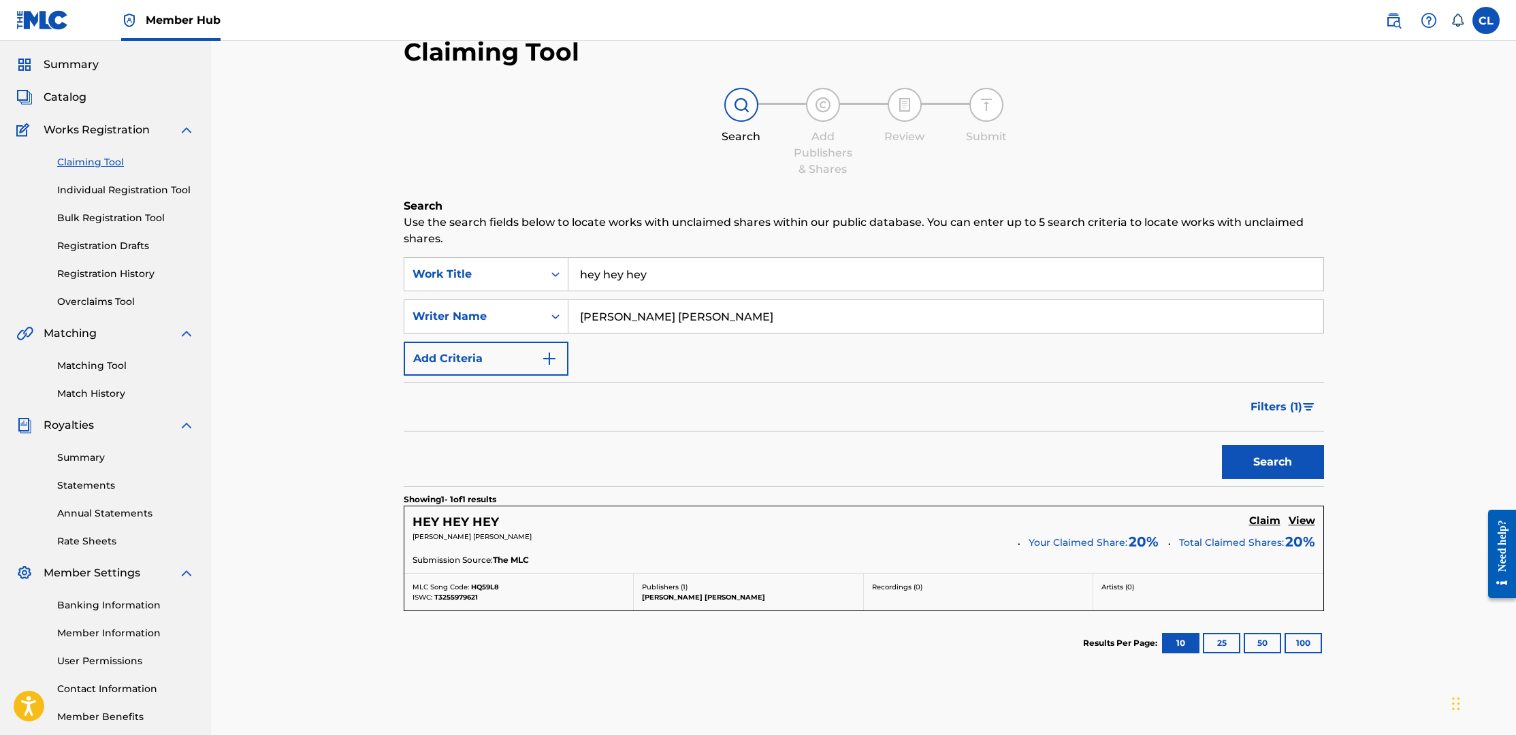
scroll to position [48, 0]
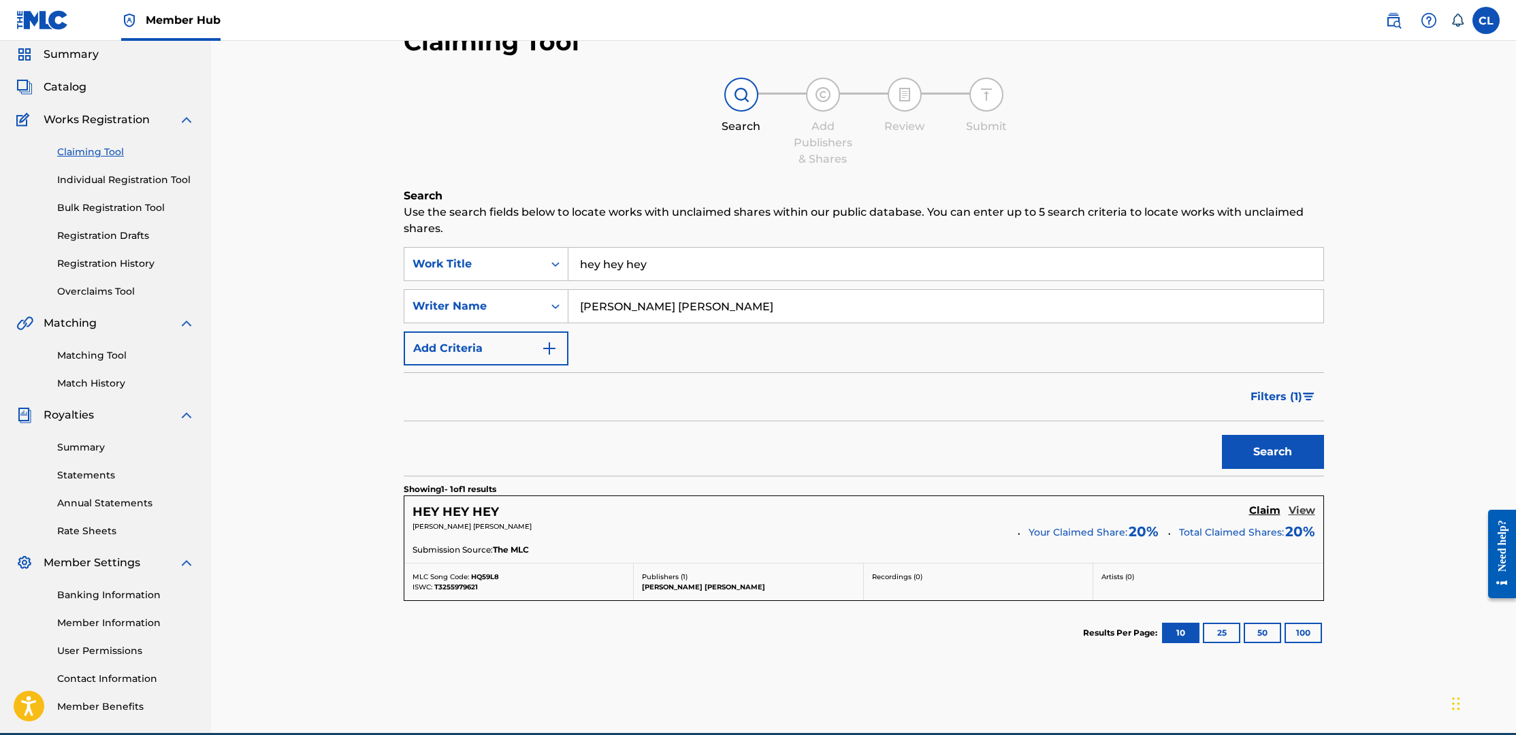
click at [1302, 507] on h5 "View" at bounding box center [1302, 511] width 27 height 13
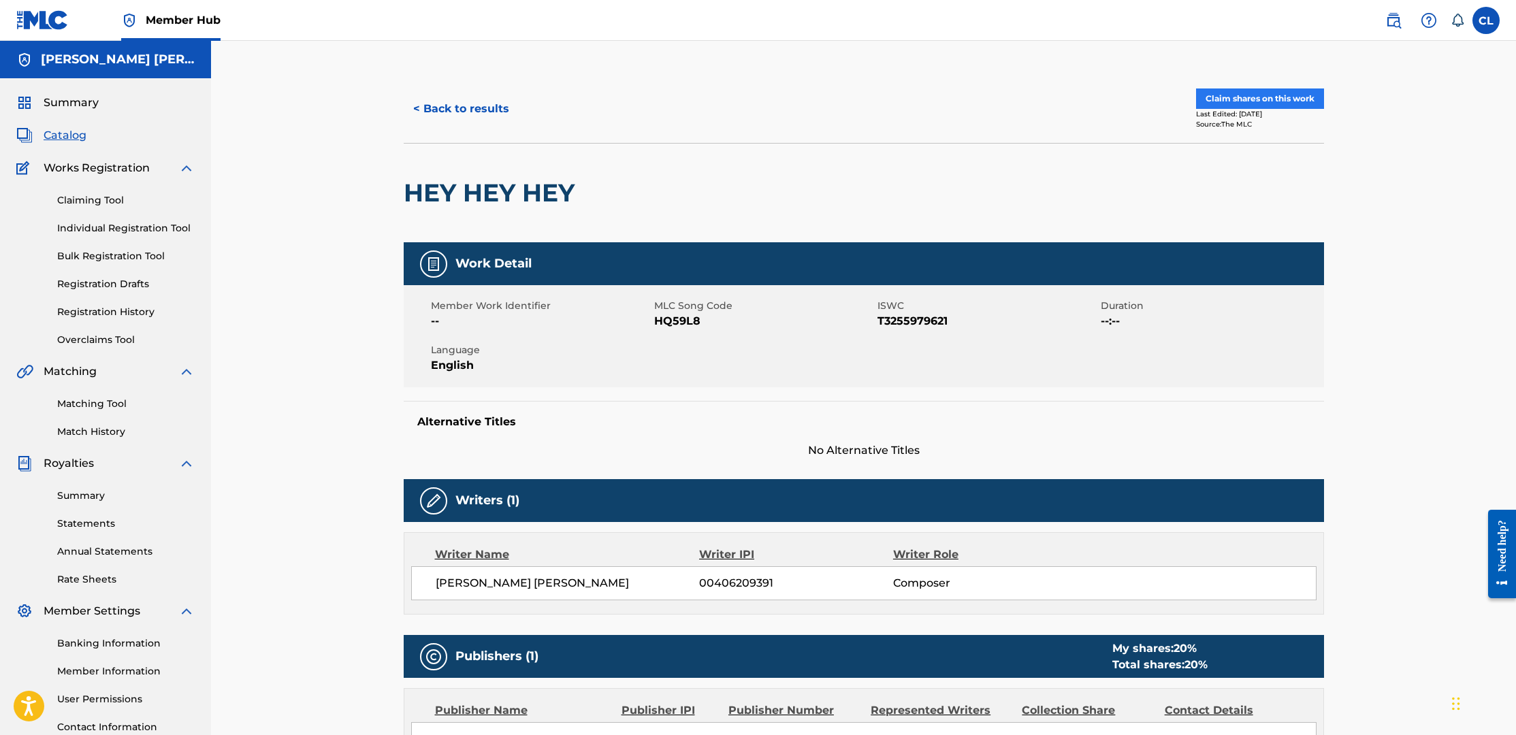
click at [1240, 97] on button "Claim shares on this work" at bounding box center [1260, 99] width 128 height 20
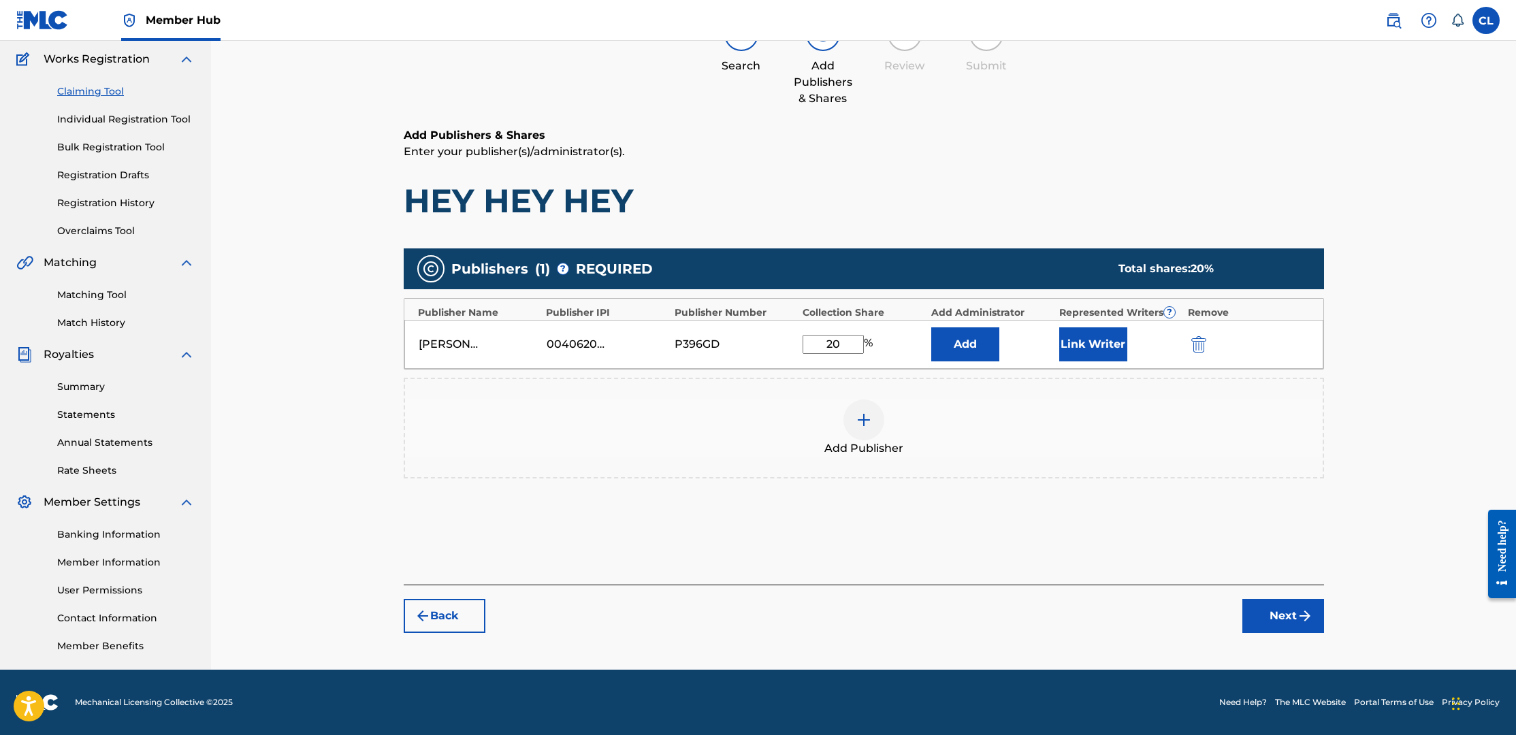
scroll to position [109, 0]
click at [976, 337] on button "Add" at bounding box center [965, 345] width 68 height 34
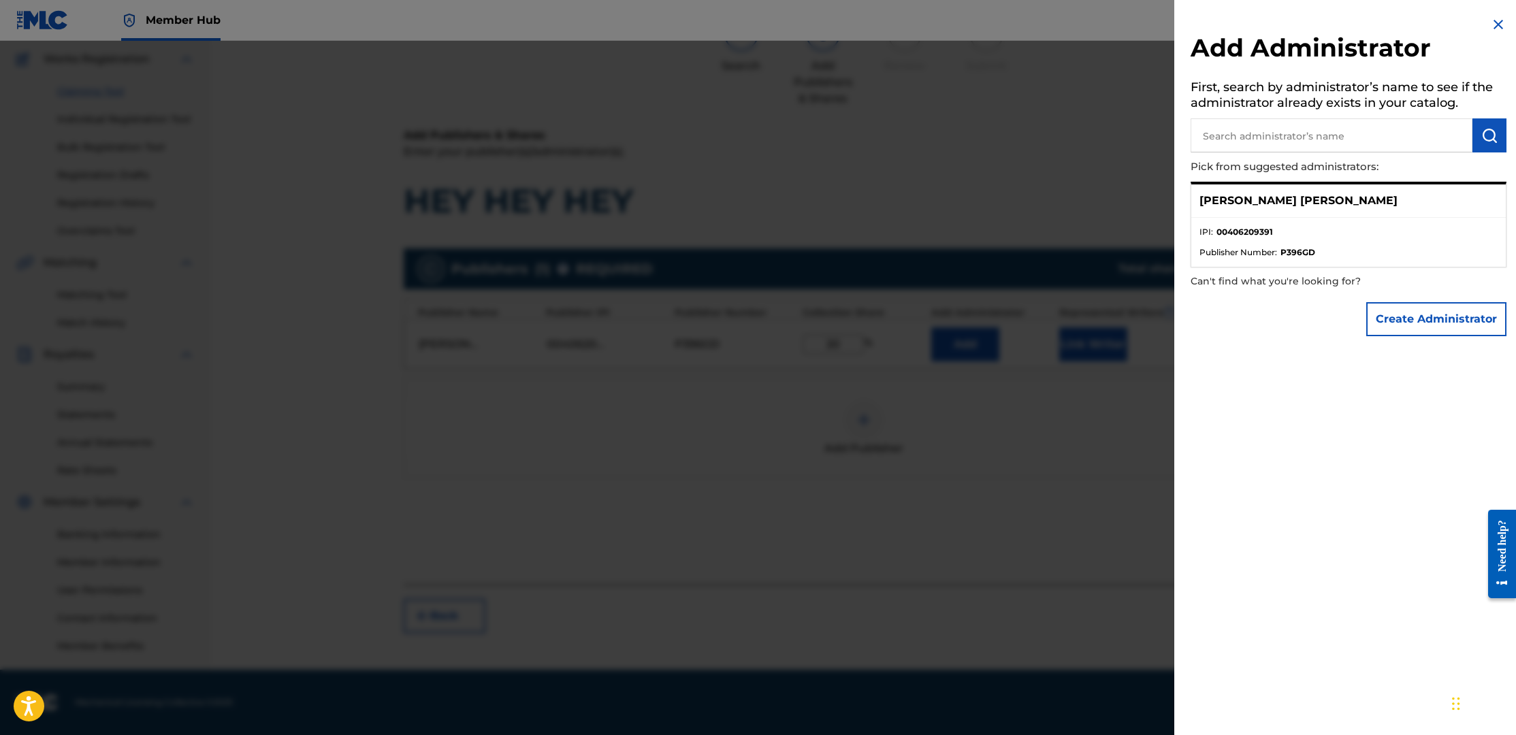
click at [1283, 136] on input "text" at bounding box center [1332, 135] width 282 height 34
paste input "[PERSON_NAME] [PERSON_NAME] BMI"
type input "[PERSON_NAME] [PERSON_NAME]"
click at [1490, 133] on img "submit" at bounding box center [1490, 135] width 16 height 16
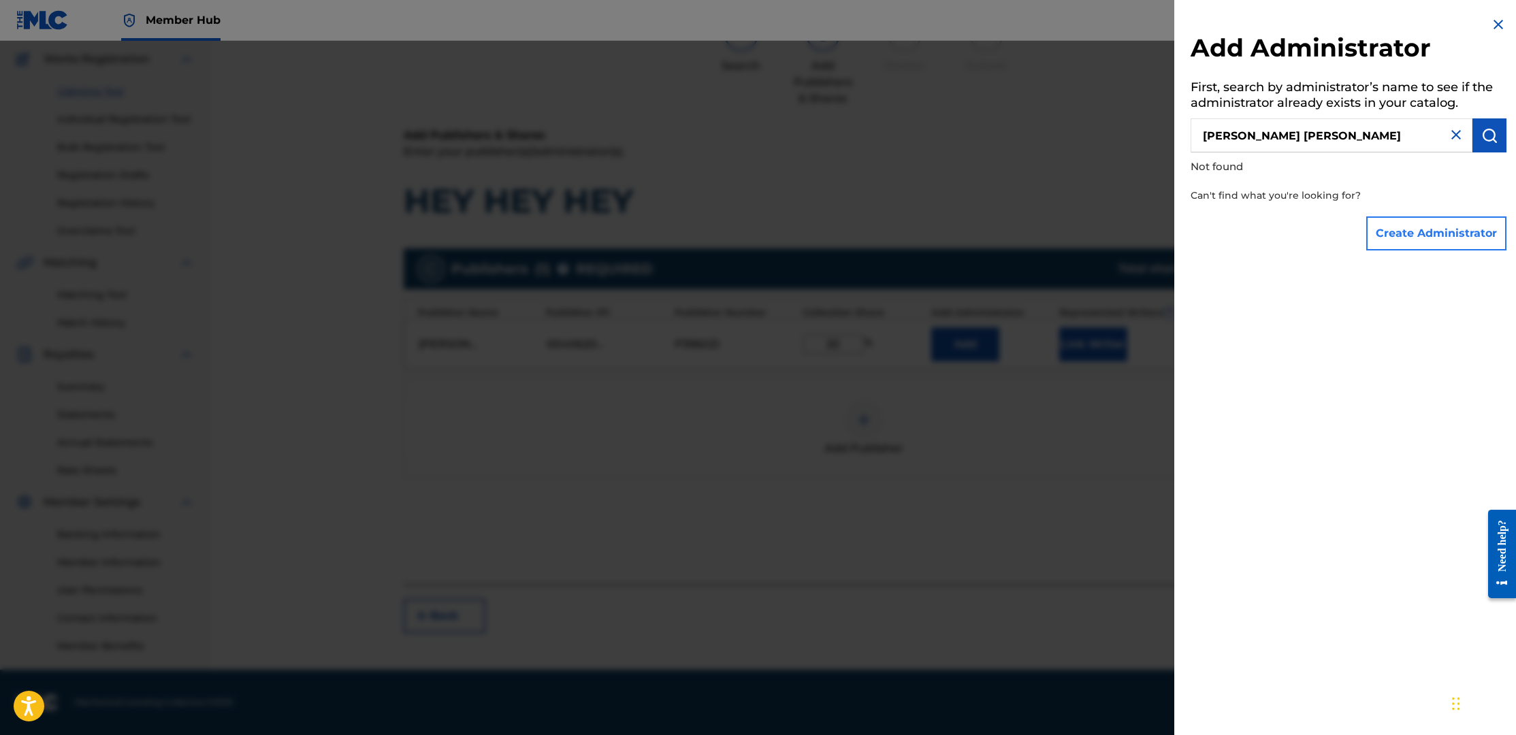
click at [1423, 234] on button "Create Administrator" at bounding box center [1437, 234] width 140 height 34
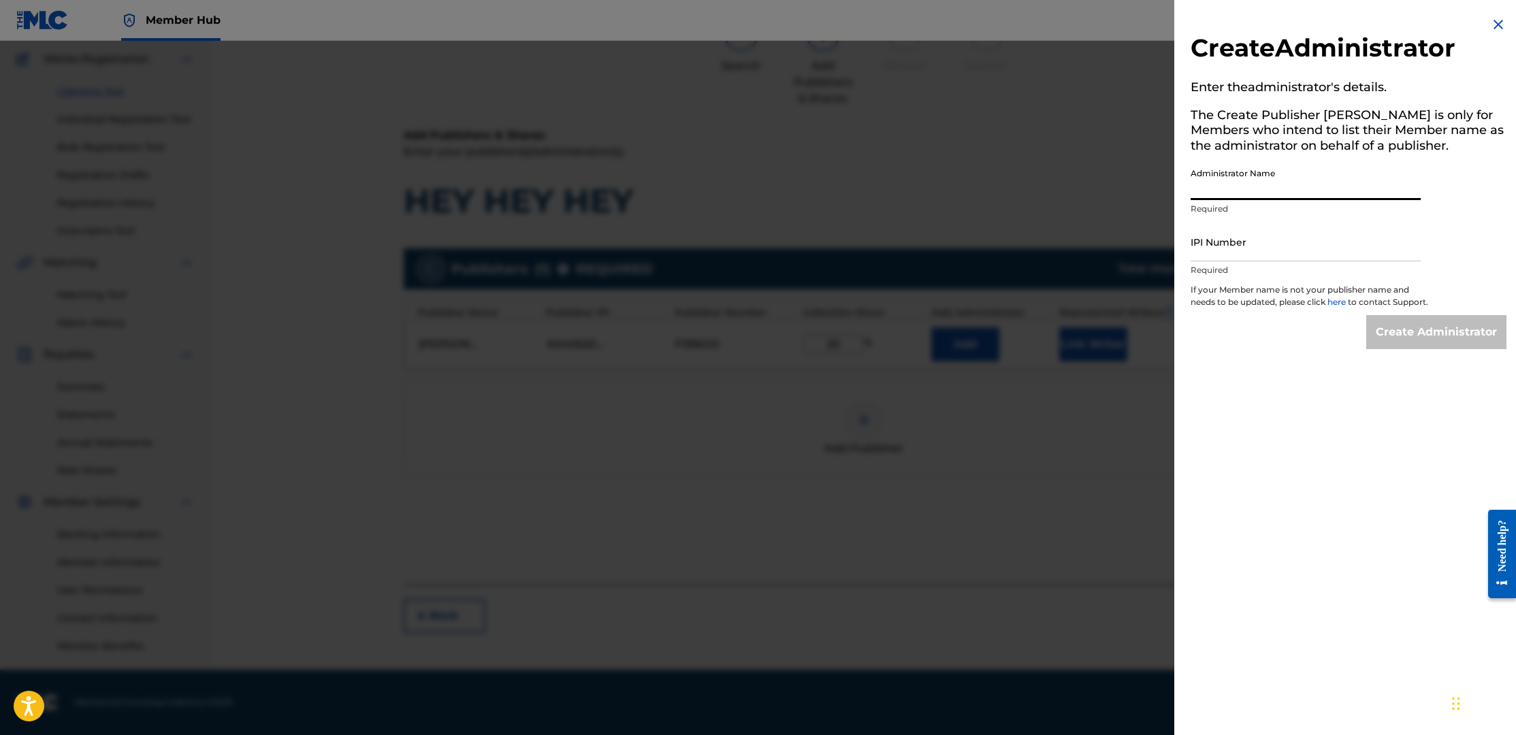
click at [1238, 186] on input "Administrator Name" at bounding box center [1306, 180] width 230 height 39
paste input "[PERSON_NAME] [PERSON_NAME] BMI"
type input "[PERSON_NAME] [PERSON_NAME]"
click at [1314, 251] on input "IPI Number" at bounding box center [1306, 242] width 230 height 39
paste input "00510740986"
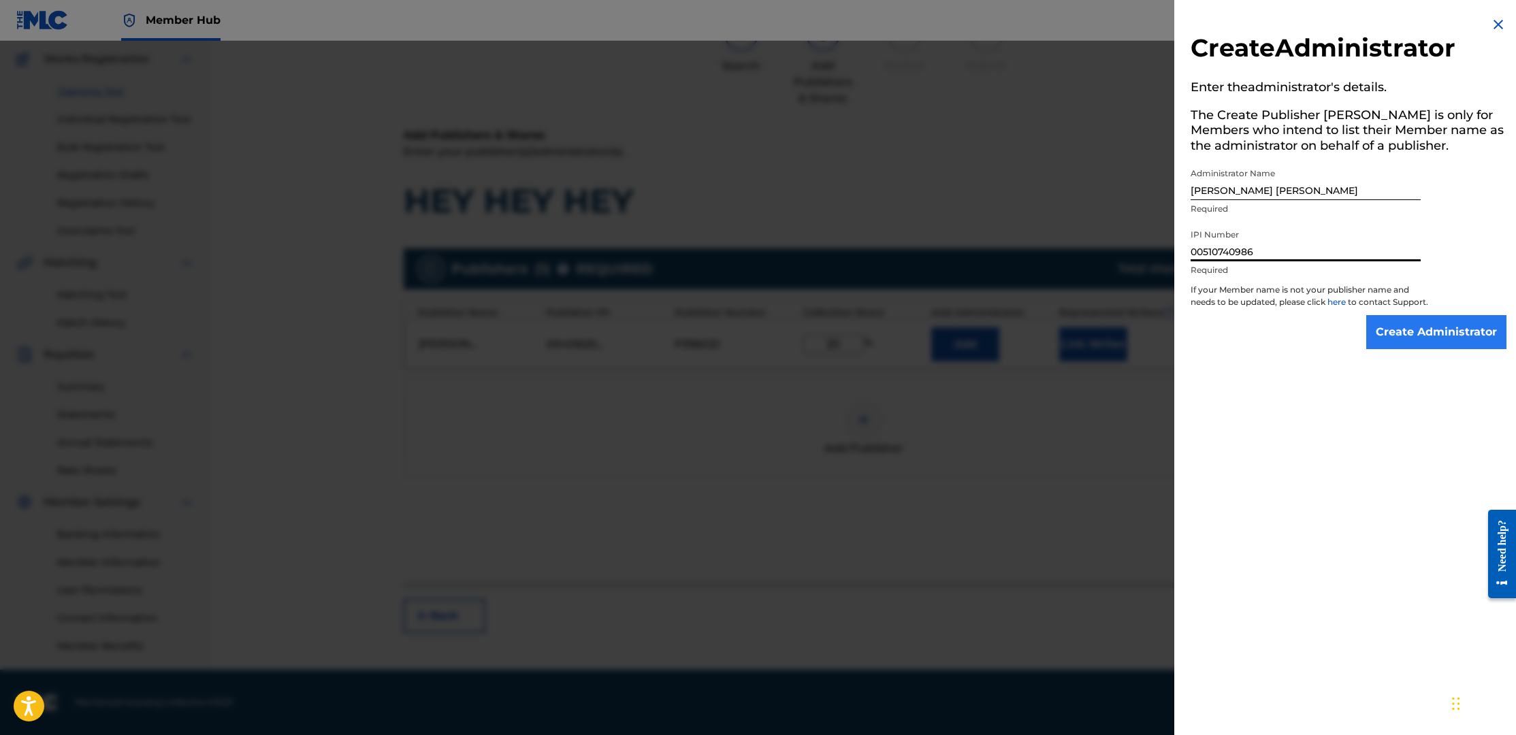
type input "00510740986"
click at [1394, 340] on input "Create Administrator" at bounding box center [1437, 332] width 140 height 34
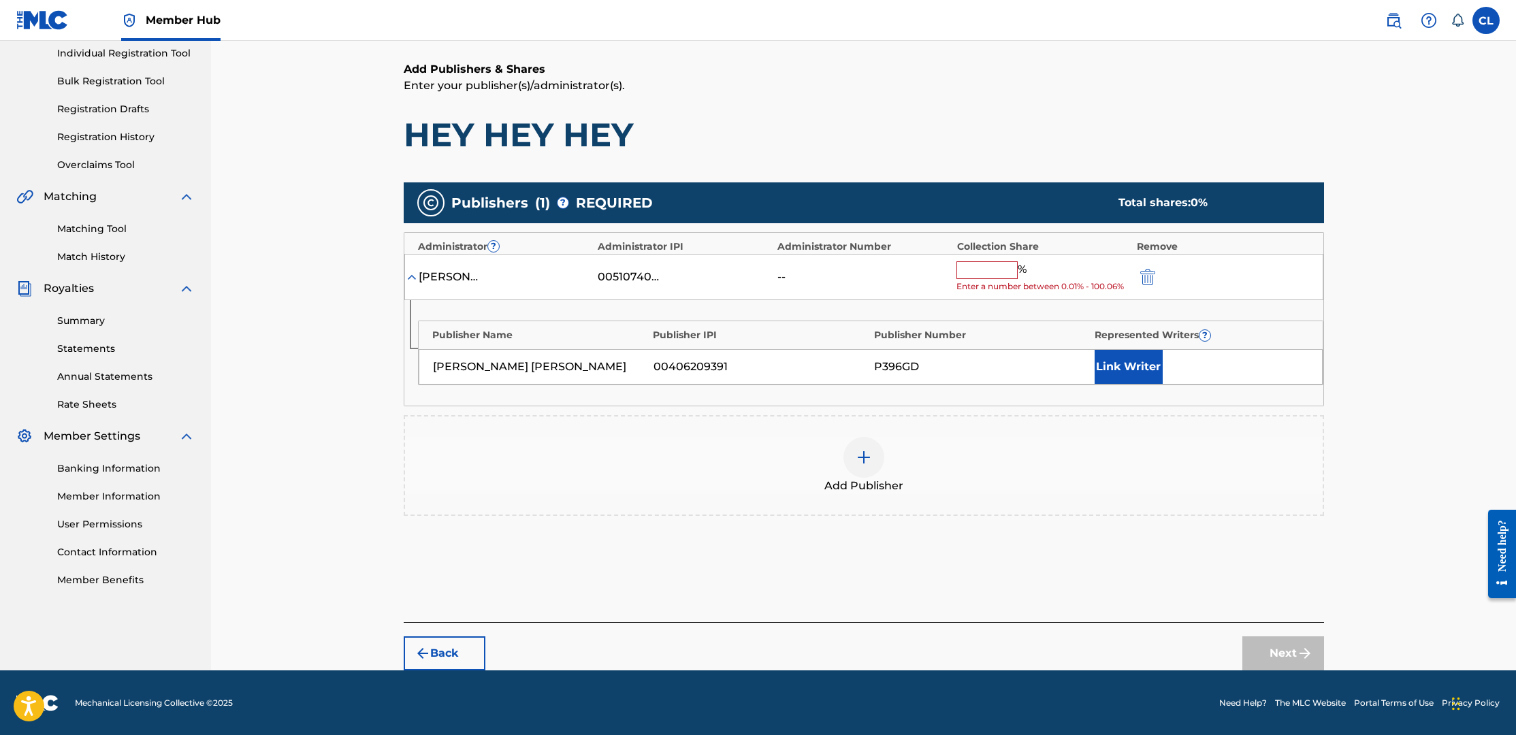
scroll to position [174, 0]
click at [443, 643] on button "Back" at bounding box center [445, 654] width 82 height 34
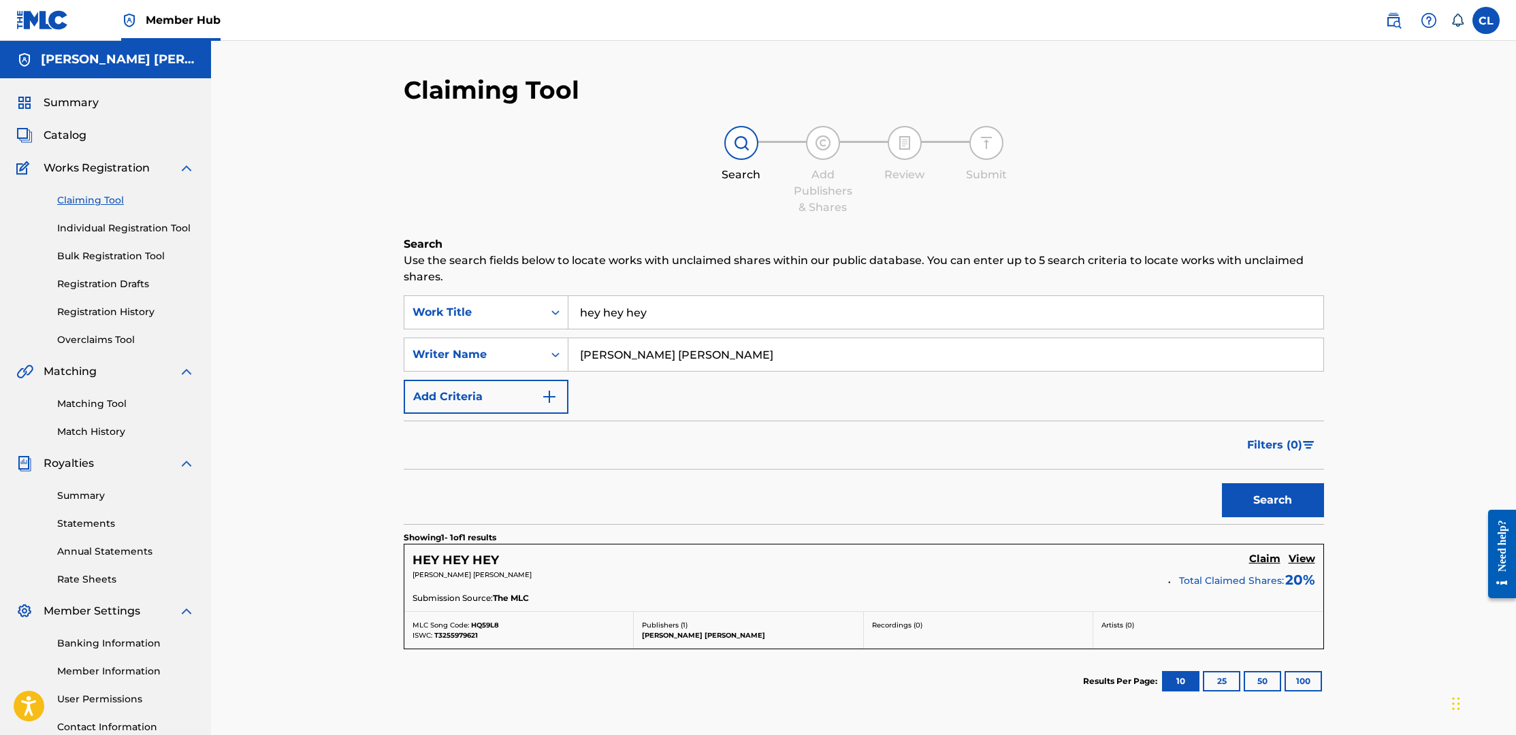
scroll to position [0, 0]
